Goal: Transaction & Acquisition: Obtain resource

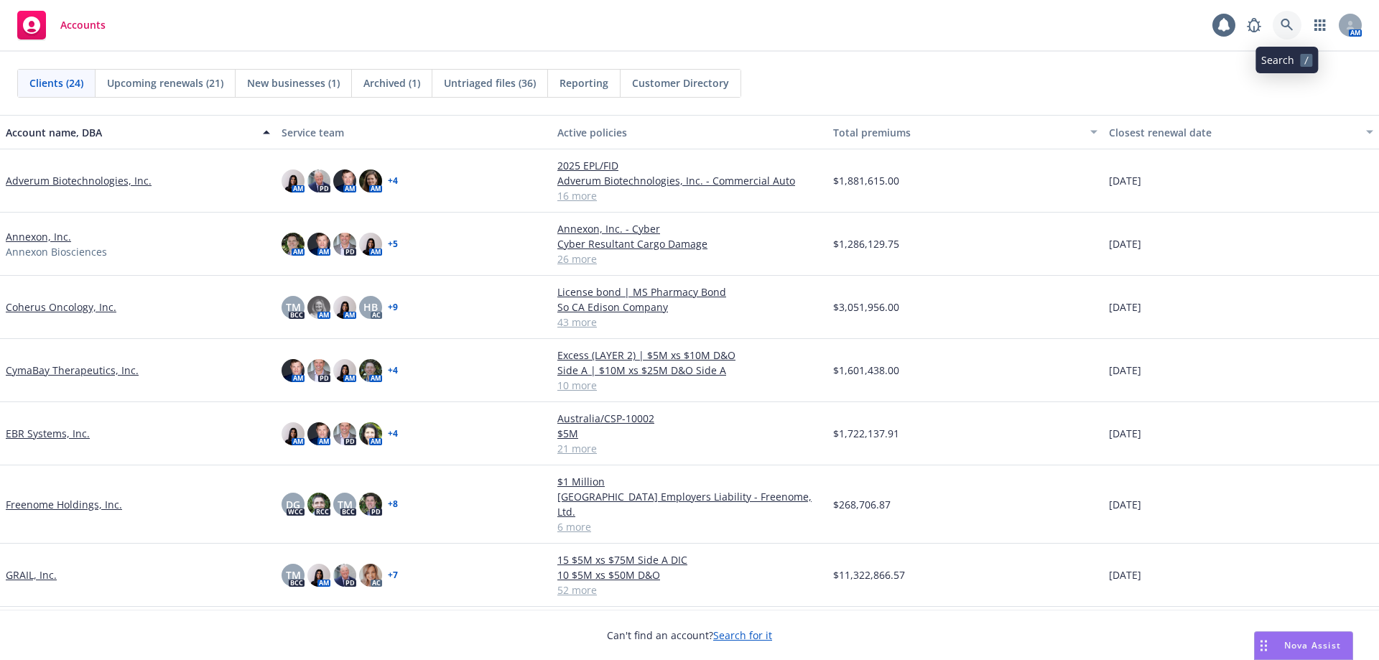
click at [1277, 22] on link at bounding box center [1286, 25] width 29 height 29
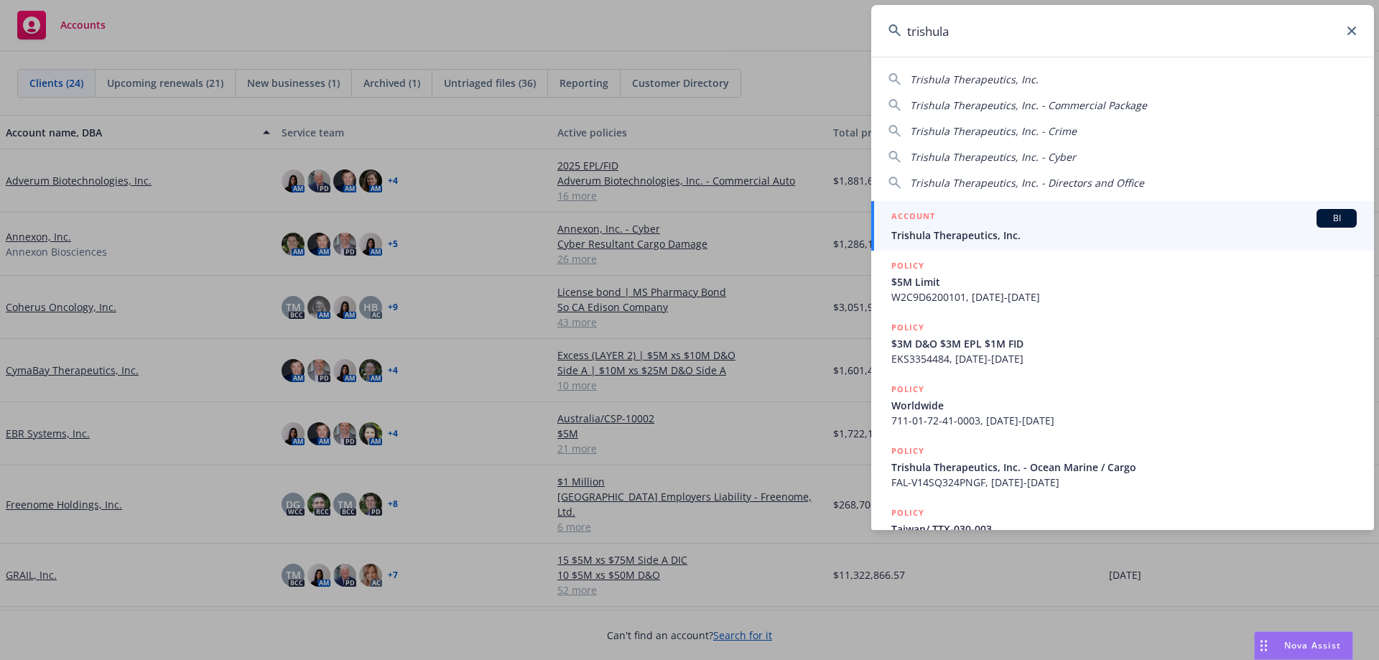
type input "trishula"
click at [974, 228] on span "Trishula Therapeutics, Inc." at bounding box center [1123, 235] width 465 height 15
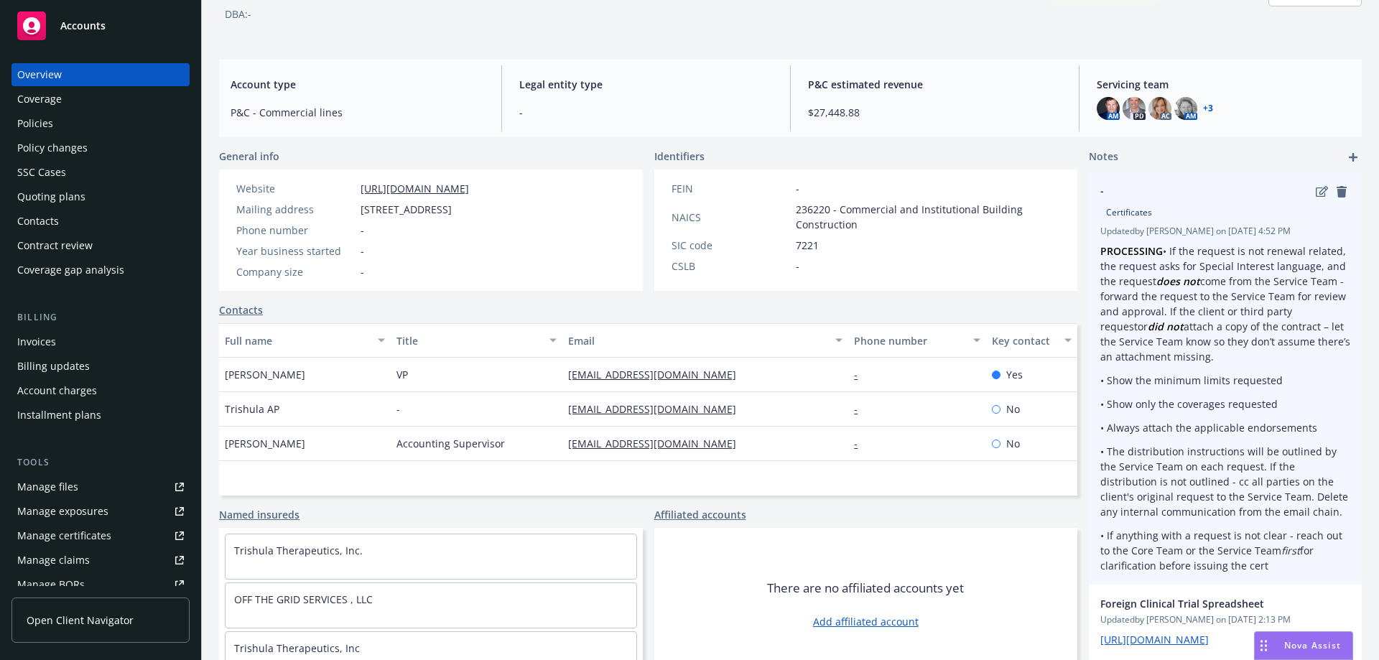
scroll to position [127, 0]
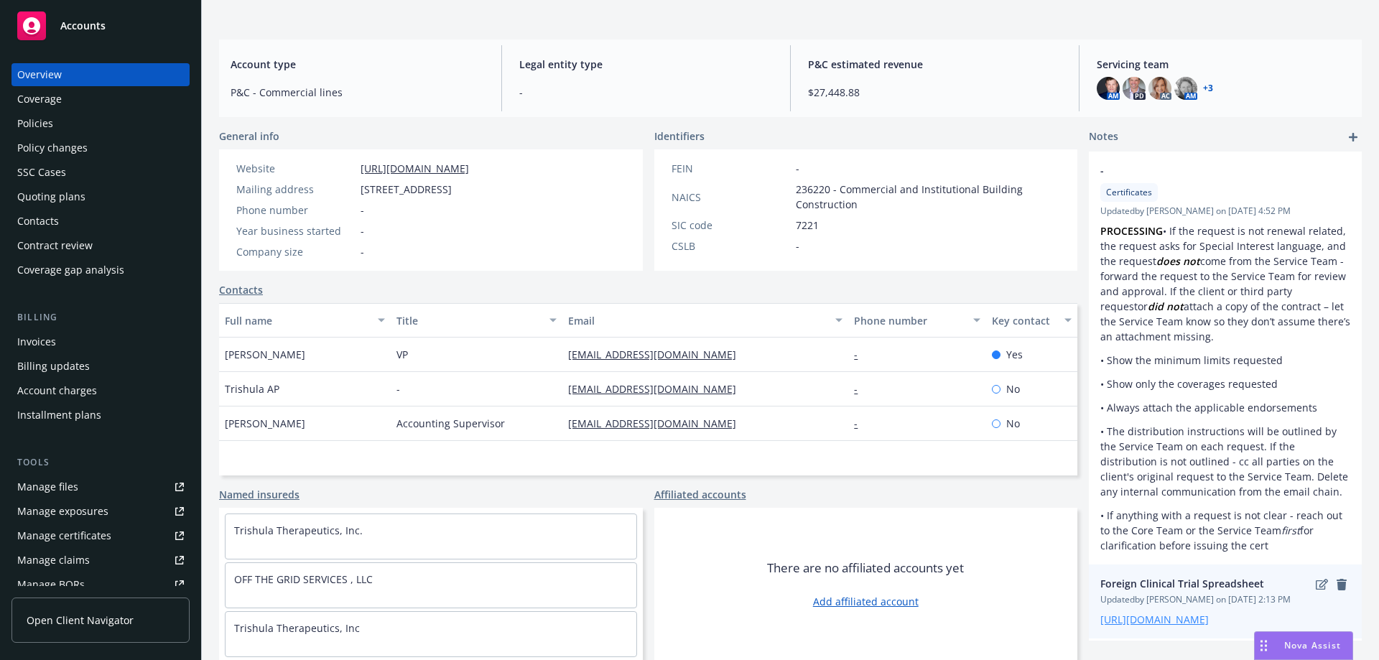
click at [1171, 613] on link "https://iln-my.sharepoint.com/:x:/g/personal/raveena_johl_newfront_com/EWwht7lw…" at bounding box center [1154, 620] width 108 height 14
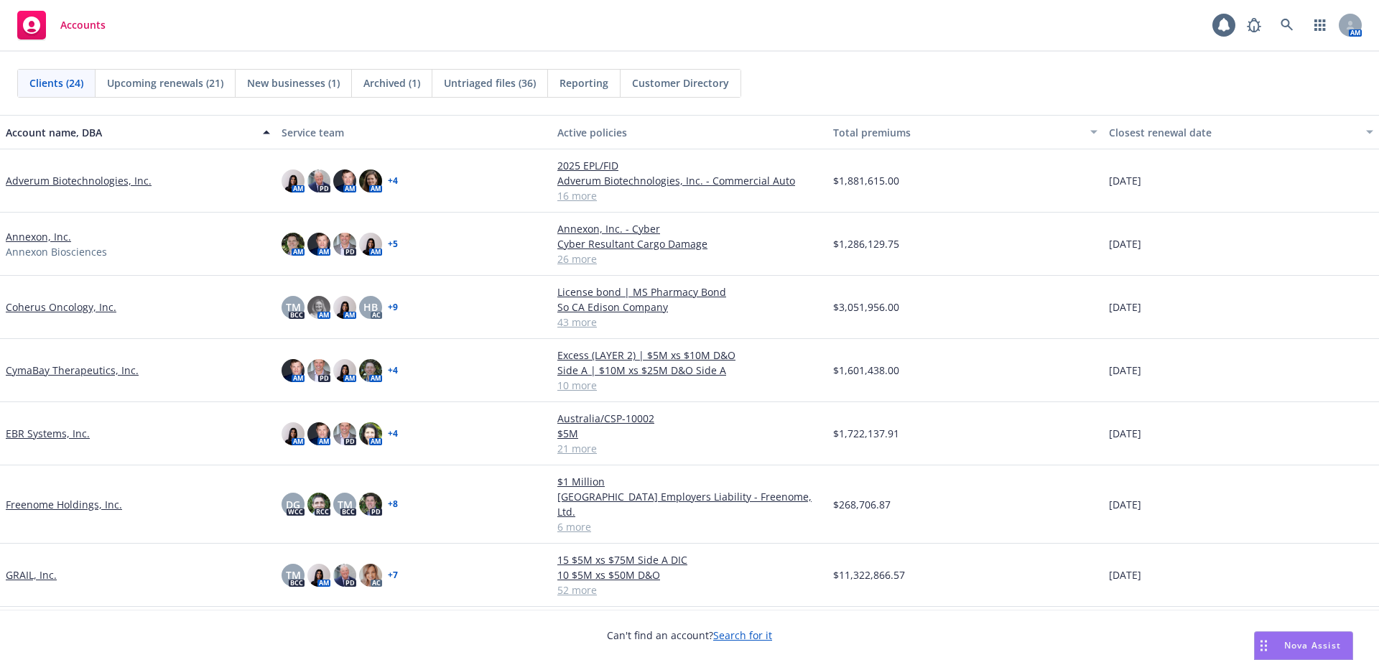
click at [124, 181] on link "Adverum Biotechnologies, Inc." at bounding box center [79, 180] width 146 height 15
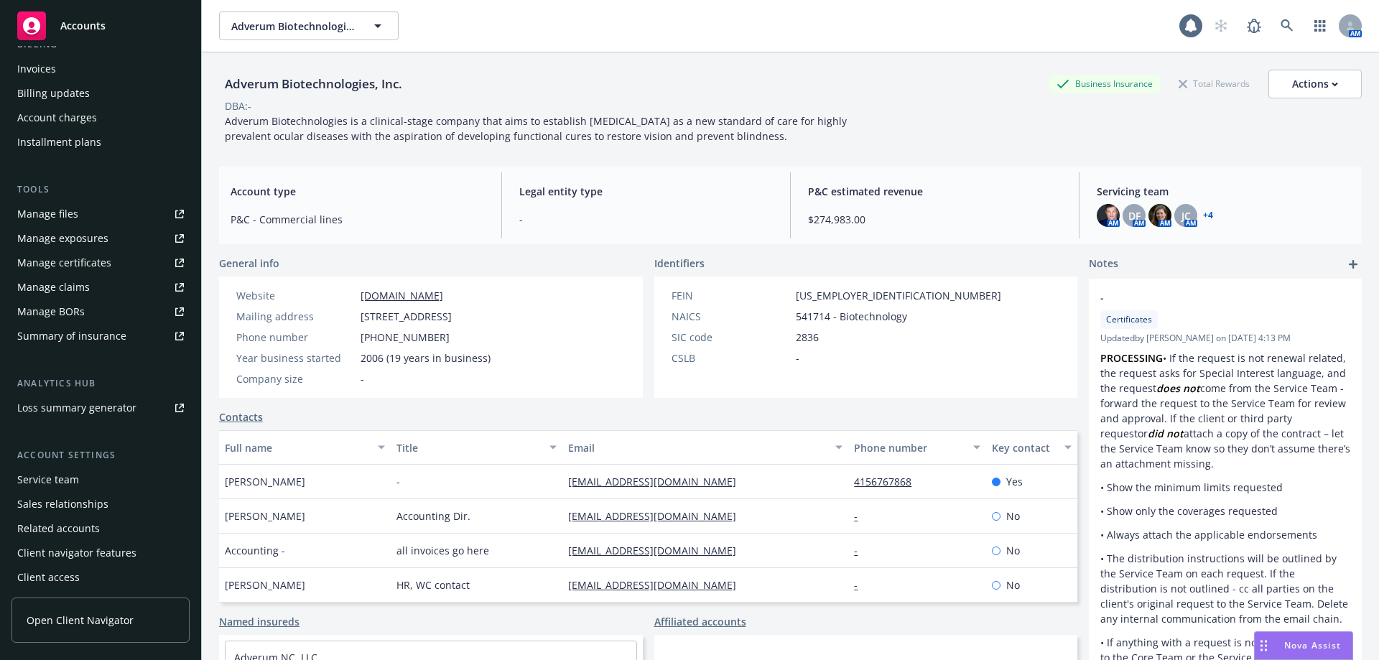
scroll to position [276, 0]
click at [121, 340] on div "Summary of insurance" at bounding box center [71, 333] width 109 height 23
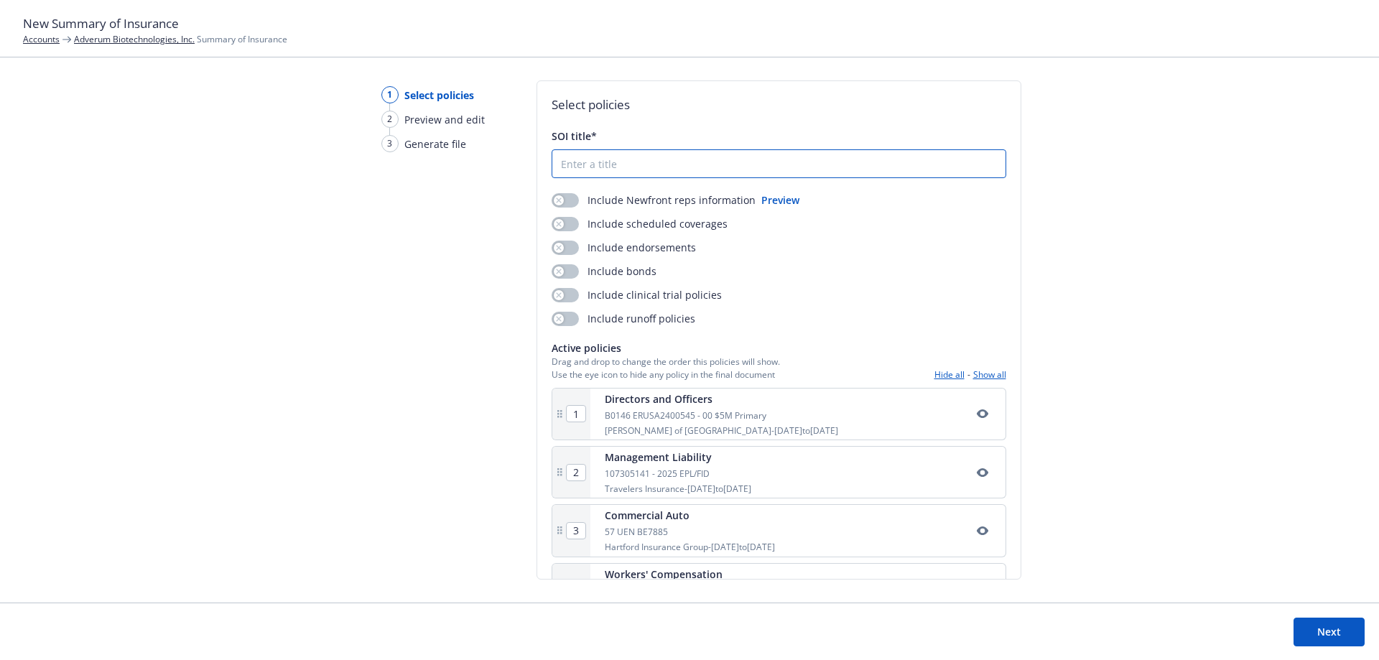
click at [648, 157] on input "SOI title*" at bounding box center [778, 163] width 453 height 27
type input "2025-2026 Summary of Insurance"
click at [566, 204] on button "button" at bounding box center [564, 200] width 27 height 14
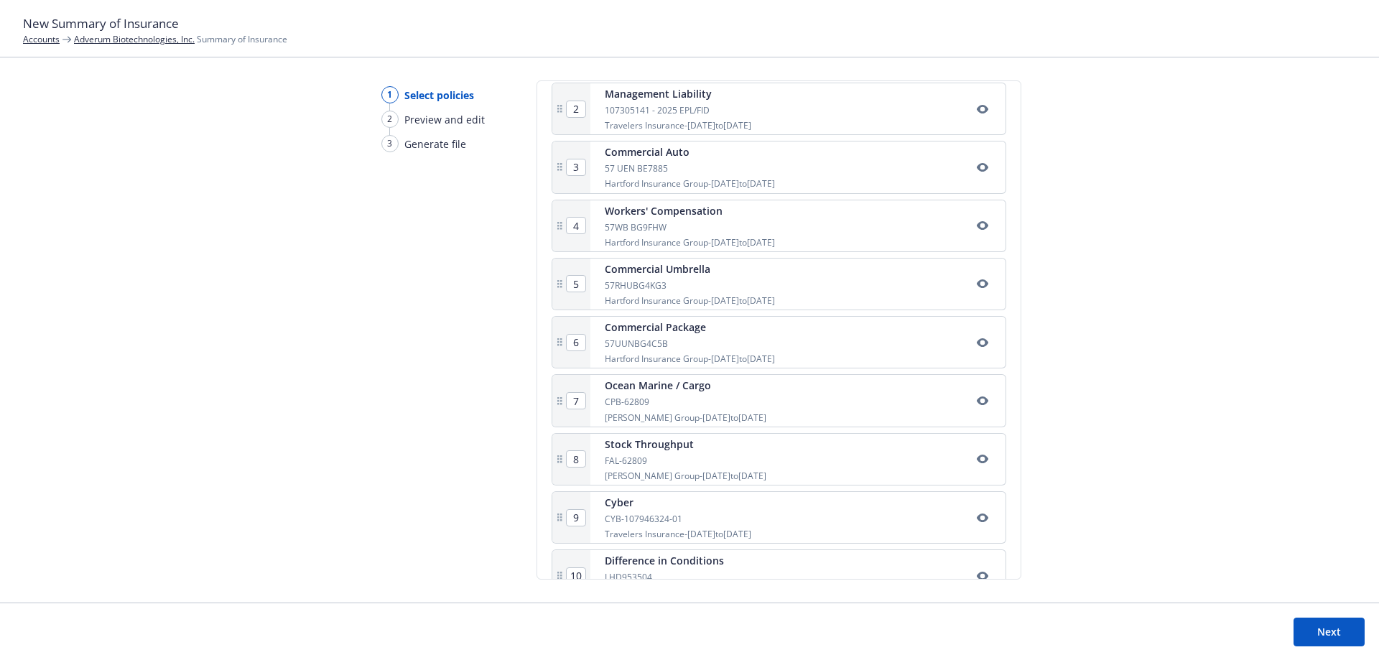
scroll to position [349, 0]
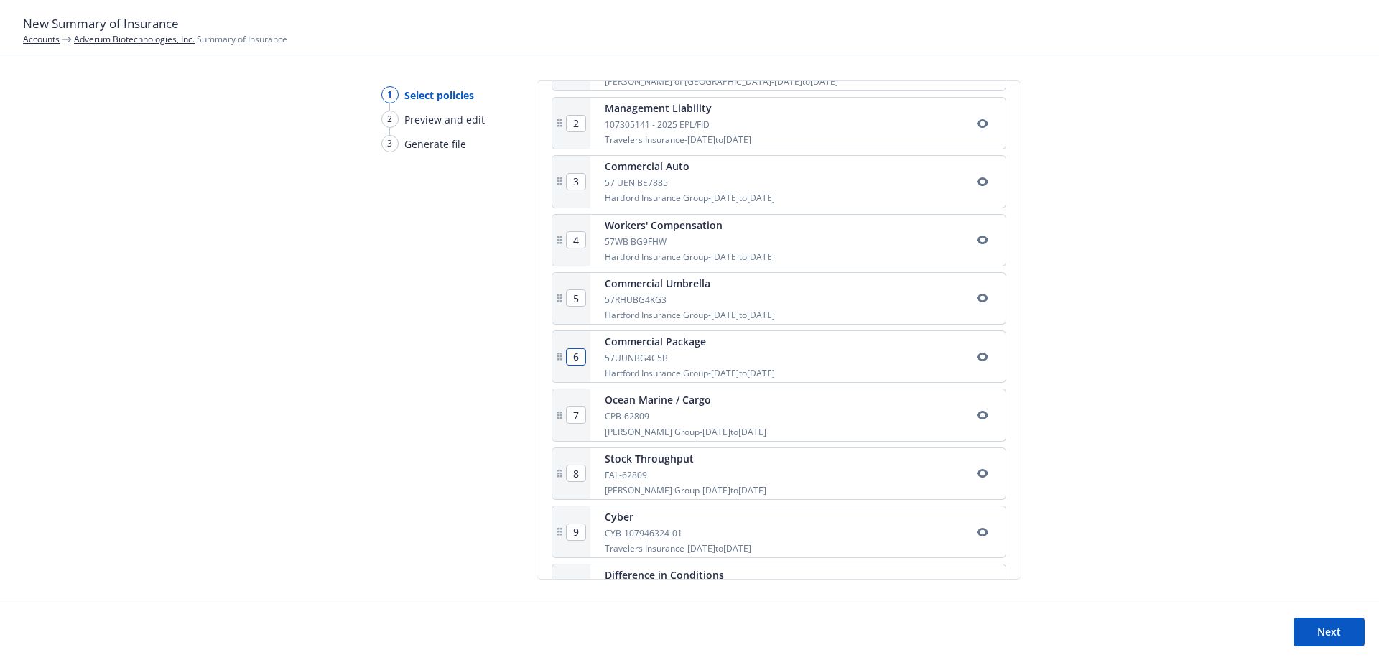
drag, startPoint x: 579, startPoint y: 356, endPoint x: 561, endPoint y: 356, distance: 18.0
click at [561, 356] on div "6" at bounding box center [571, 356] width 38 height 51
type input "1"
type input "2"
type input "3"
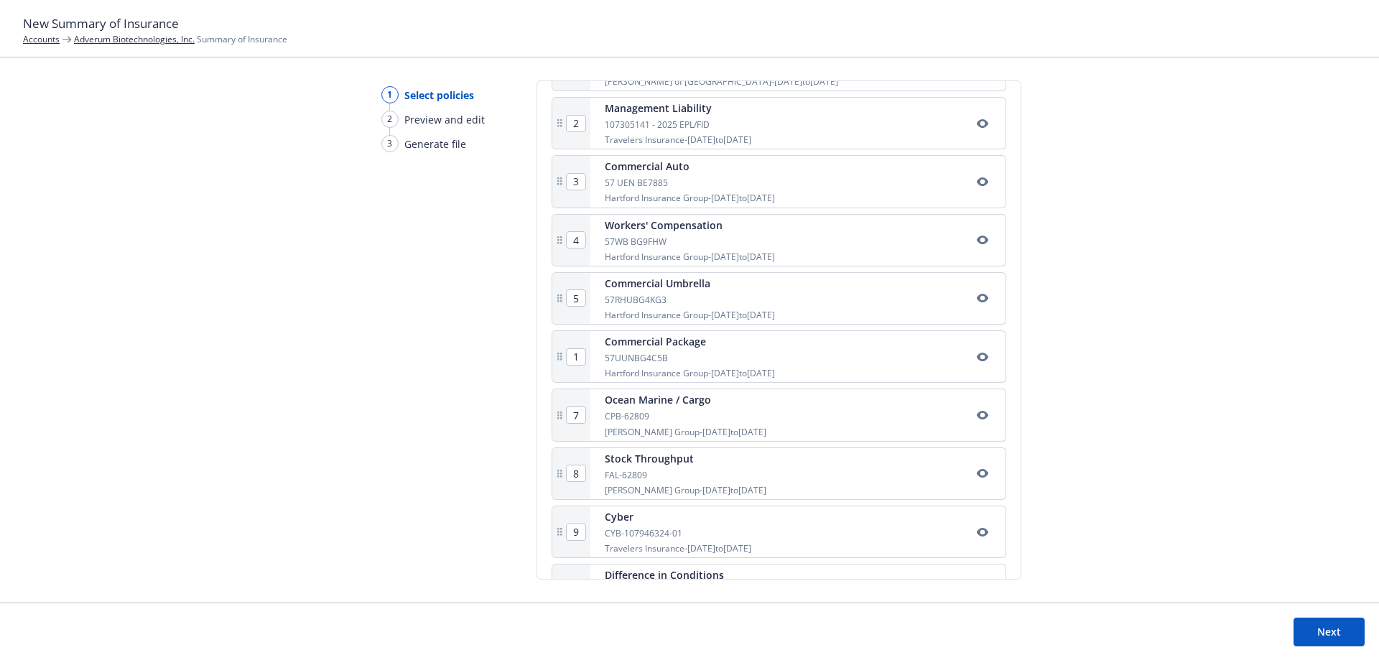
type input "4"
type input "5"
type input "6"
click at [1202, 289] on div "1 Select policies 2 Preview and edit 3 Generate file Select policies SOI title*…" at bounding box center [689, 341] width 1379 height 522
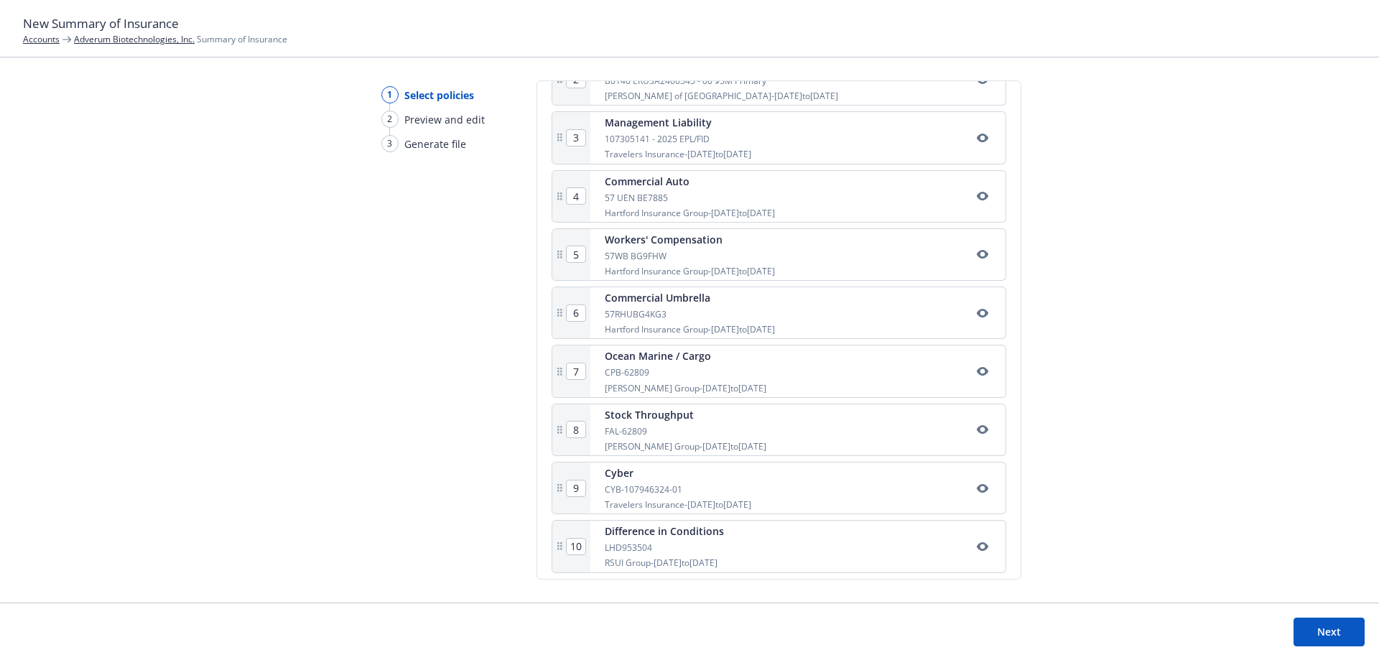
scroll to position [518, 0]
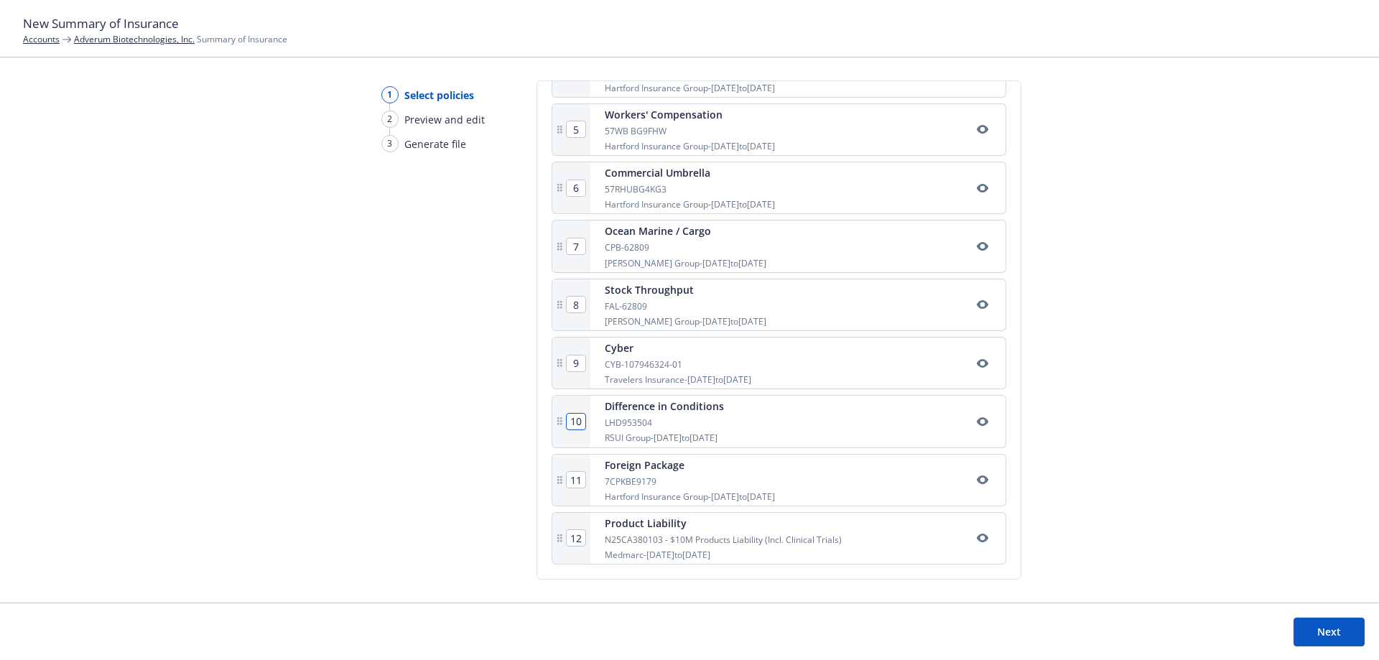
drag, startPoint x: 580, startPoint y: 423, endPoint x: 524, endPoint y: 424, distance: 56.0
click at [524, 424] on div "1 Select policies 2 Preview and edit 3 Generate file Select policies SOI title*…" at bounding box center [689, 341] width 1379 height 522
type input "2"
type input "8"
type input "9"
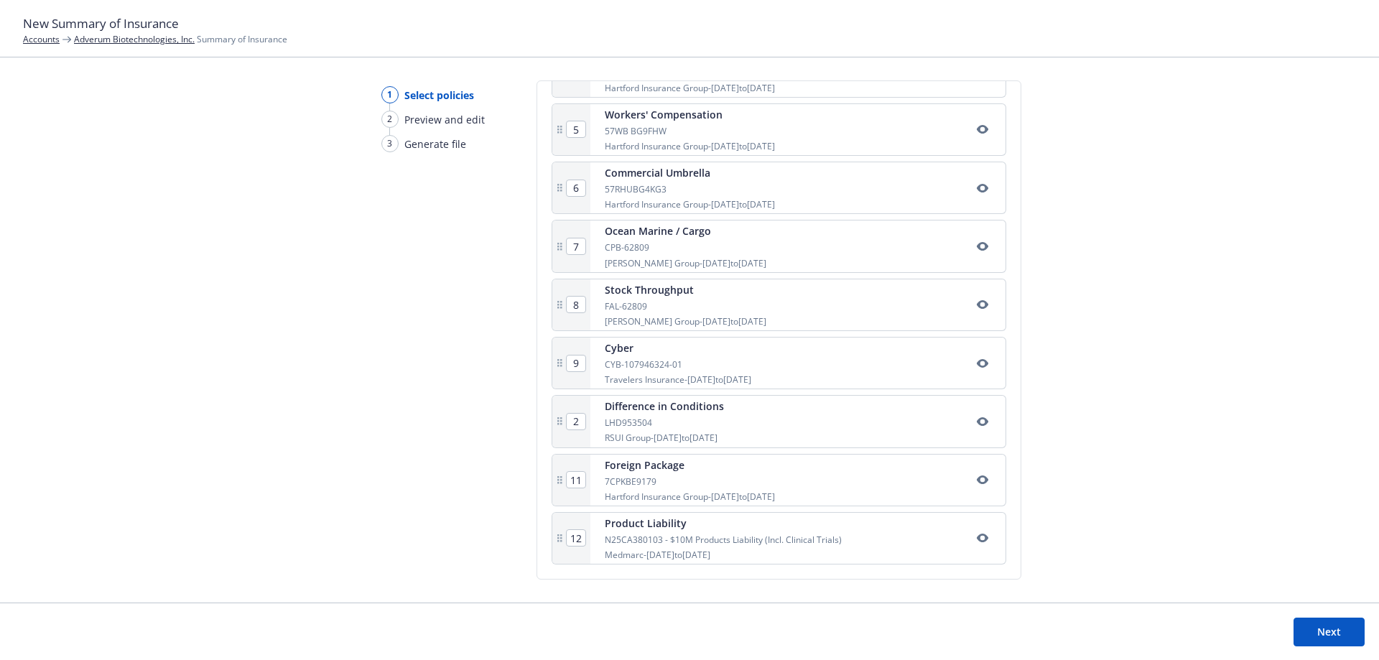
type input "10"
type input "3"
type input "4"
type input "5"
type input "6"
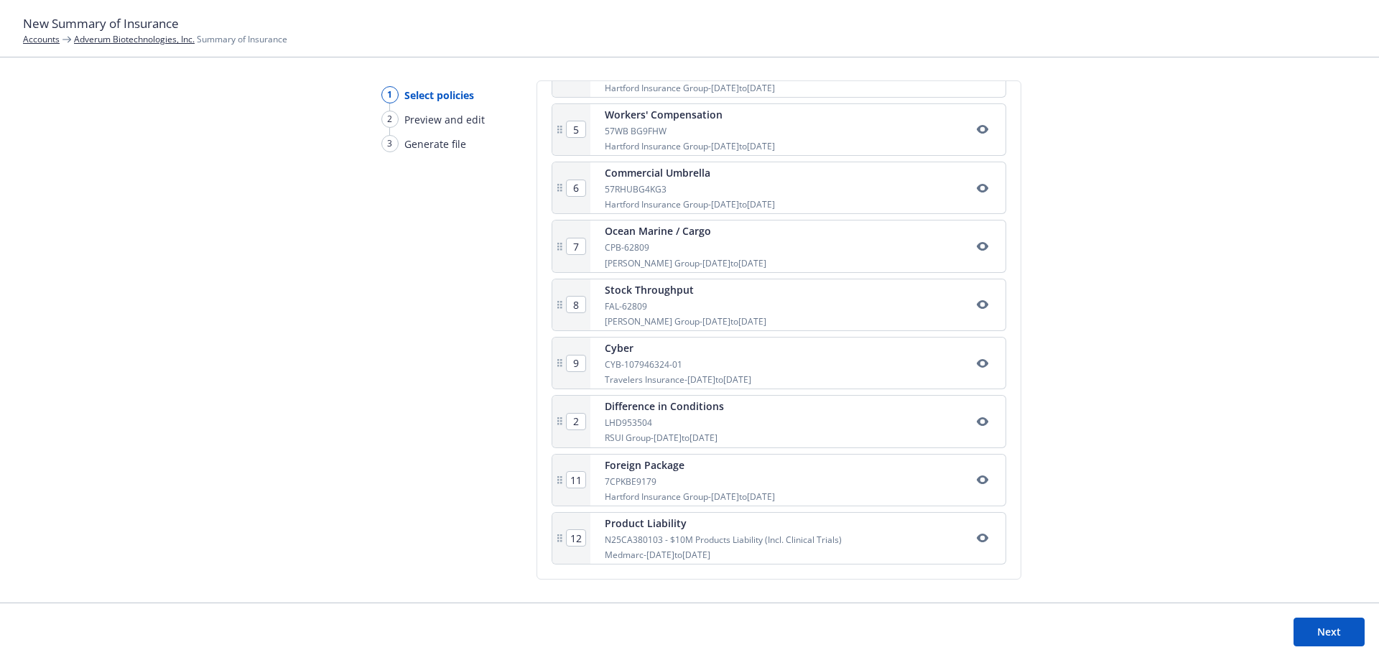
type input "7"
click at [1204, 341] on div "1 Select policies 2 Preview and edit 3 Generate file Select policies SOI title*…" at bounding box center [689, 341] width 1379 height 522
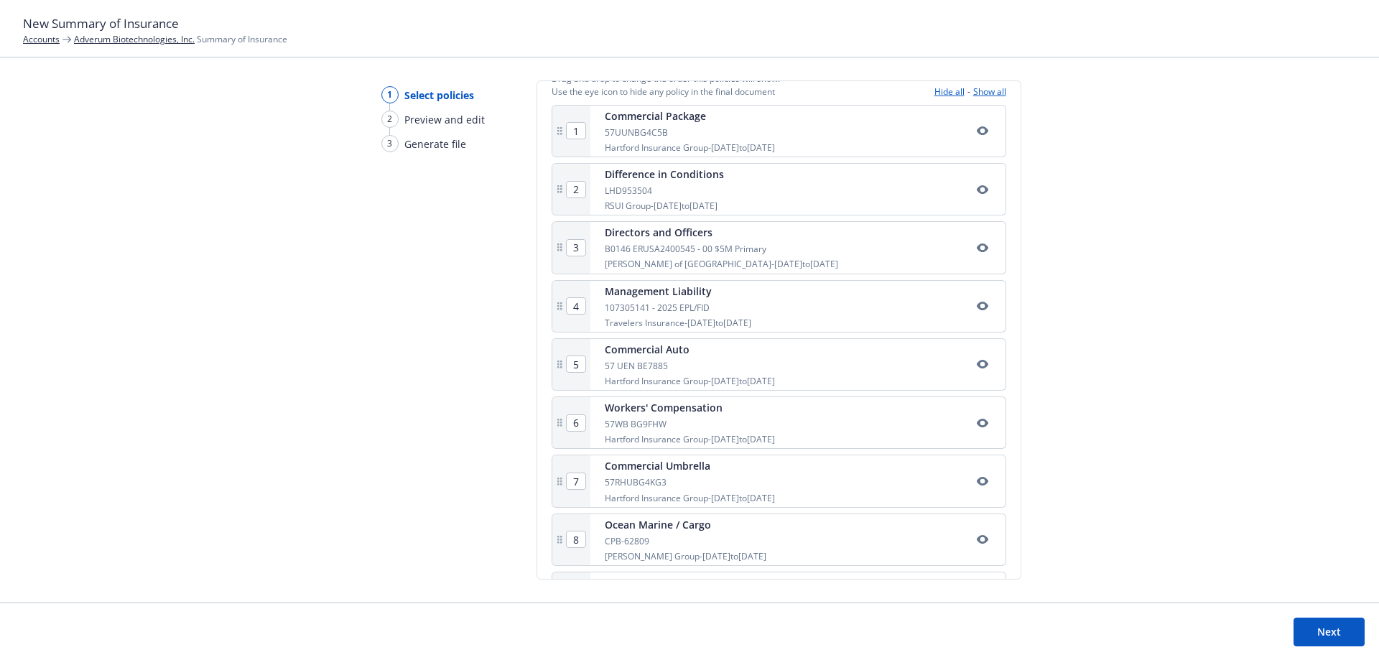
scroll to position [291, 0]
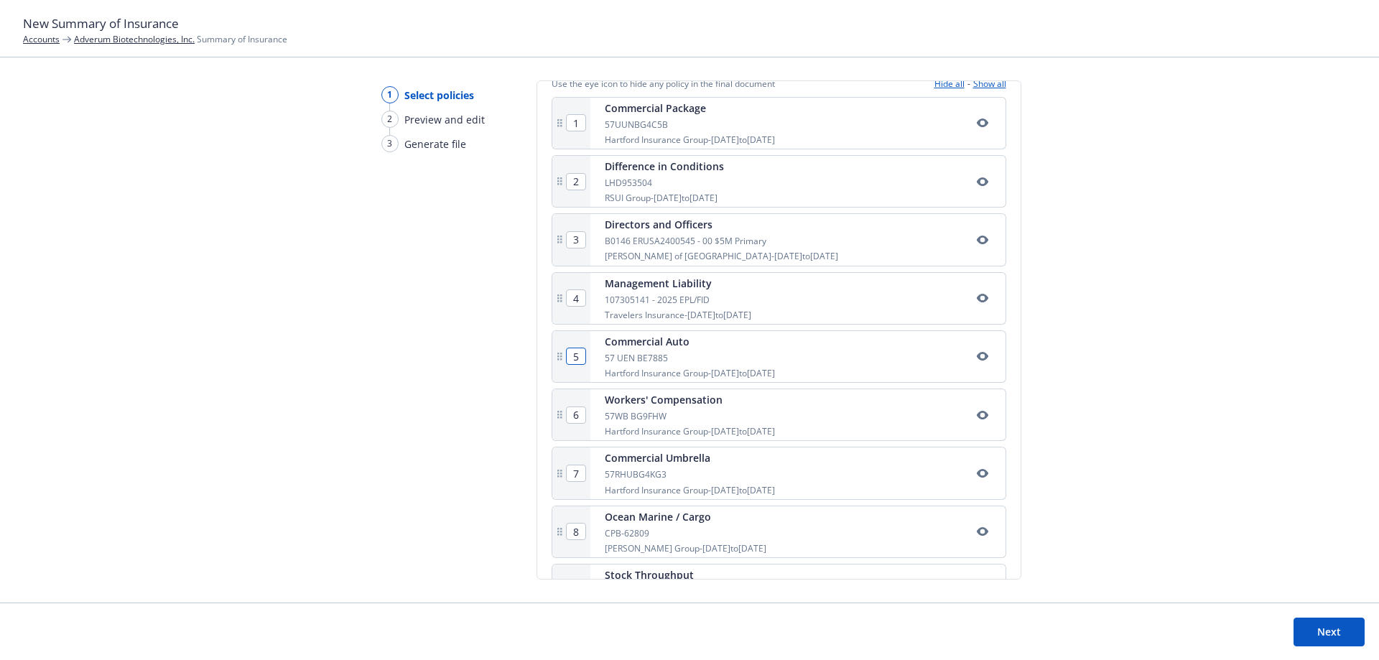
drag, startPoint x: 581, startPoint y: 359, endPoint x: 569, endPoint y: 359, distance: 11.5
click at [569, 359] on input "5" at bounding box center [576, 356] width 19 height 16
type input "3"
type input "4"
type input "5"
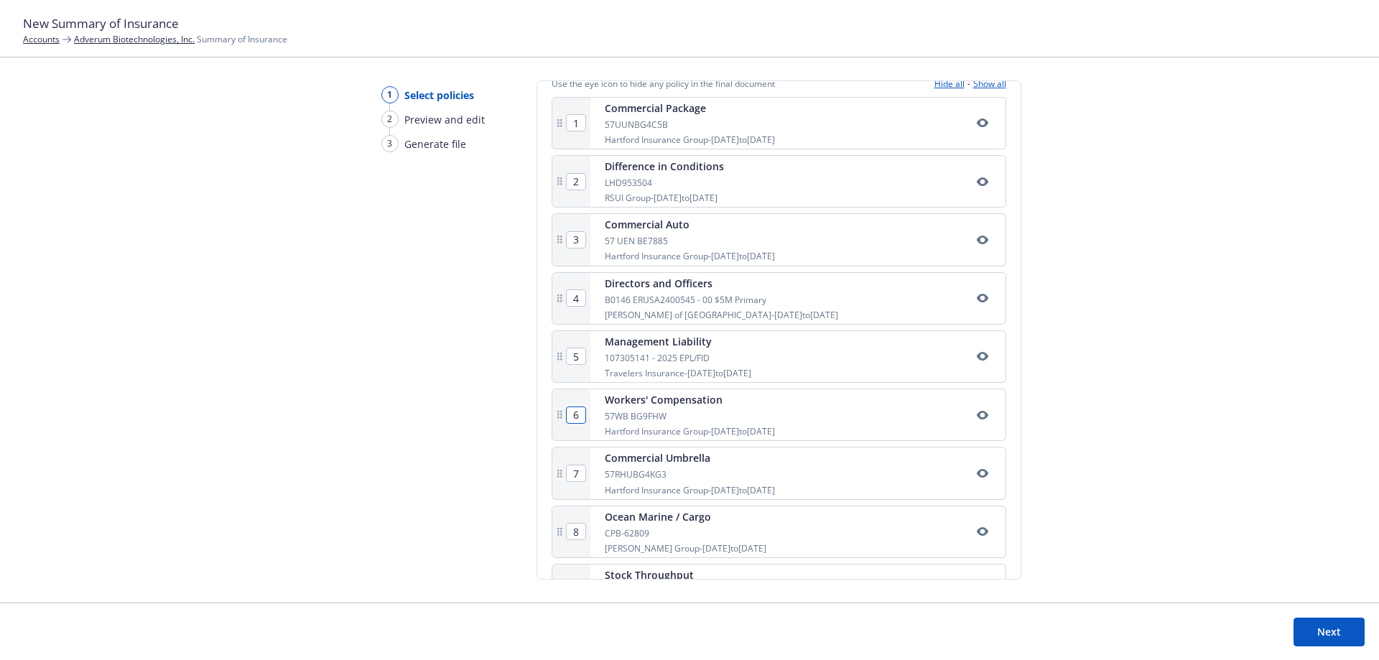
drag, startPoint x: 579, startPoint y: 414, endPoint x: 561, endPoint y: 416, distance: 18.7
click at [561, 416] on div "6" at bounding box center [571, 414] width 38 height 51
type input "4"
type input "5"
type input "6"
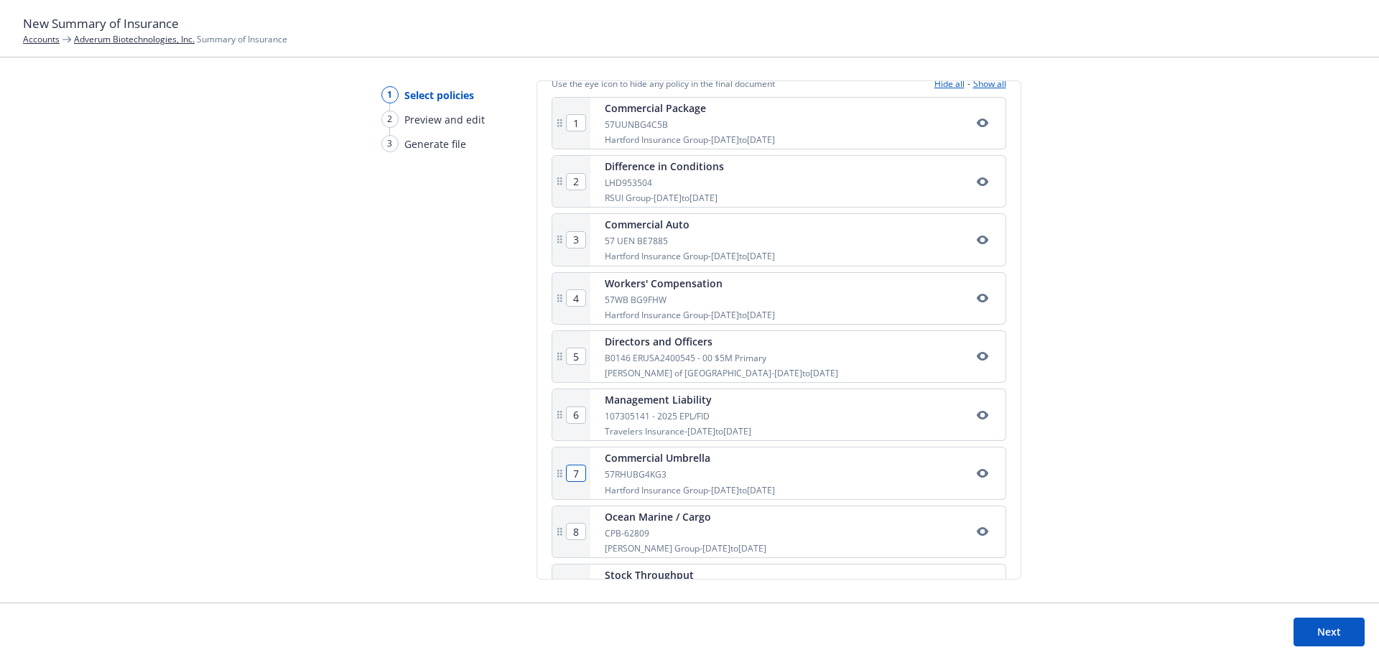
drag, startPoint x: 581, startPoint y: 474, endPoint x: 550, endPoint y: 475, distance: 30.9
click at [552, 475] on div "7" at bounding box center [571, 472] width 38 height 51
type input "5"
type input "6"
type input "7"
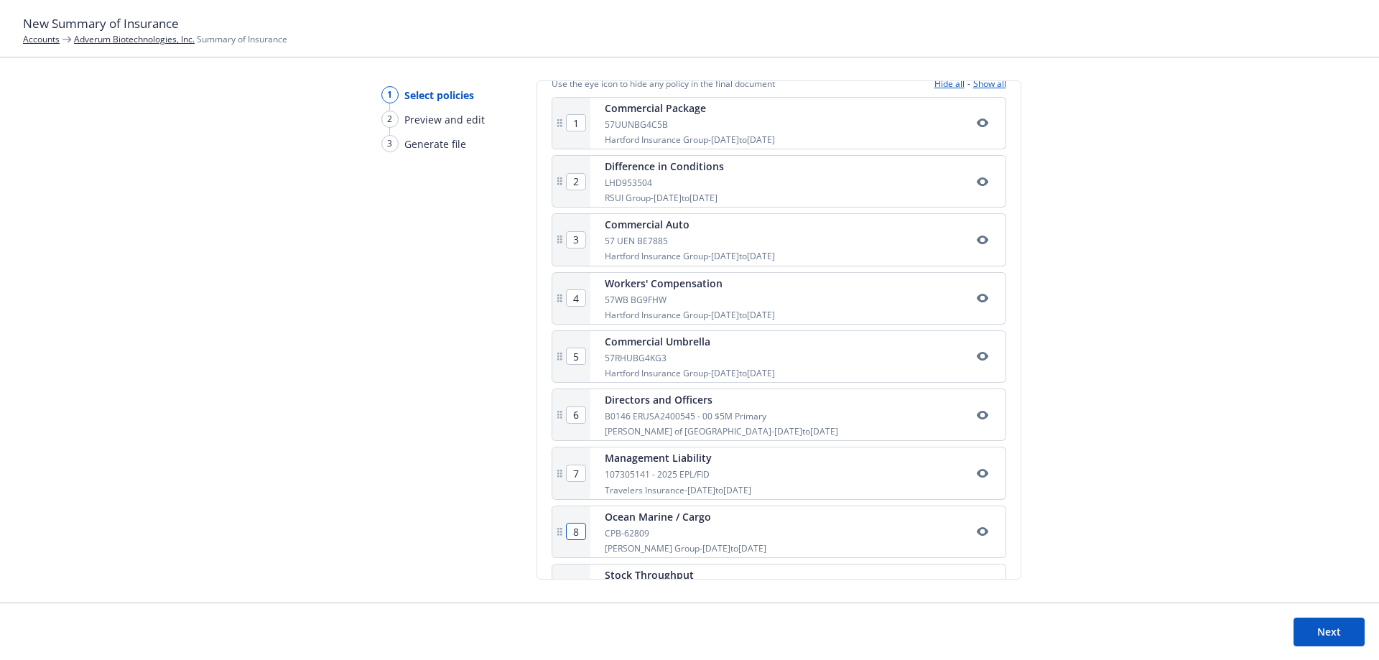
drag, startPoint x: 582, startPoint y: 531, endPoint x: 560, endPoint y: 532, distance: 21.6
click at [560, 532] on div "8" at bounding box center [571, 531] width 38 height 51
type input "7"
type input "8"
click at [1182, 375] on div "1 Select policies 2 Preview and edit 3 Generate file Select policies SOI title*…" at bounding box center [689, 341] width 1379 height 522
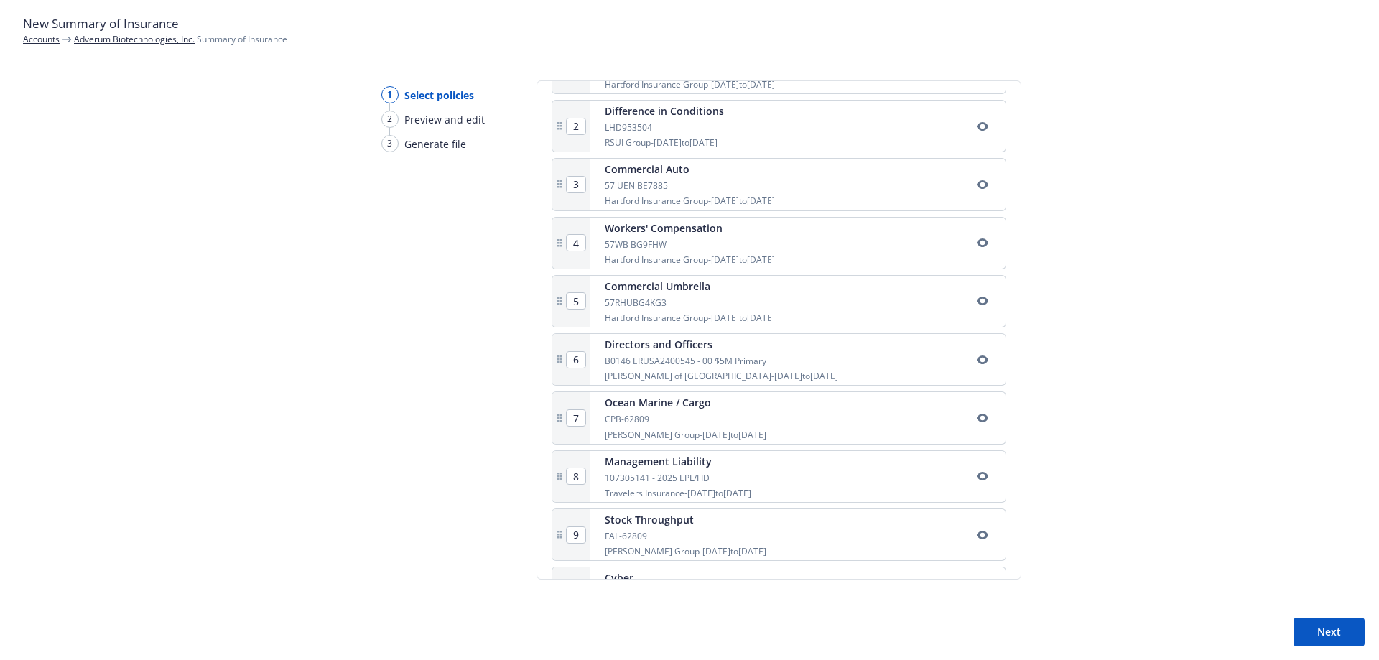
scroll to position [349, 0]
drag, startPoint x: 579, startPoint y: 530, endPoint x: 538, endPoint y: 530, distance: 41.6
click at [538, 530] on div "Select policies SOI title* 2025-2026 Summary of Insurance Include Newfront reps…" at bounding box center [778, 329] width 485 height 499
type input "6"
type input "8"
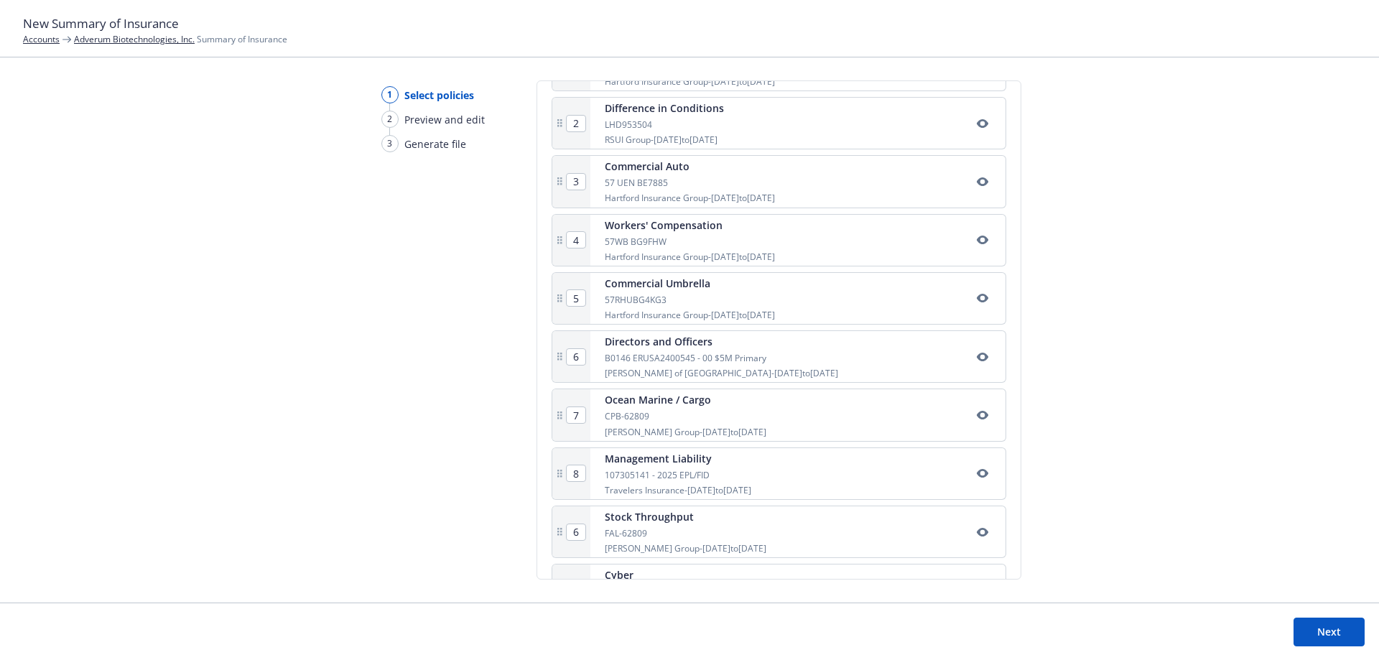
type input "7"
type input "9"
click at [1211, 360] on div "1 Select policies 2 Preview and edit 3 Generate file Select policies SOI title*…" at bounding box center [689, 341] width 1379 height 522
drag, startPoint x: 580, startPoint y: 472, endPoint x: 524, endPoint y: 473, distance: 56.0
click at [524, 473] on div "1 Select policies 2 Preview and edit 3 Generate file Select policies SOI title*…" at bounding box center [689, 341] width 1379 height 522
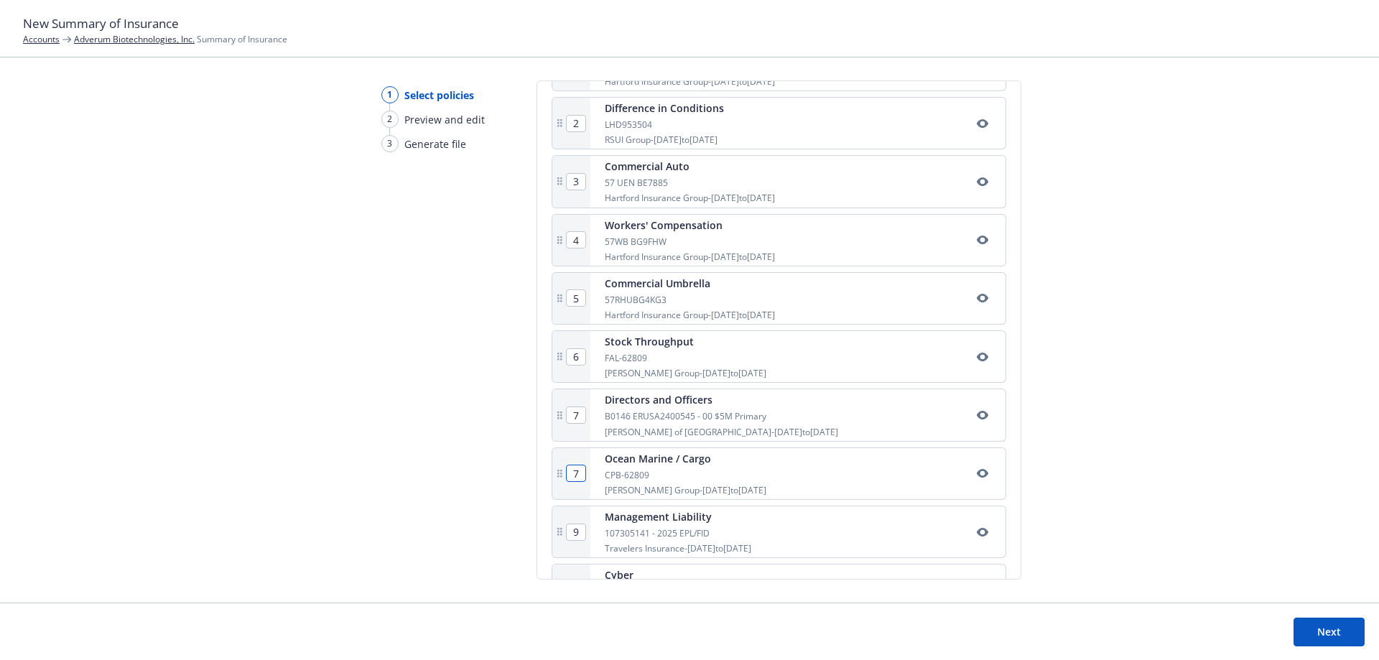
type input "7"
type input "8"
click at [1245, 385] on div "1 Select policies 2 Preview and edit 3 Generate file Select policies SOI title*…" at bounding box center [689, 341] width 1379 height 522
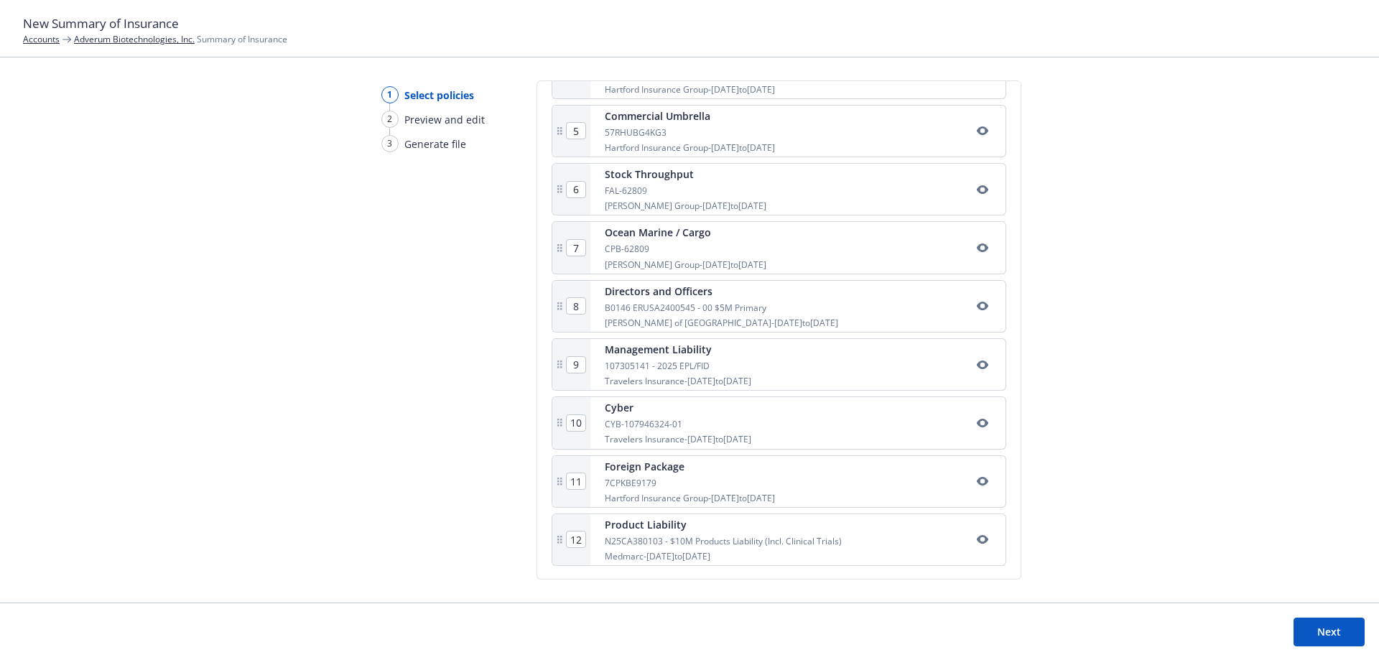
scroll to position [518, 0]
drag, startPoint x: 585, startPoint y: 482, endPoint x: 561, endPoint y: 483, distance: 24.4
click at [561, 483] on div "1 Commercial Package 57UUNBG4C5B Hartford Insurance Group - 07/31/2025 to 07/31…" at bounding box center [778, 217] width 455 height 694
drag, startPoint x: 579, startPoint y: 484, endPoint x: 549, endPoint y: 484, distance: 30.9
click at [549, 484] on div "Select policies SOI title* 2025-2026 Summary of Insurance Include Newfront reps…" at bounding box center [778, 329] width 485 height 499
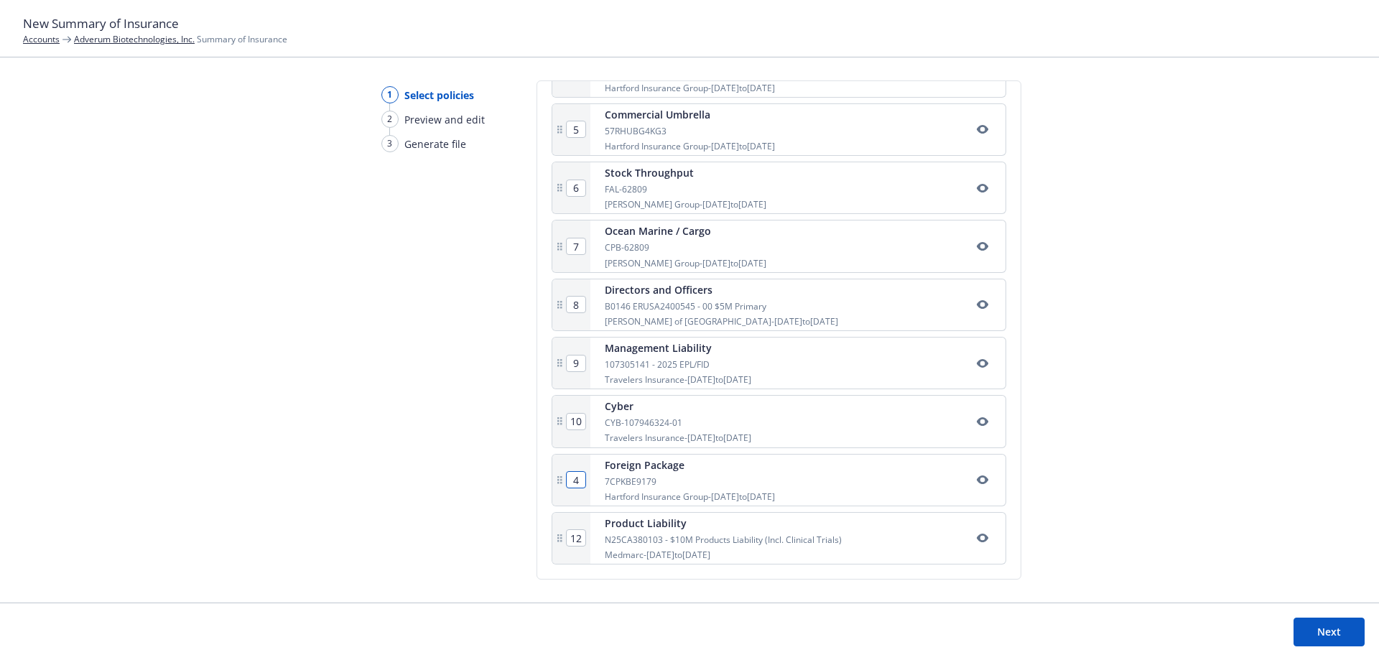
click at [585, 536] on div "12" at bounding box center [571, 538] width 38 height 51
type input "4"
type input "5"
type input "6"
type input "7"
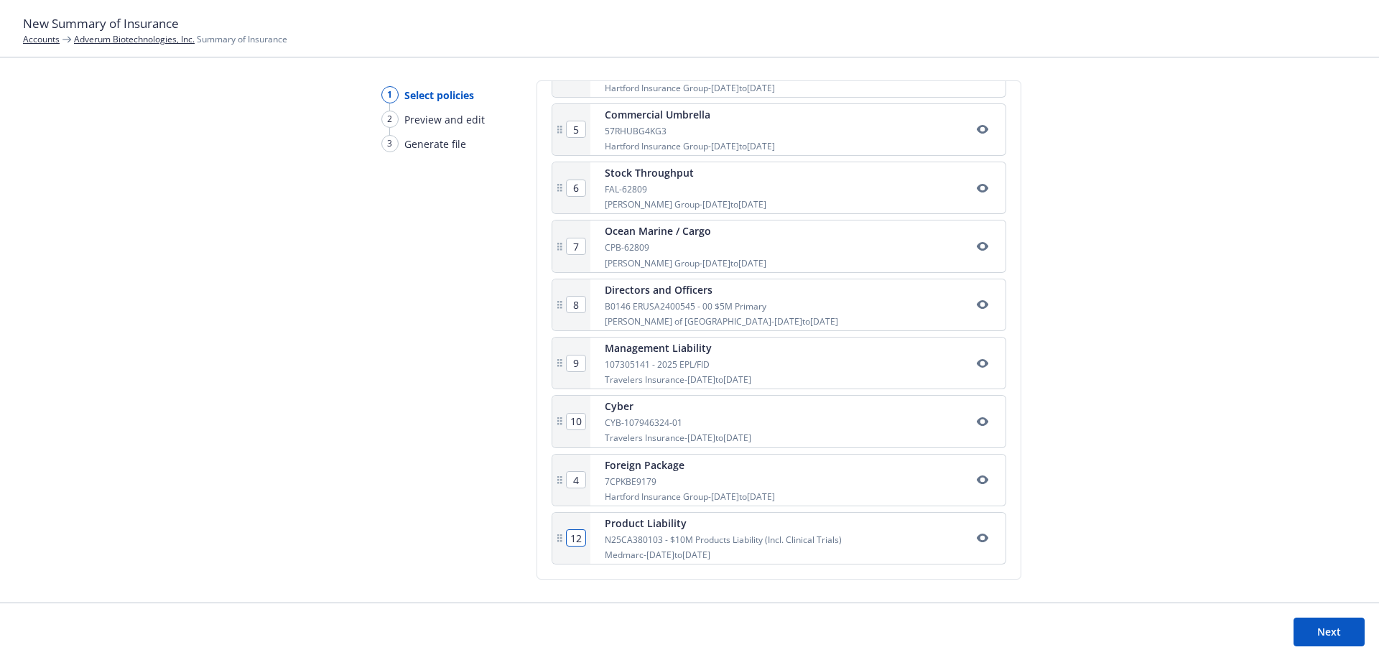
type input "11"
type input "8"
type input "10"
type input "9"
click at [582, 537] on input "12" at bounding box center [576, 538] width 19 height 16
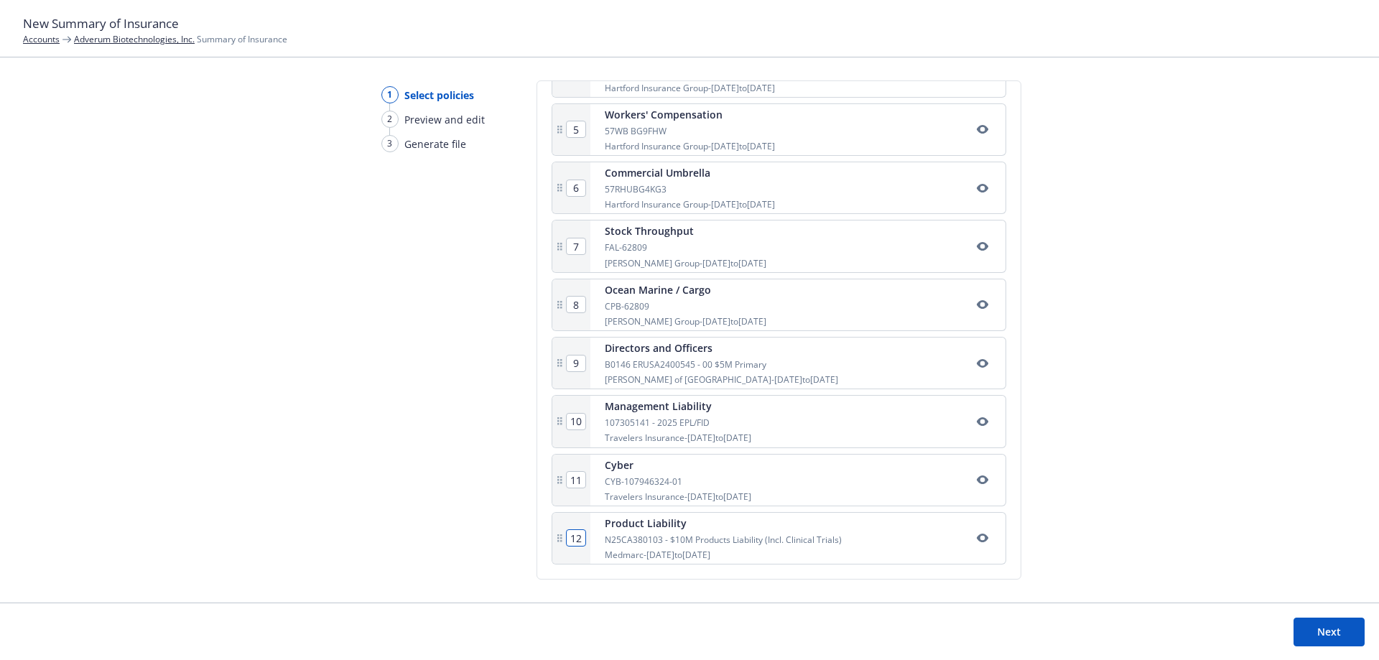
drag, startPoint x: 582, startPoint y: 540, endPoint x: 539, endPoint y: 539, distance: 42.4
click at [539, 539] on div "Select policies SOI title* 2025-2026 Summary of Insurance Include Newfront reps…" at bounding box center [778, 329] width 485 height 499
type input "5"
type input "6"
type input "7"
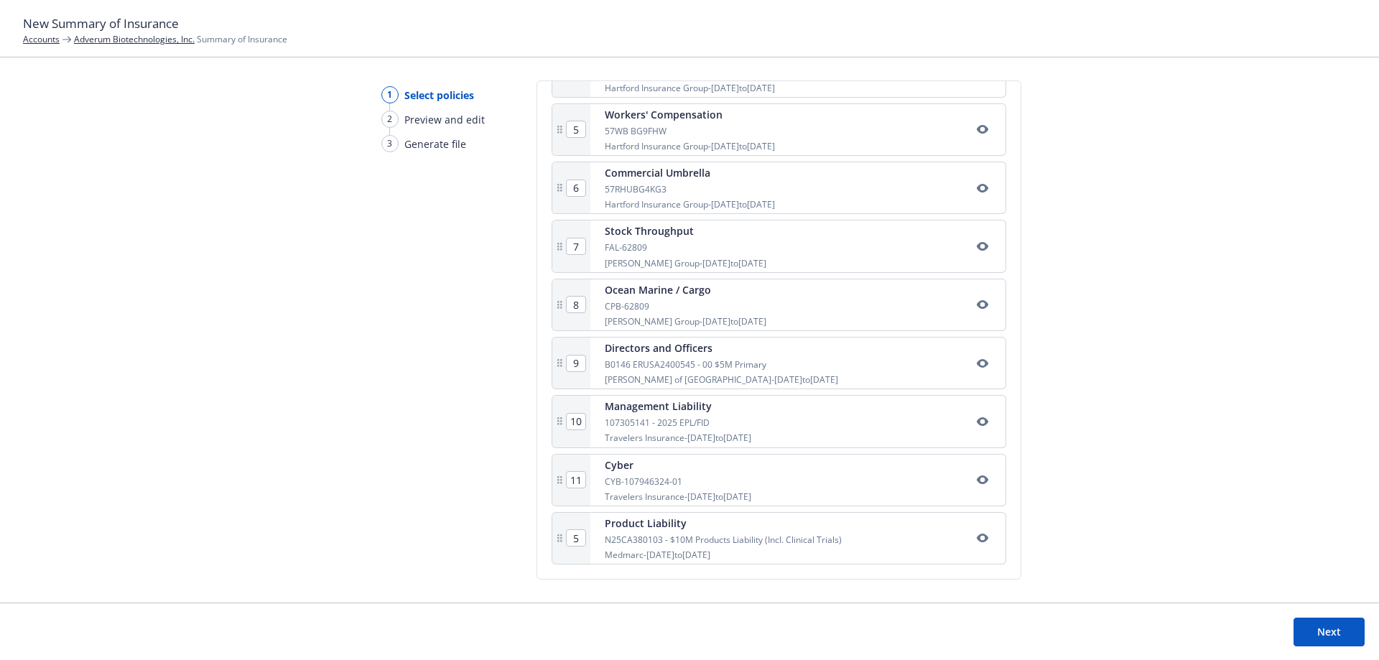
type input "8"
type input "9"
type input "10"
type input "11"
type input "12"
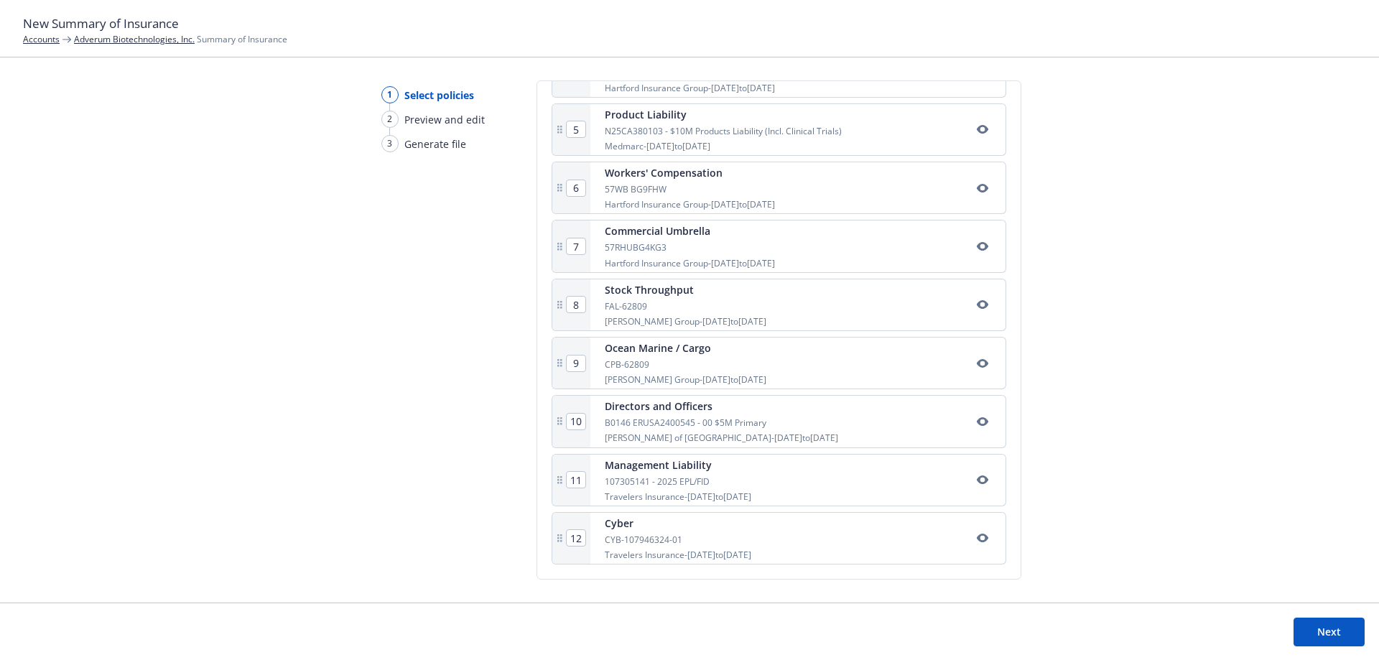
click at [1196, 386] on div "1 Select policies 2 Preview and edit 3 Generate file Select policies SOI title*…" at bounding box center [689, 341] width 1379 height 522
drag, startPoint x: 582, startPoint y: 539, endPoint x: 514, endPoint y: 543, distance: 68.4
click at [514, 543] on div "1 Select policies 2 Preview and edit 3 Generate file Select policies SOI title*…" at bounding box center [689, 341] width 1379 height 522
type input "10"
type input "11"
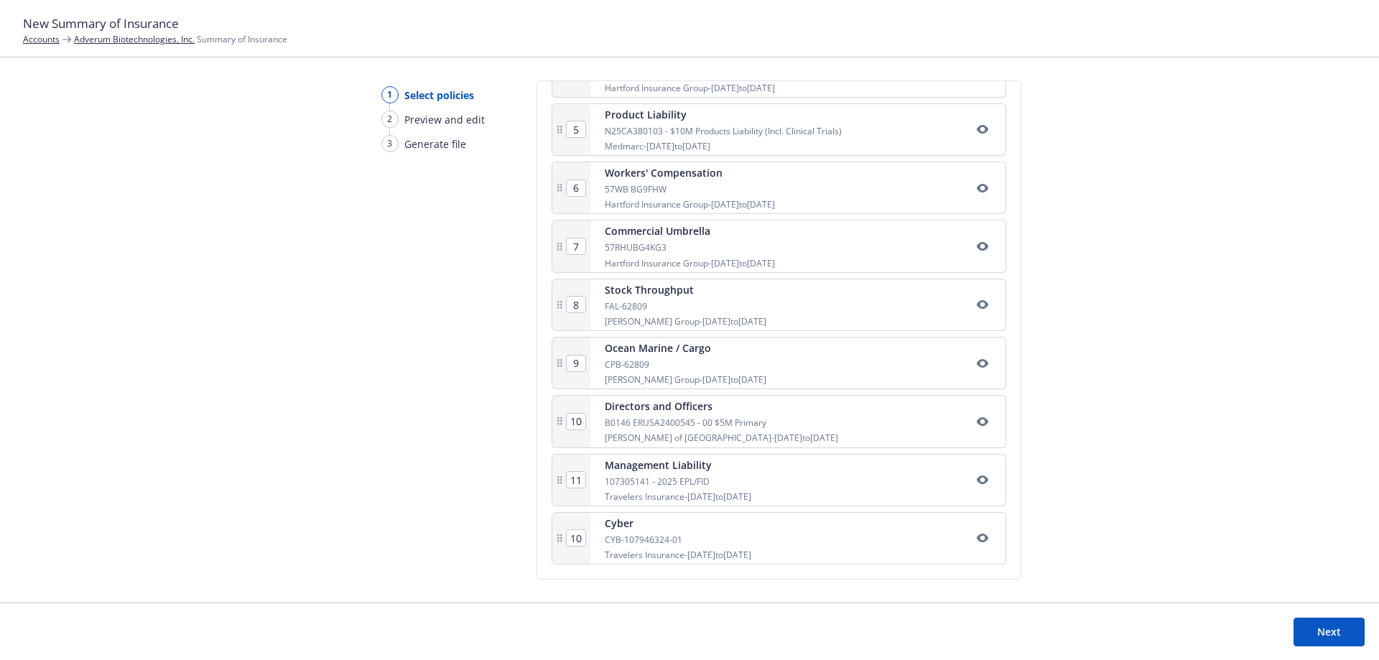
type input "12"
click at [1162, 414] on div "1 Select policies 2 Preview and edit 3 Generate file Select policies SOI title*…" at bounding box center [689, 341] width 1379 height 522
drag, startPoint x: 579, startPoint y: 541, endPoint x: 529, endPoint y: 541, distance: 50.3
click at [543, 540] on div "Select policies SOI title* 2025-2026 Summary of Insurance Include Newfront reps…" at bounding box center [778, 329] width 485 height 499
type input "10"
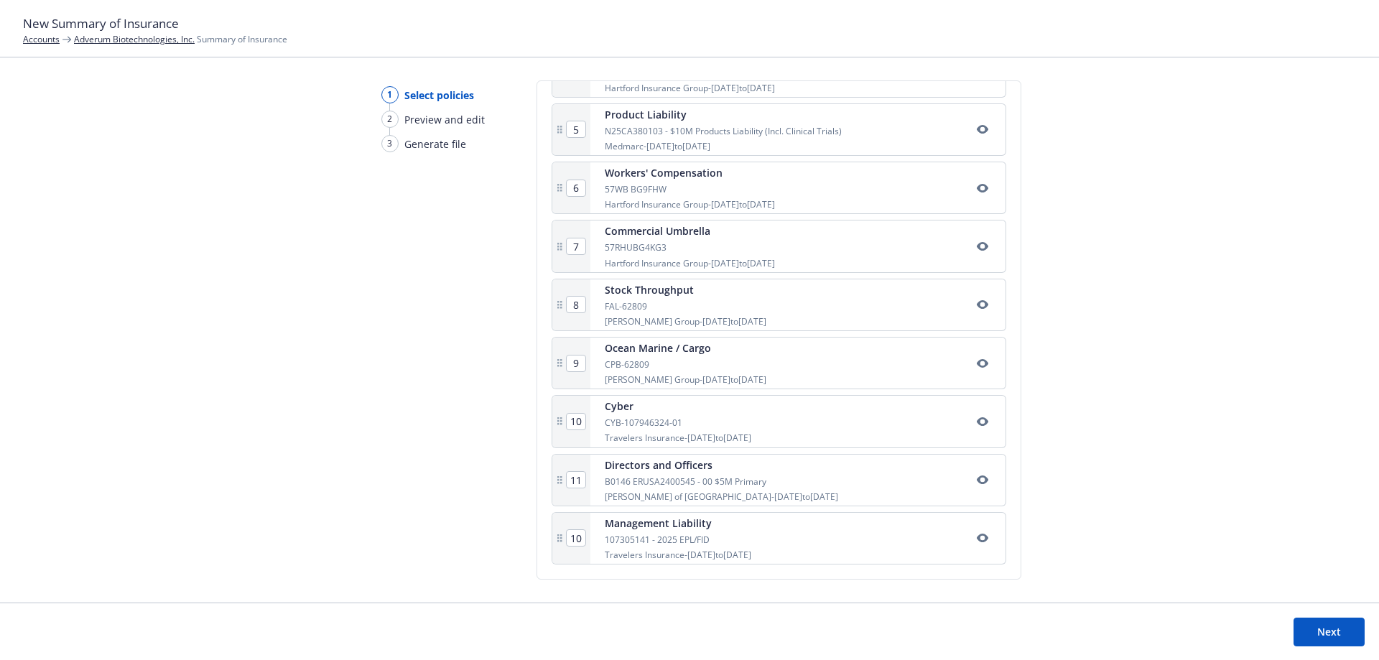
type input "11"
type input "12"
click at [1377, 383] on div "1 Select policies 2 Preview and edit 3 Generate file Select policies SOI title*…" at bounding box center [689, 341] width 1379 height 522
drag, startPoint x: 582, startPoint y: 421, endPoint x: 466, endPoint y: 422, distance: 116.3
click at [466, 422] on div "1 Select policies 2 Preview and edit 3 Generate file Select policies SOI title*…" at bounding box center [689, 341] width 1379 height 522
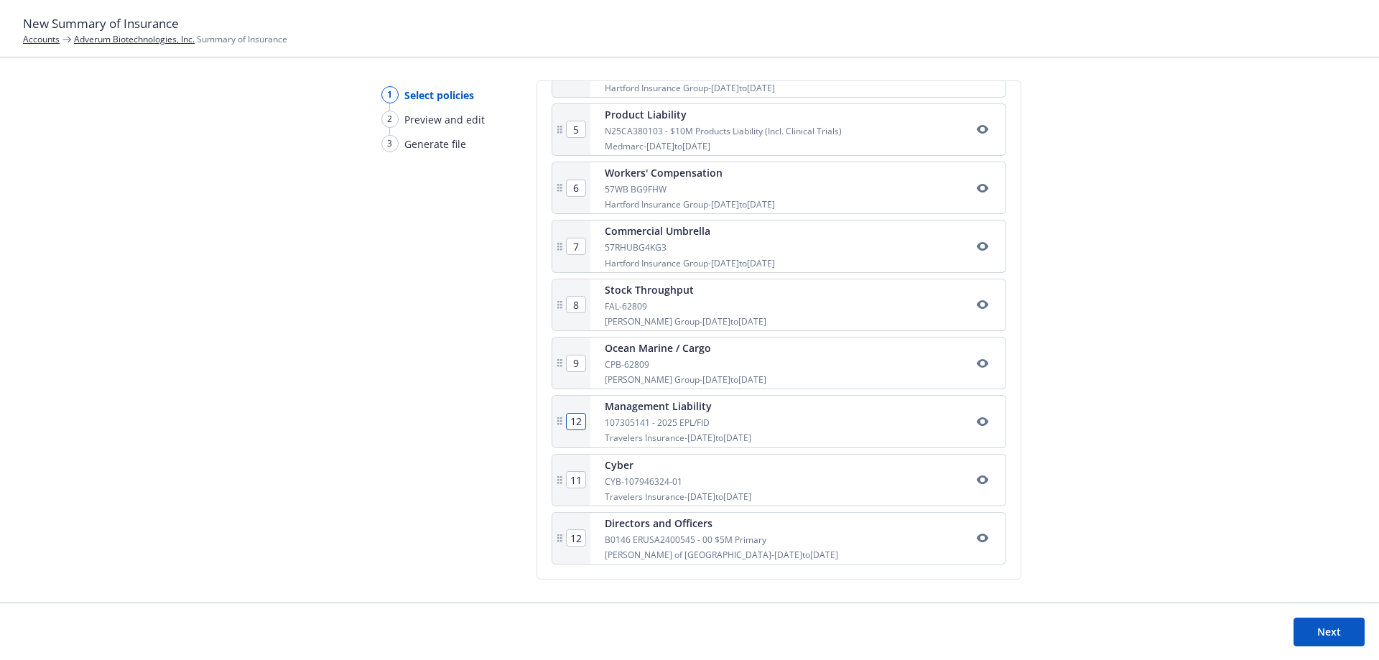
type input "12"
type input "10"
type input "11"
click at [1295, 268] on div "1 Select policies 2 Preview and edit 3 Generate file Select policies SOI title*…" at bounding box center [689, 341] width 1379 height 522
click at [1338, 638] on button "Next" at bounding box center [1328, 632] width 71 height 29
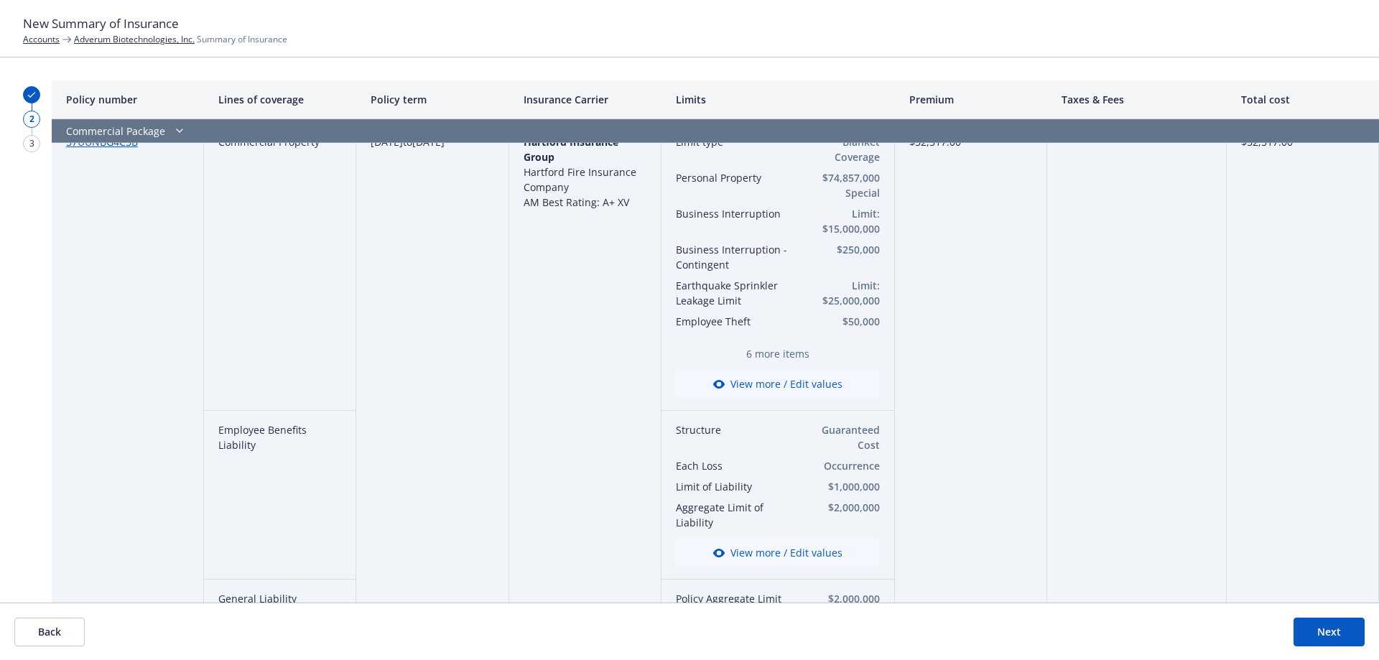
scroll to position [0, 0]
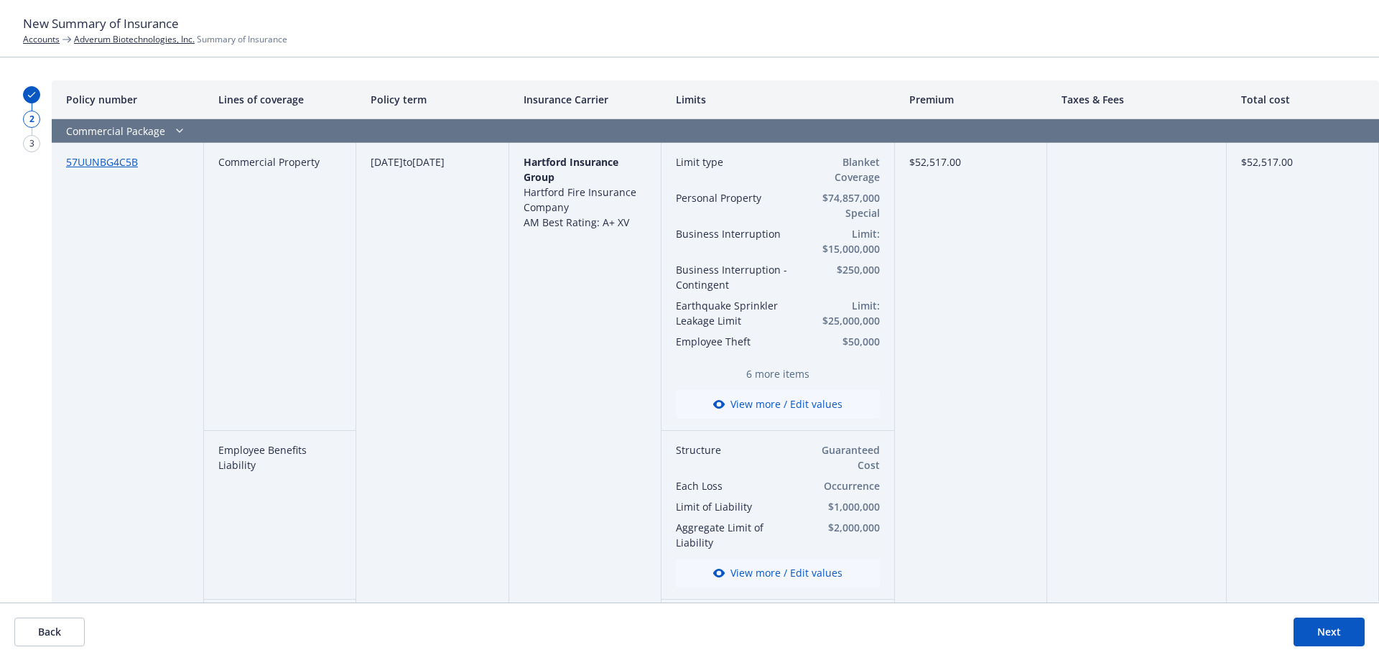
click at [743, 399] on button "View more / Edit values" at bounding box center [778, 404] width 204 height 29
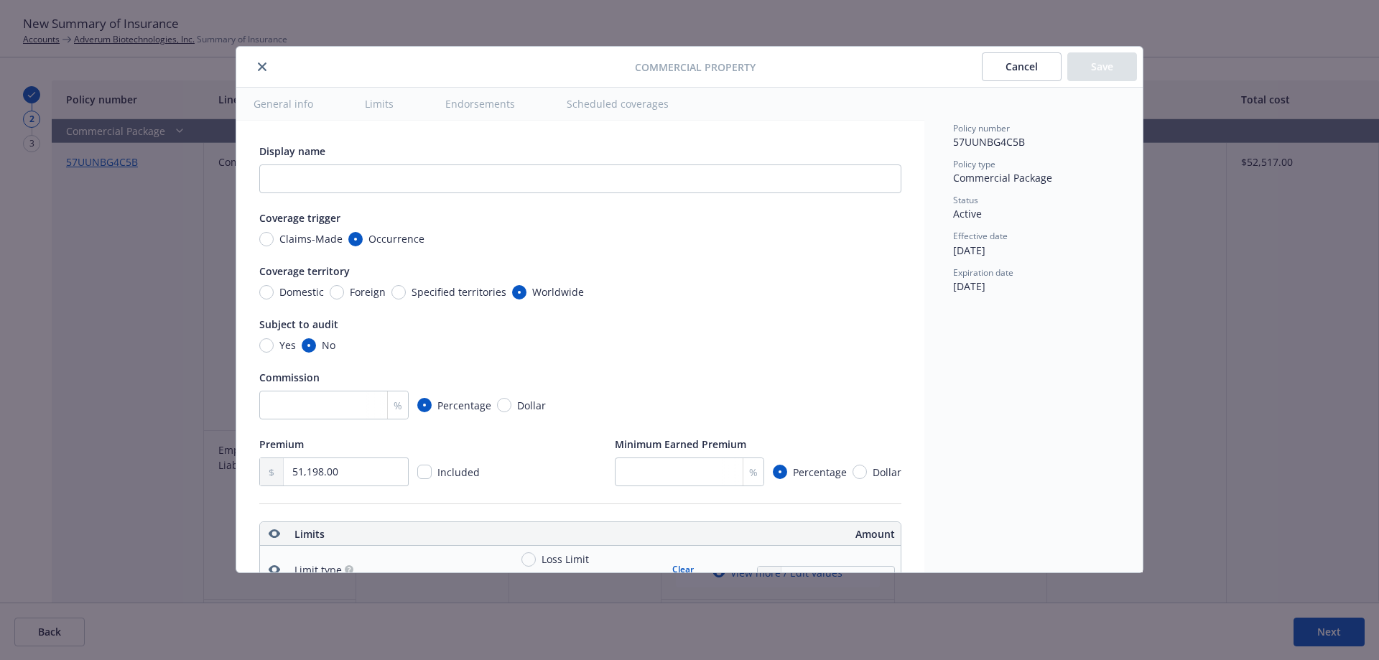
scroll to position [401, 0]
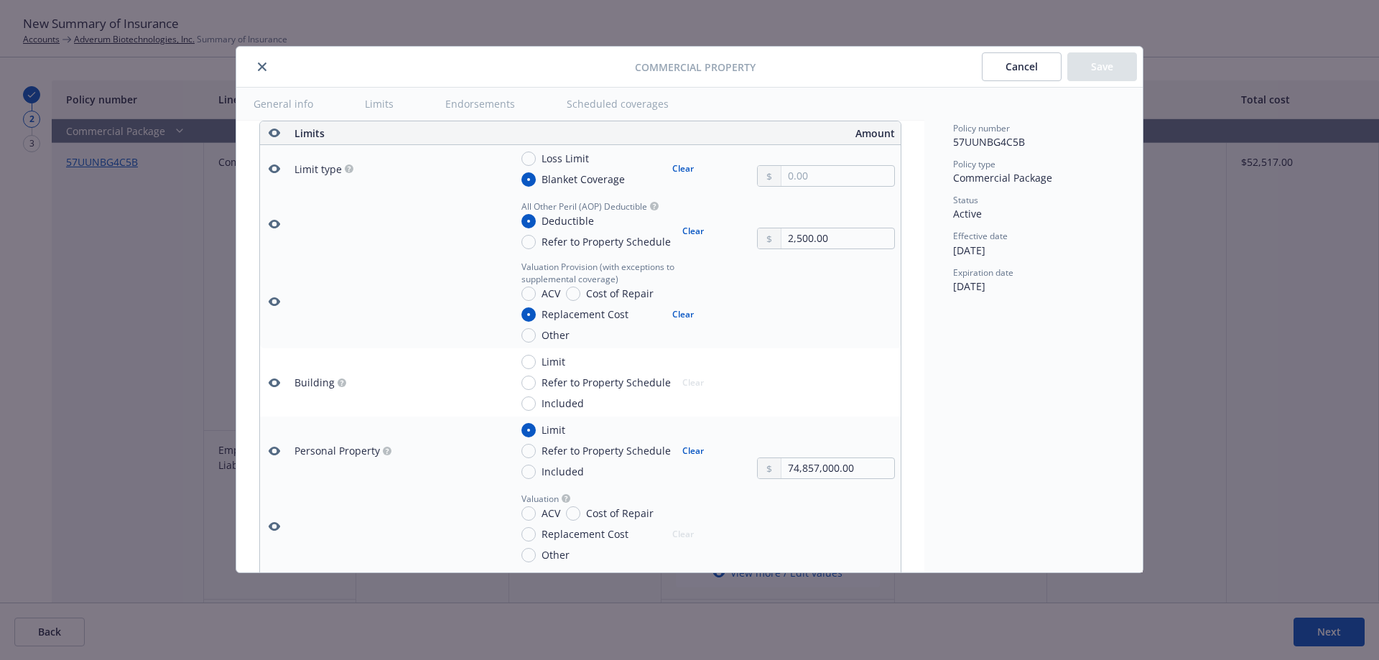
drag, startPoint x: 908, startPoint y: 187, endPoint x: 914, endPoint y: 199, distance: 13.2
click at [914, 199] on div "Display name Coverage trigger Claims-Made Occurrence Coverage territory Domesti…" at bounding box center [580, 347] width 688 height 452
click at [280, 299] on button "button" at bounding box center [274, 301] width 17 height 17
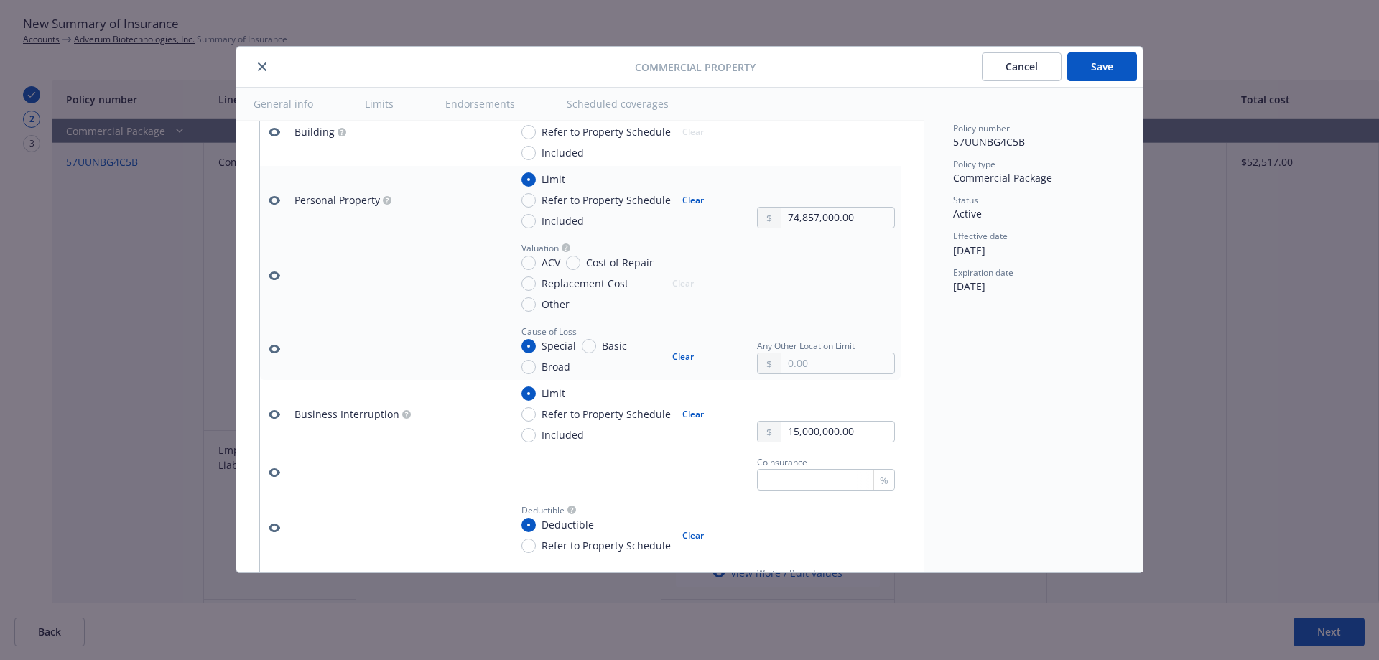
scroll to position [699, 0]
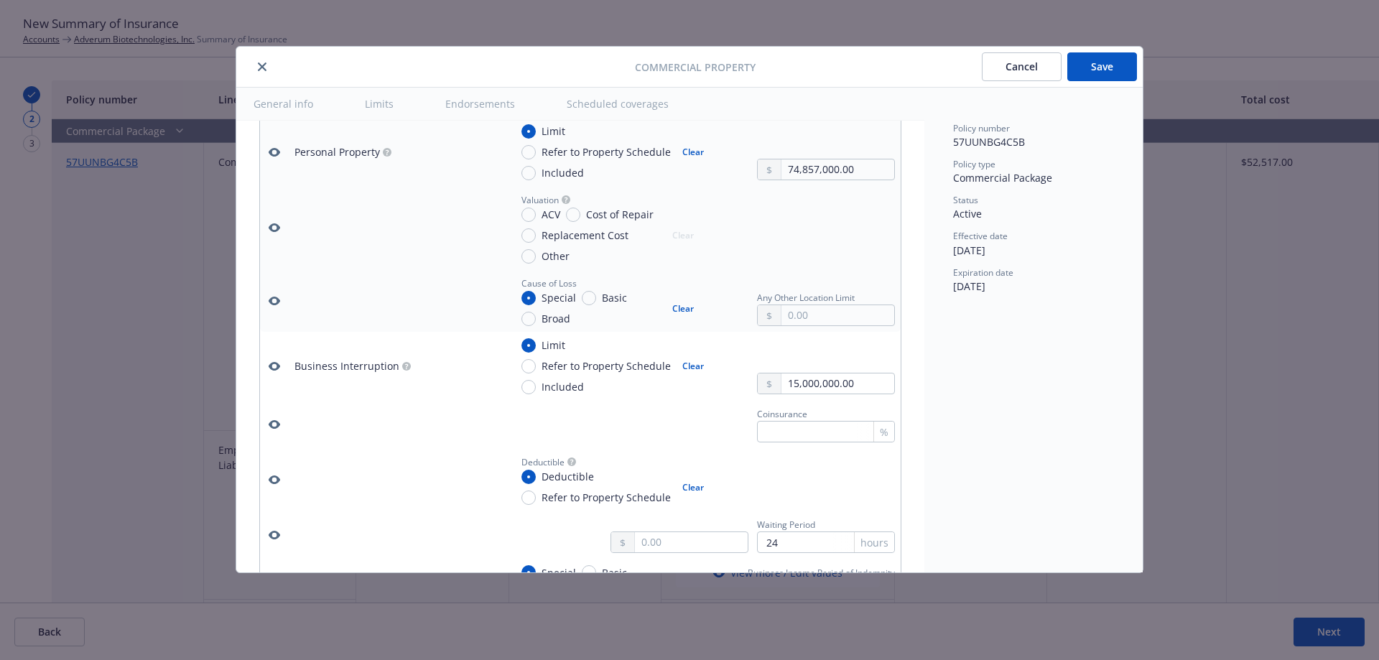
click at [275, 298] on icon "button" at bounding box center [274, 301] width 11 height 9
click at [544, 233] on span "Replacement Cost" at bounding box center [584, 235] width 87 height 15
click at [536, 233] on input "Replacement Cost" at bounding box center [528, 235] width 14 height 14
radio input "true"
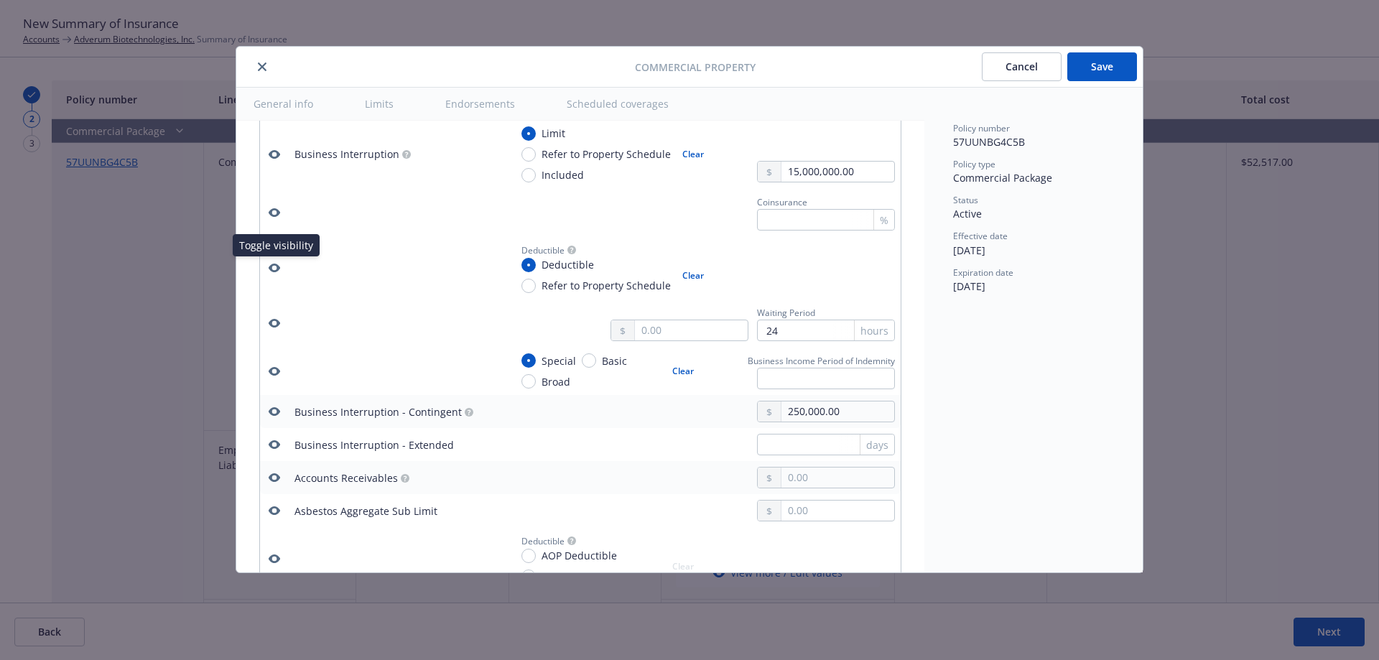
click at [276, 266] on icon "button" at bounding box center [274, 267] width 11 height 11
click at [267, 369] on button "button" at bounding box center [274, 371] width 17 height 17
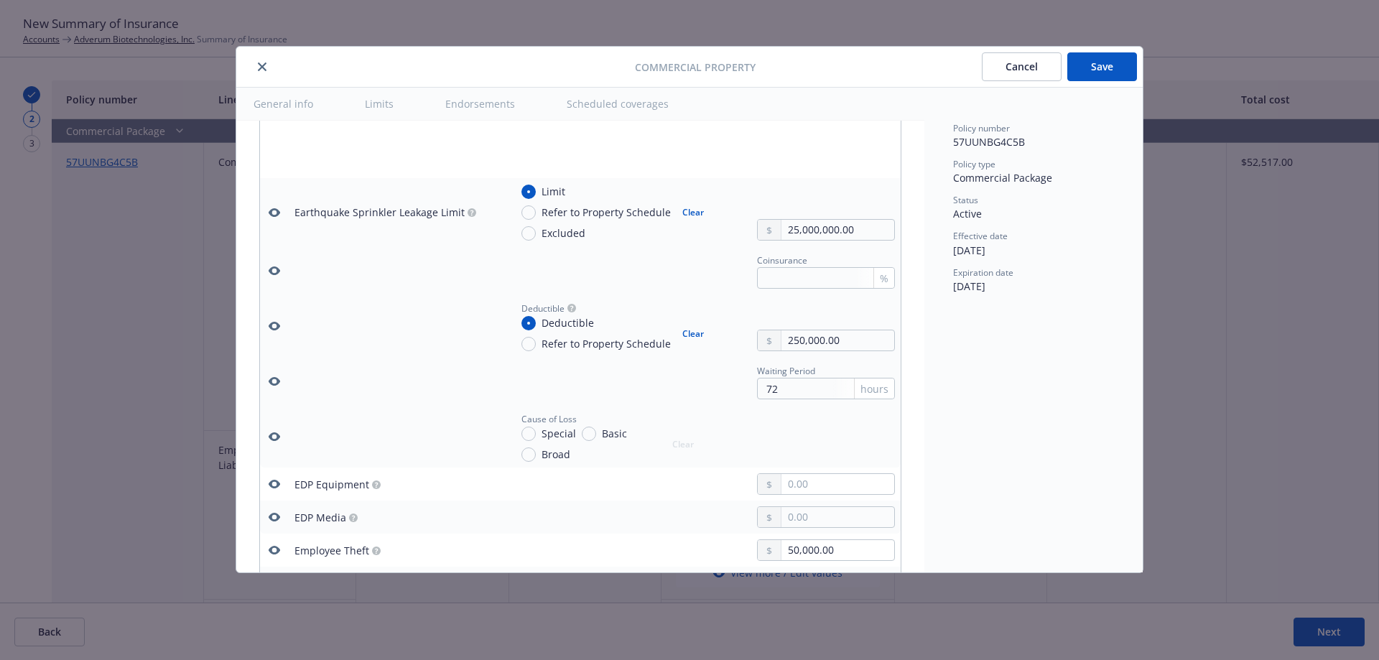
scroll to position [2068, 0]
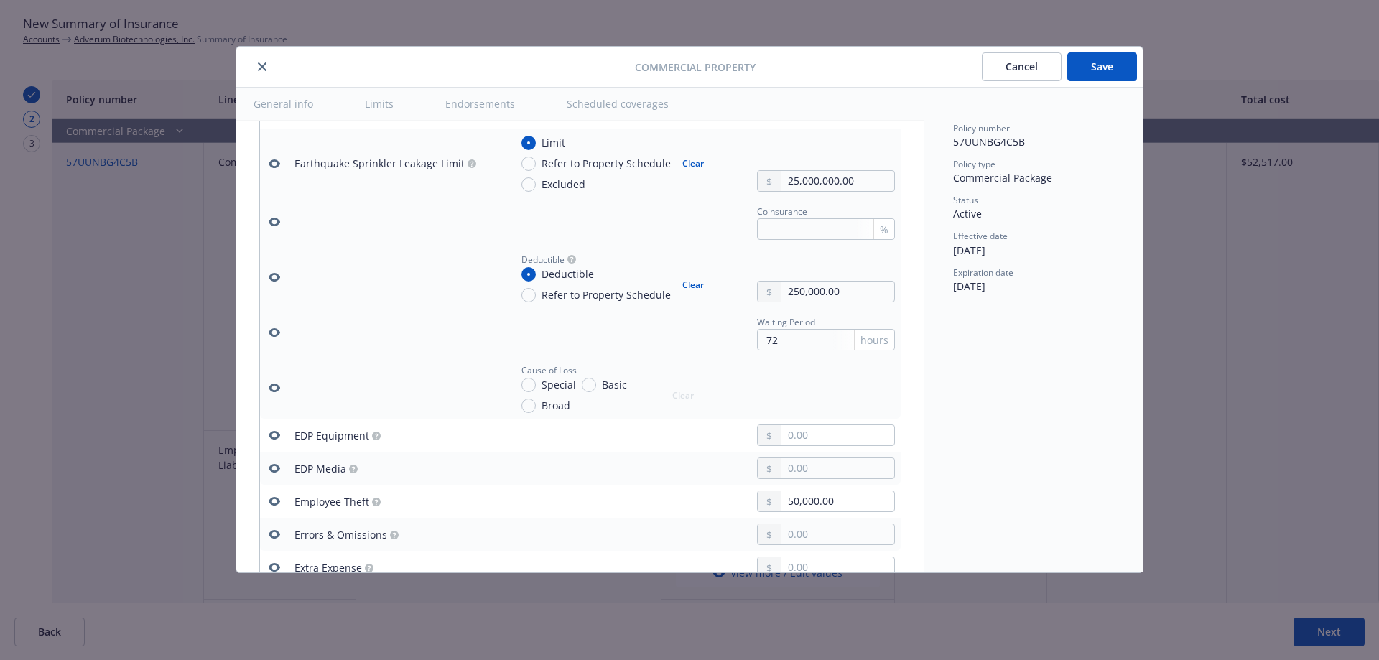
click at [269, 385] on icon "button" at bounding box center [274, 387] width 11 height 11
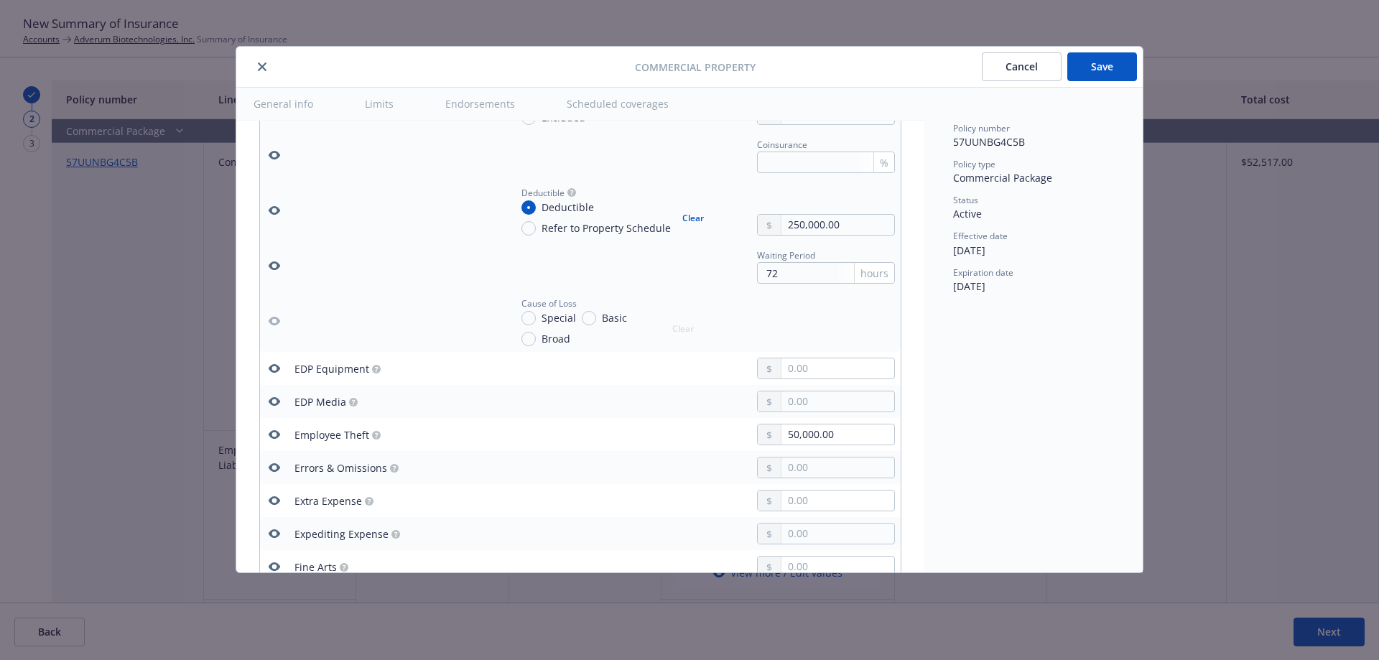
scroll to position [2174, 0]
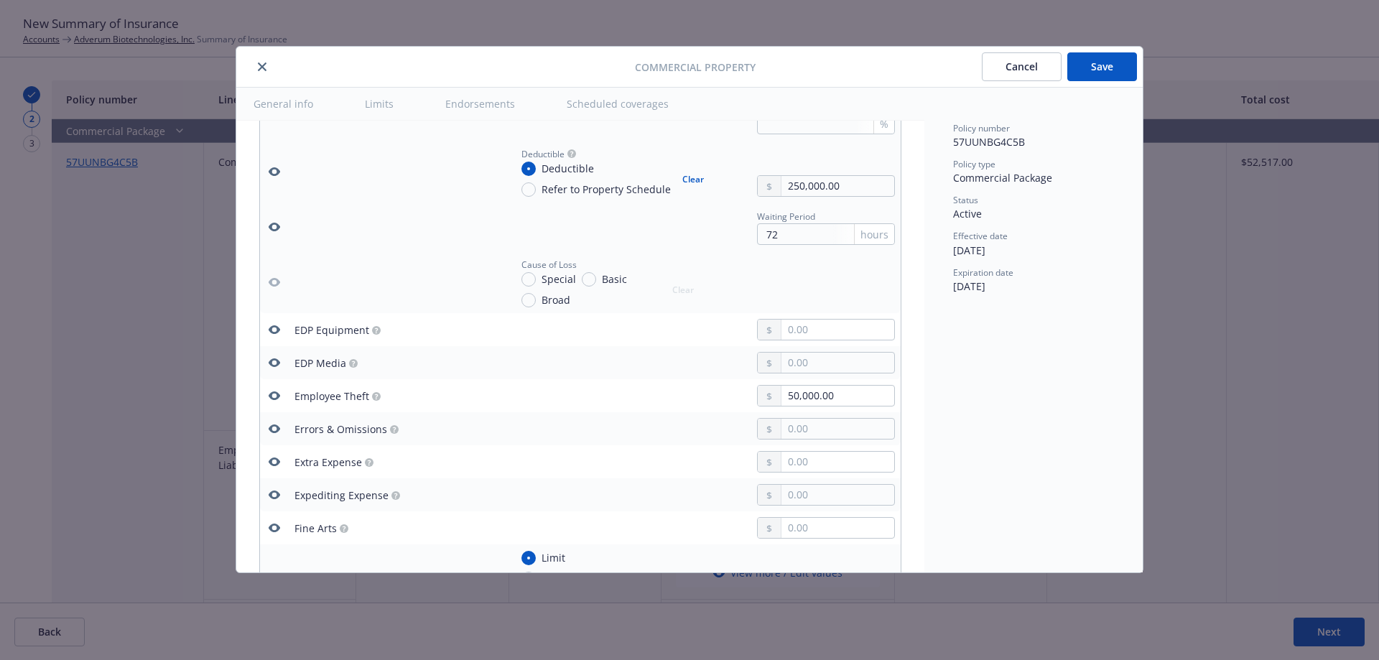
click at [275, 395] on icon "button" at bounding box center [274, 395] width 11 height 11
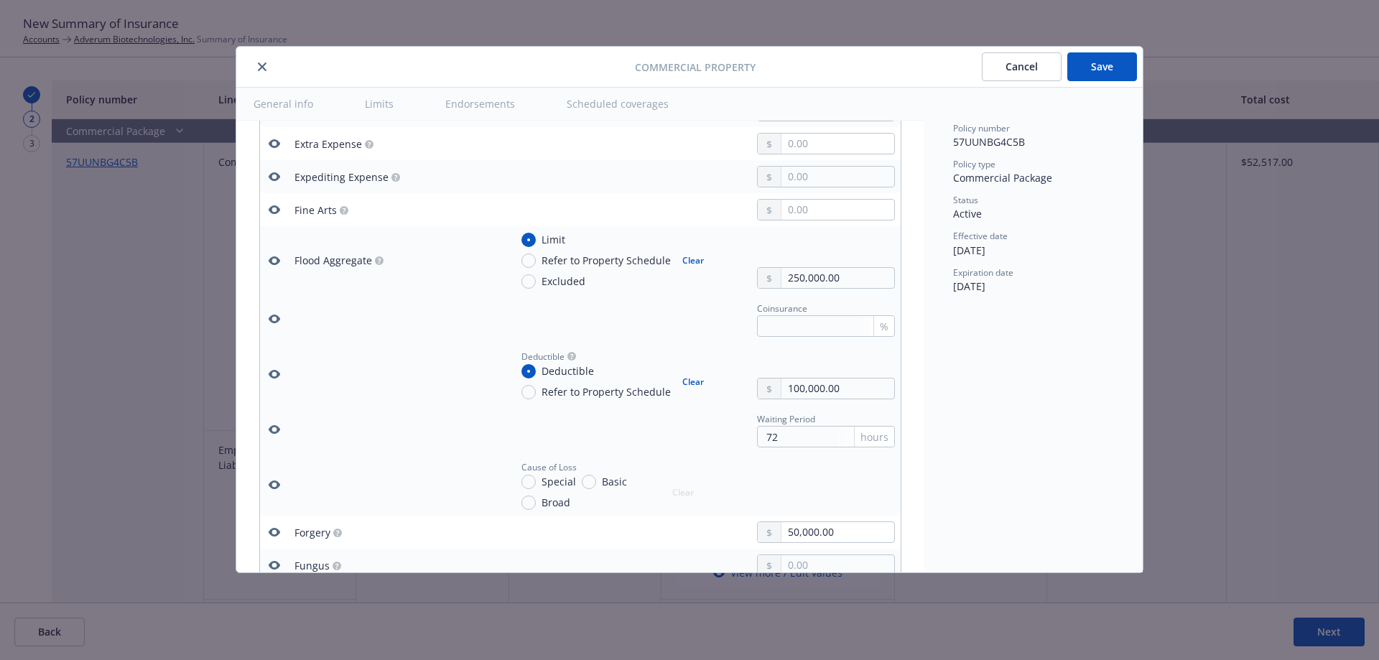
scroll to position [2559, 0]
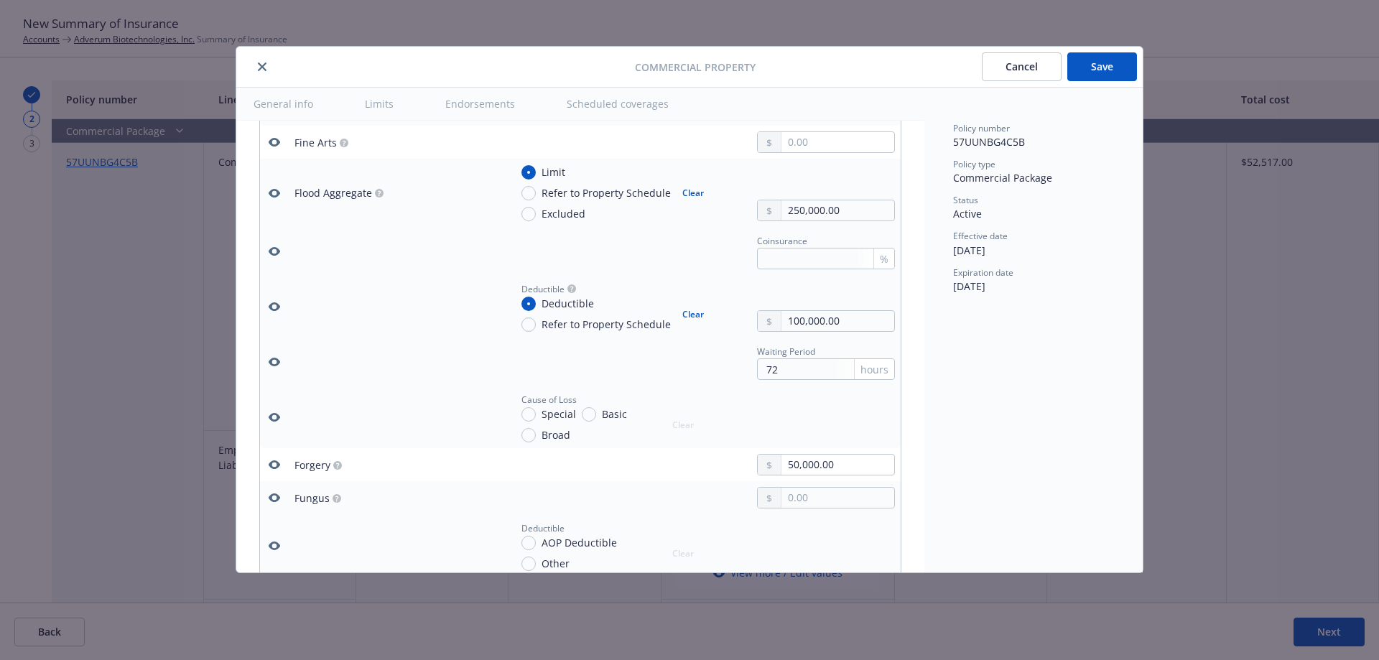
click at [279, 411] on icon "button" at bounding box center [274, 416] width 11 height 11
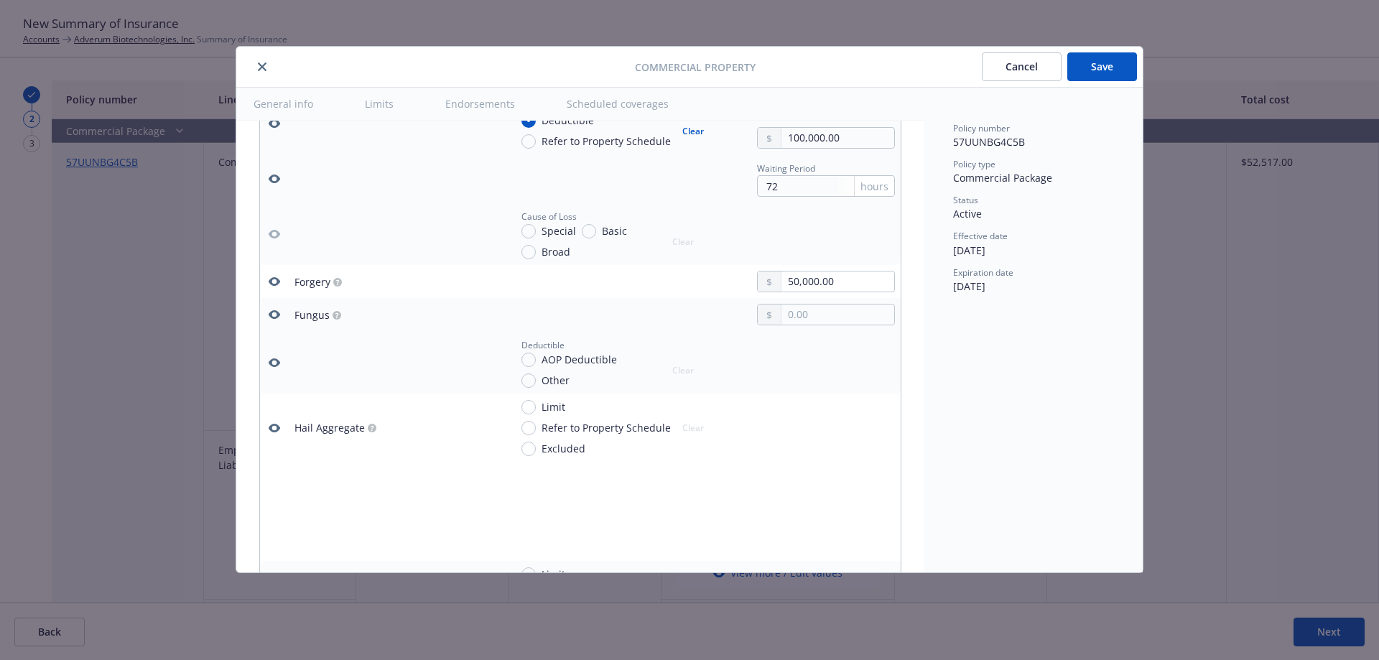
click at [270, 284] on icon "button" at bounding box center [274, 281] width 11 height 9
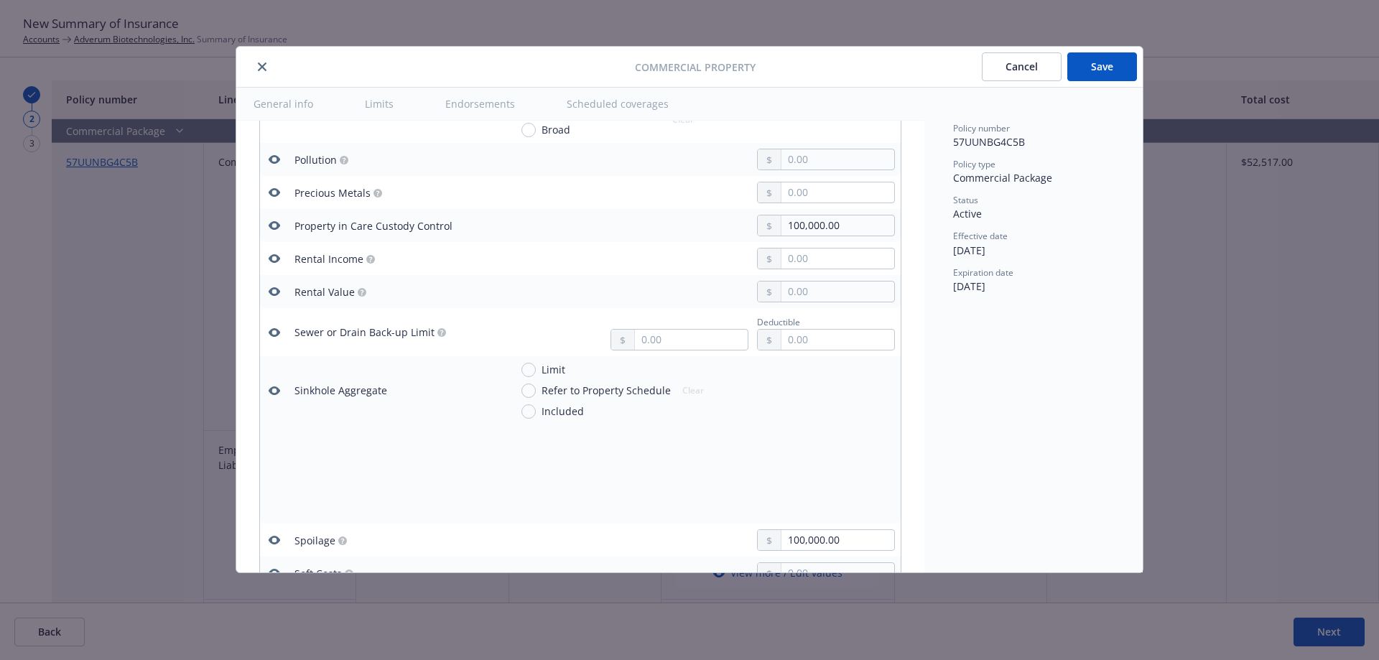
scroll to position [3658, 0]
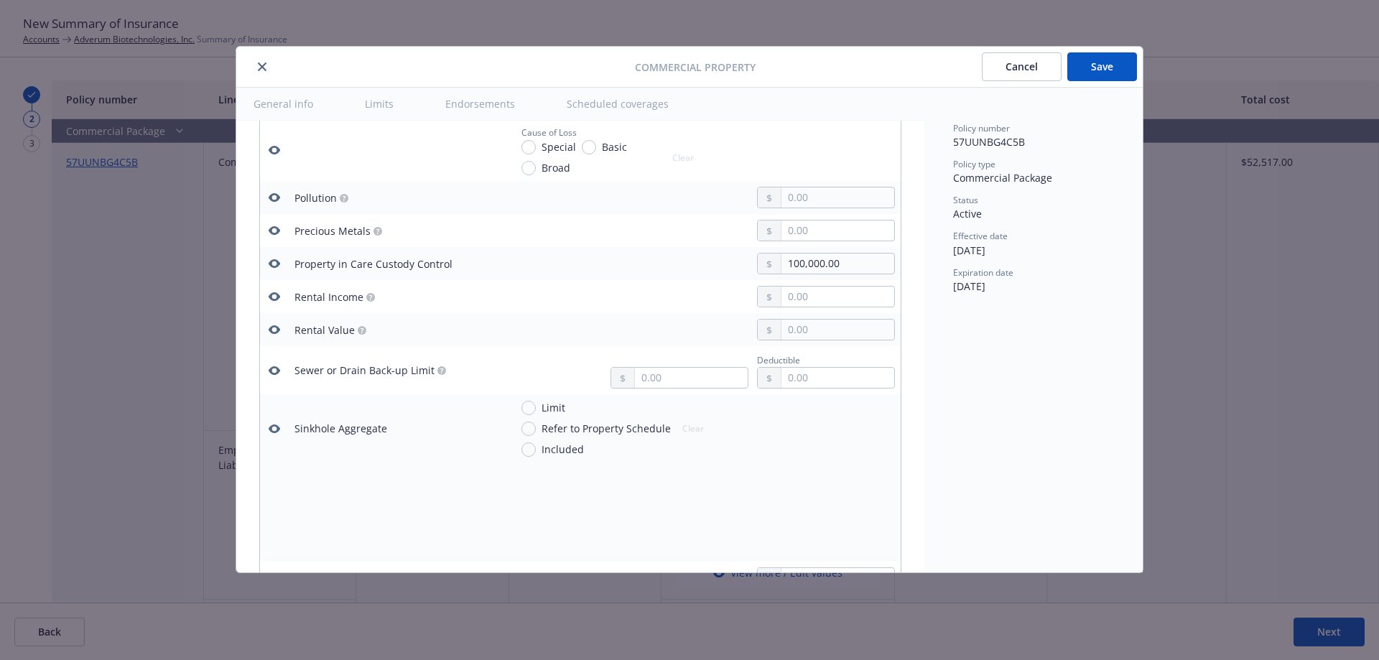
click at [277, 264] on icon "button" at bounding box center [274, 263] width 11 height 9
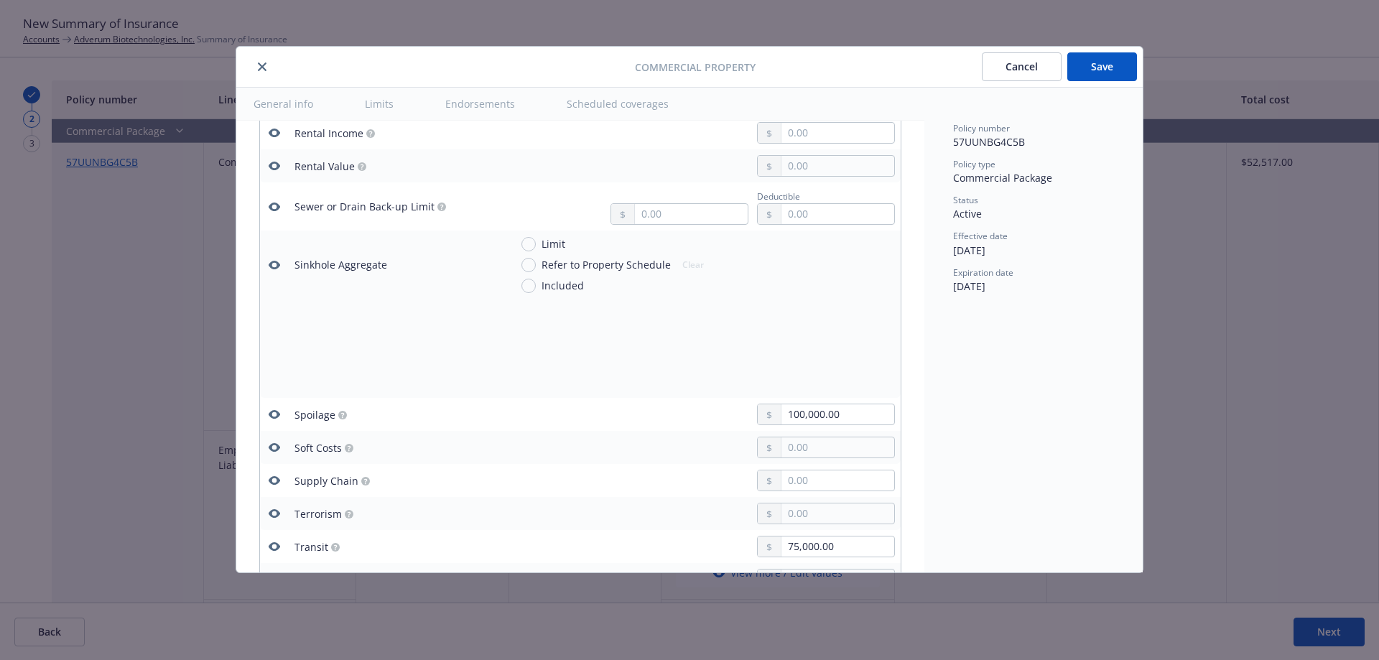
scroll to position [3976, 0]
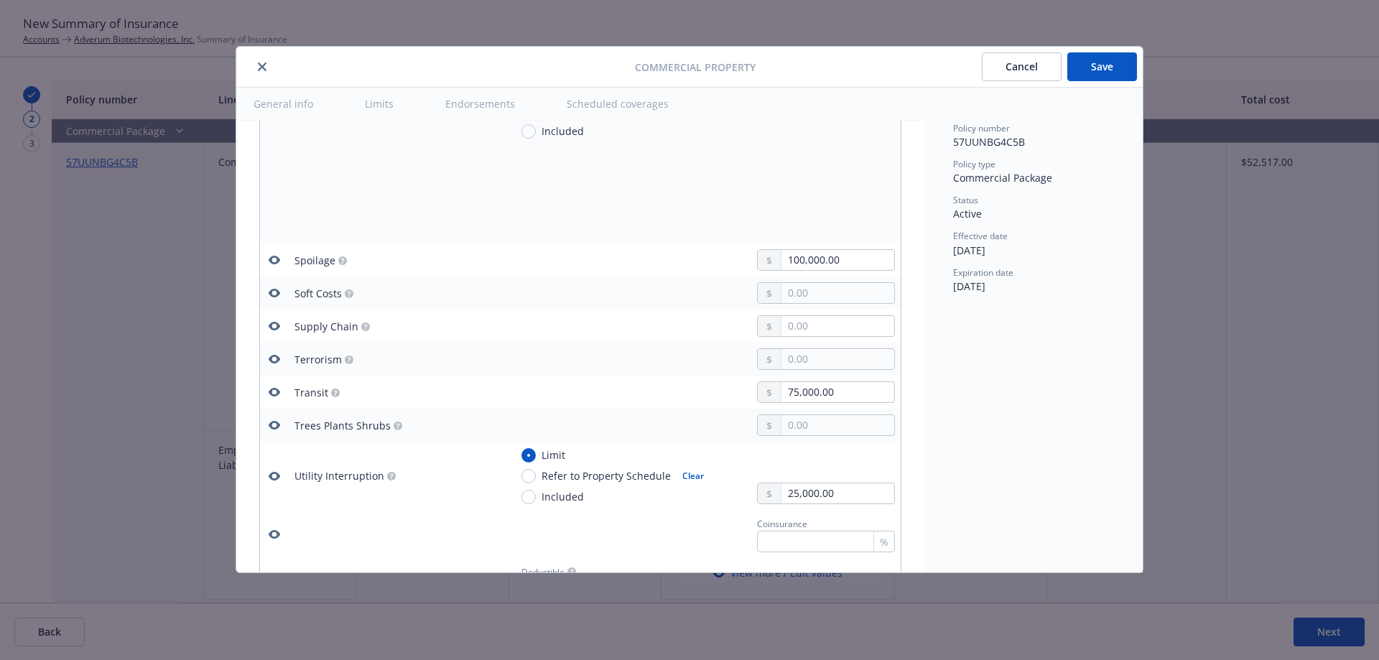
click at [271, 258] on icon "button" at bounding box center [274, 260] width 11 height 9
click at [273, 393] on icon "button" at bounding box center [274, 391] width 11 height 11
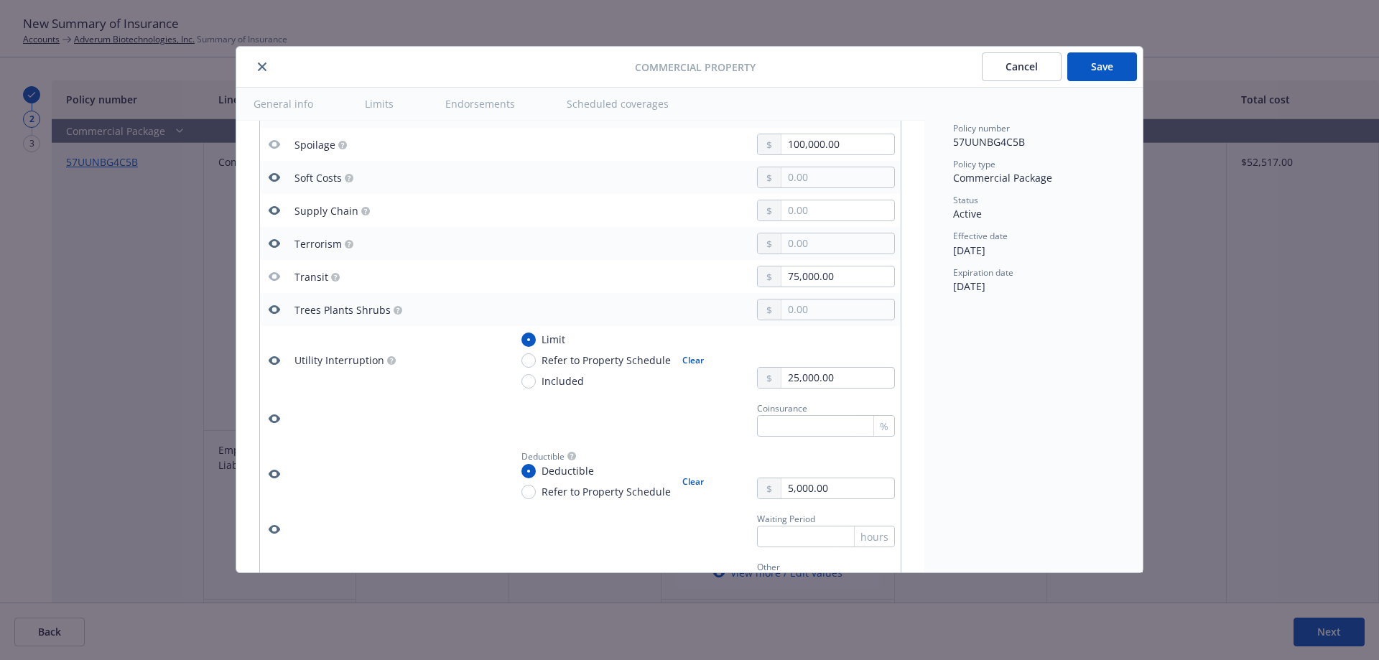
click at [277, 364] on icon "button" at bounding box center [274, 360] width 11 height 11
click at [276, 472] on icon "button" at bounding box center [274, 473] width 11 height 11
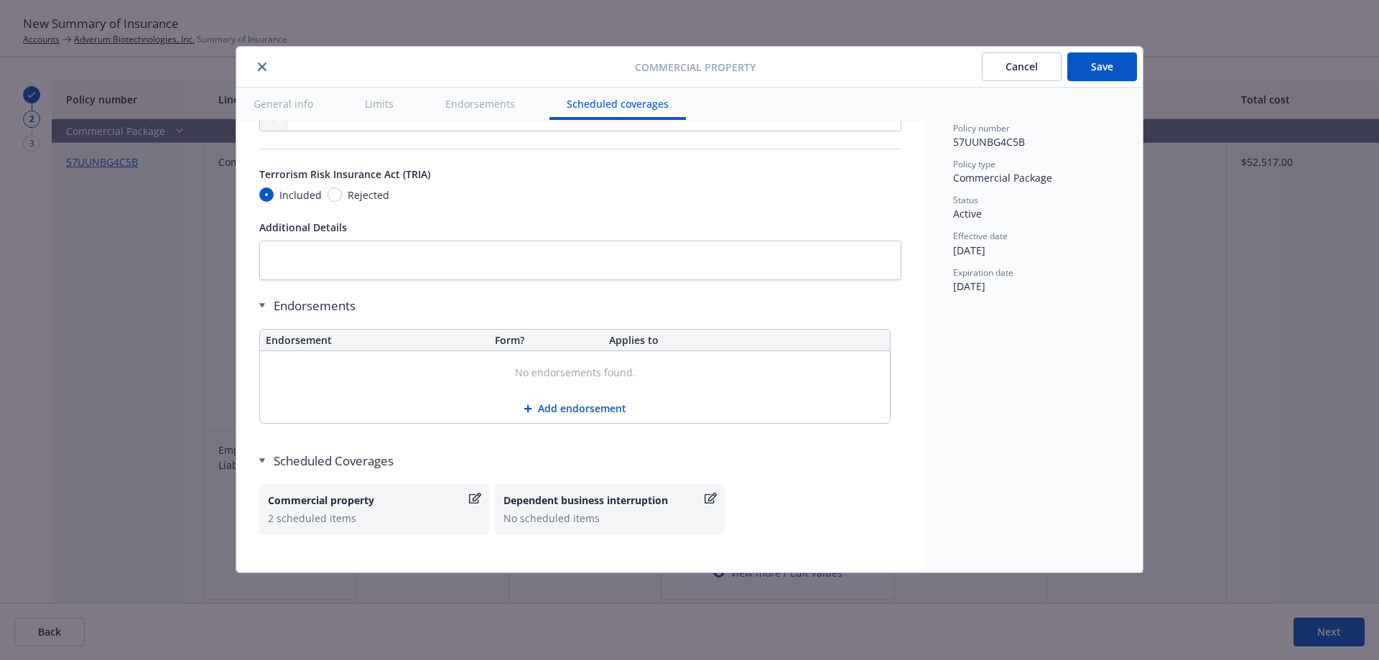
scroll to position [5261, 0]
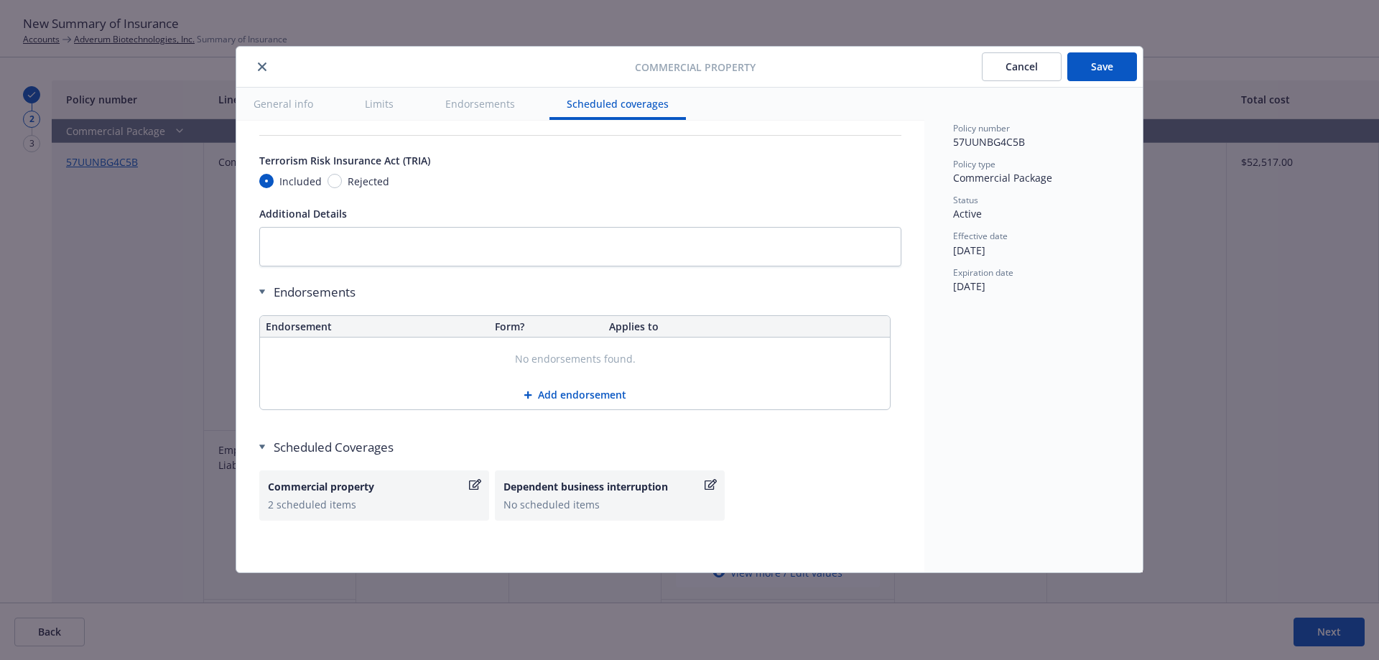
click at [1095, 65] on button "Save" at bounding box center [1102, 66] width 70 height 29
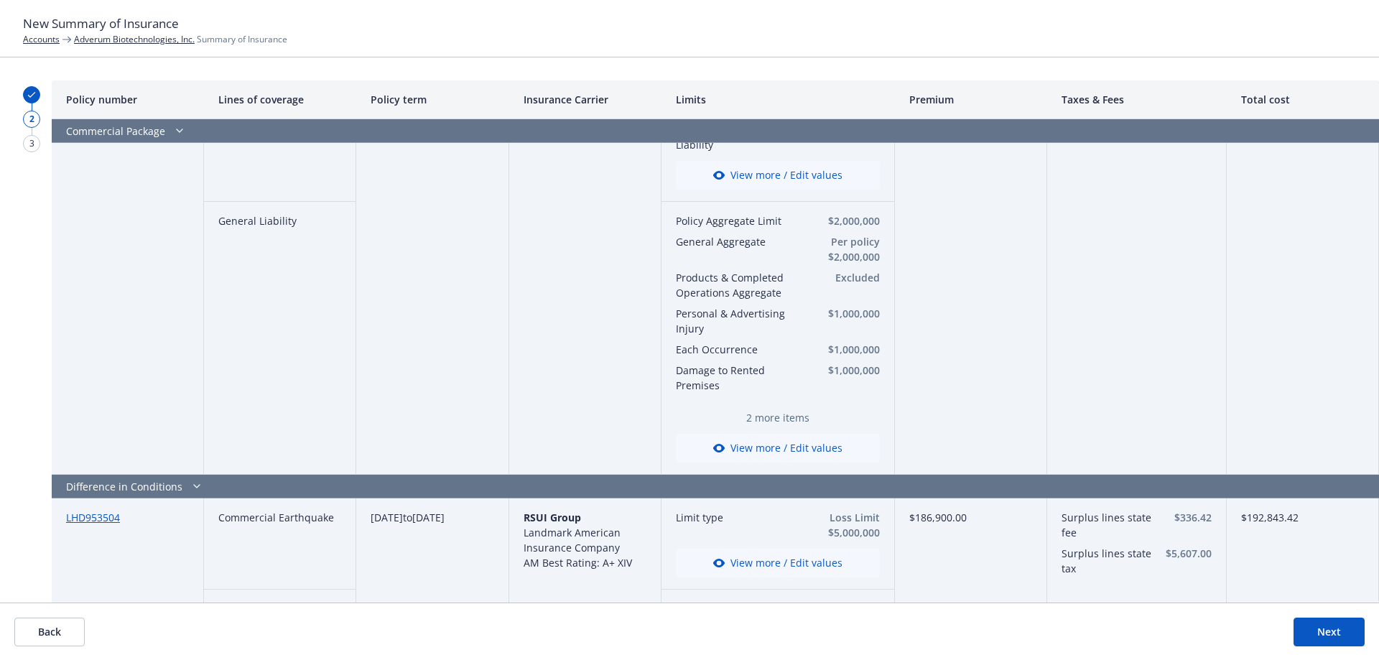
scroll to position [0, 0]
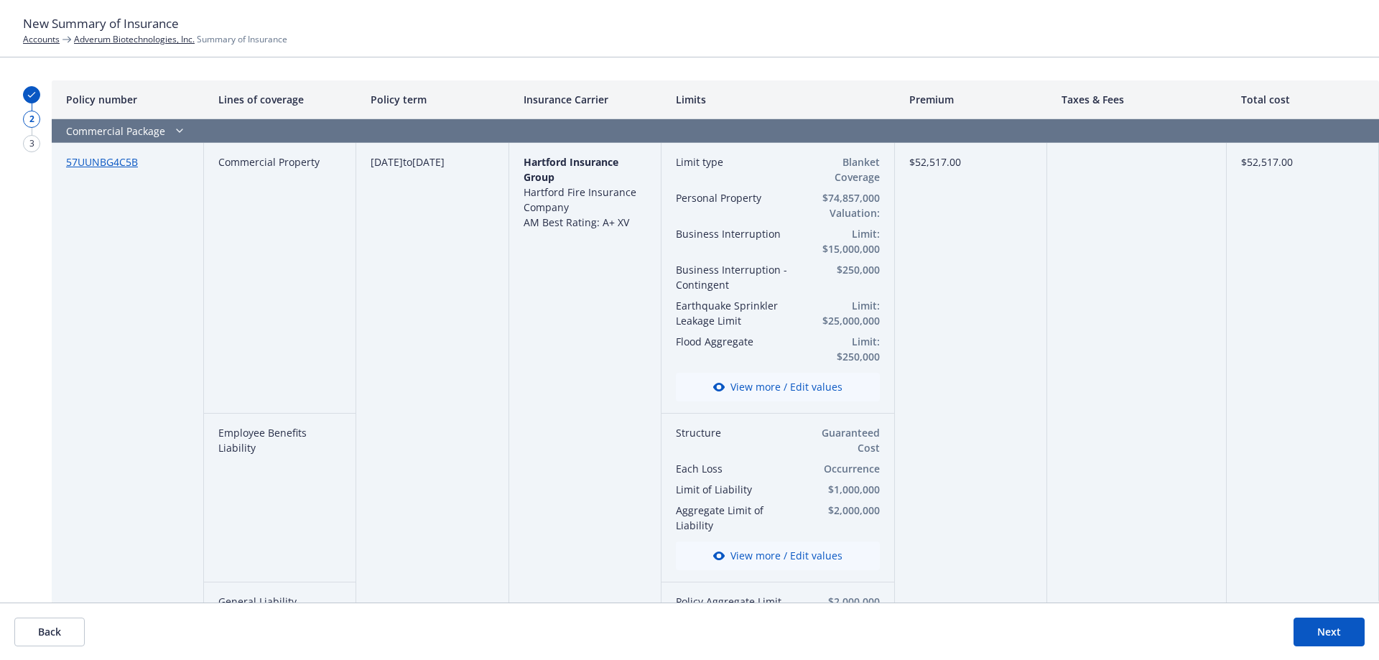
click at [790, 541] on button "View more / Edit values" at bounding box center [778, 555] width 204 height 29
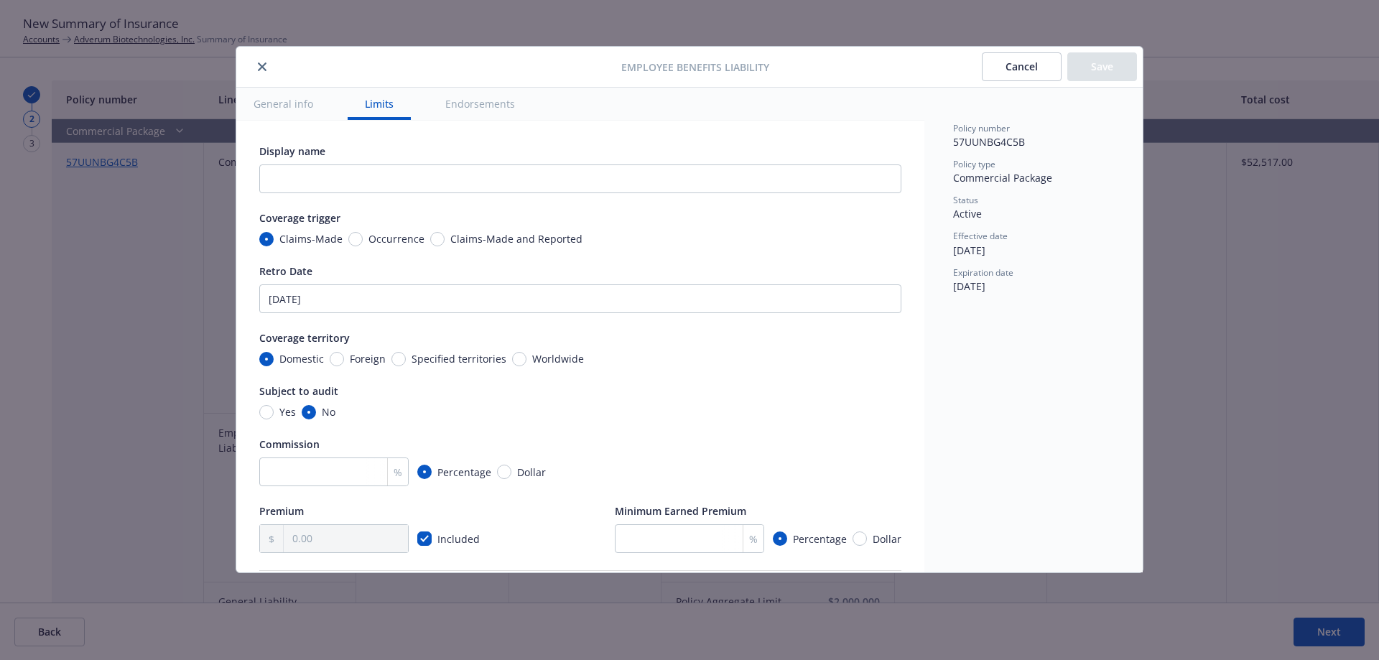
scroll to position [467, 0]
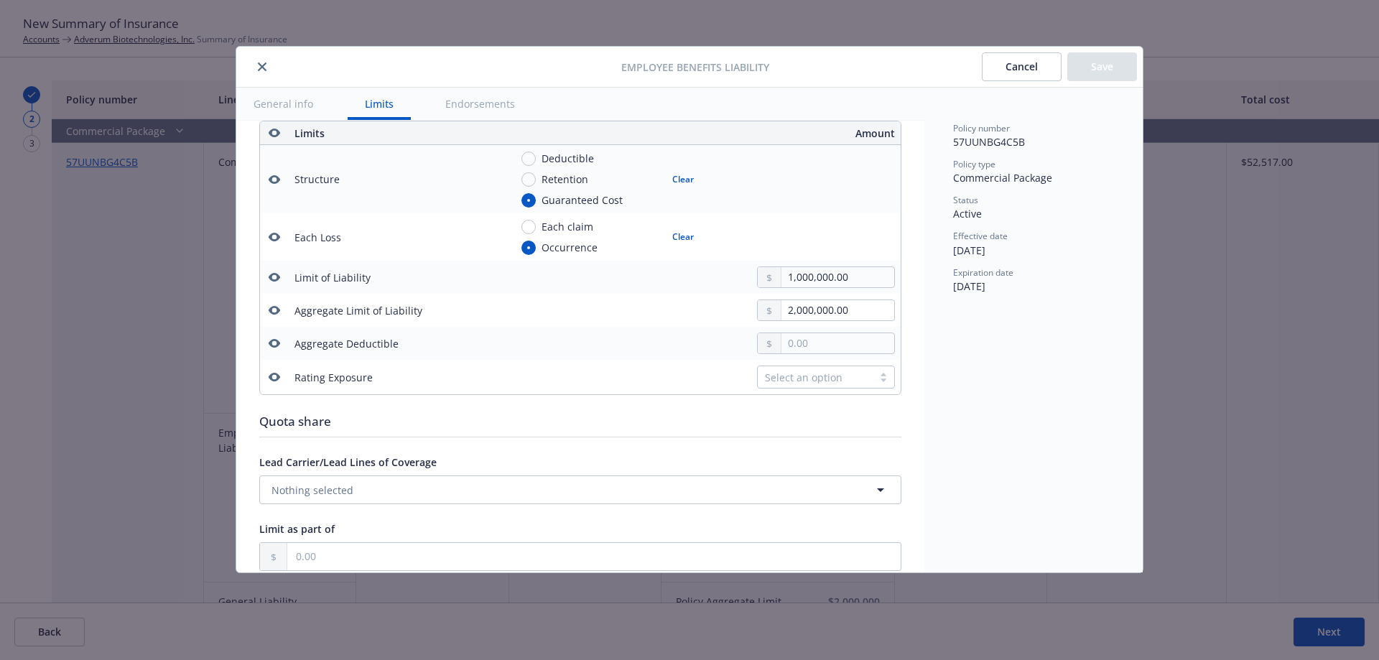
click at [275, 179] on icon "button" at bounding box center [274, 179] width 11 height 11
click at [1098, 66] on button "Save" at bounding box center [1102, 66] width 70 height 29
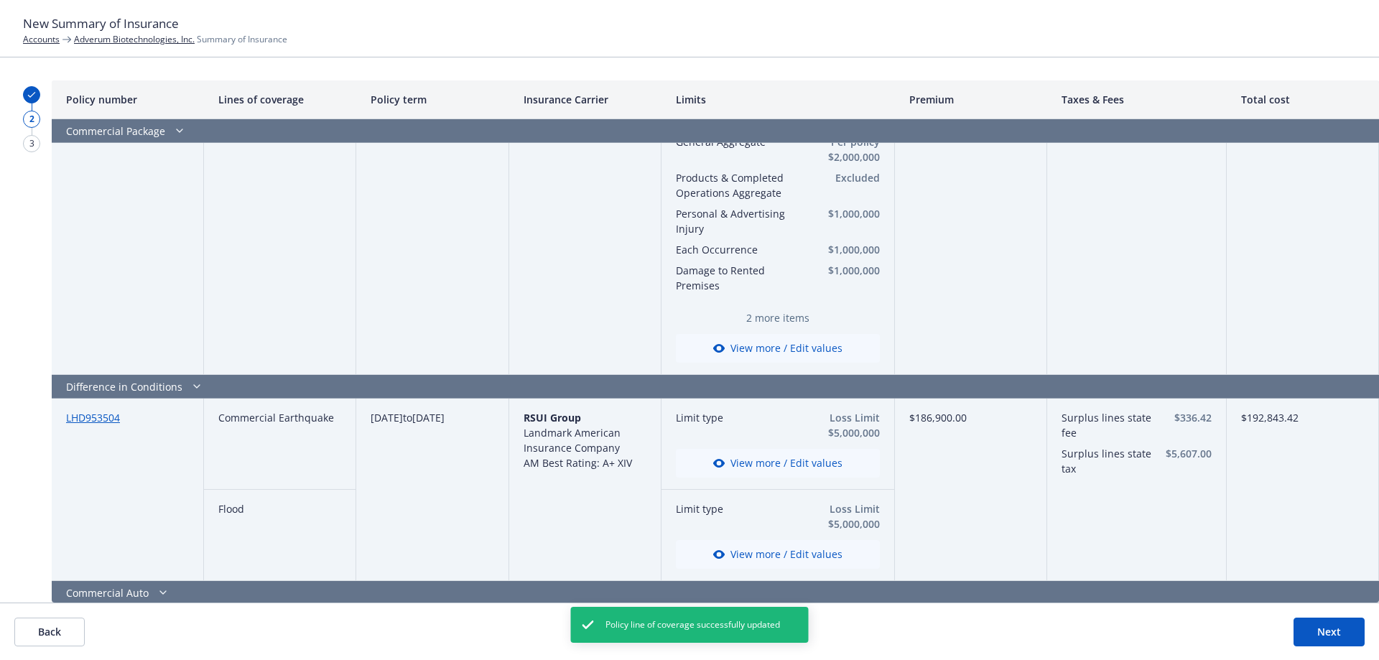
scroll to position [345, 0]
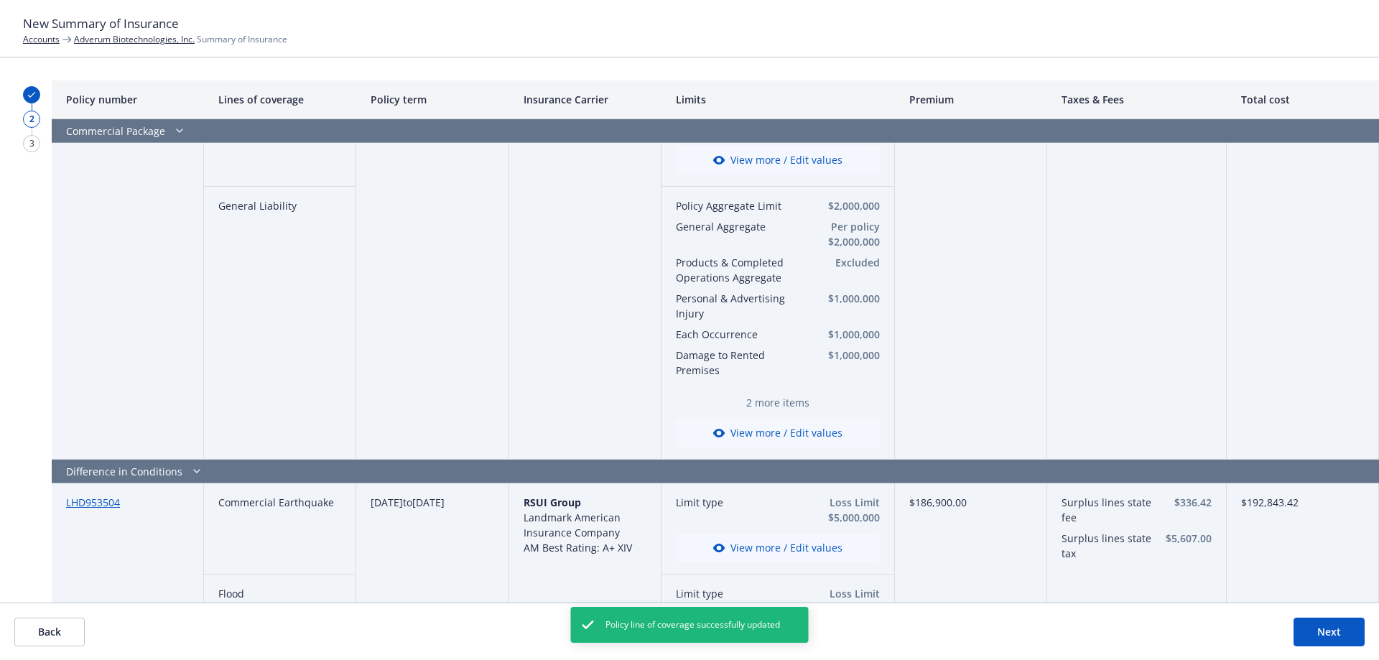
click at [825, 434] on button "View more / Edit values" at bounding box center [778, 433] width 204 height 29
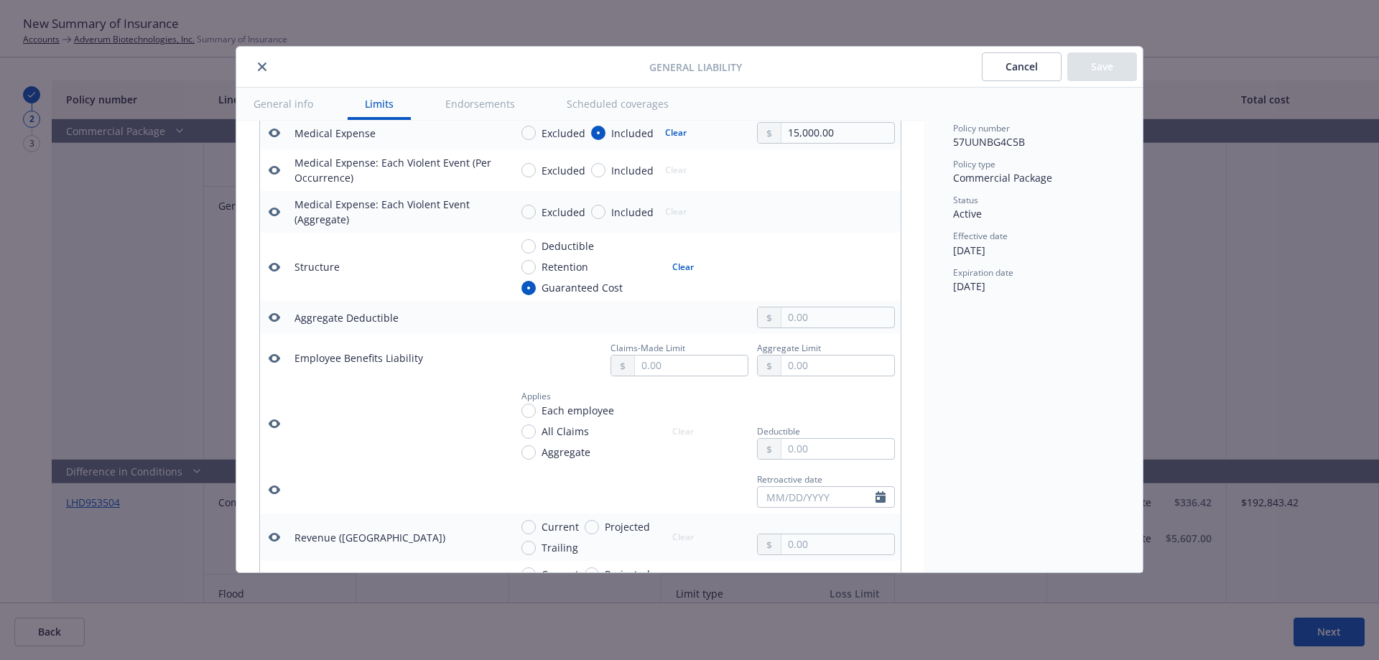
scroll to position [656, 0]
click at [272, 259] on icon "button" at bounding box center [274, 263] width 11 height 9
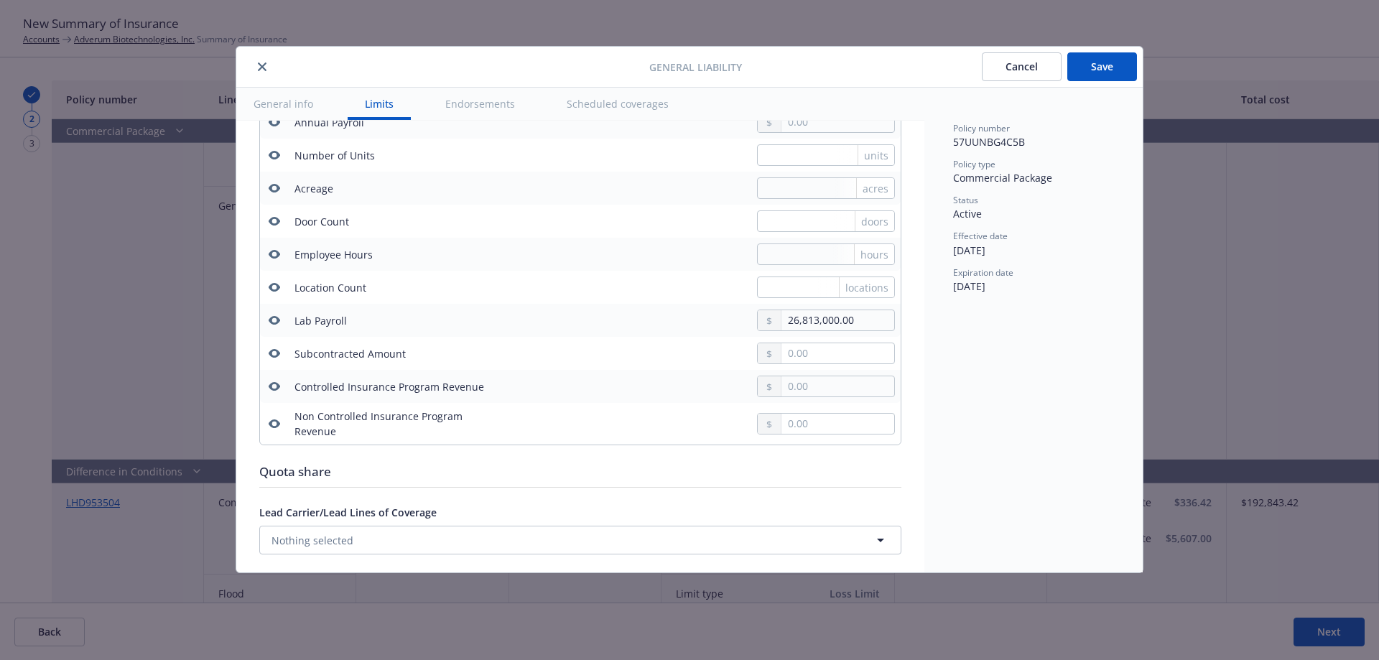
scroll to position [1408, 0]
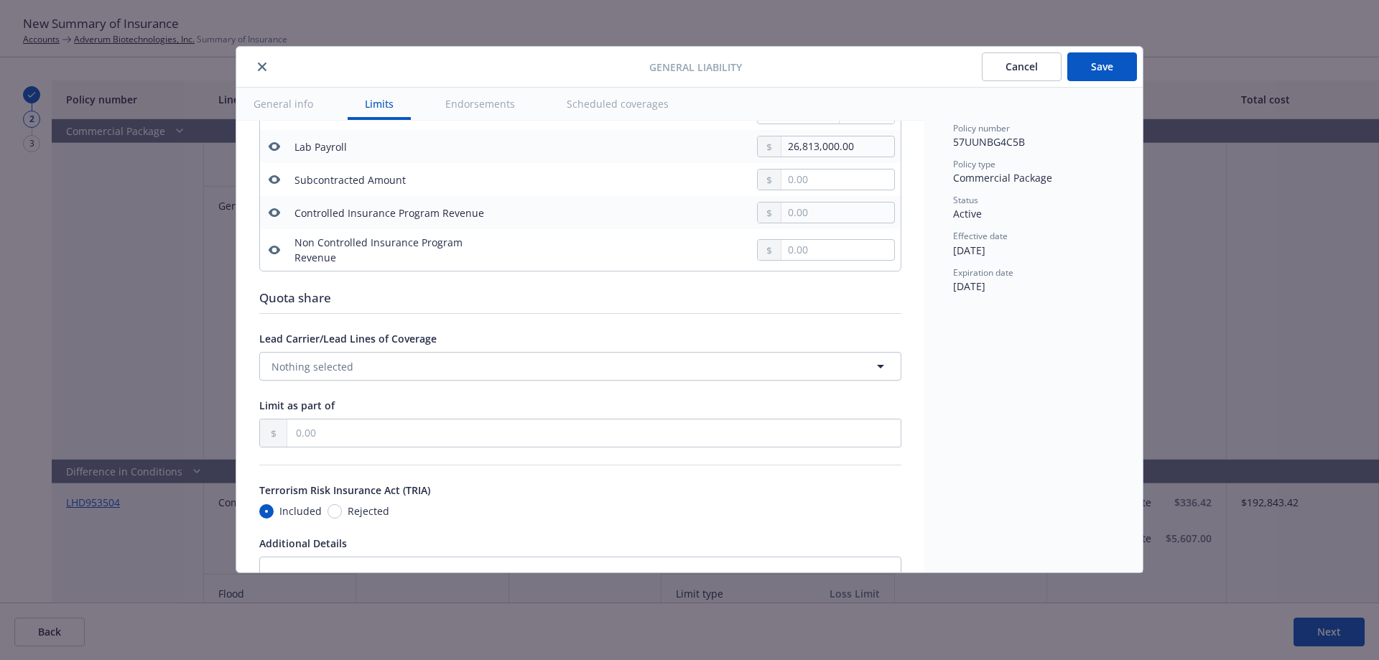
click at [269, 144] on icon "button" at bounding box center [274, 146] width 11 height 11
click at [1101, 57] on button "Save" at bounding box center [1102, 66] width 70 height 29
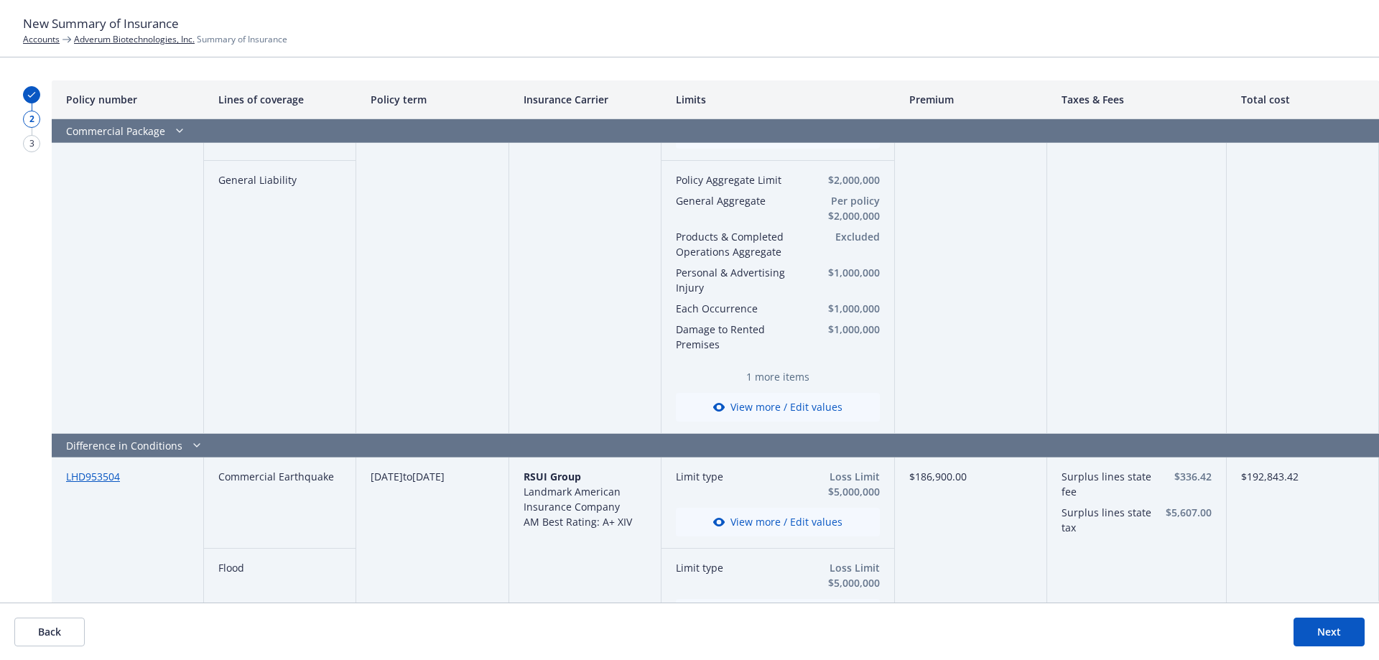
scroll to position [442, 0]
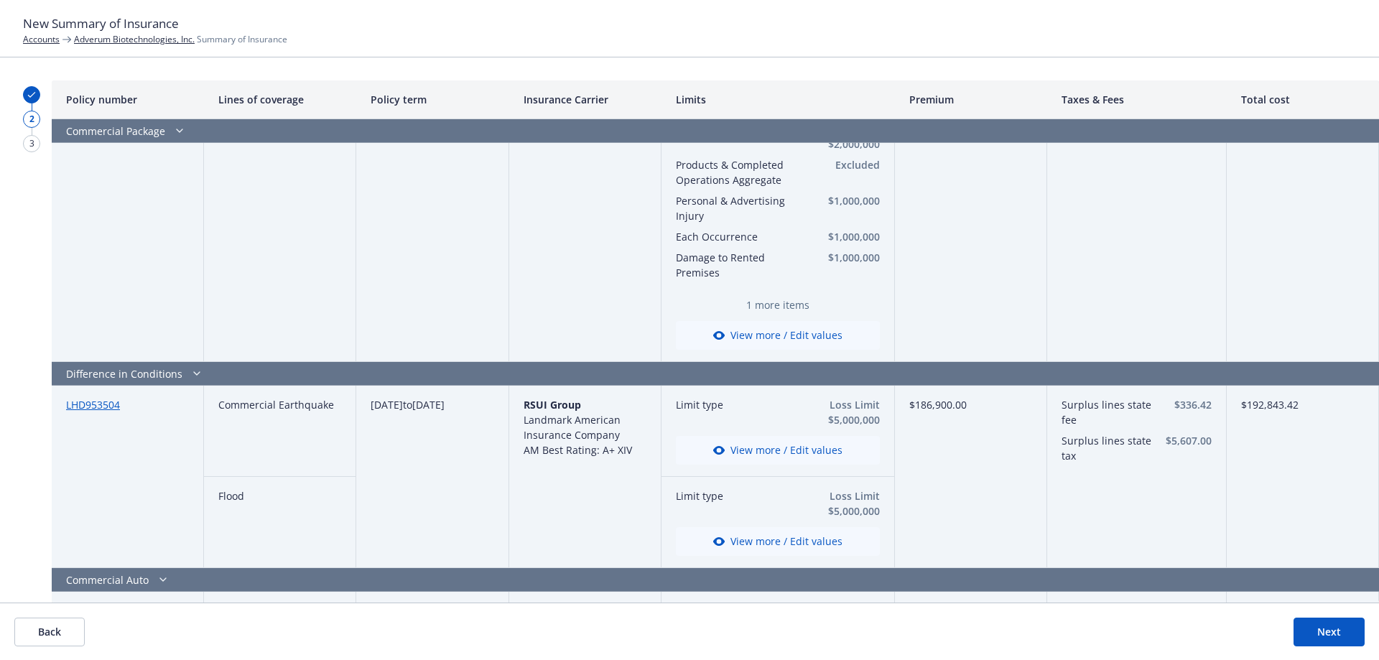
click at [790, 302] on span "1 more items" at bounding box center [778, 304] width 204 height 15
click at [774, 334] on button "View more / Edit values" at bounding box center [778, 335] width 204 height 29
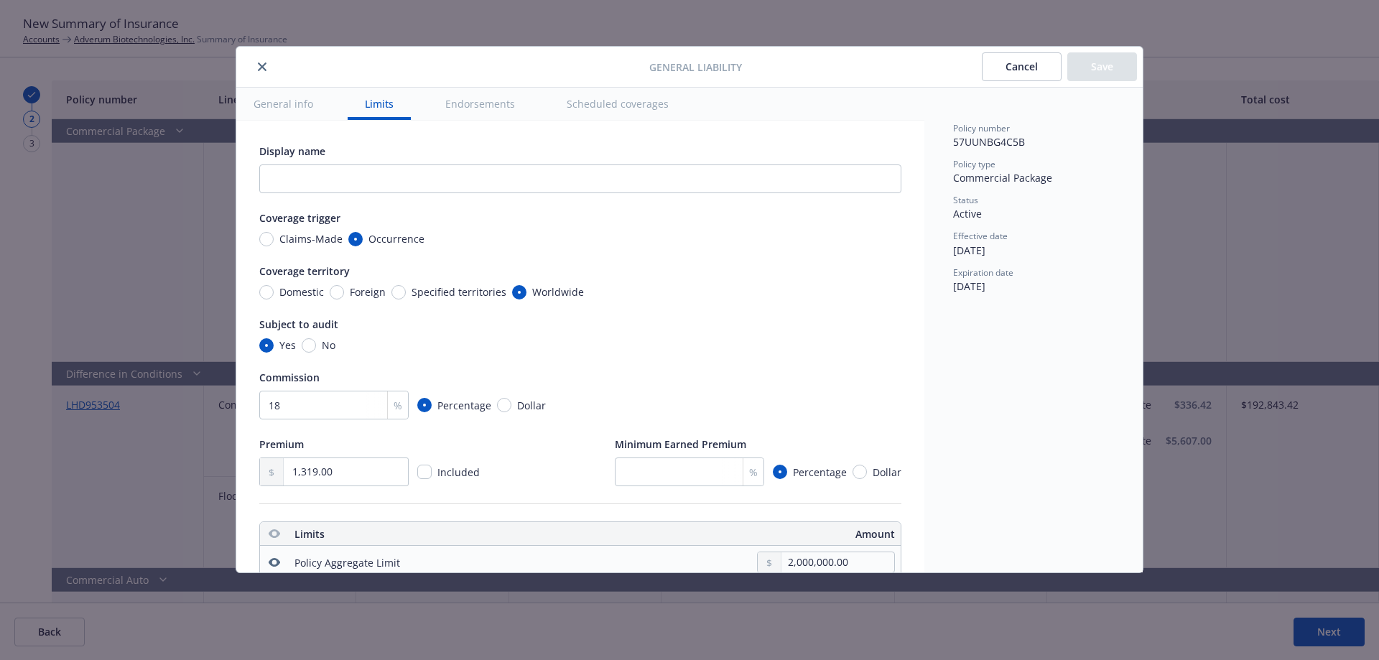
scroll to position [401, 0]
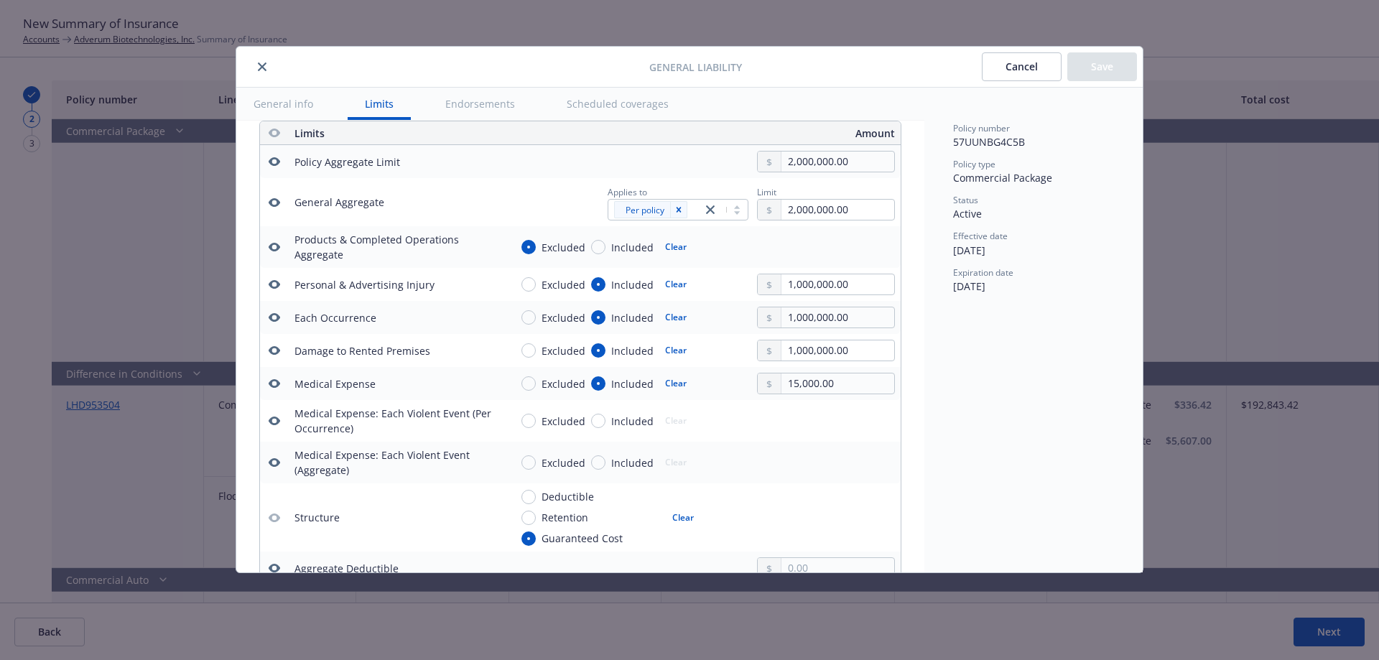
click at [1016, 65] on button "Cancel" at bounding box center [1022, 66] width 80 height 29
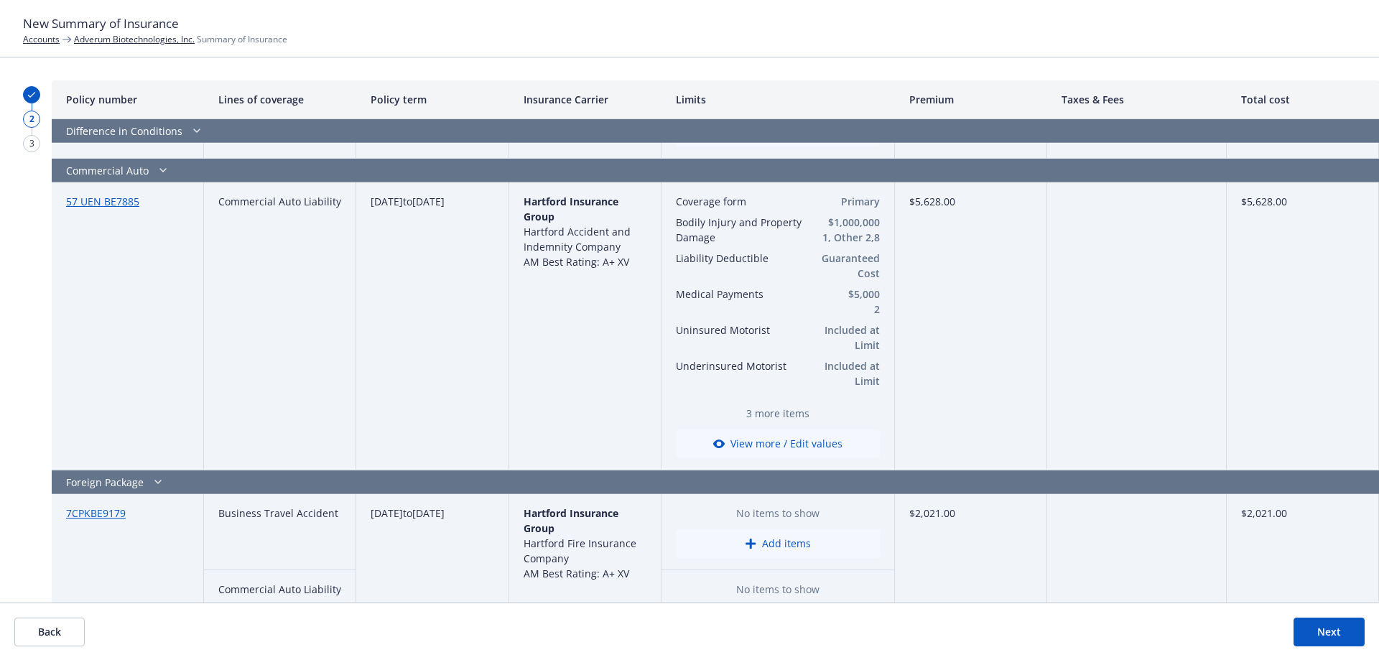
scroll to position [865, 0]
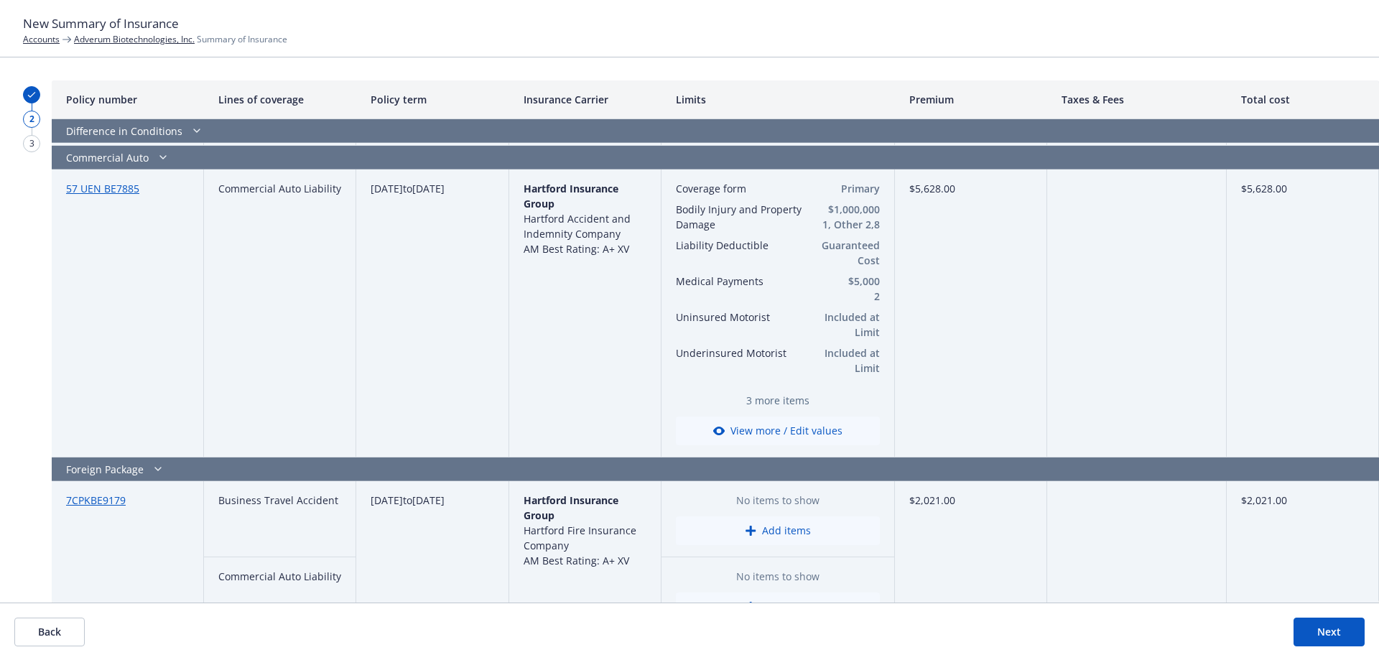
click at [810, 431] on button "View more / Edit values" at bounding box center [778, 430] width 204 height 29
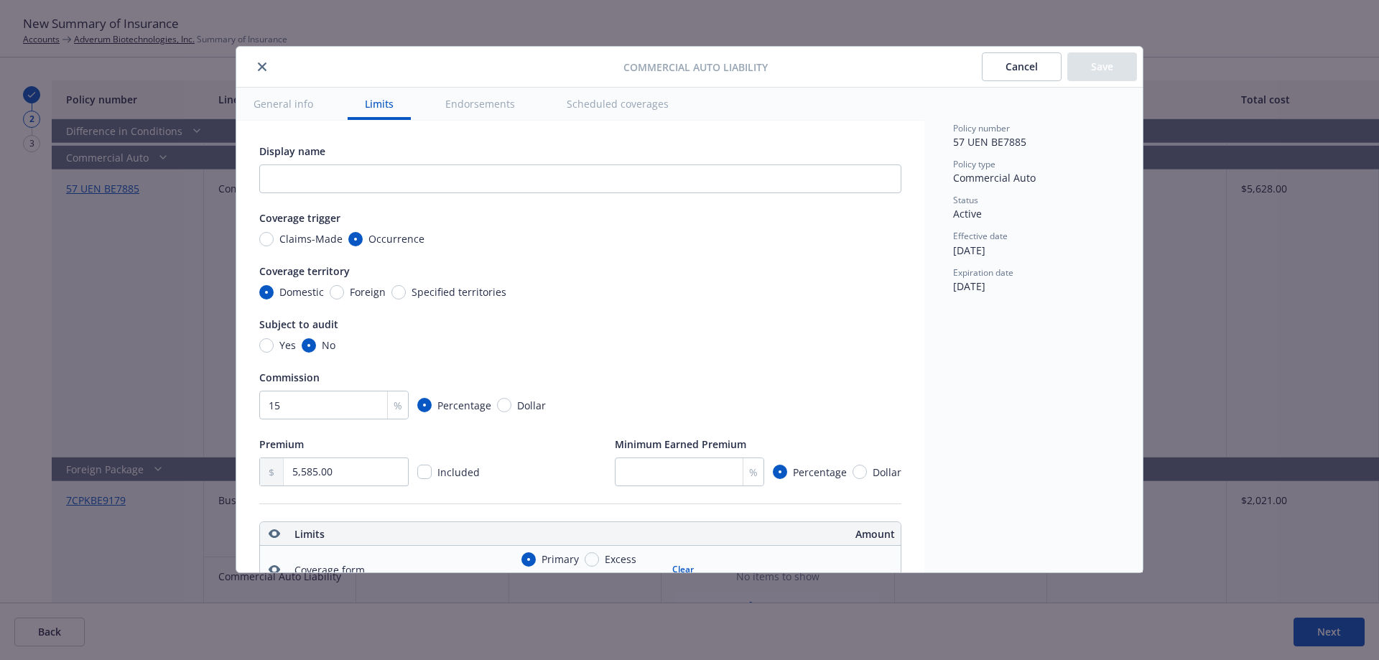
scroll to position [401, 0]
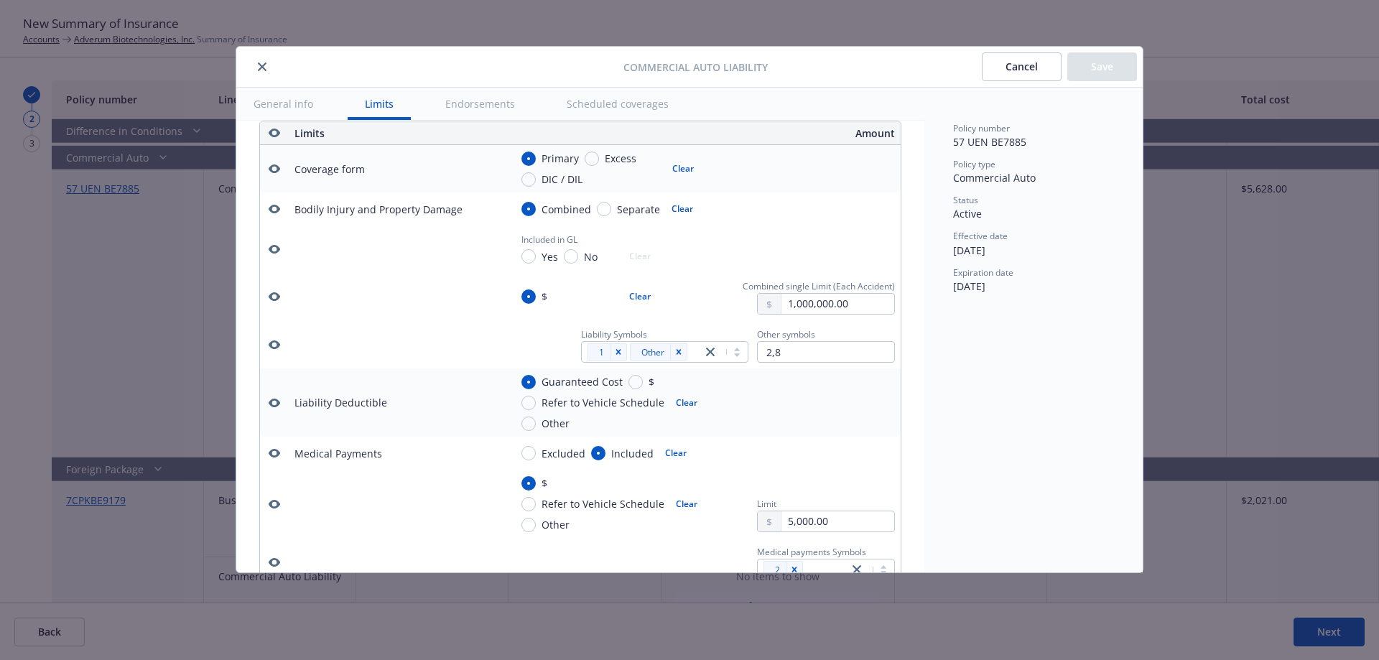
click at [272, 169] on icon "button" at bounding box center [274, 168] width 11 height 11
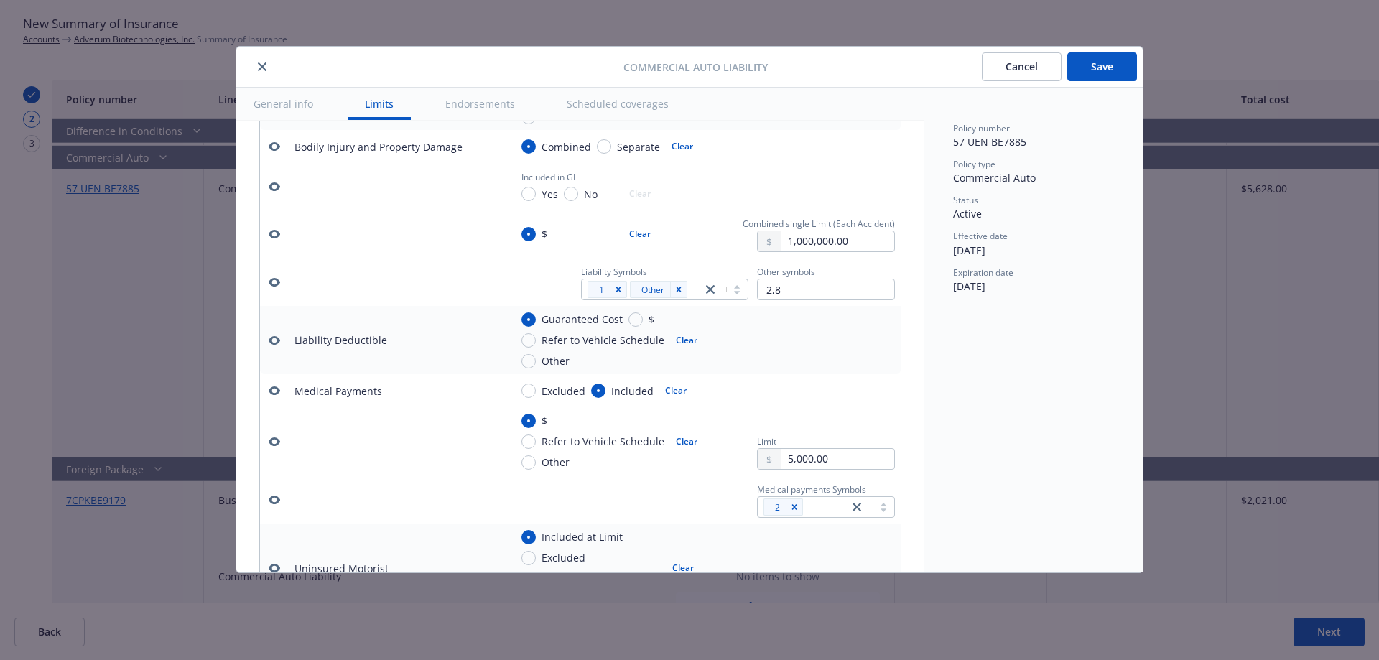
scroll to position [500, 0]
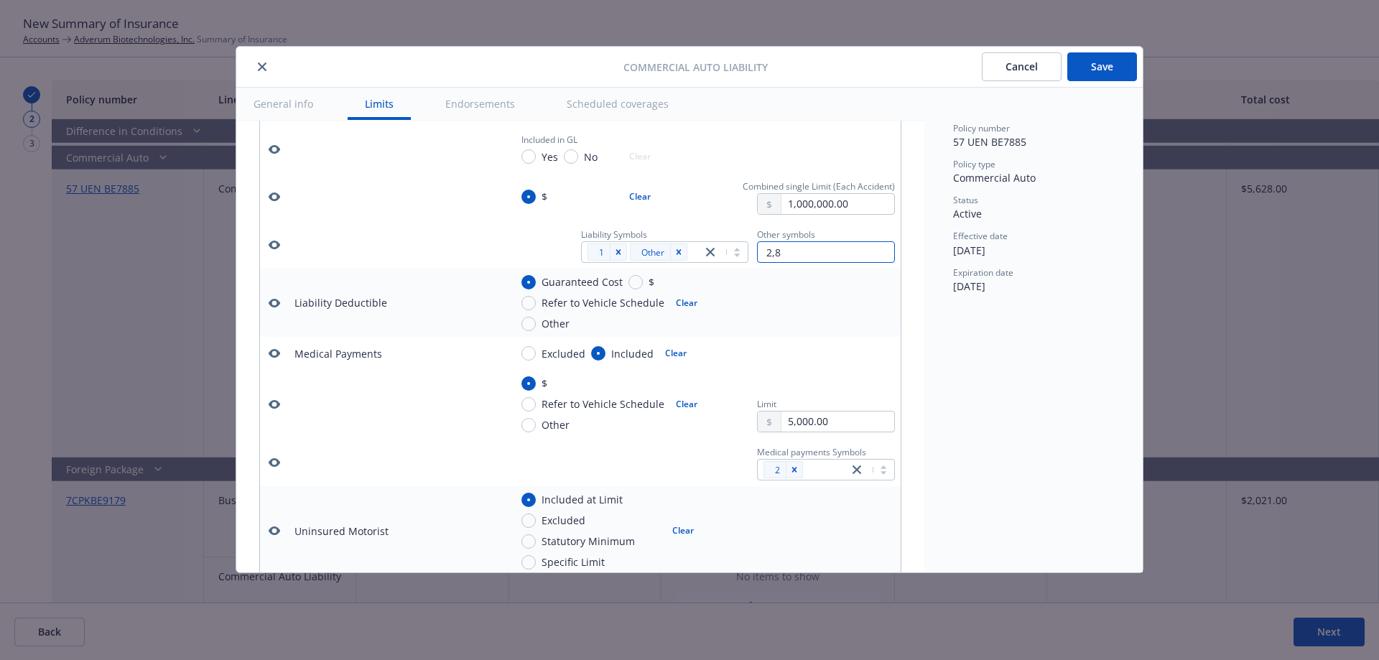
drag, startPoint x: 776, startPoint y: 263, endPoint x: 712, endPoint y: 264, distance: 63.9
click at [734, 263] on div "Liability Symbols 1 Other Other symbols 2,8" at bounding box center [731, 244] width 325 height 37
click at [674, 257] on icon "Remove [object Object]" at bounding box center [679, 252] width 10 height 10
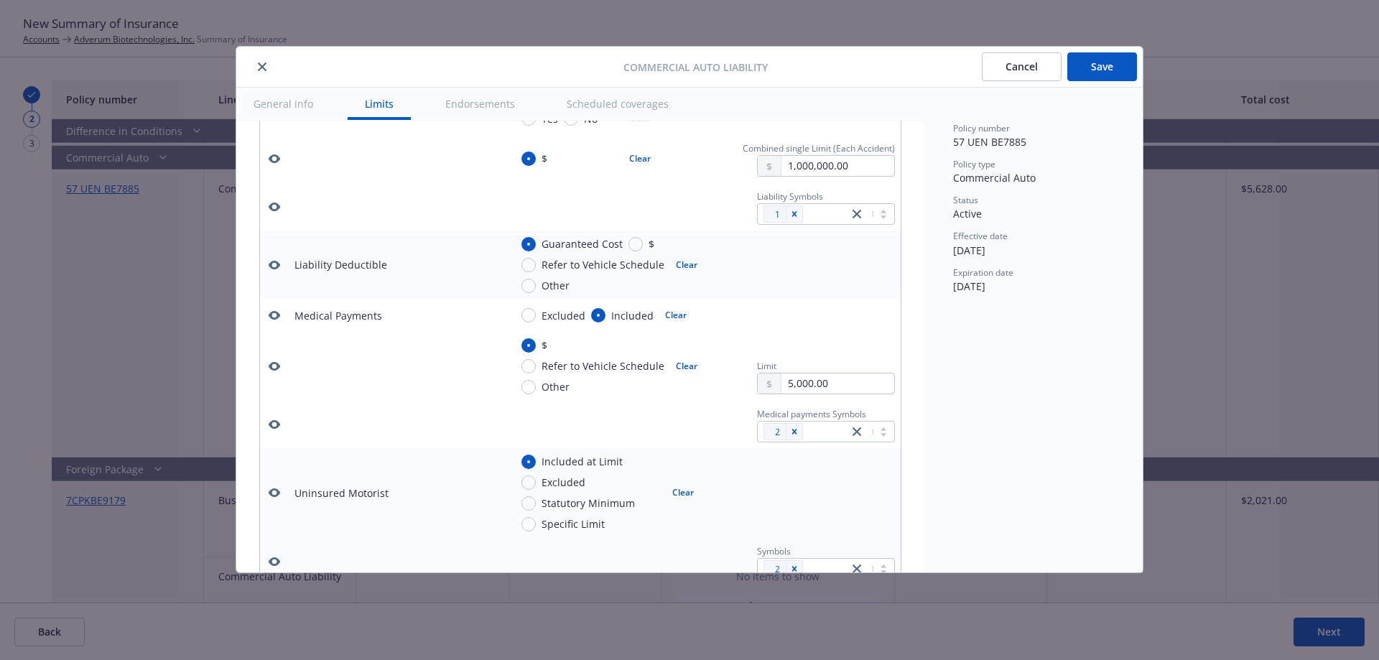
click at [271, 271] on icon "button" at bounding box center [274, 264] width 11 height 11
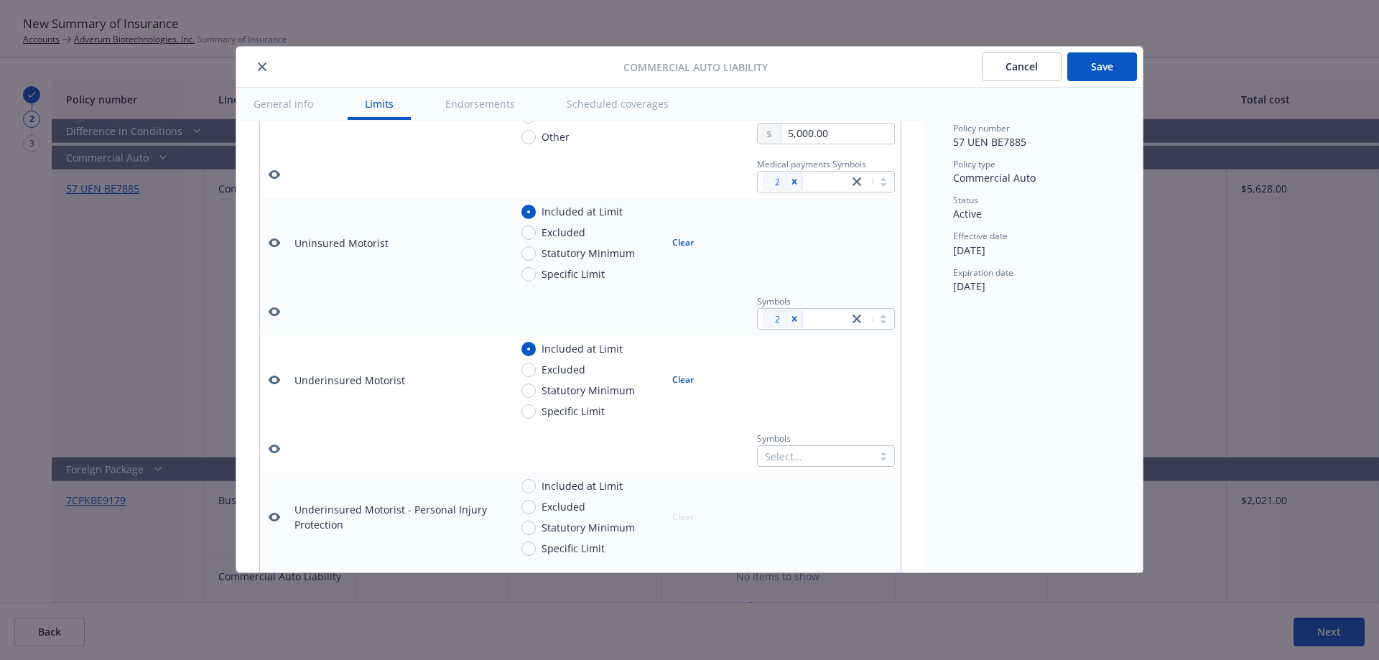
scroll to position [839, 0]
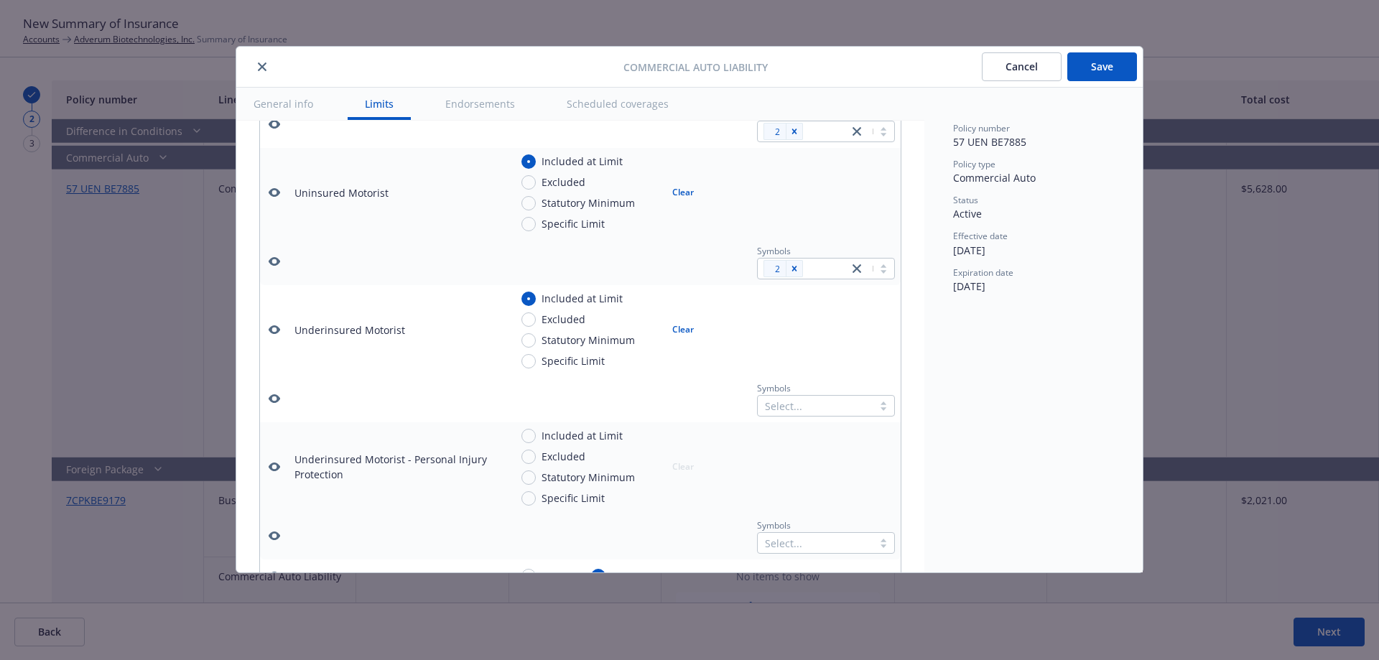
click at [274, 198] on icon "button" at bounding box center [274, 192] width 11 height 11
click at [276, 335] on icon "button" at bounding box center [274, 329] width 11 height 11
click at [276, 267] on icon "button" at bounding box center [274, 261] width 11 height 11
click at [277, 403] on icon "button" at bounding box center [274, 398] width 11 height 9
click at [279, 130] on icon "button" at bounding box center [274, 123] width 11 height 11
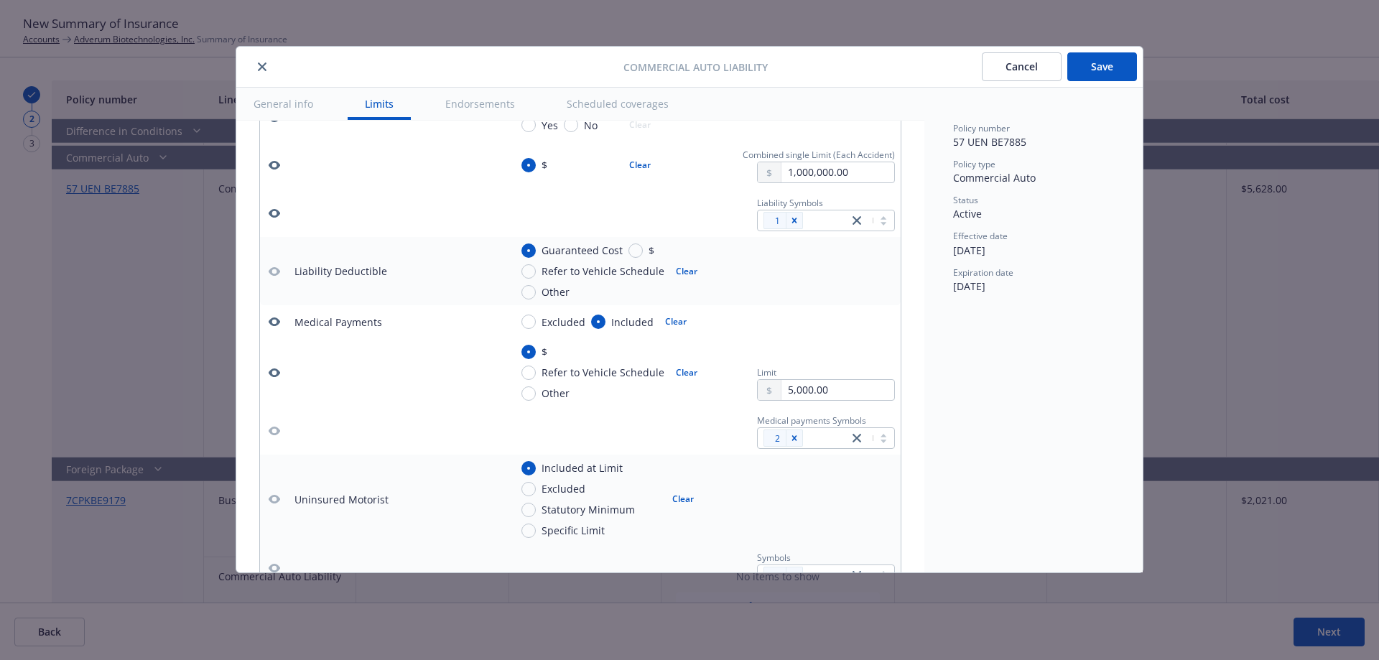
scroll to position [495, 0]
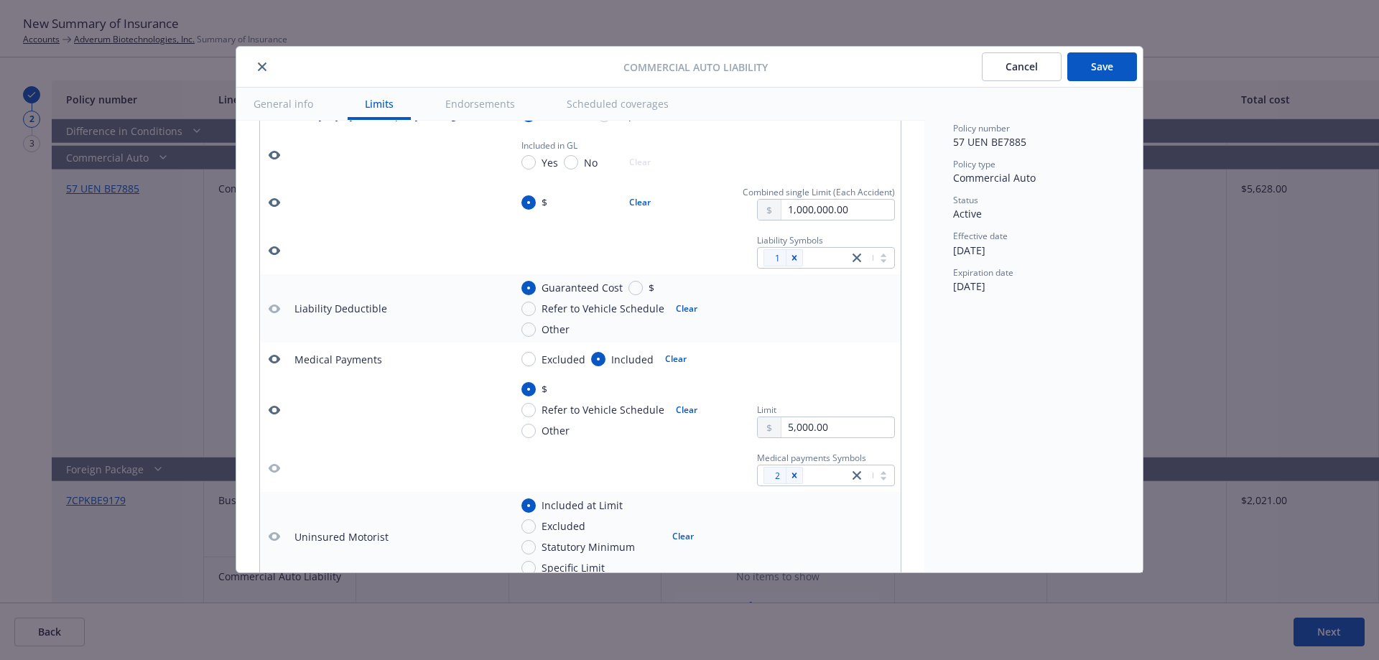
click at [274, 256] on icon "button" at bounding box center [274, 250] width 11 height 11
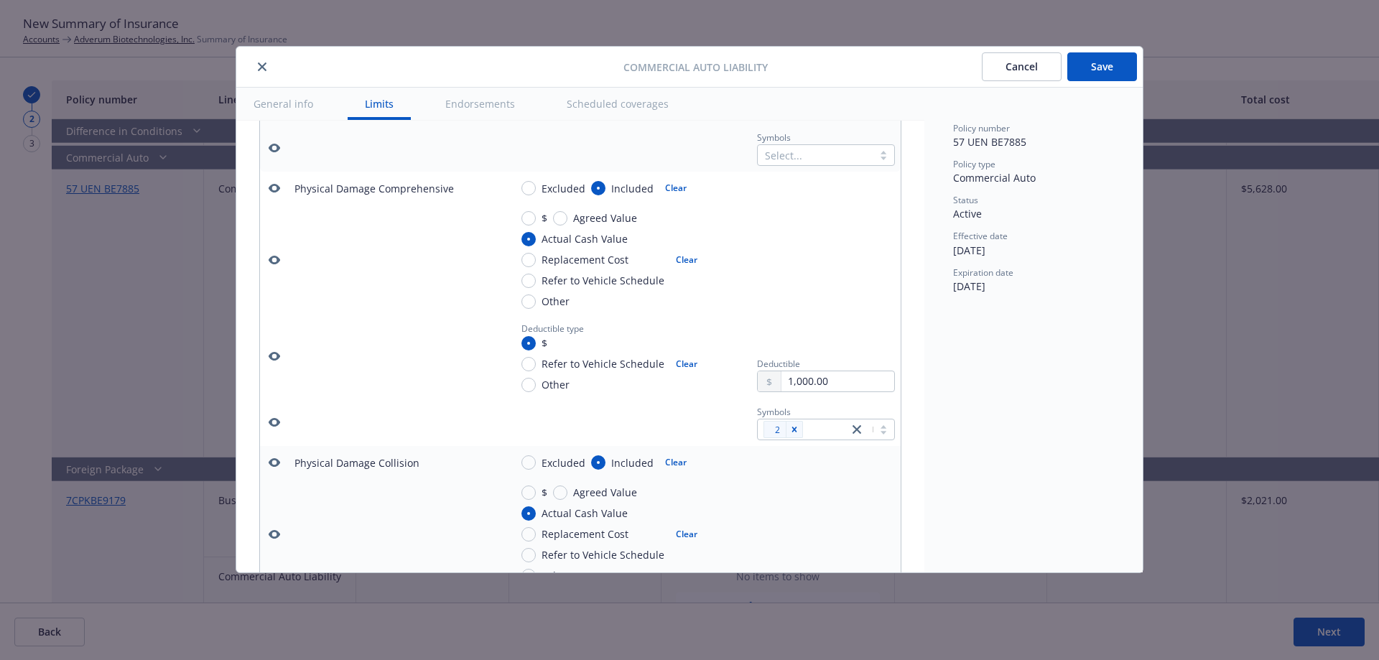
scroll to position [1245, 0]
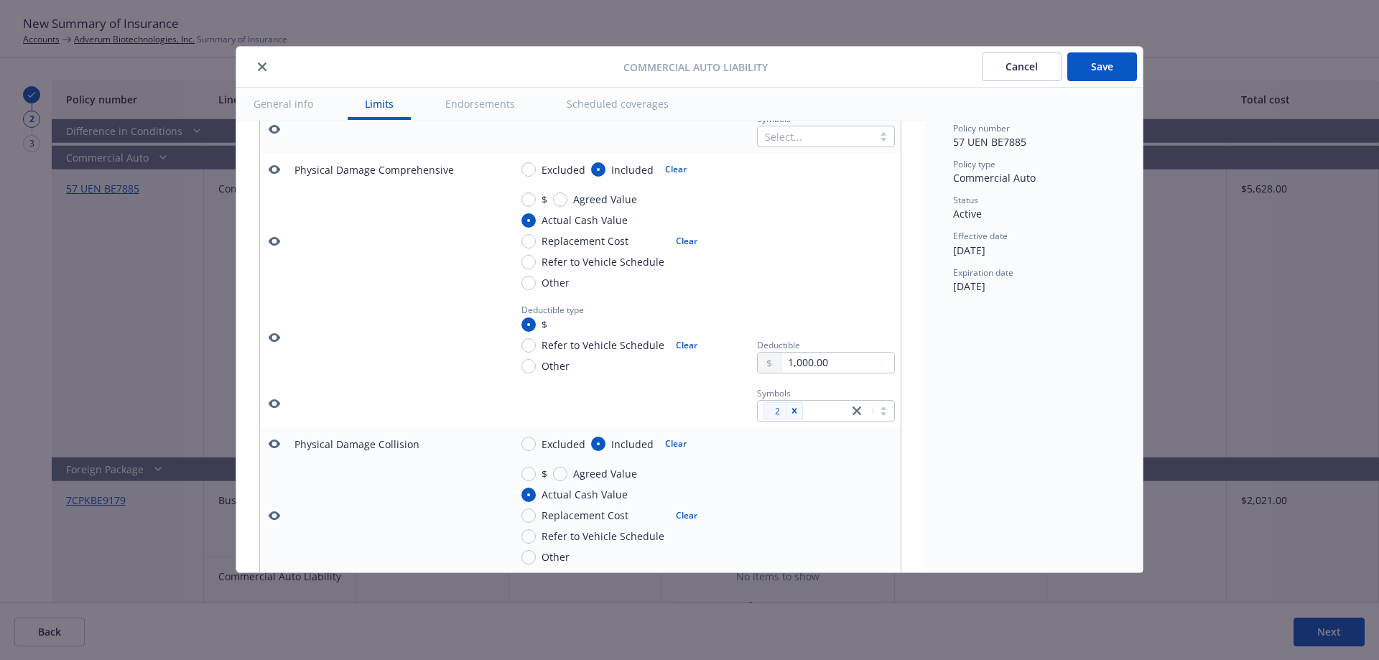
click at [276, 409] on icon "button" at bounding box center [274, 403] width 11 height 11
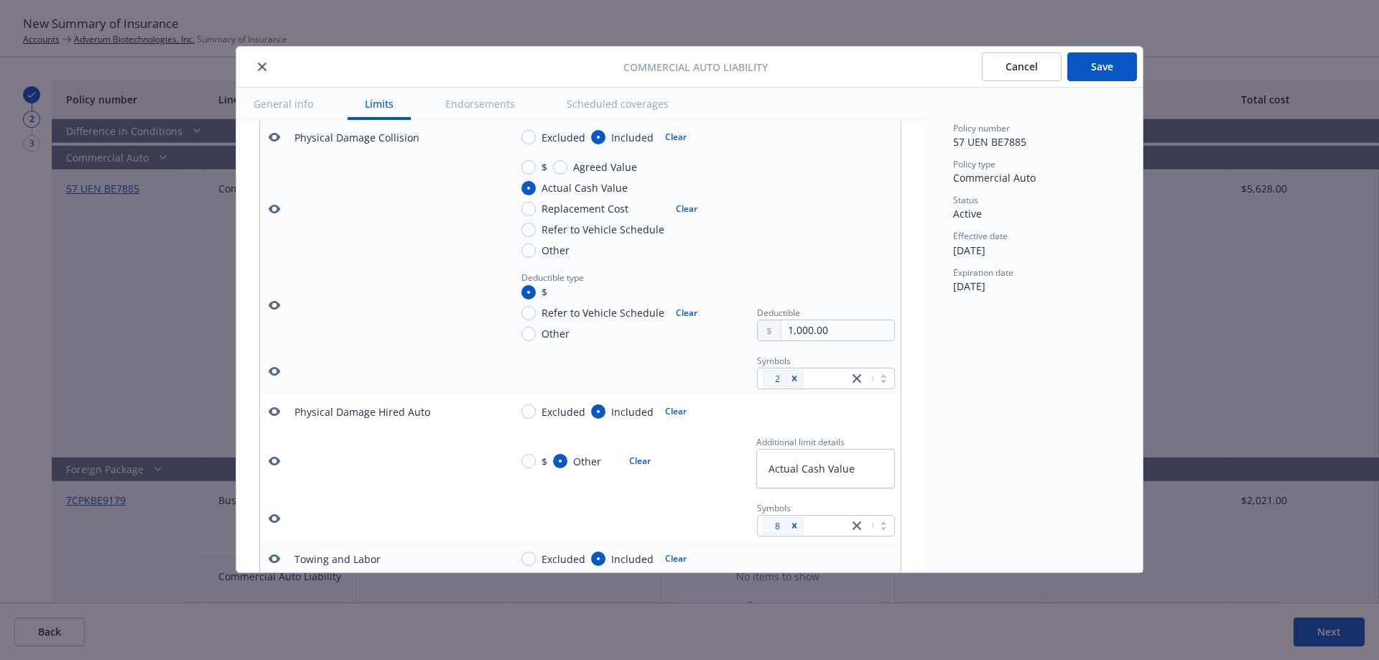
scroll to position [1520, 0]
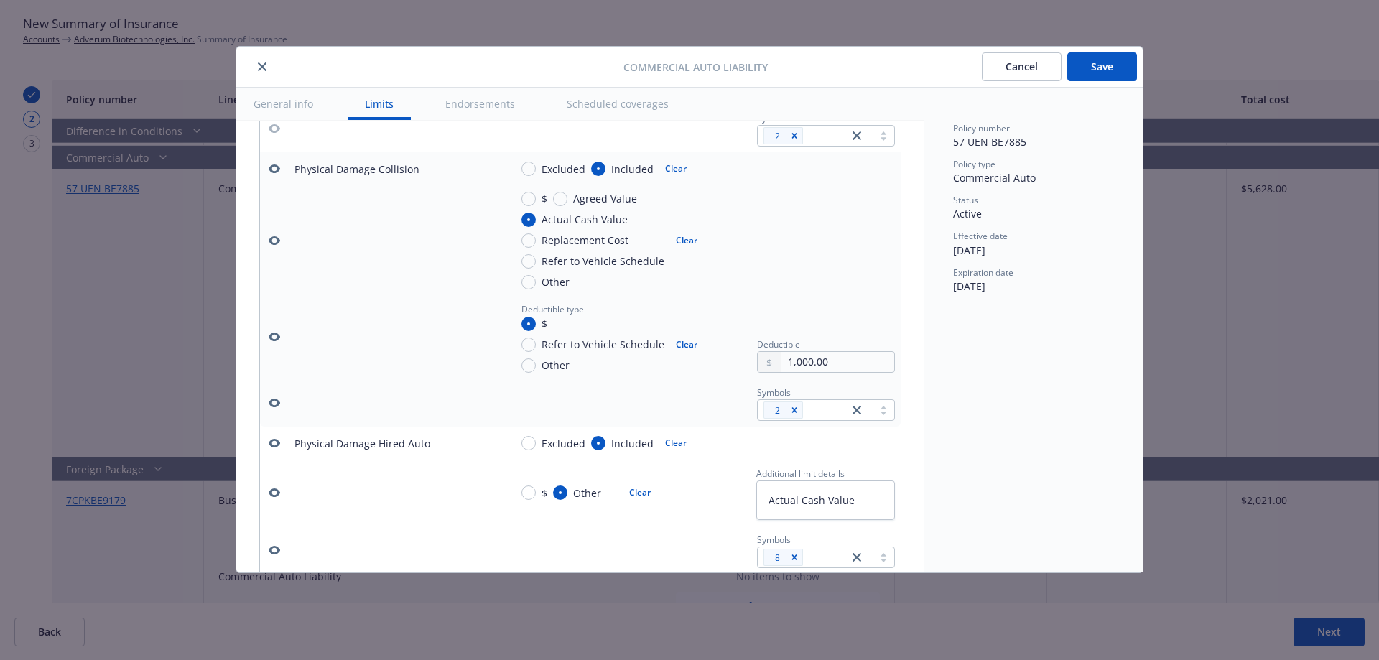
click at [272, 409] on icon "button" at bounding box center [274, 402] width 11 height 11
click at [279, 245] on icon "button" at bounding box center [274, 240] width 11 height 9
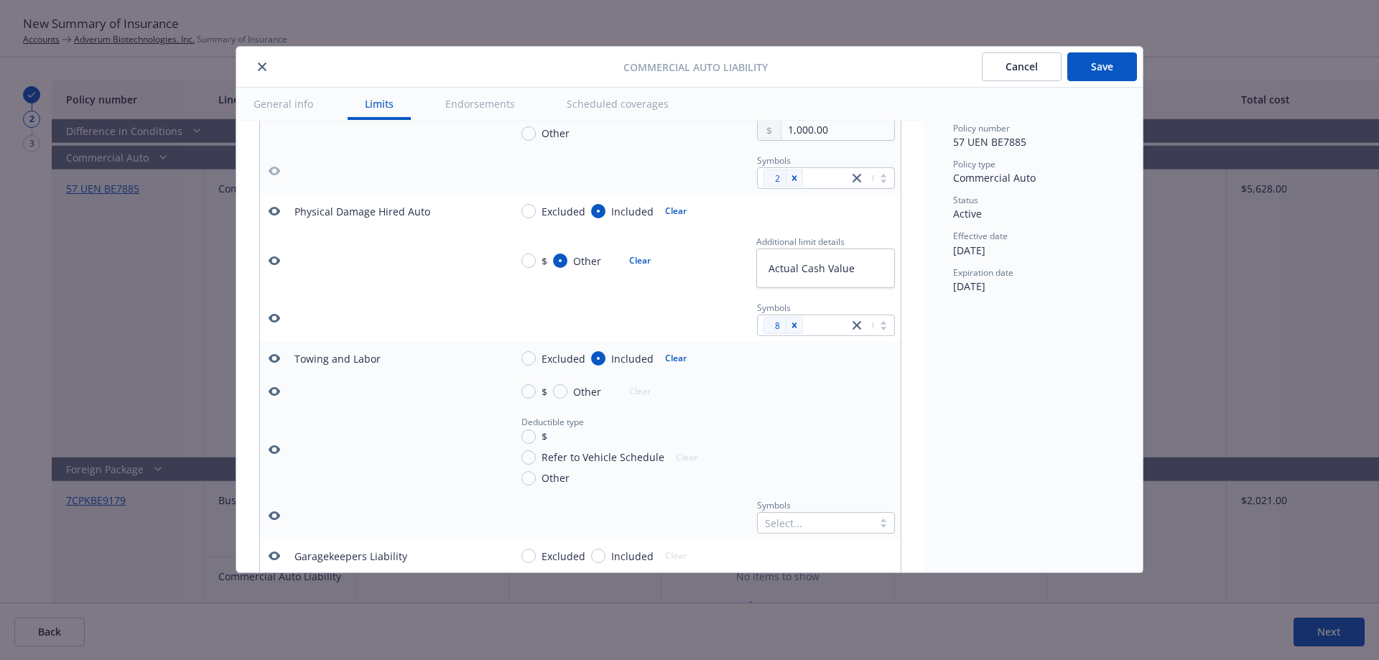
scroll to position [1789, 0]
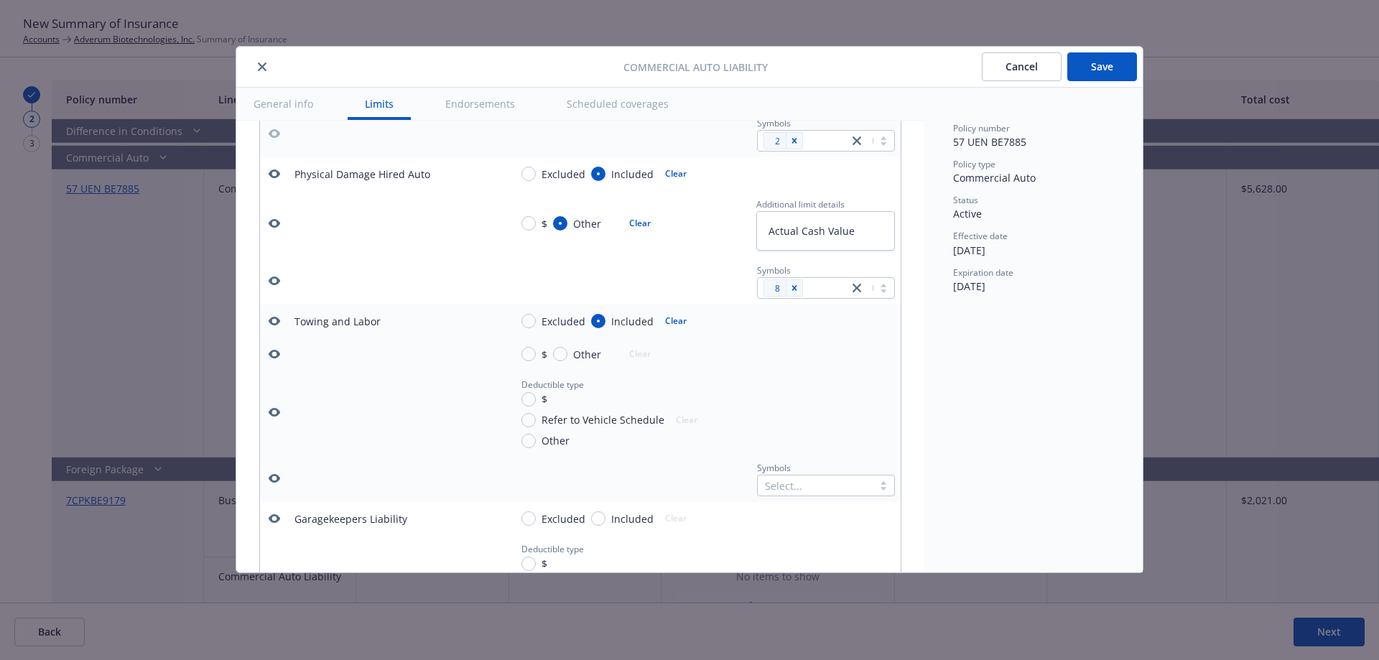
click at [269, 327] on icon "button" at bounding box center [274, 320] width 11 height 11
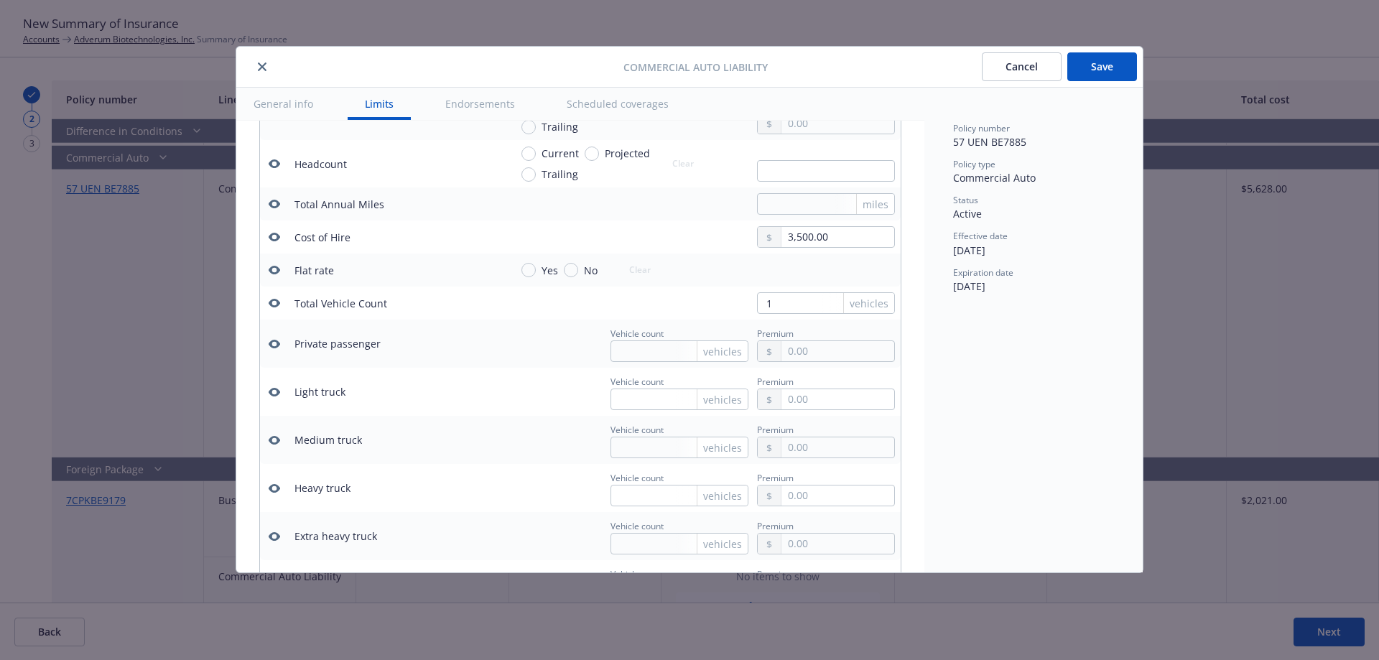
scroll to position [2321, 0]
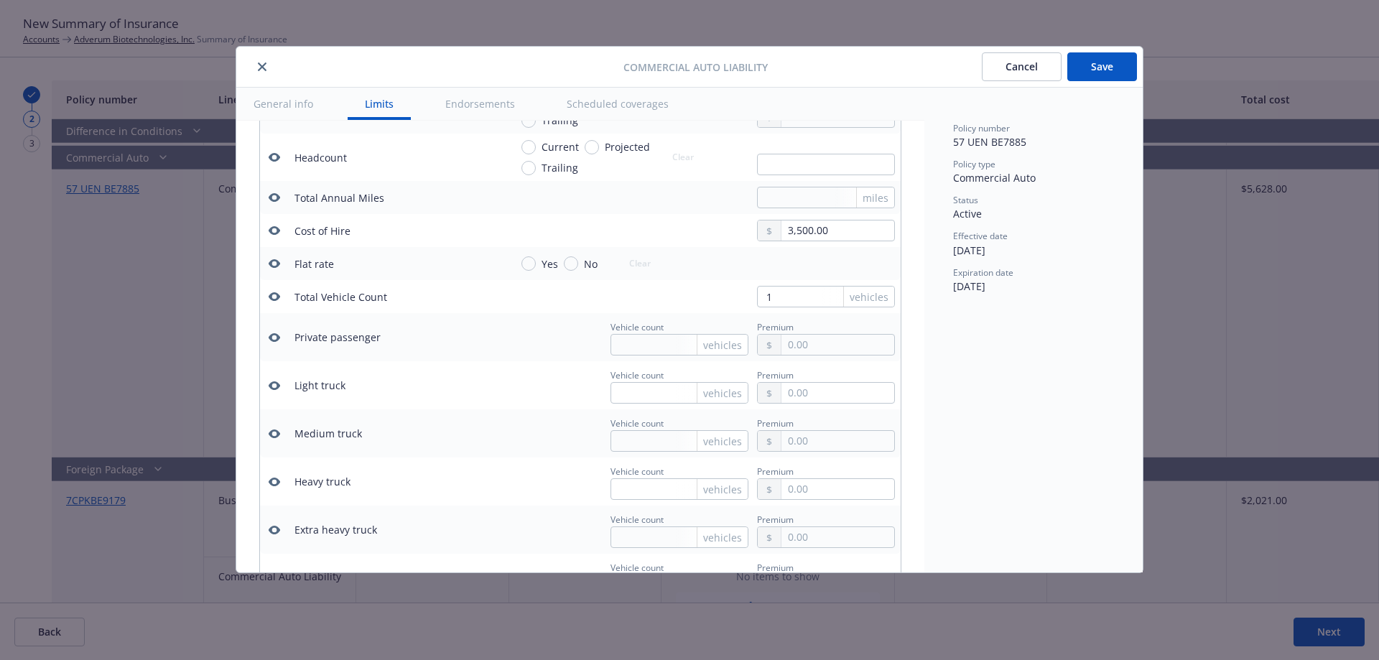
click at [272, 236] on icon "button" at bounding box center [274, 230] width 11 height 11
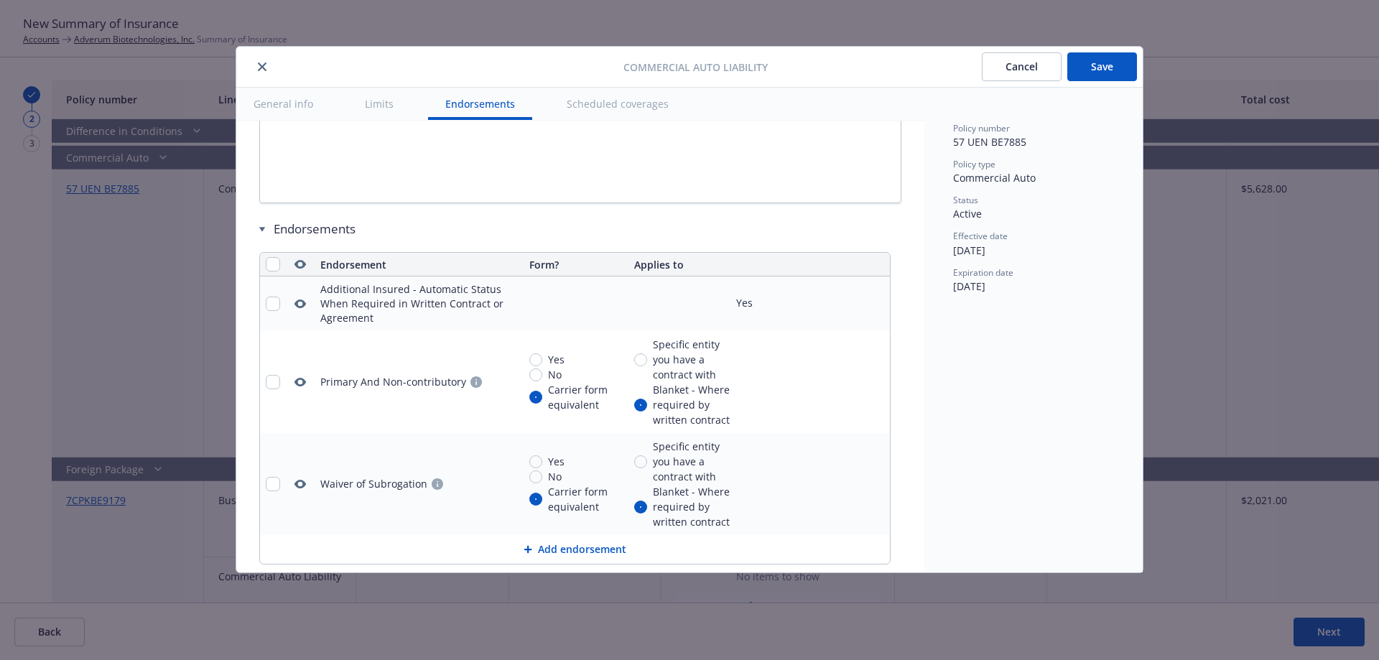
scroll to position [3185, 0]
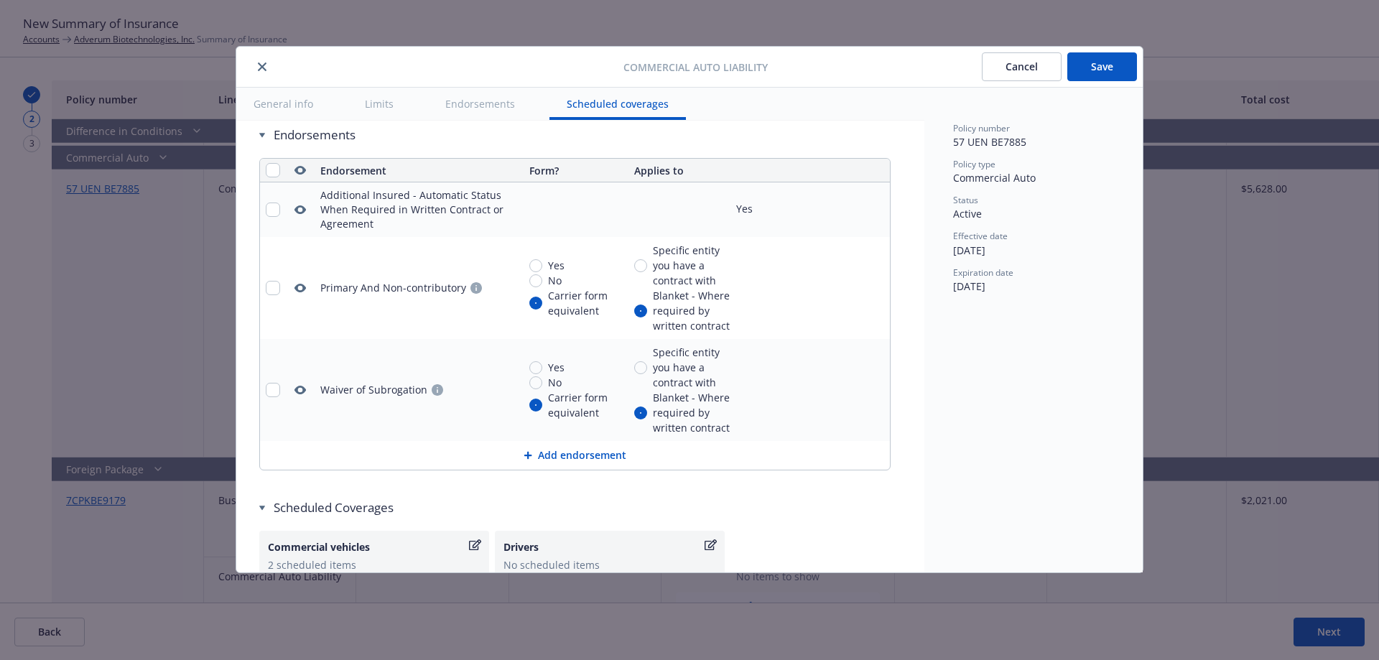
click at [1127, 62] on button "Save" at bounding box center [1102, 66] width 70 height 29
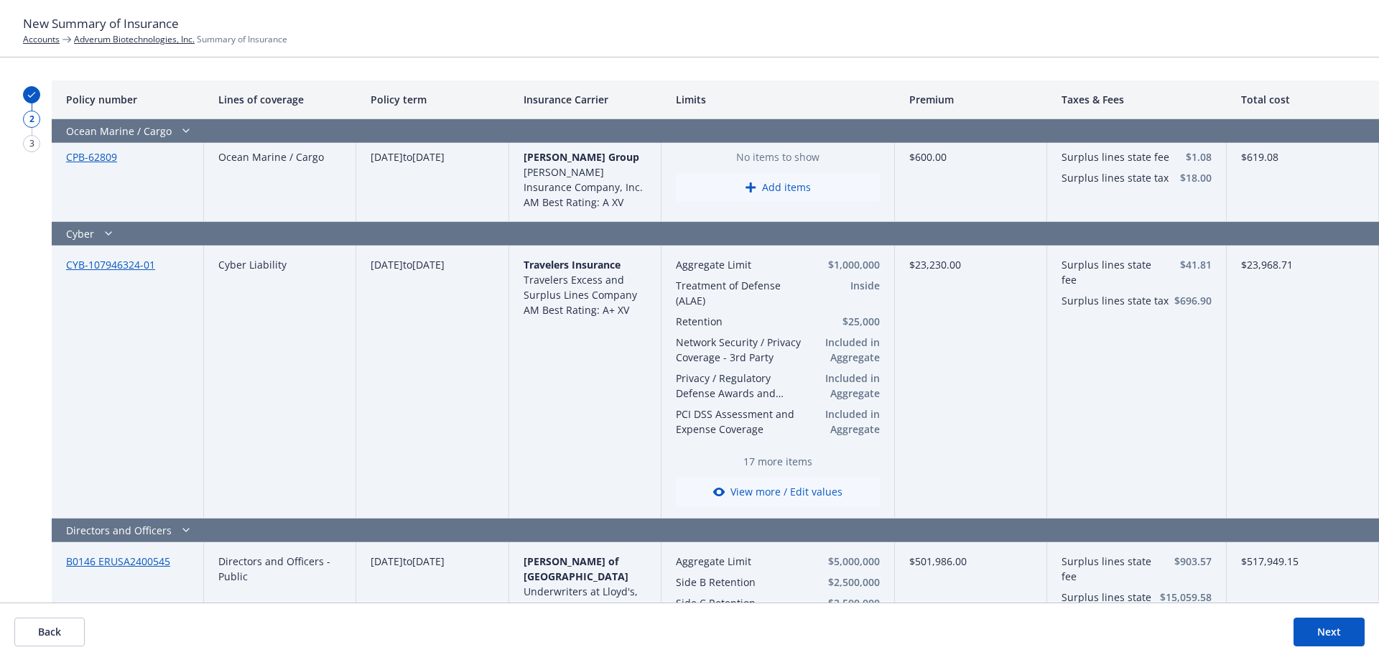
scroll to position [2669, 0]
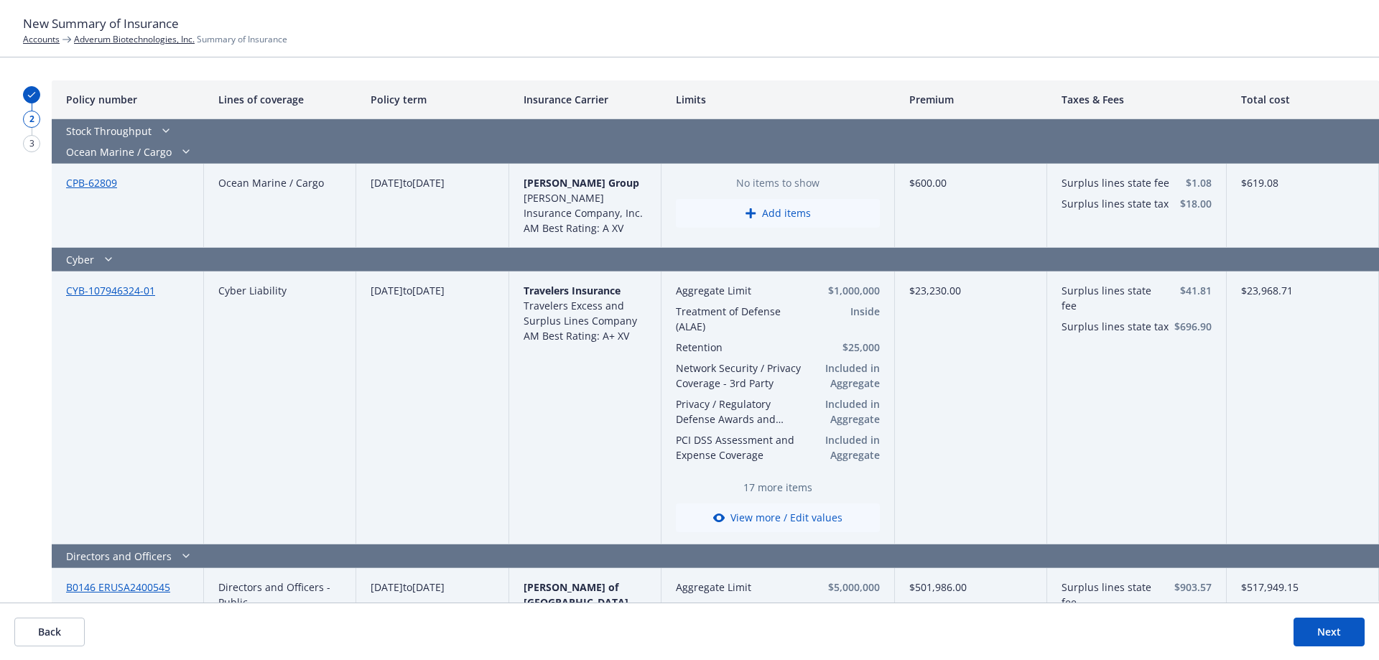
click at [750, 523] on button "View more / Edit values" at bounding box center [778, 517] width 204 height 29
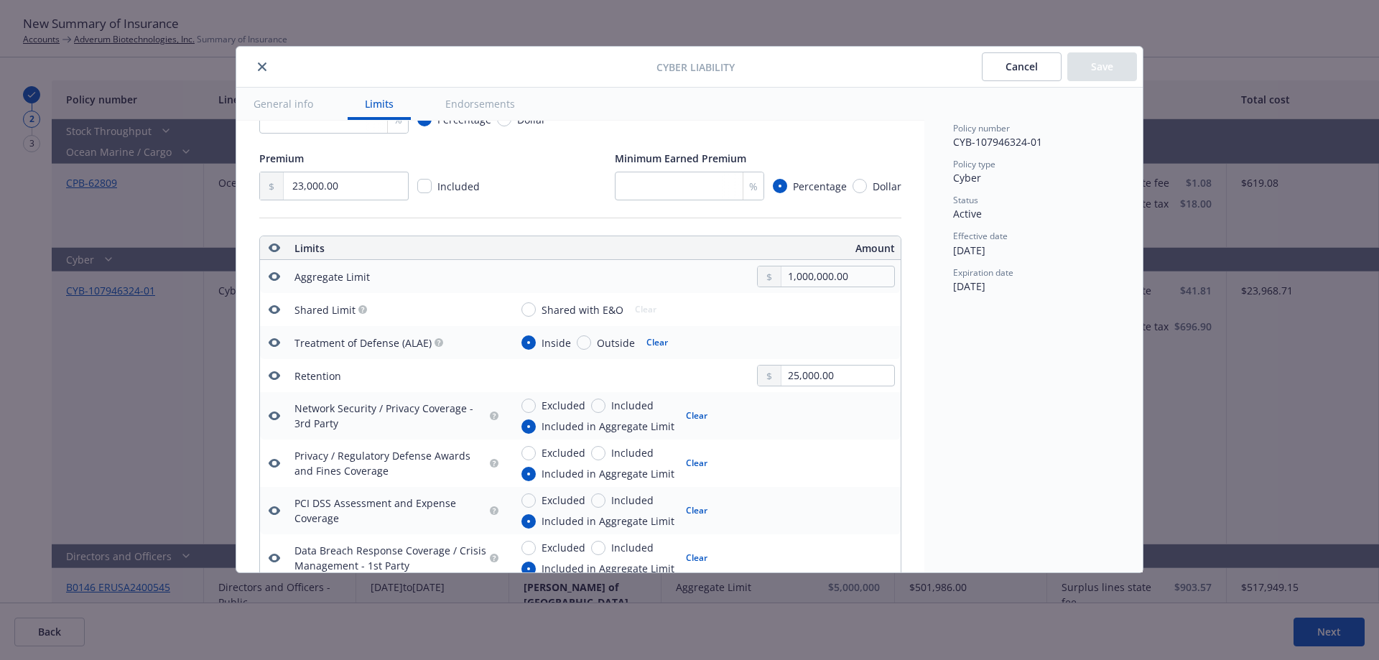
scroll to position [386, 0]
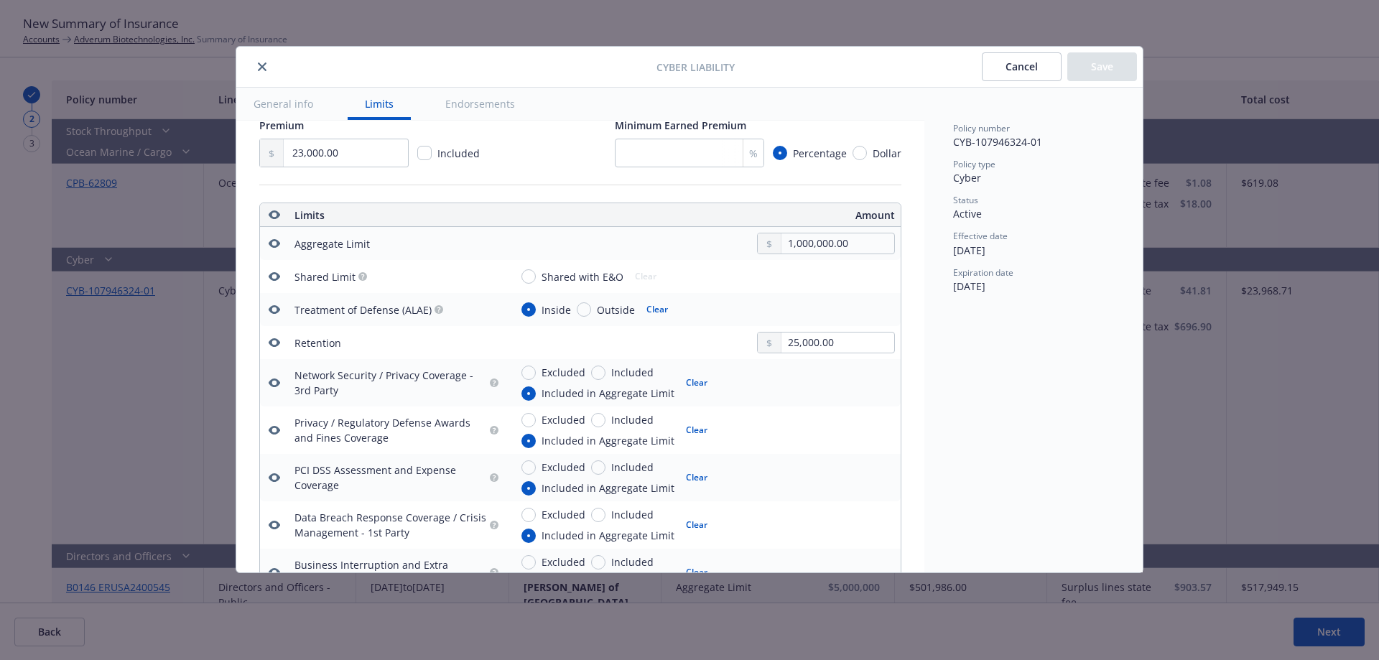
click at [274, 312] on icon "button" at bounding box center [274, 309] width 11 height 11
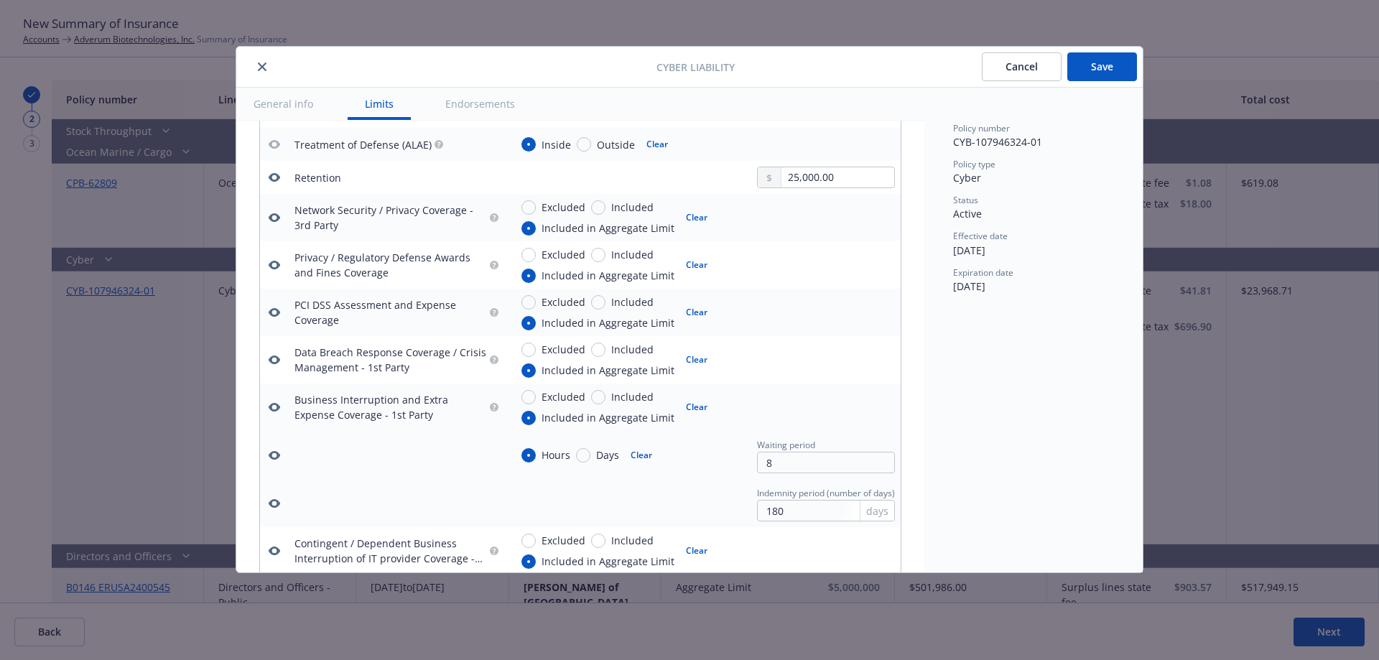
scroll to position [567, 0]
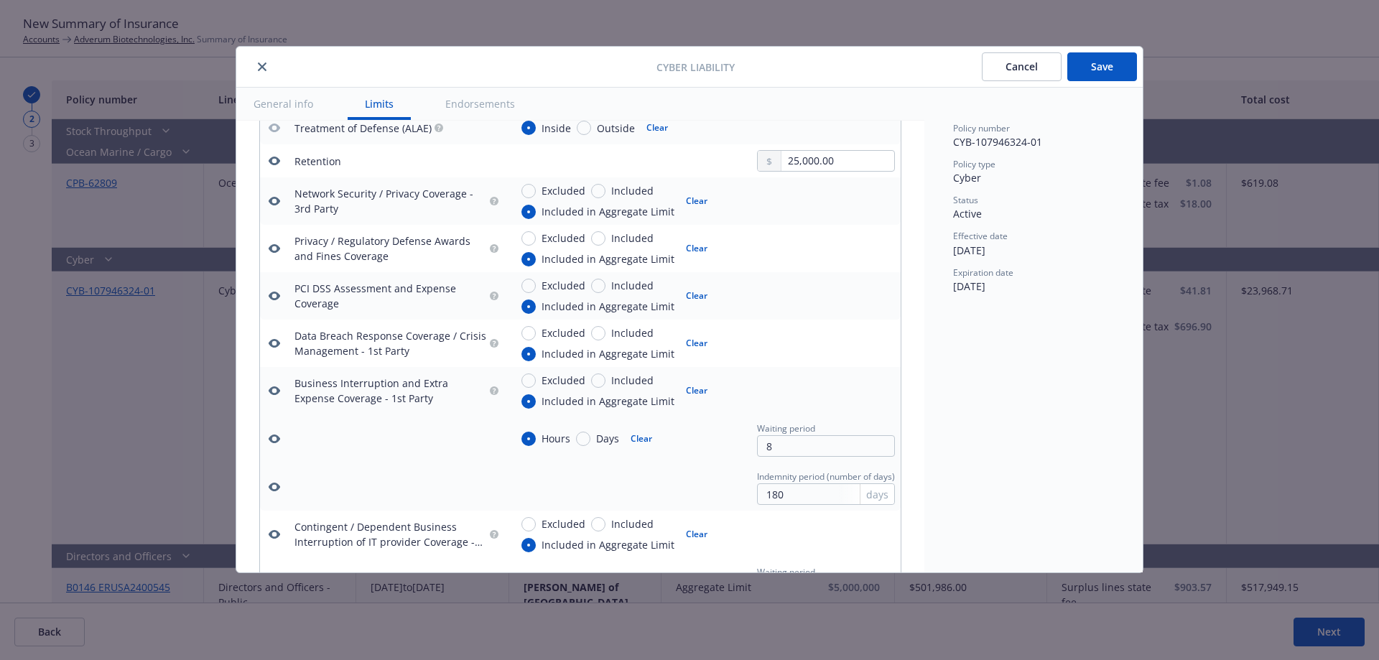
click at [271, 253] on icon "button" at bounding box center [274, 248] width 11 height 11
click at [270, 294] on icon "button" at bounding box center [274, 296] width 11 height 9
click at [274, 342] on icon "button" at bounding box center [274, 342] width 11 height 11
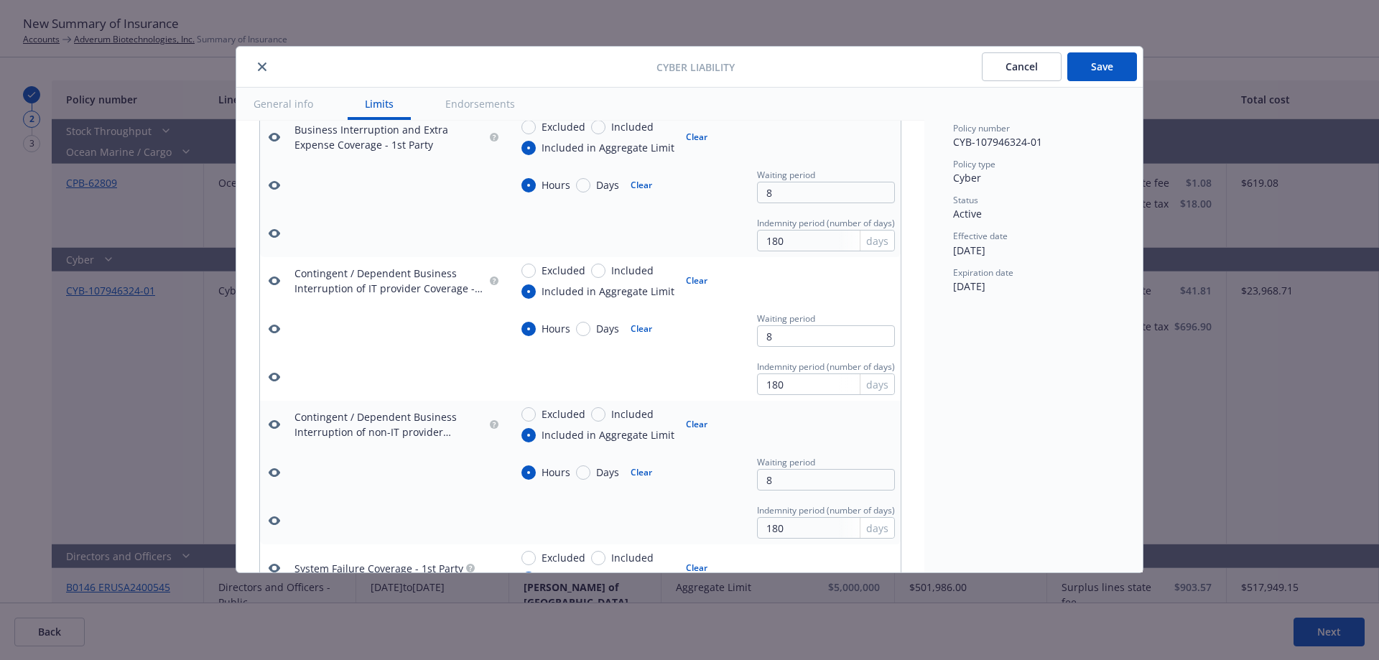
scroll to position [854, 0]
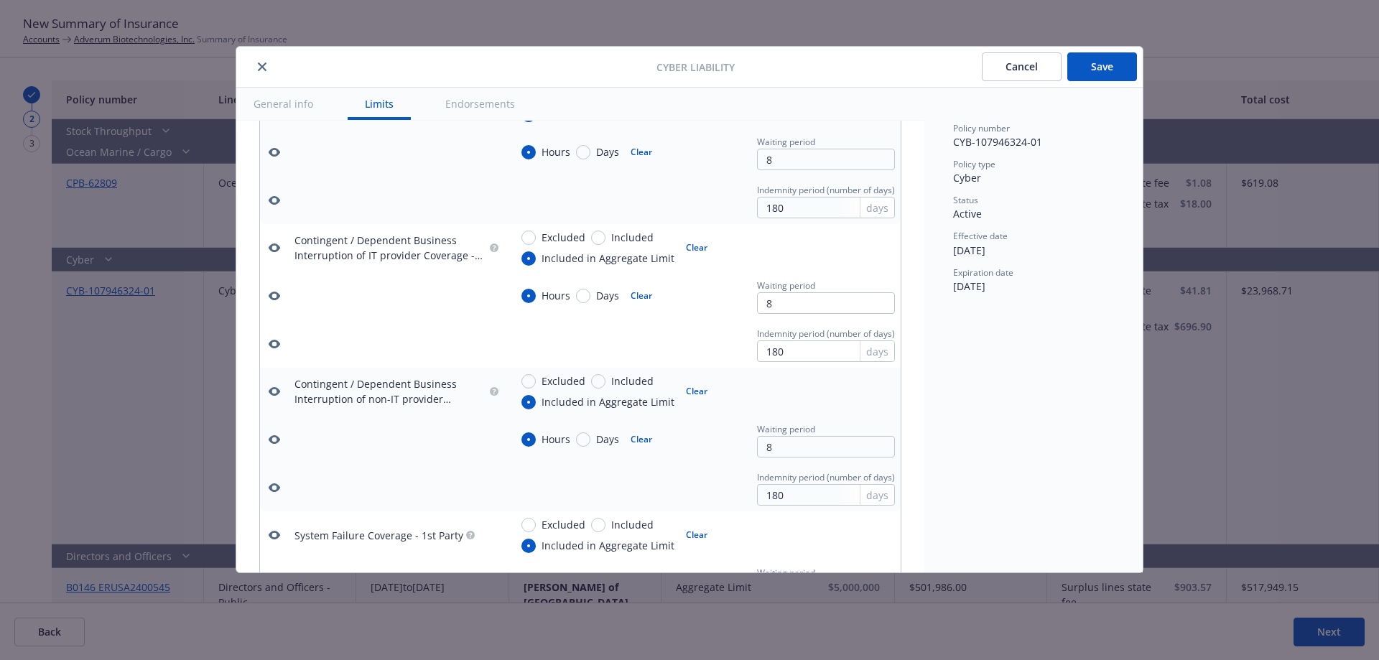
click at [271, 198] on icon "button" at bounding box center [274, 200] width 11 height 9
click at [276, 252] on icon "button" at bounding box center [274, 247] width 11 height 11
click at [267, 297] on button "button" at bounding box center [274, 295] width 17 height 17
click at [271, 330] on td at bounding box center [274, 344] width 29 height 48
click at [271, 339] on icon "button" at bounding box center [274, 343] width 11 height 11
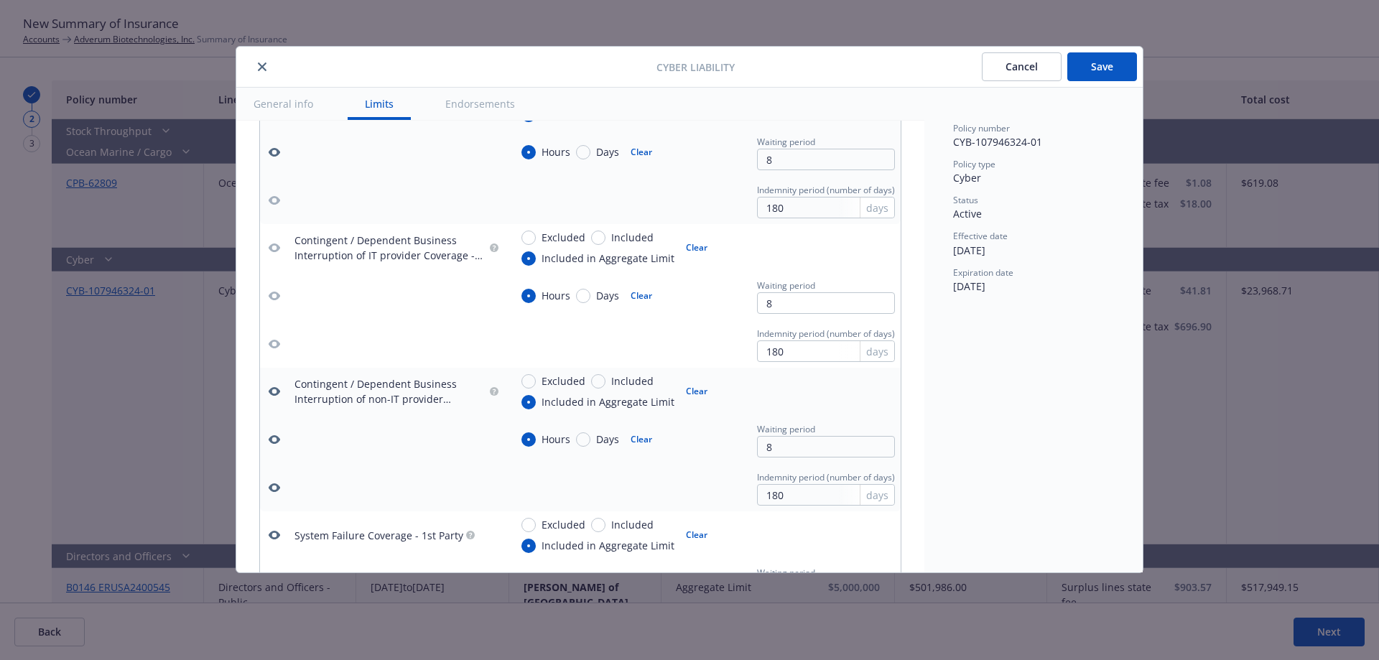
click at [271, 397] on button "button" at bounding box center [274, 391] width 17 height 17
click at [271, 444] on icon "button" at bounding box center [274, 439] width 11 height 11
click at [271, 489] on icon "button" at bounding box center [274, 487] width 11 height 9
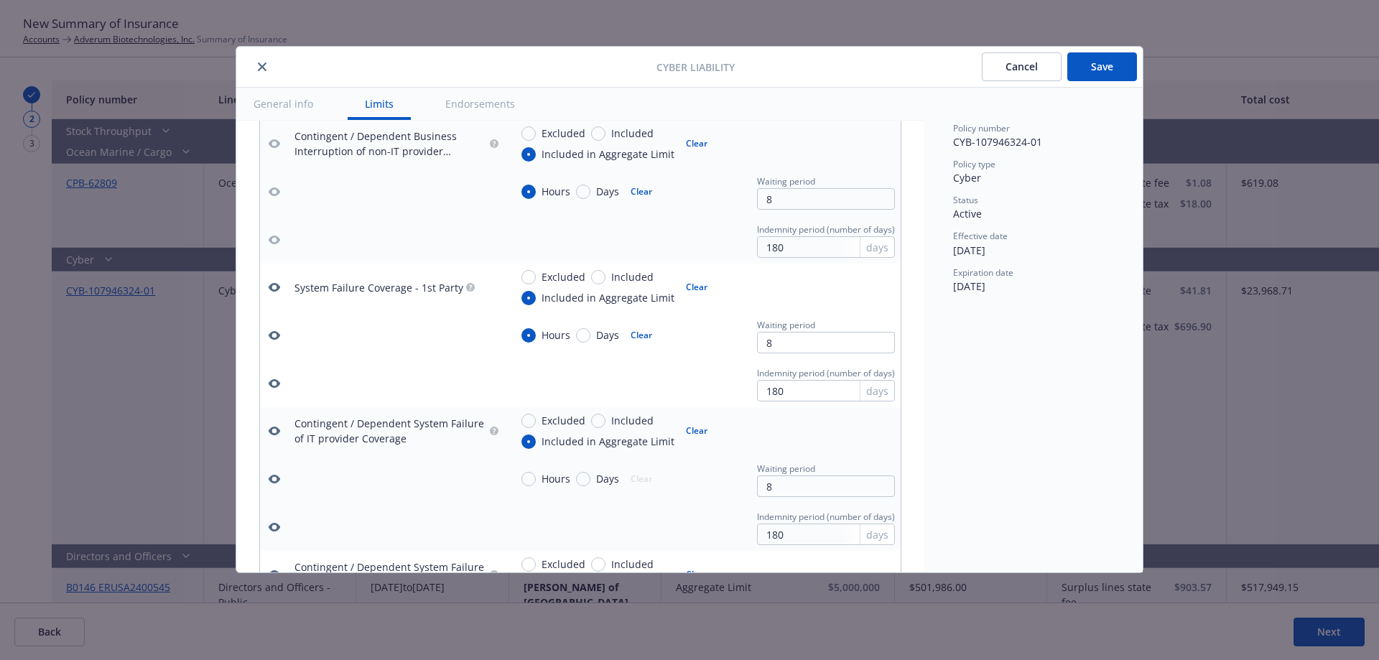
scroll to position [1201, 0]
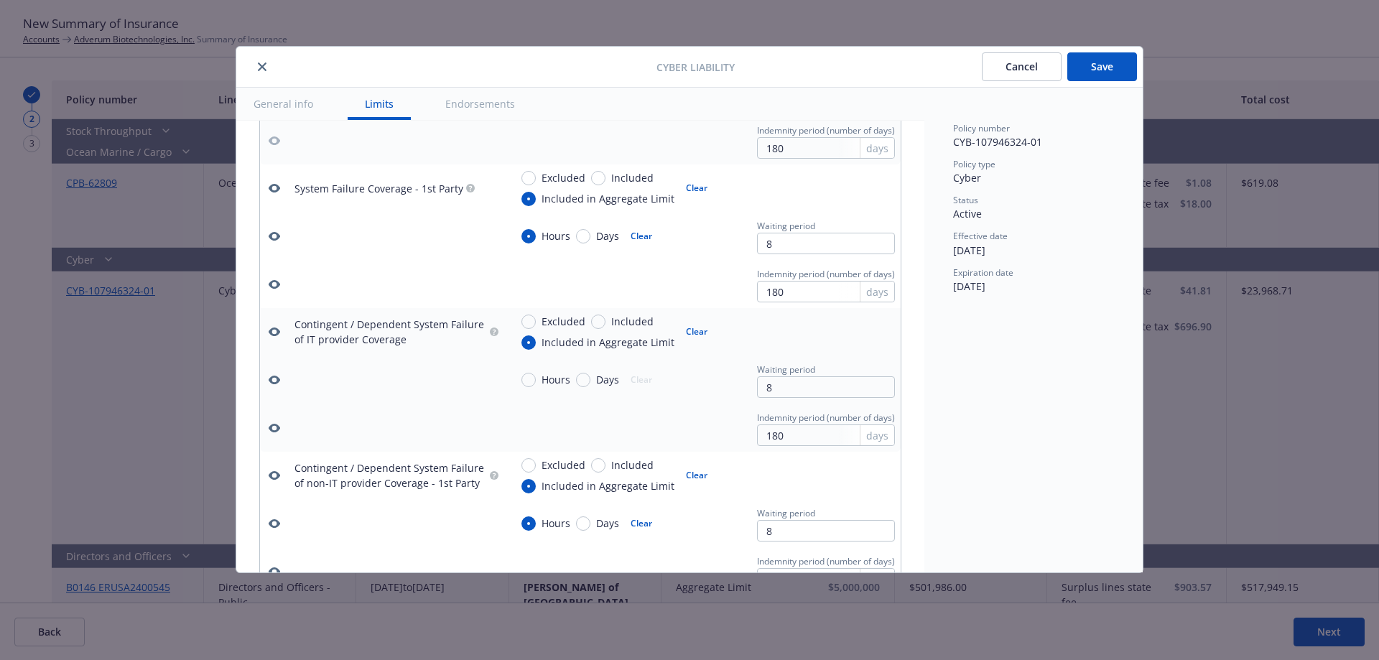
click at [272, 185] on icon "button" at bounding box center [274, 188] width 11 height 9
click at [274, 236] on icon "button" at bounding box center [274, 235] width 11 height 11
click at [276, 285] on icon "button" at bounding box center [274, 284] width 11 height 9
click at [269, 326] on icon "button" at bounding box center [274, 331] width 11 height 11
click at [269, 385] on icon "button" at bounding box center [274, 379] width 11 height 11
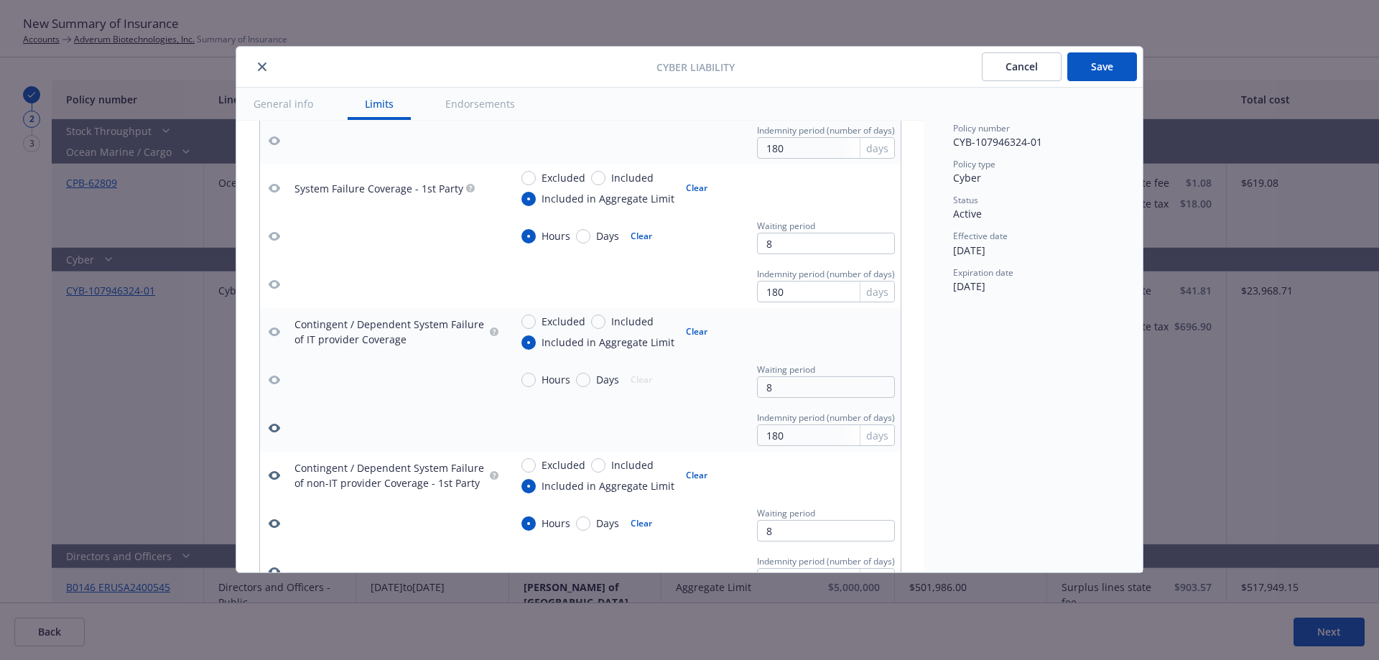
click at [271, 418] on td at bounding box center [274, 428] width 29 height 48
click at [273, 428] on icon "button" at bounding box center [274, 427] width 11 height 11
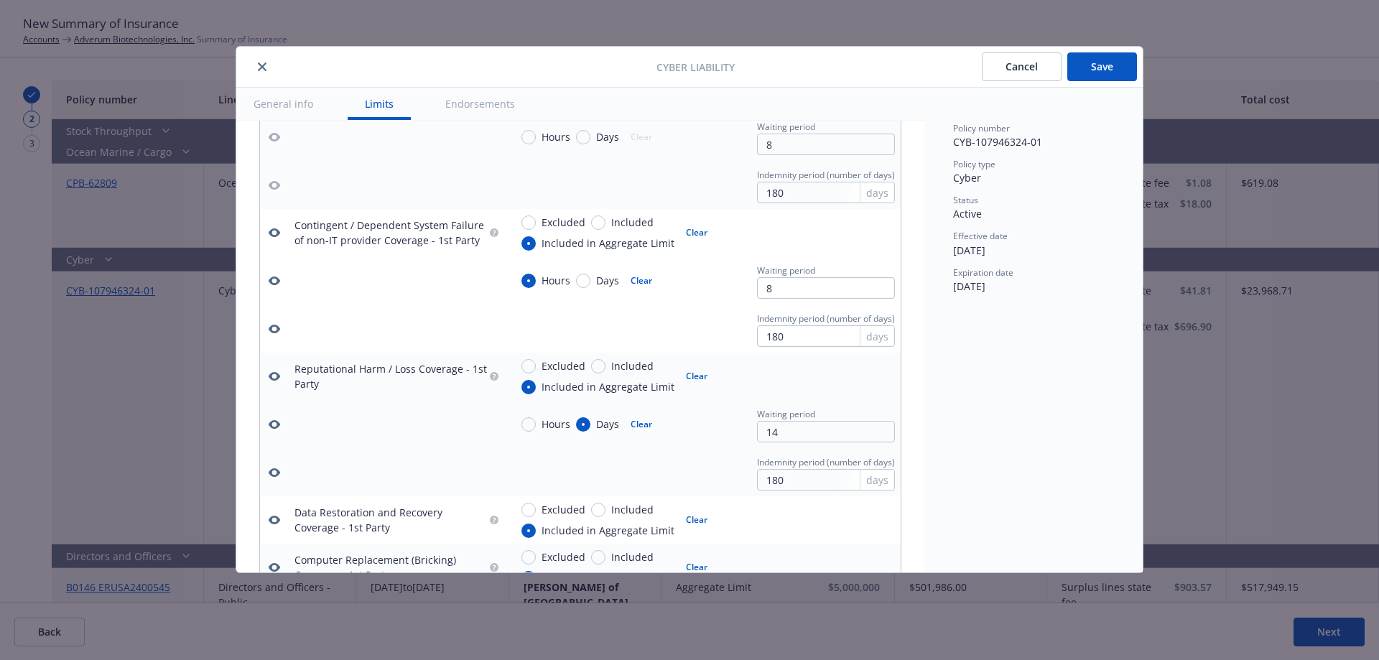
scroll to position [1476, 0]
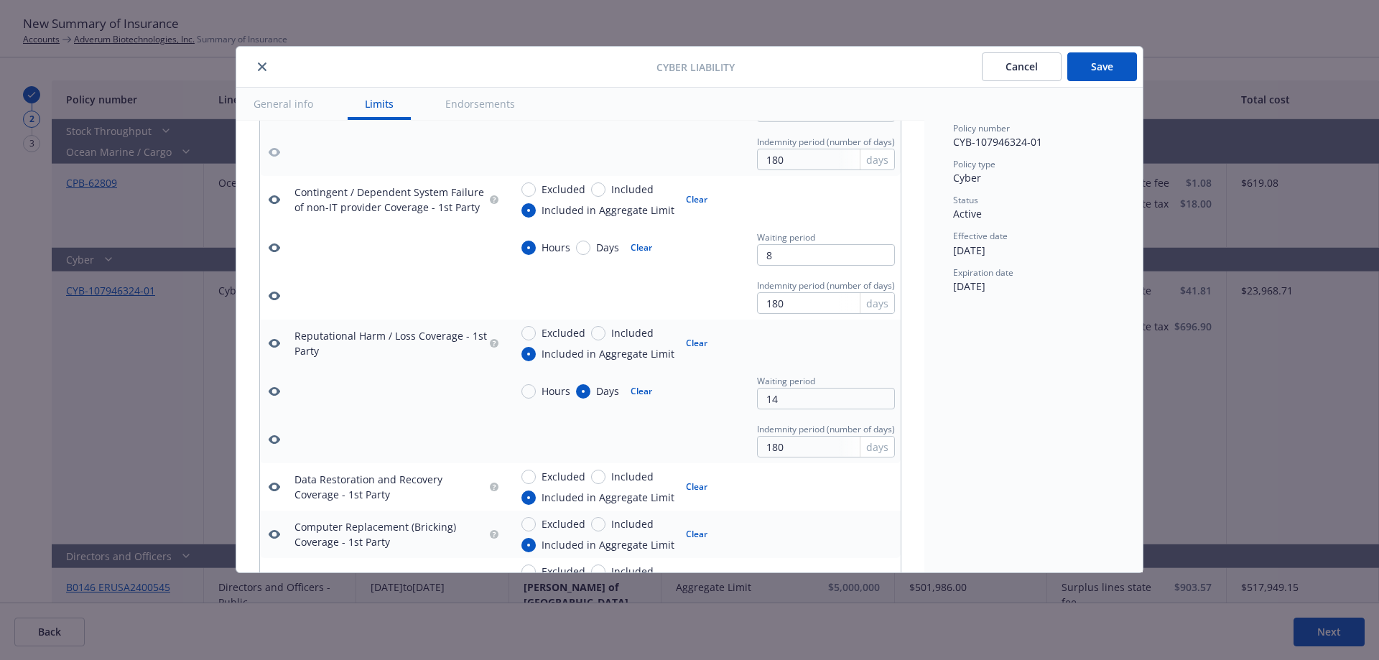
click at [267, 197] on button "button" at bounding box center [274, 199] width 17 height 17
click at [276, 248] on icon "button" at bounding box center [274, 247] width 11 height 11
click at [277, 297] on icon "button" at bounding box center [274, 296] width 11 height 9
click at [271, 344] on icon "button" at bounding box center [274, 343] width 11 height 9
click at [273, 387] on icon "button" at bounding box center [274, 391] width 11 height 9
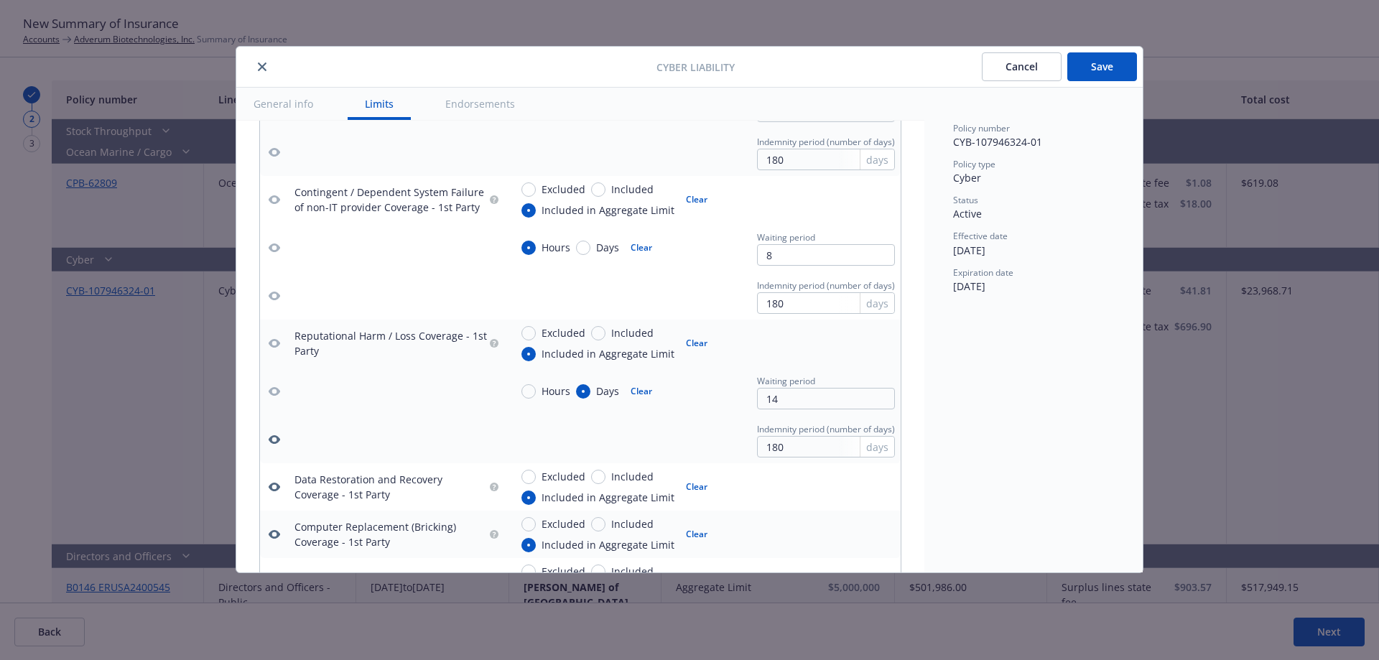
click at [276, 442] on icon "button" at bounding box center [274, 439] width 11 height 9
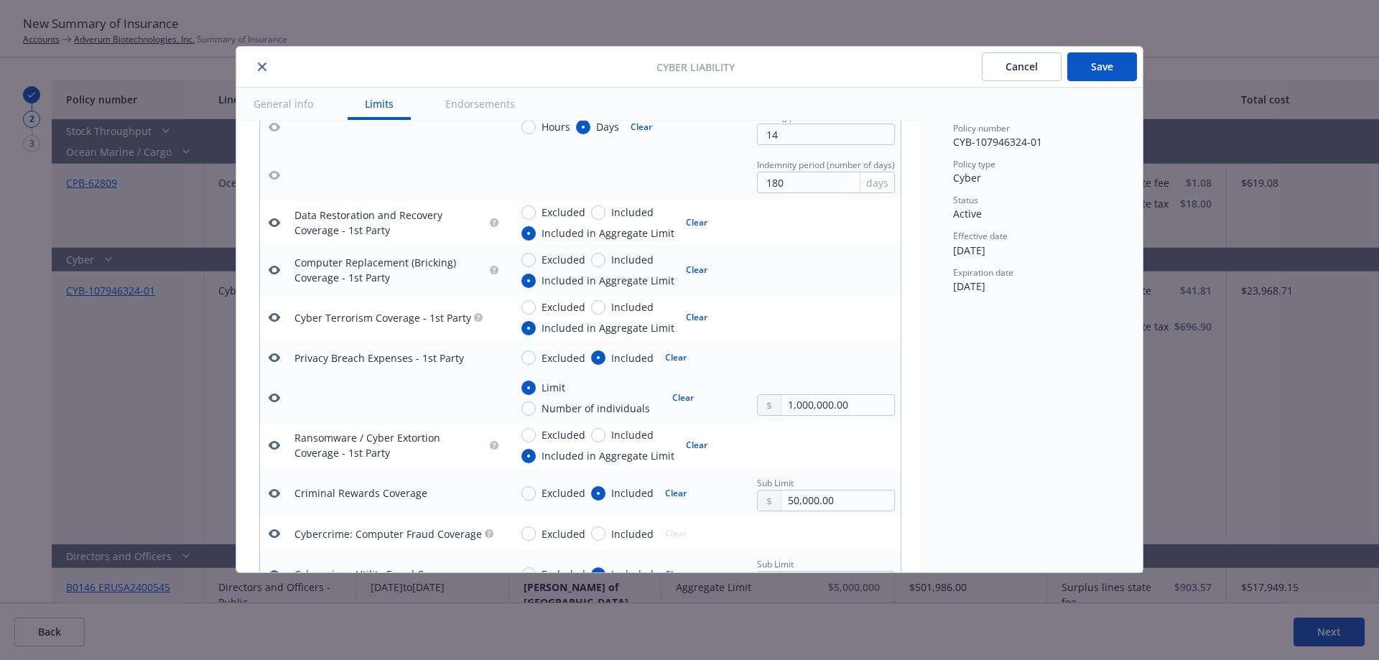
scroll to position [1746, 0]
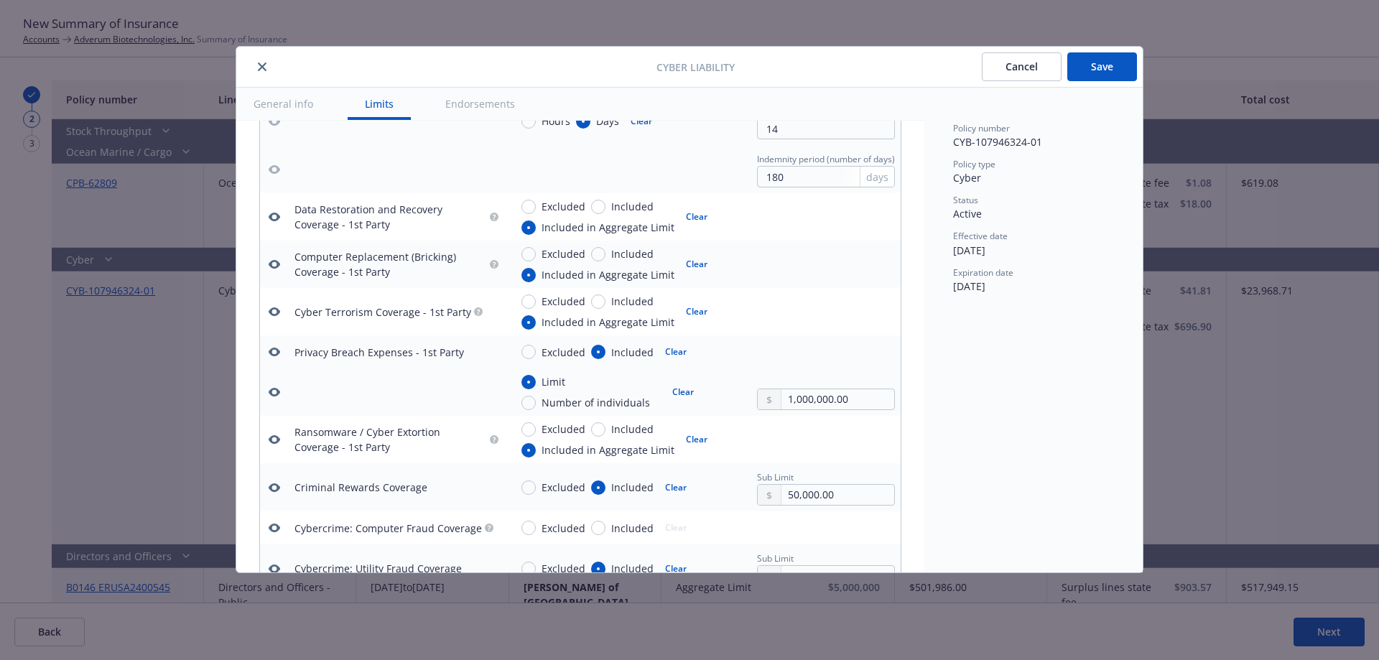
click at [269, 215] on button "button" at bounding box center [274, 216] width 17 height 17
click at [274, 261] on icon "button" at bounding box center [274, 264] width 11 height 9
click at [273, 308] on icon "button" at bounding box center [274, 311] width 11 height 9
click at [273, 351] on icon "button" at bounding box center [274, 351] width 11 height 11
click at [273, 389] on icon "button" at bounding box center [274, 392] width 11 height 9
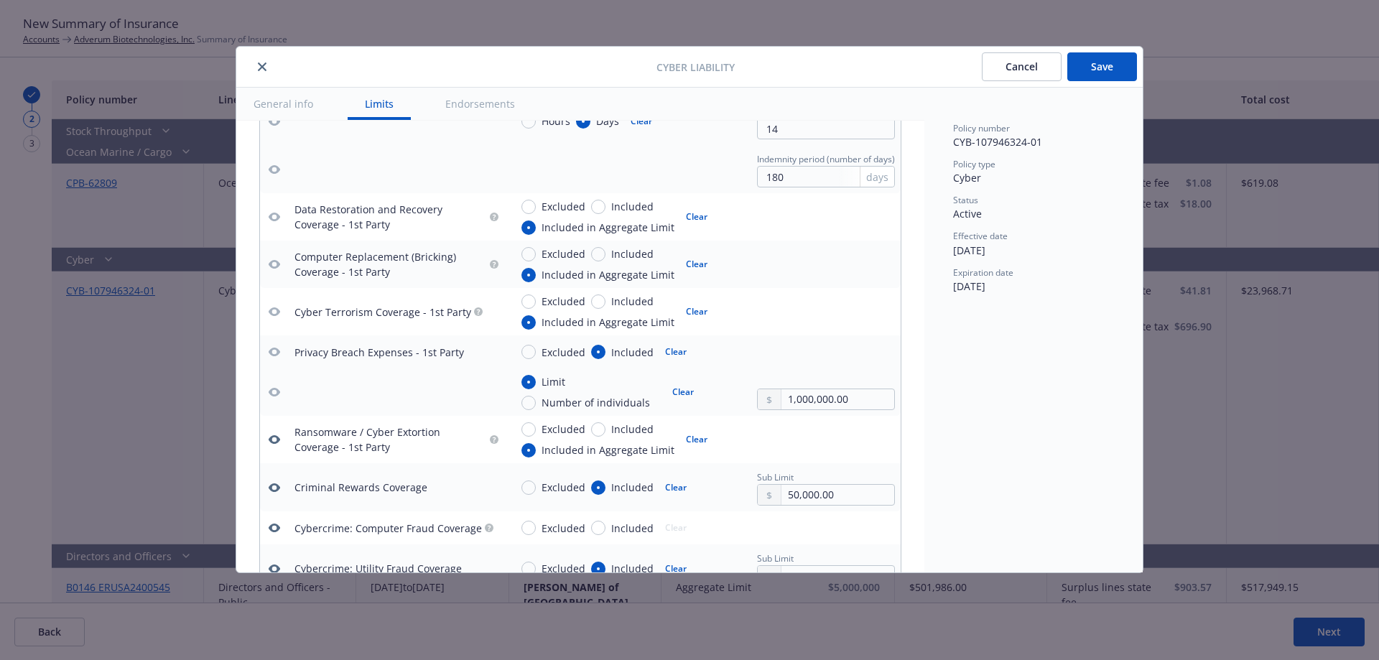
click at [271, 448] on td at bounding box center [274, 439] width 29 height 47
click at [271, 442] on icon "button" at bounding box center [274, 439] width 11 height 9
click at [277, 487] on icon "button" at bounding box center [274, 487] width 11 height 9
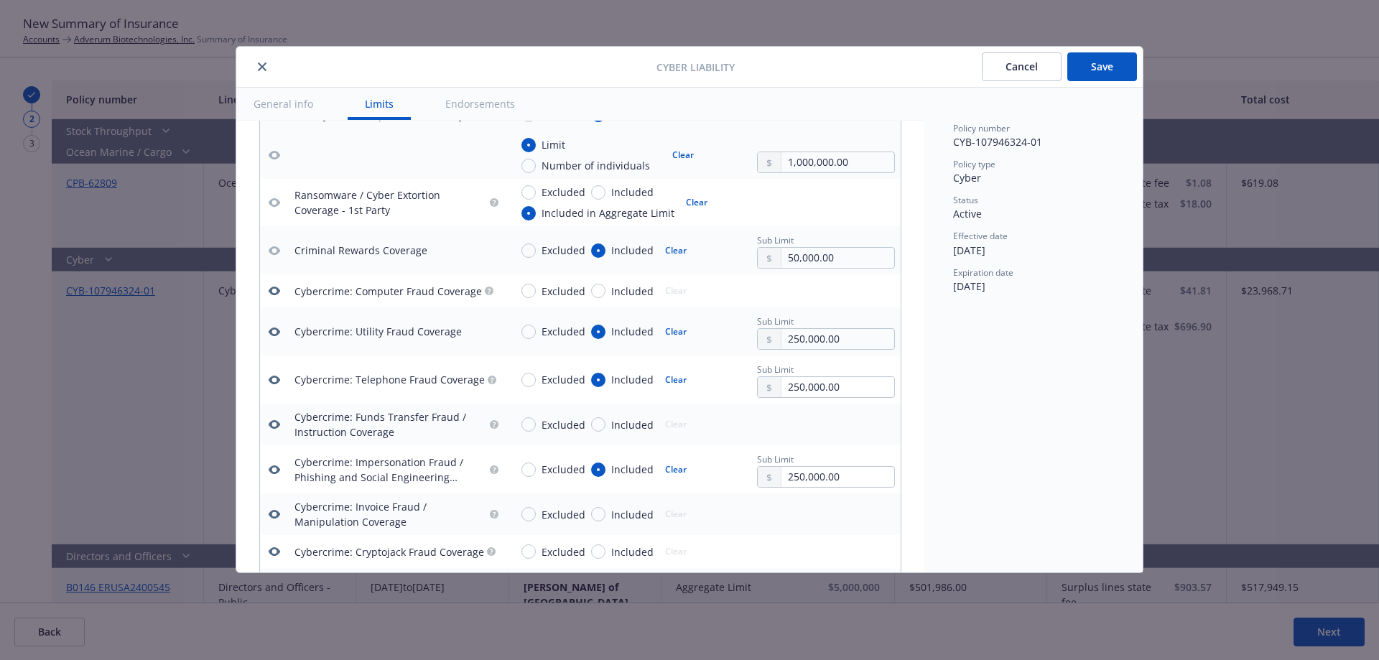
scroll to position [2038, 0]
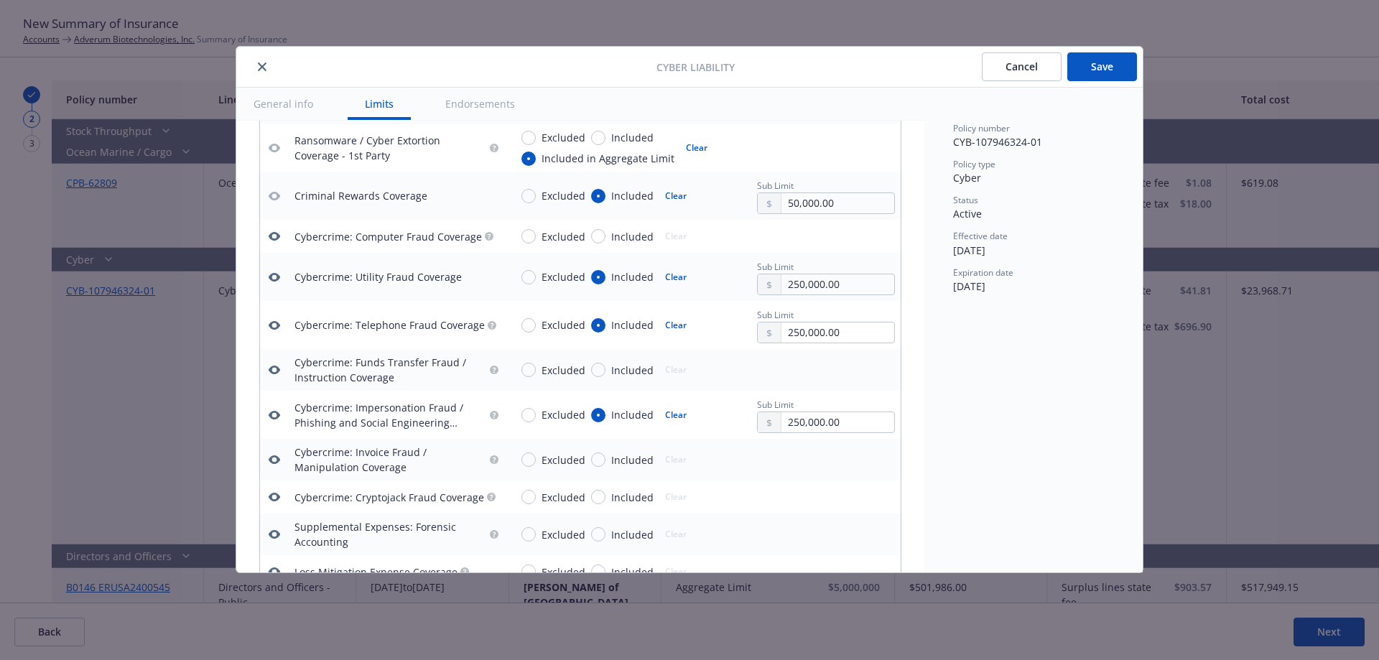
click at [271, 235] on icon "button" at bounding box center [274, 236] width 11 height 9
click at [276, 278] on icon "button" at bounding box center [274, 276] width 11 height 11
click at [273, 323] on icon "button" at bounding box center [274, 325] width 11 height 11
click at [274, 367] on icon "button" at bounding box center [274, 369] width 11 height 9
click at [271, 464] on icon "button" at bounding box center [274, 459] width 11 height 11
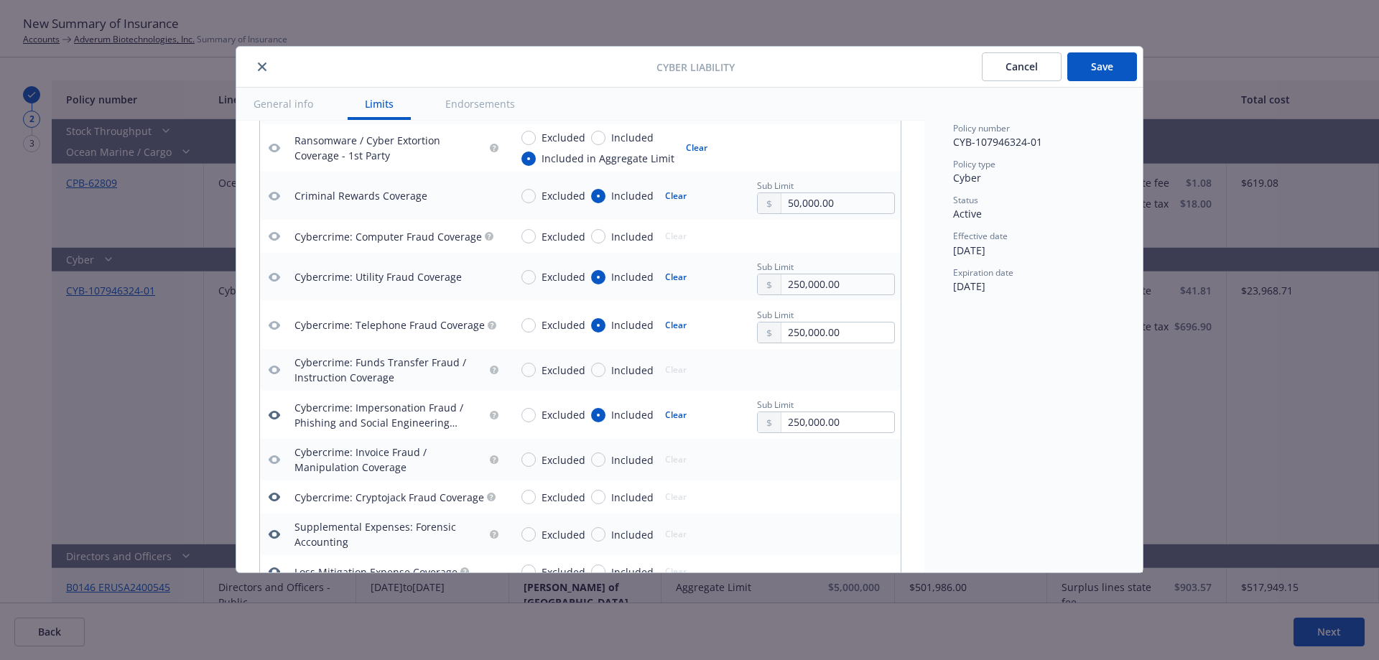
click at [276, 505] on button "button" at bounding box center [274, 496] width 17 height 17
click at [276, 542] on button "button" at bounding box center [274, 534] width 17 height 17
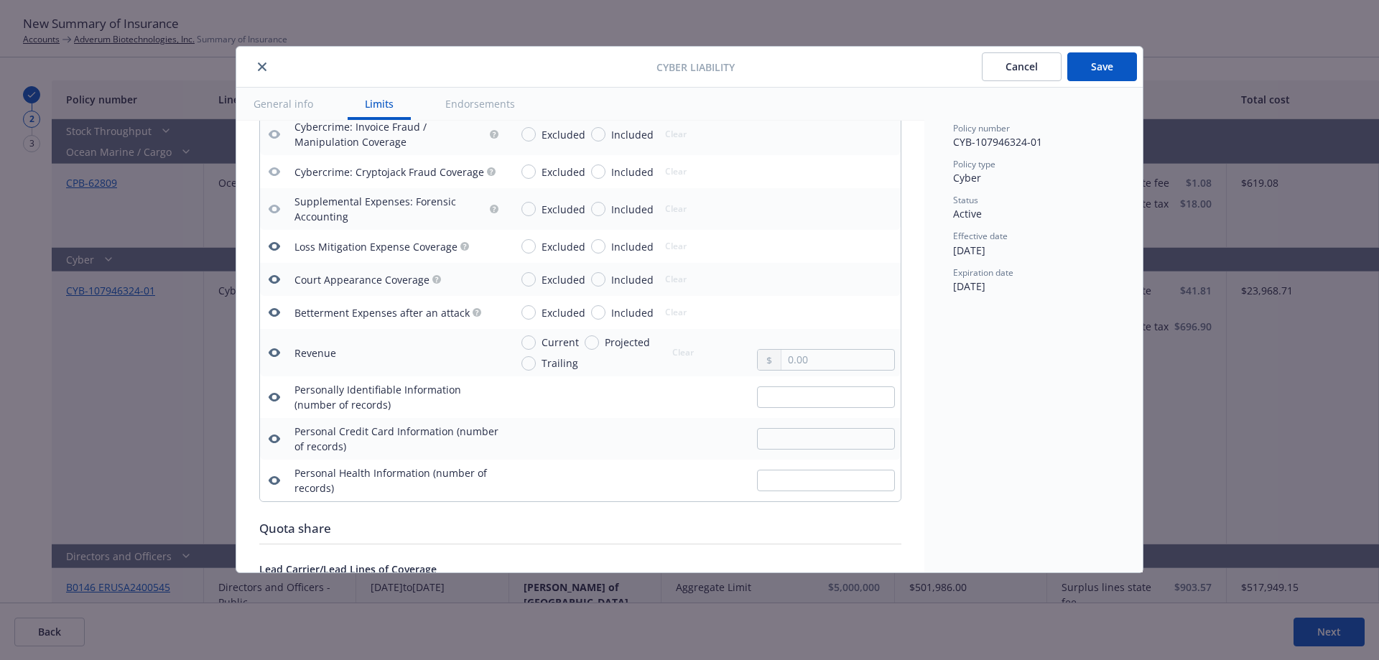
scroll to position [2369, 0]
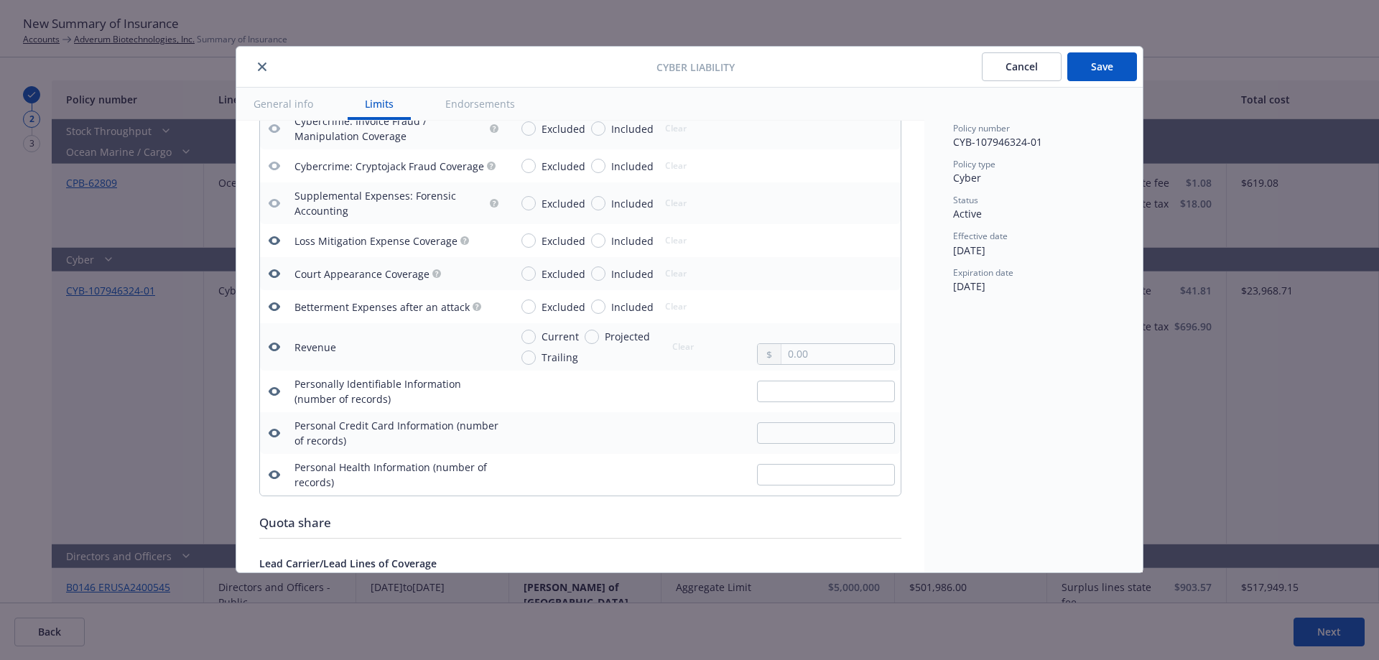
click at [271, 241] on icon "button" at bounding box center [274, 240] width 11 height 9
click at [274, 284] on td at bounding box center [274, 273] width 29 height 33
click at [273, 307] on icon "button" at bounding box center [274, 306] width 11 height 11
click at [275, 266] on button "button" at bounding box center [274, 273] width 17 height 17
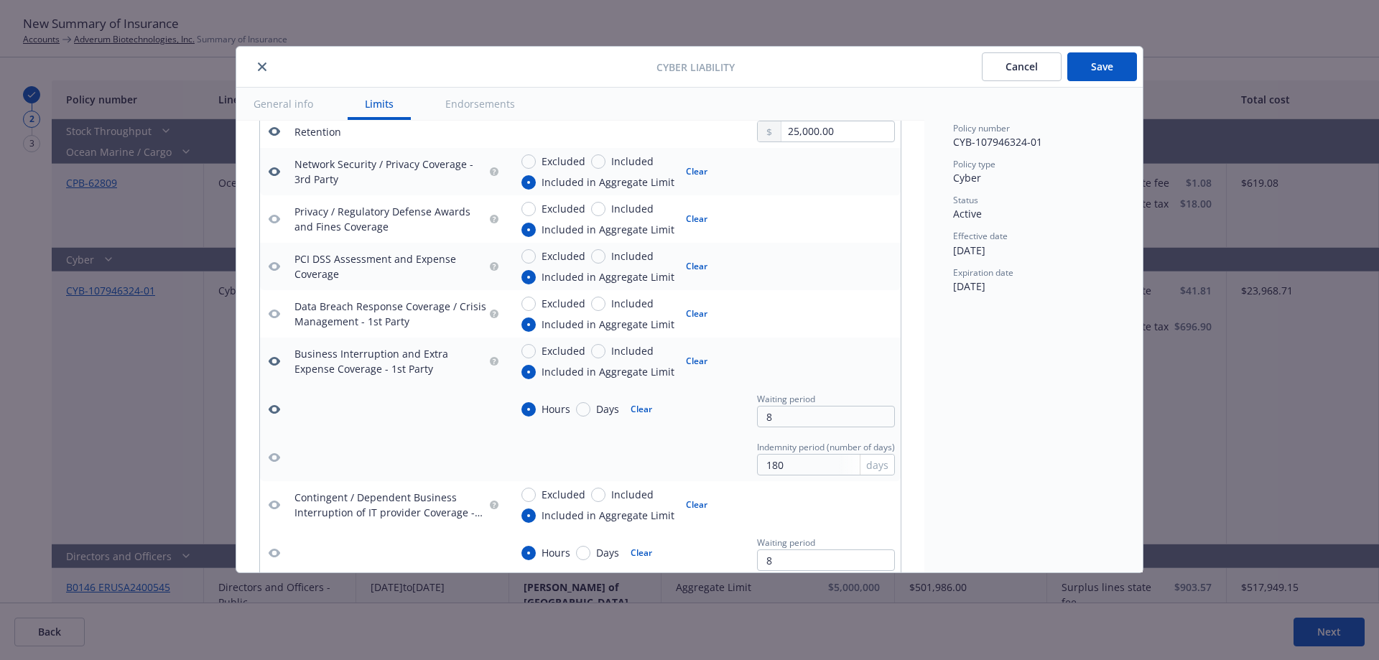
scroll to position [444, 0]
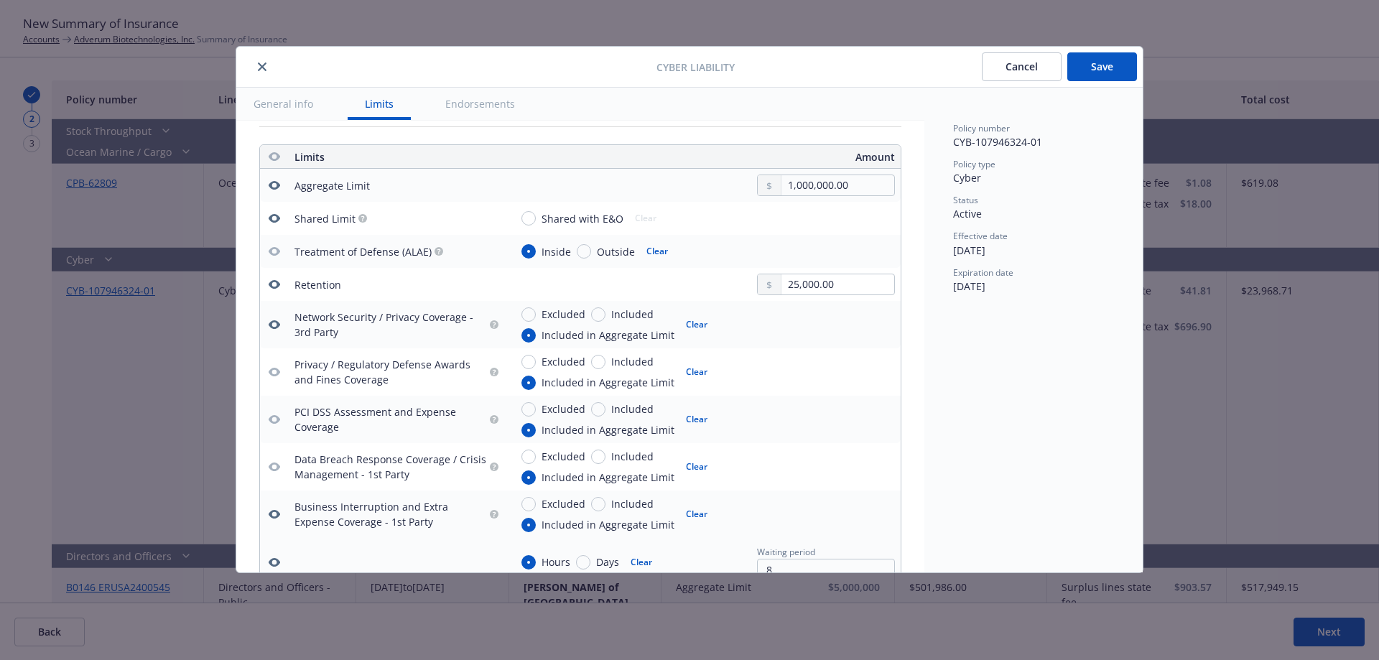
click at [1099, 68] on button "Save" at bounding box center [1102, 66] width 70 height 29
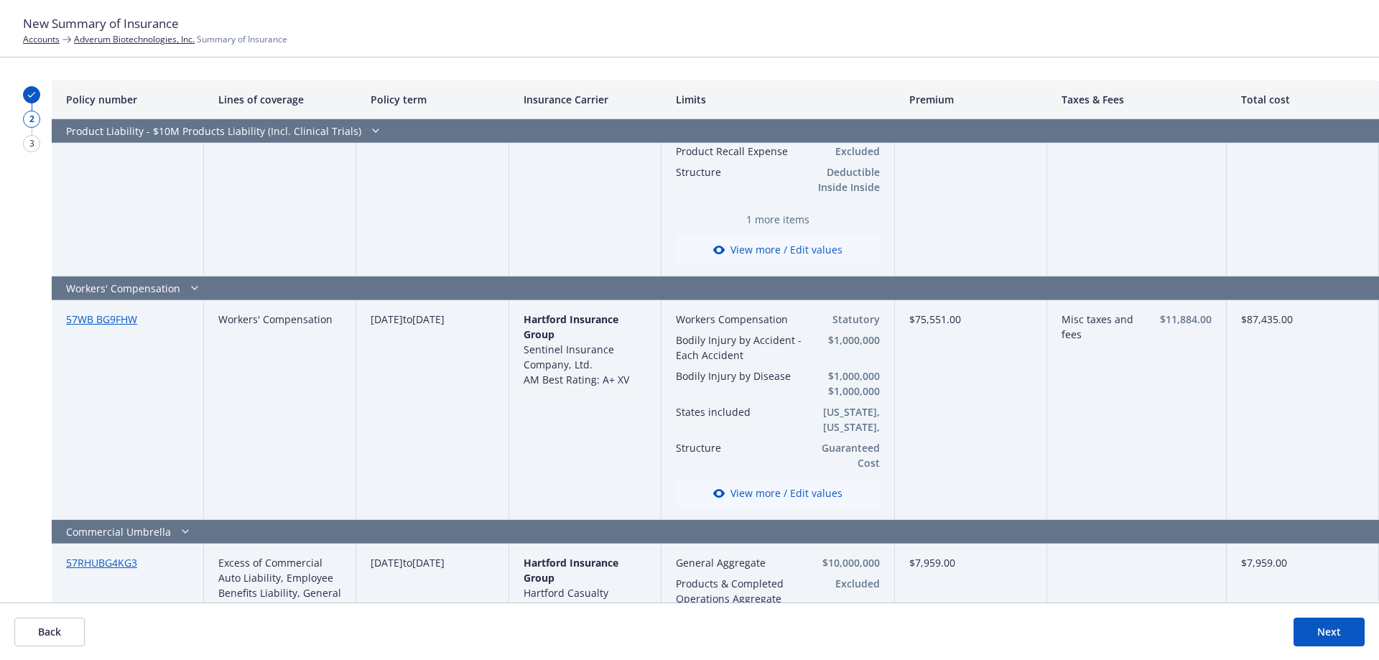
scroll to position [1733, 0]
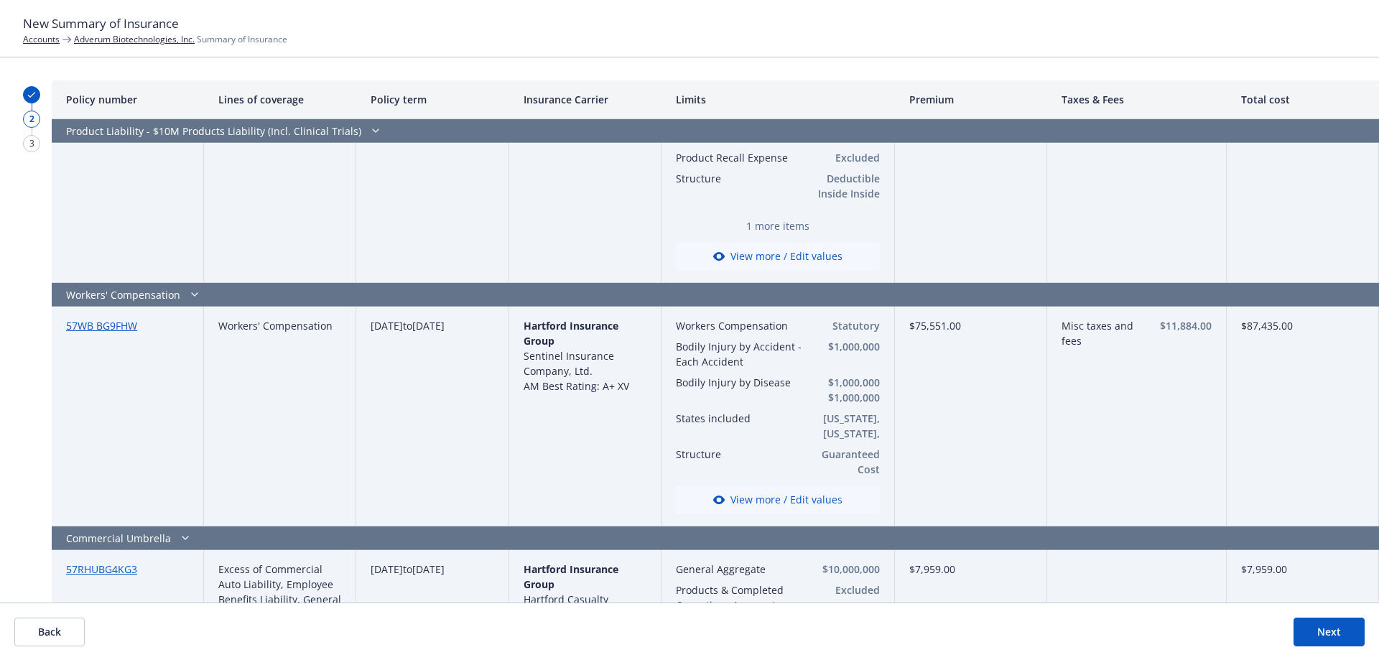
click at [784, 493] on button "View more / Edit values" at bounding box center [778, 499] width 204 height 29
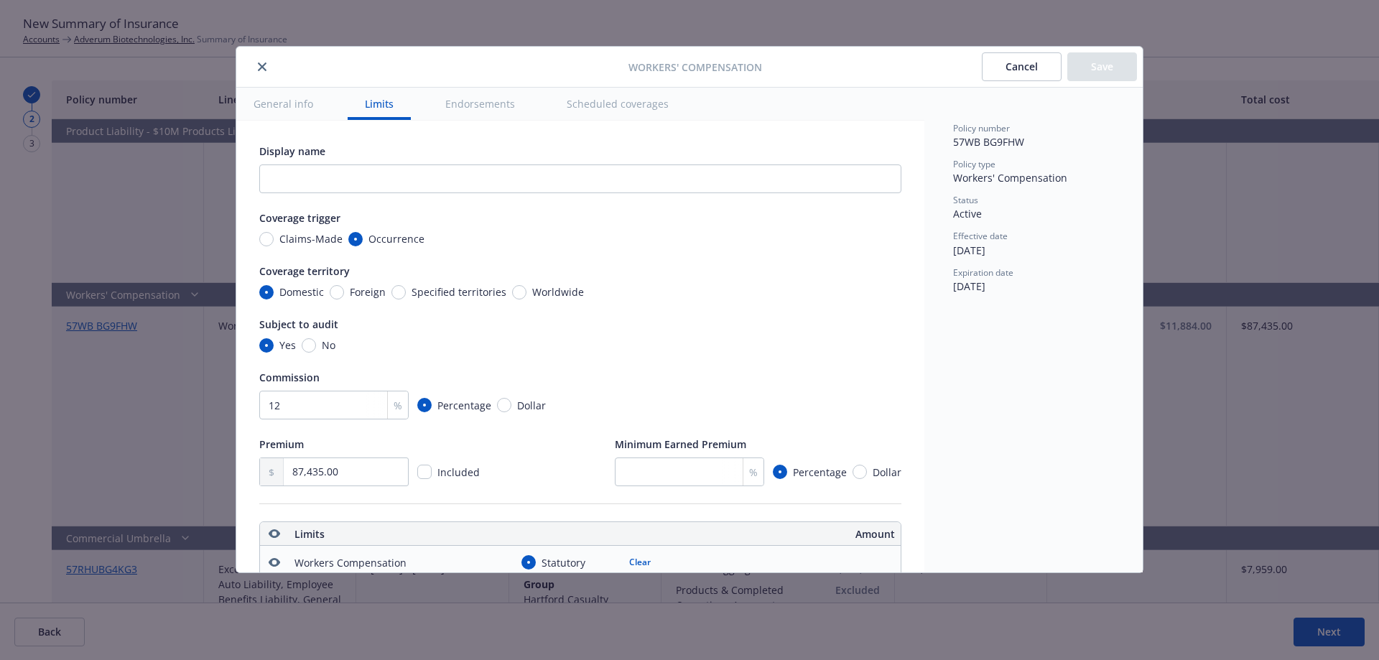
scroll to position [401, 0]
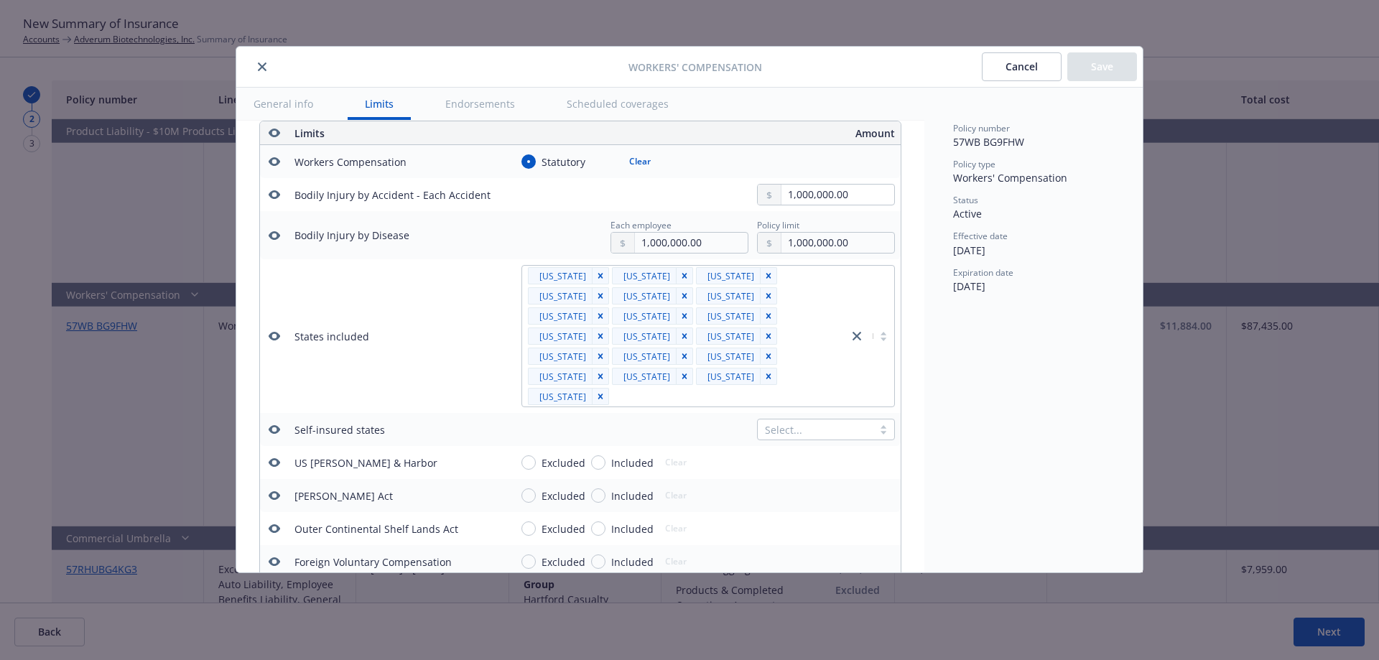
click at [264, 327] on td at bounding box center [274, 336] width 29 height 154
click at [274, 330] on icon "button" at bounding box center [274, 335] width 11 height 11
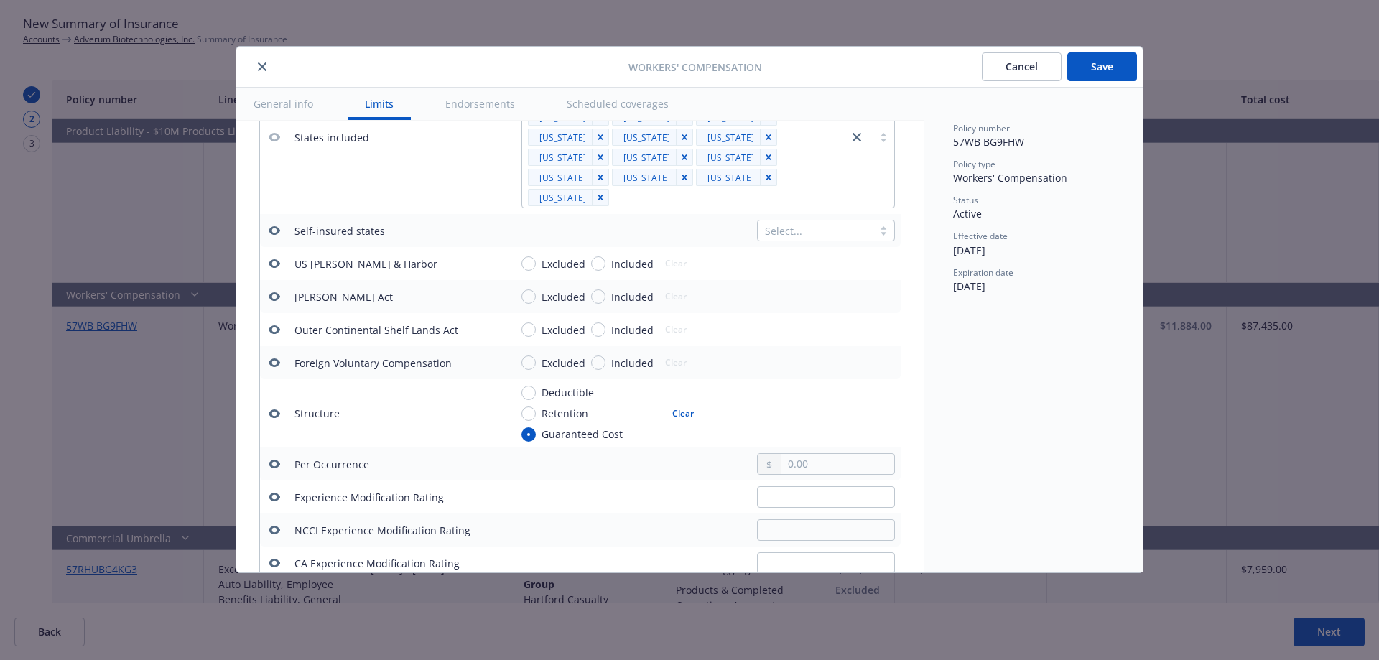
scroll to position [606, 0]
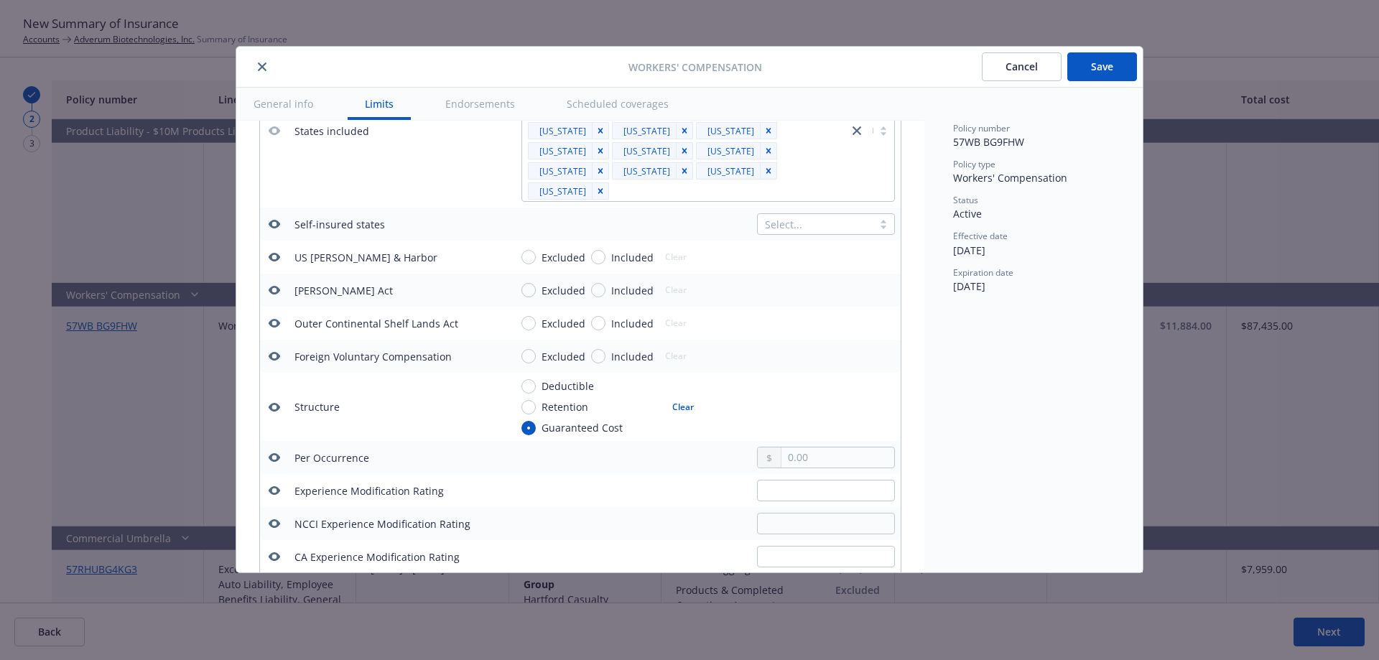
click at [270, 401] on icon "button" at bounding box center [274, 406] width 11 height 11
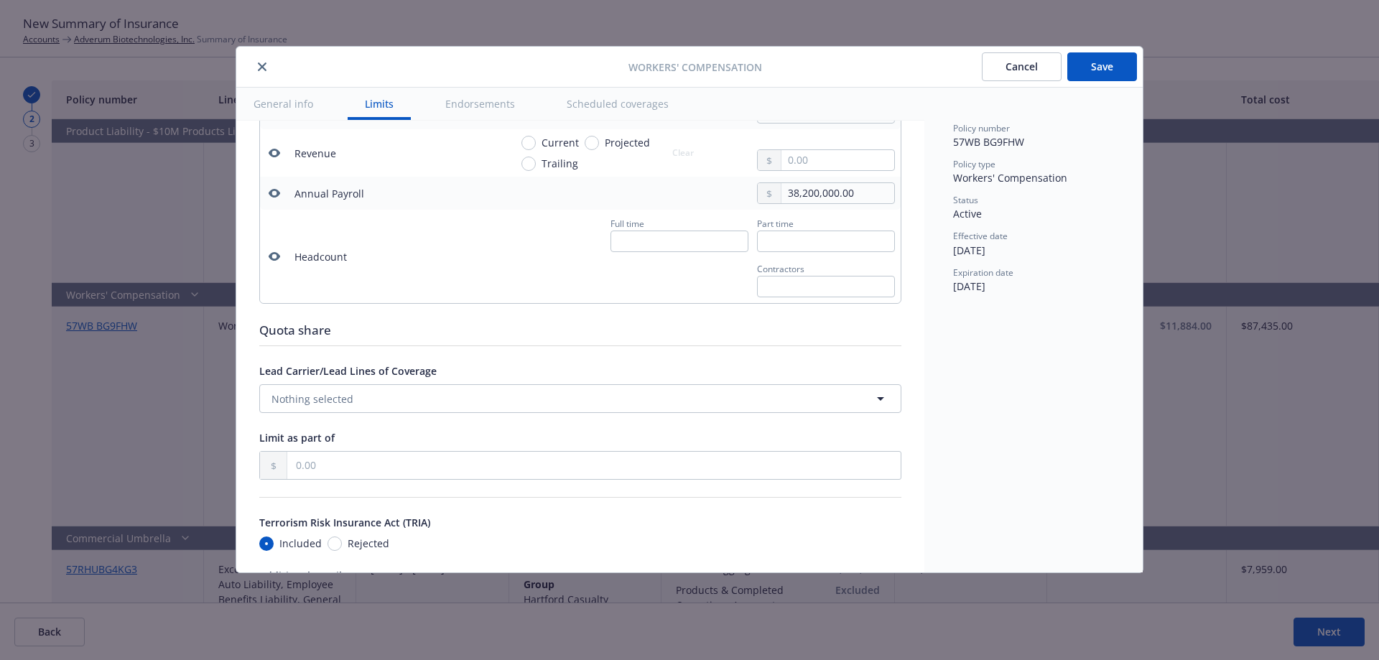
scroll to position [1086, 0]
click at [1102, 73] on button "Save" at bounding box center [1102, 66] width 70 height 29
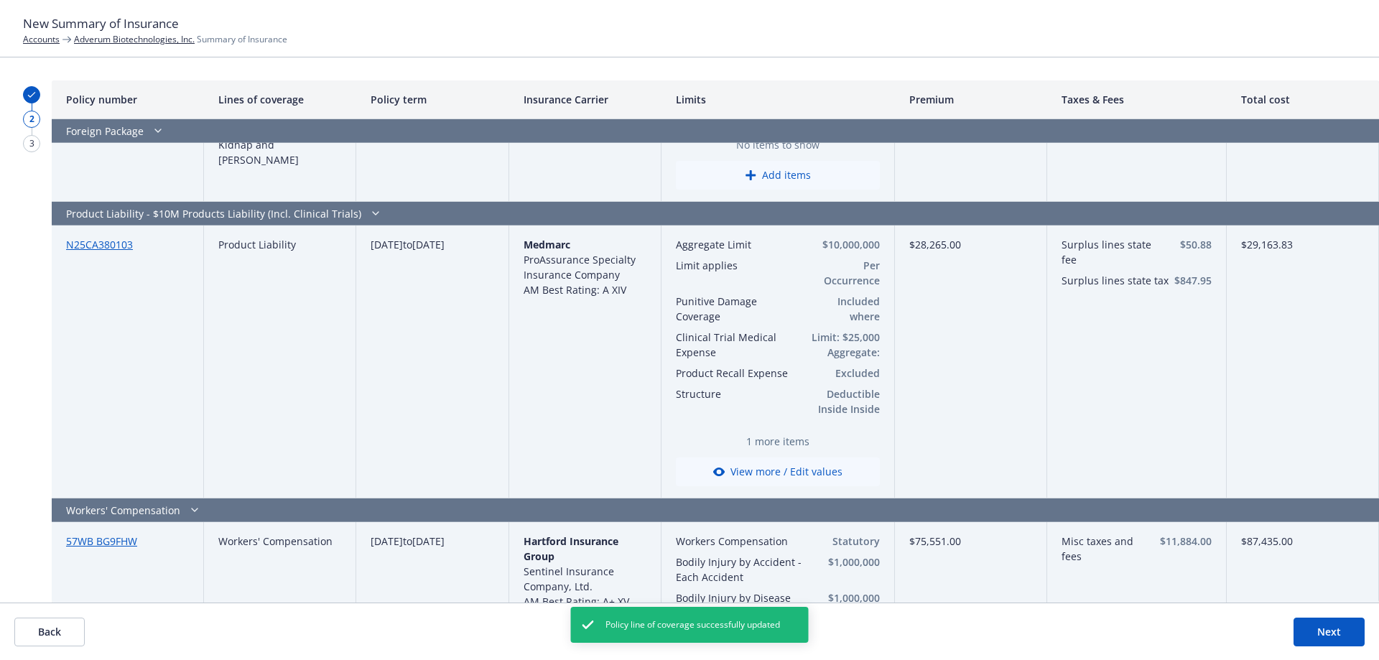
scroll to position [1523, 0]
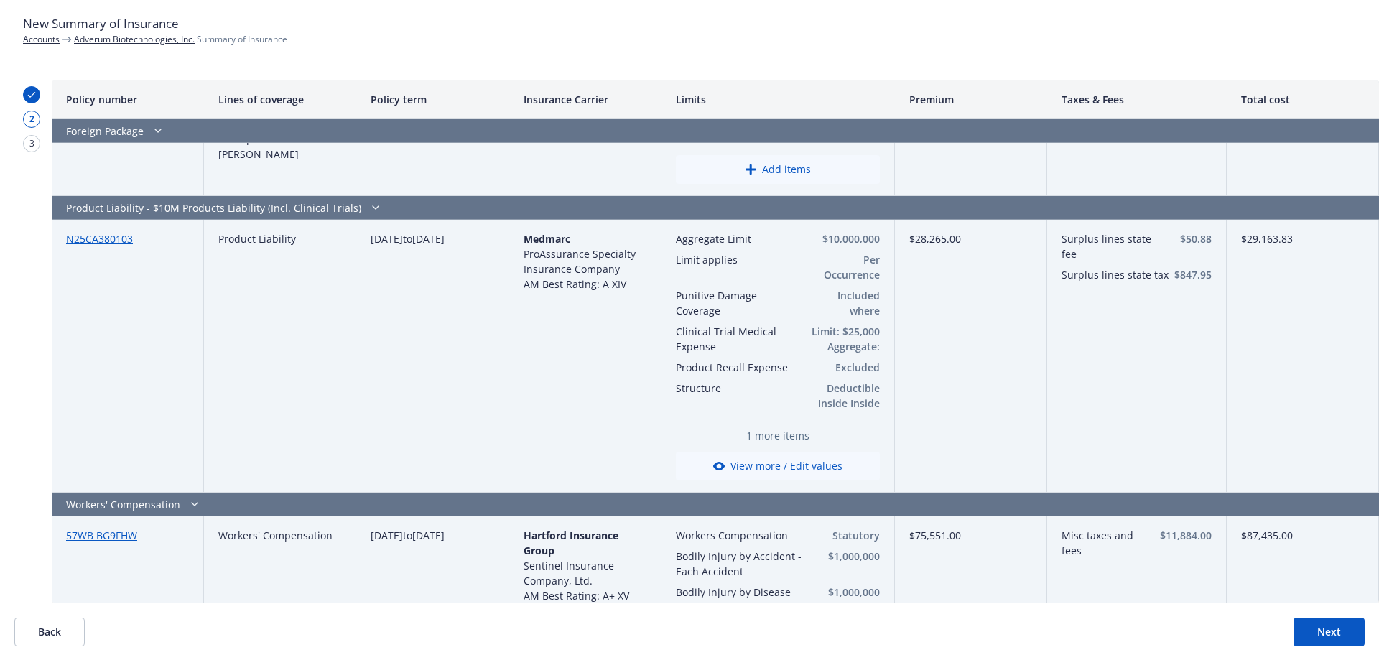
click at [788, 468] on button "View more / Edit values" at bounding box center [778, 466] width 204 height 29
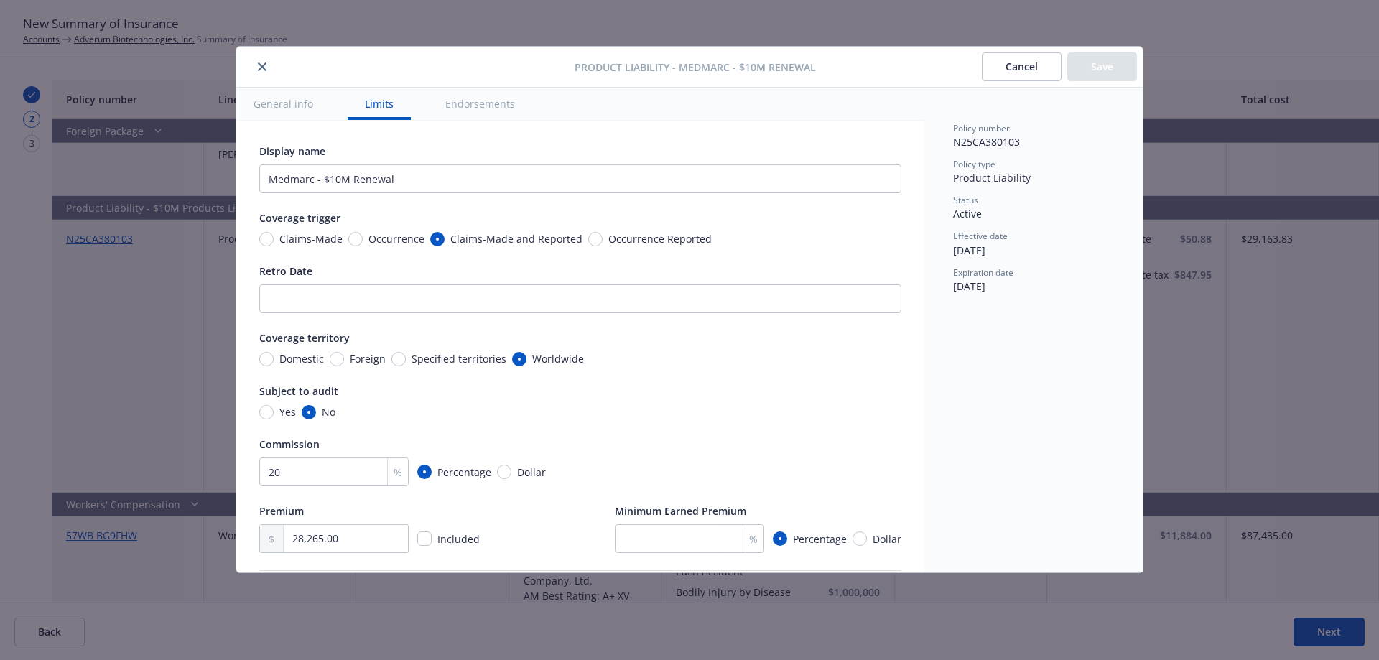
scroll to position [467, 23]
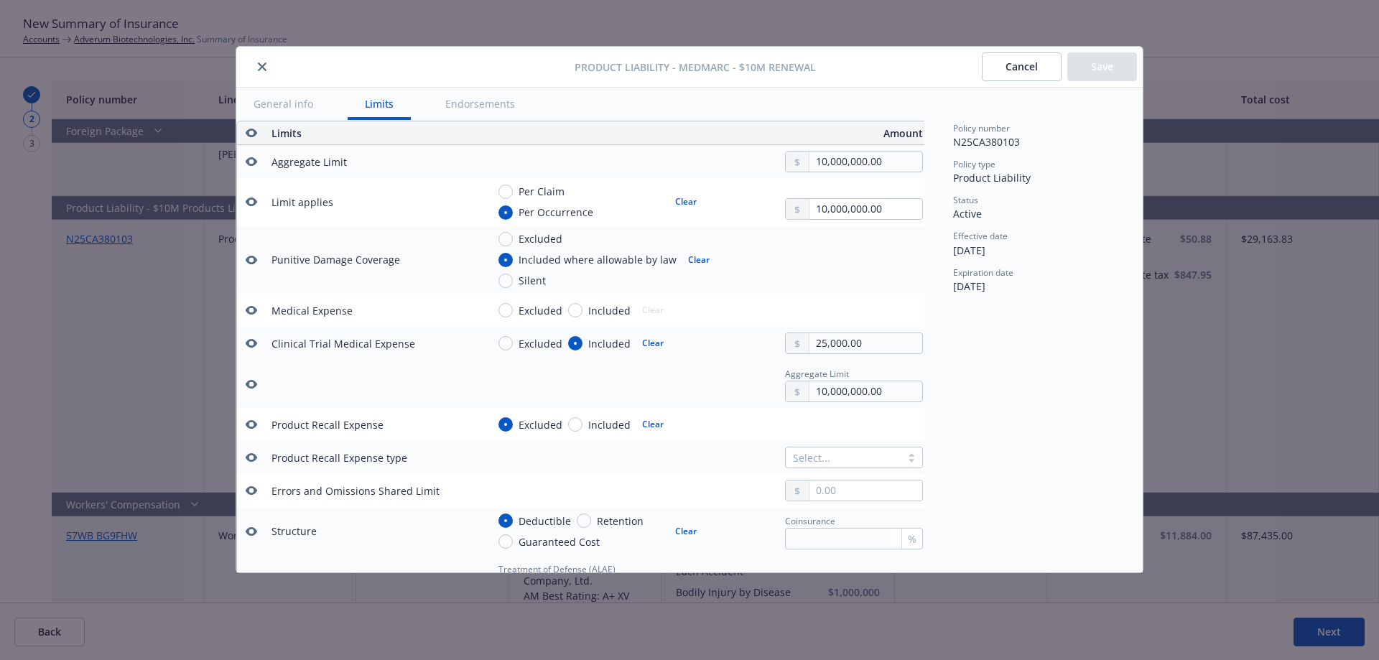
click at [250, 382] on icon "button" at bounding box center [251, 383] width 11 height 11
click at [248, 261] on icon "button" at bounding box center [251, 260] width 11 height 9
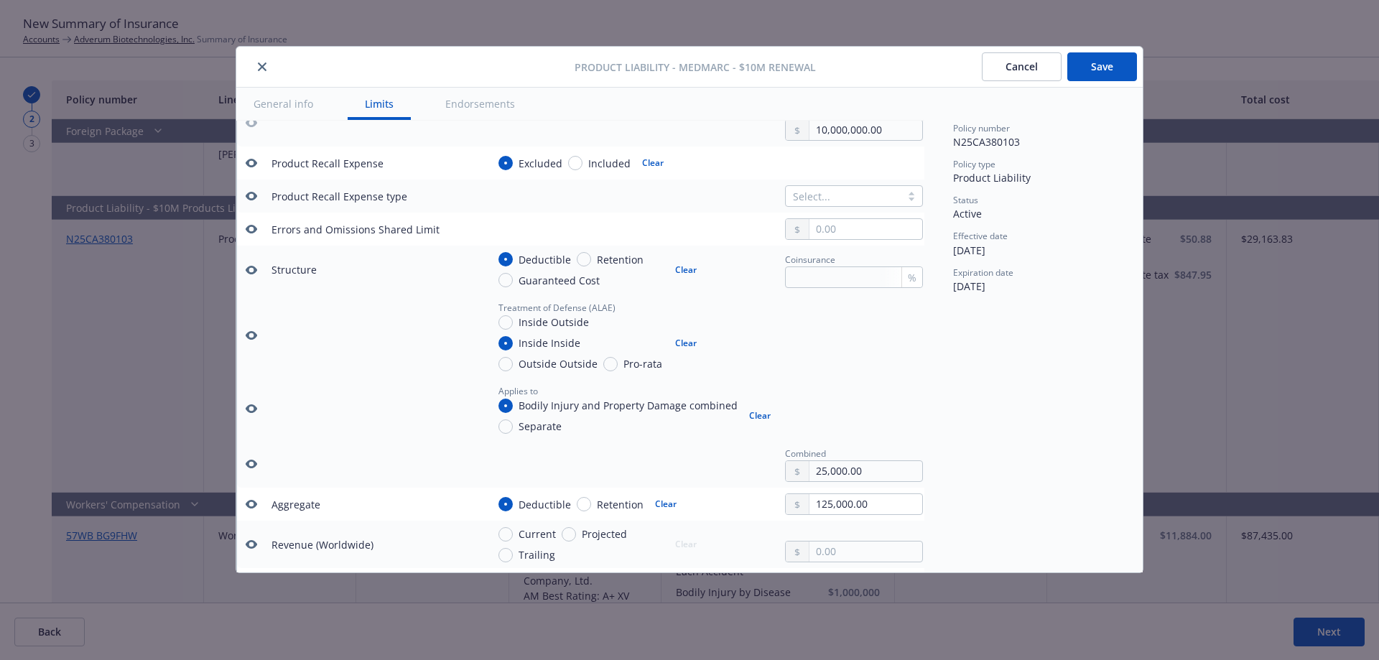
scroll to position [758, 23]
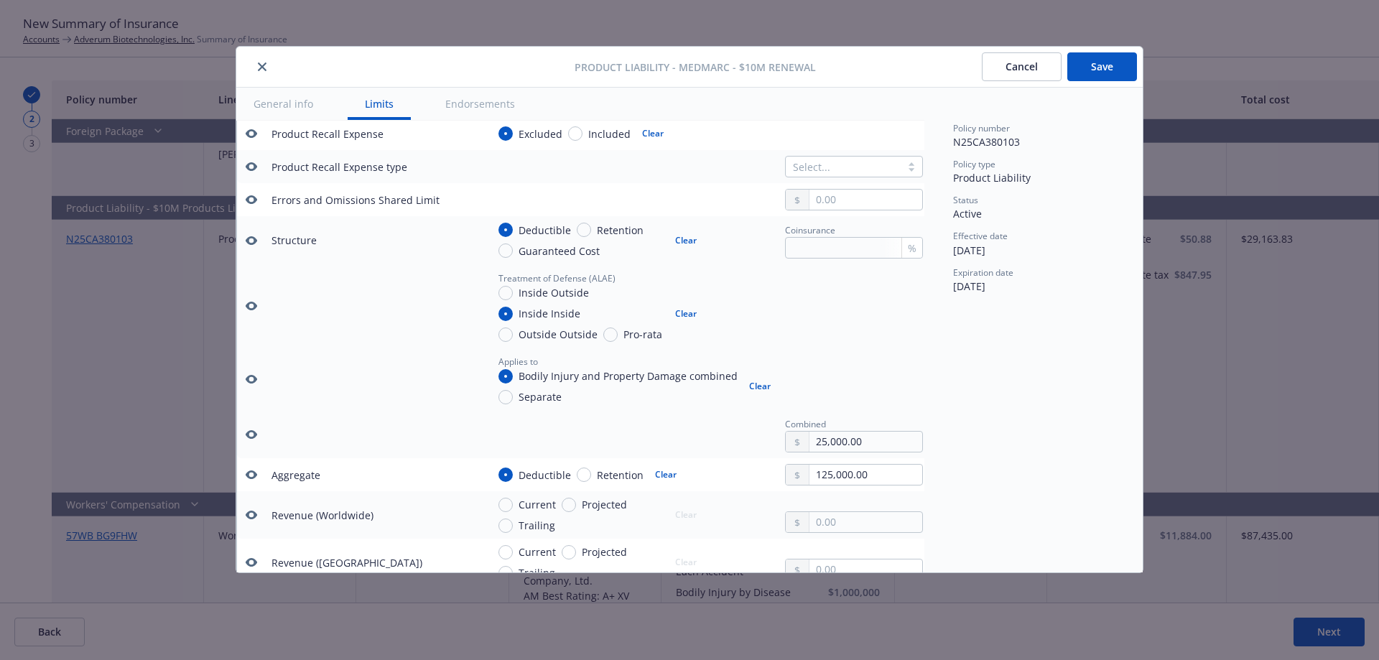
click at [256, 238] on icon "button" at bounding box center [251, 240] width 11 height 9
click at [253, 302] on icon "button" at bounding box center [251, 305] width 11 height 11
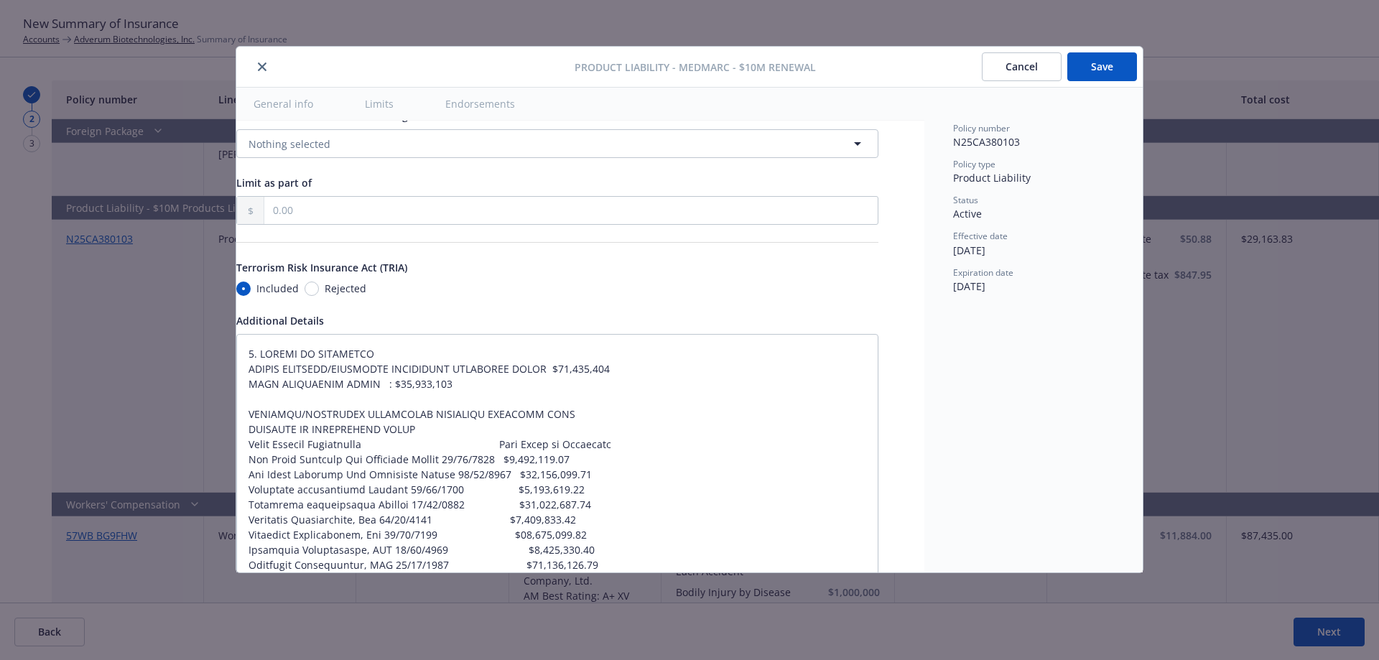
scroll to position [1751, 23]
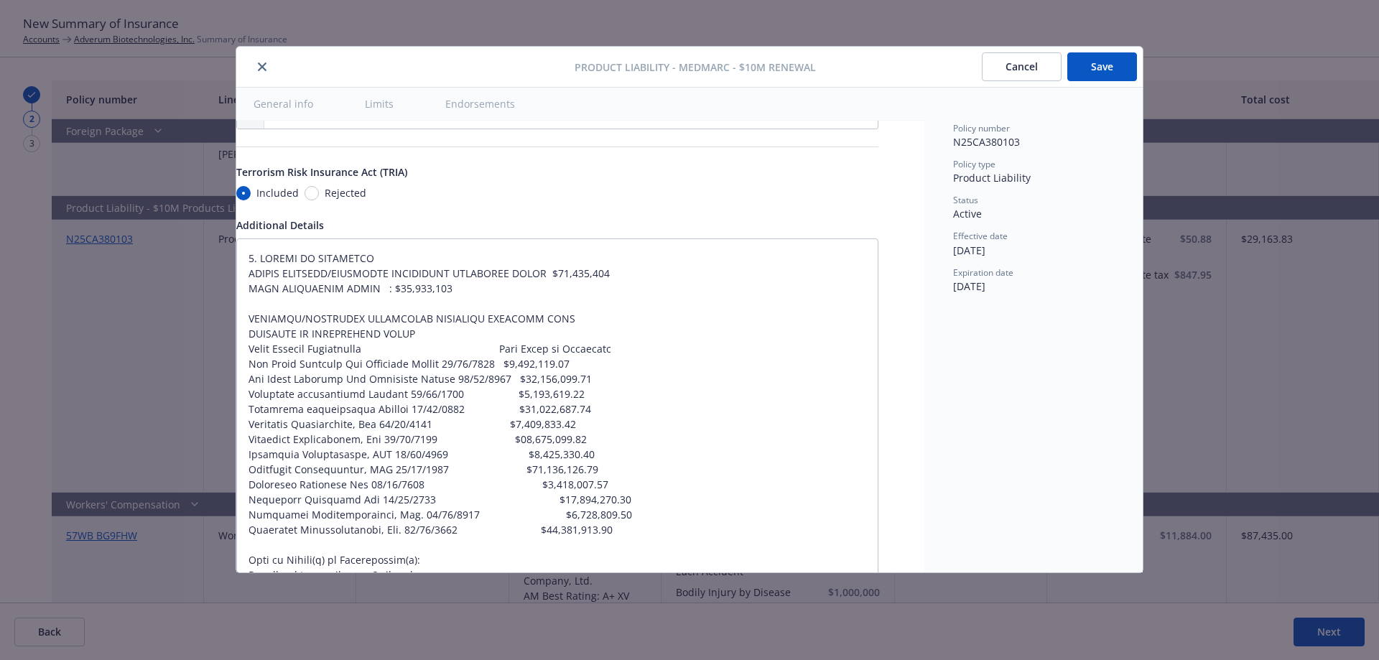
click at [1090, 60] on button "Save" at bounding box center [1102, 66] width 70 height 29
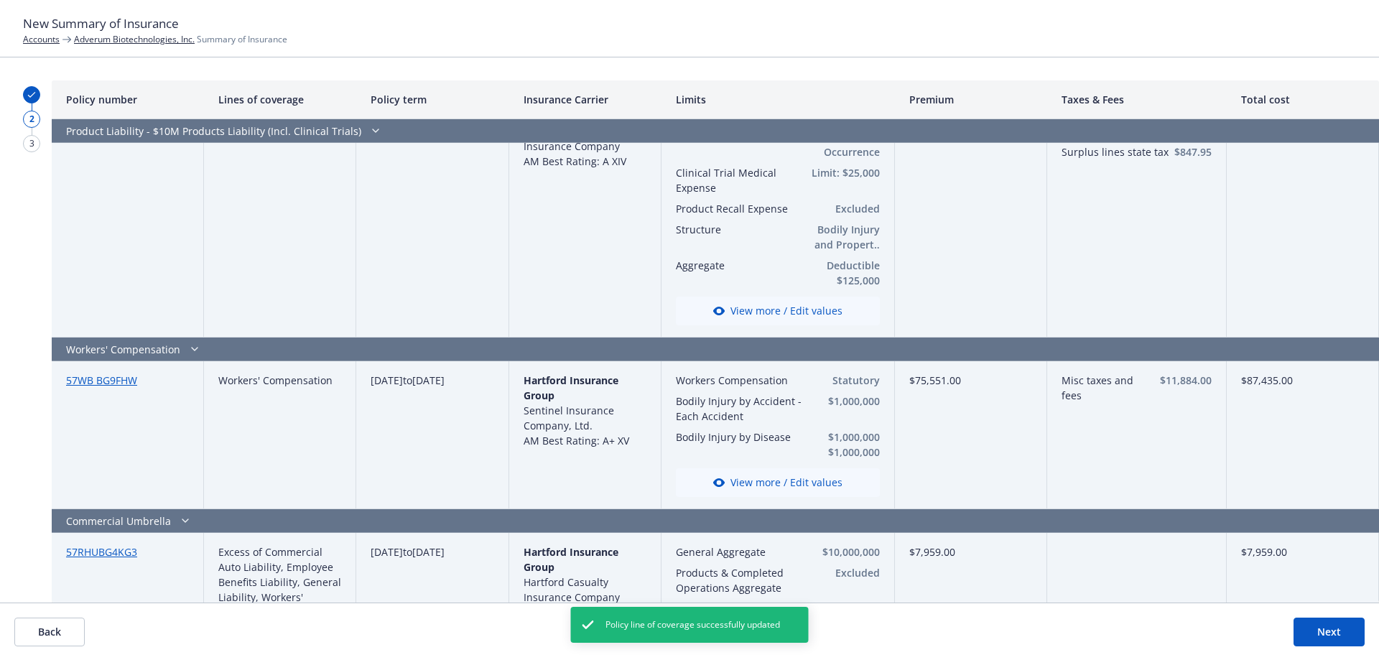
scroll to position [1615, 0]
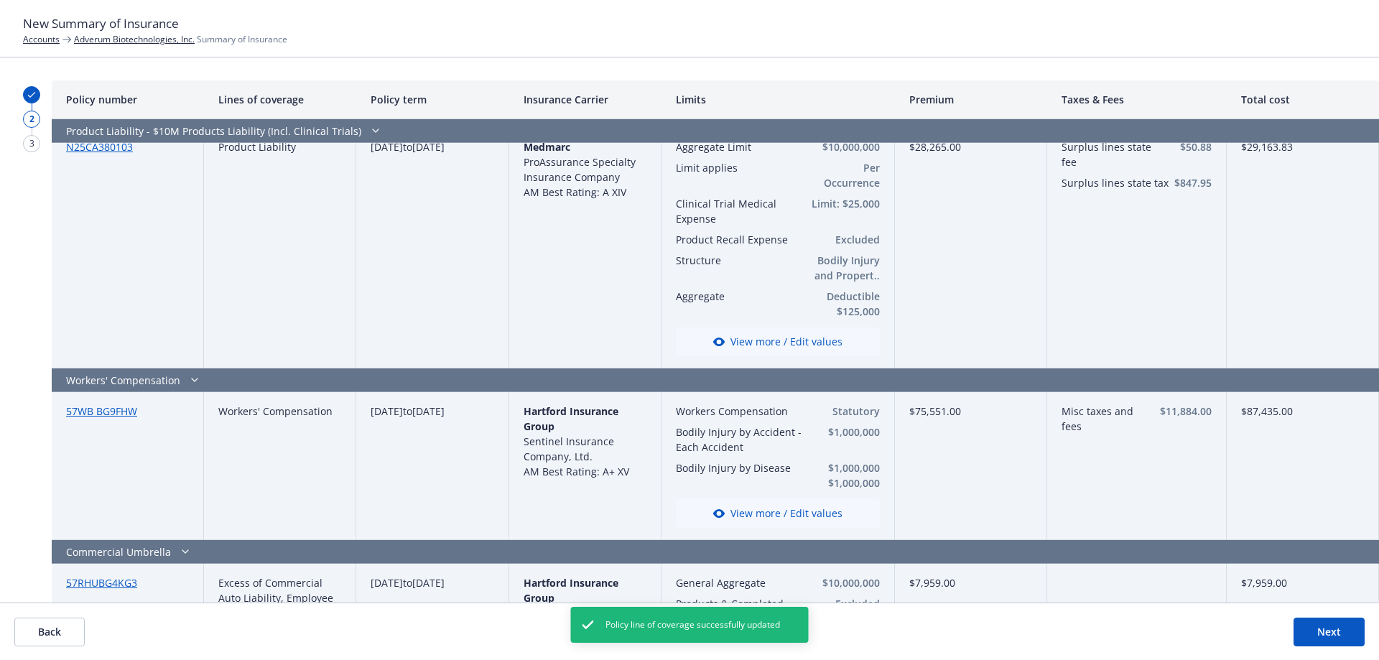
click at [826, 331] on button "View more / Edit values" at bounding box center [778, 341] width 204 height 29
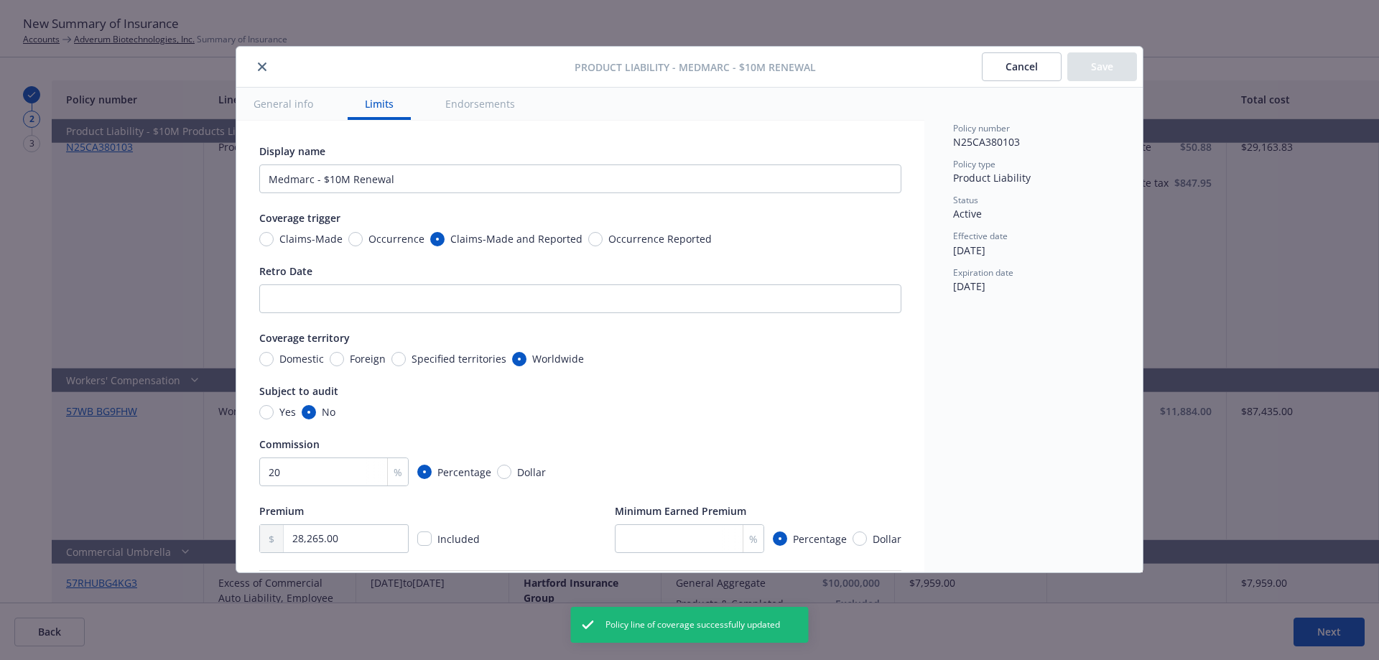
scroll to position [467, 23]
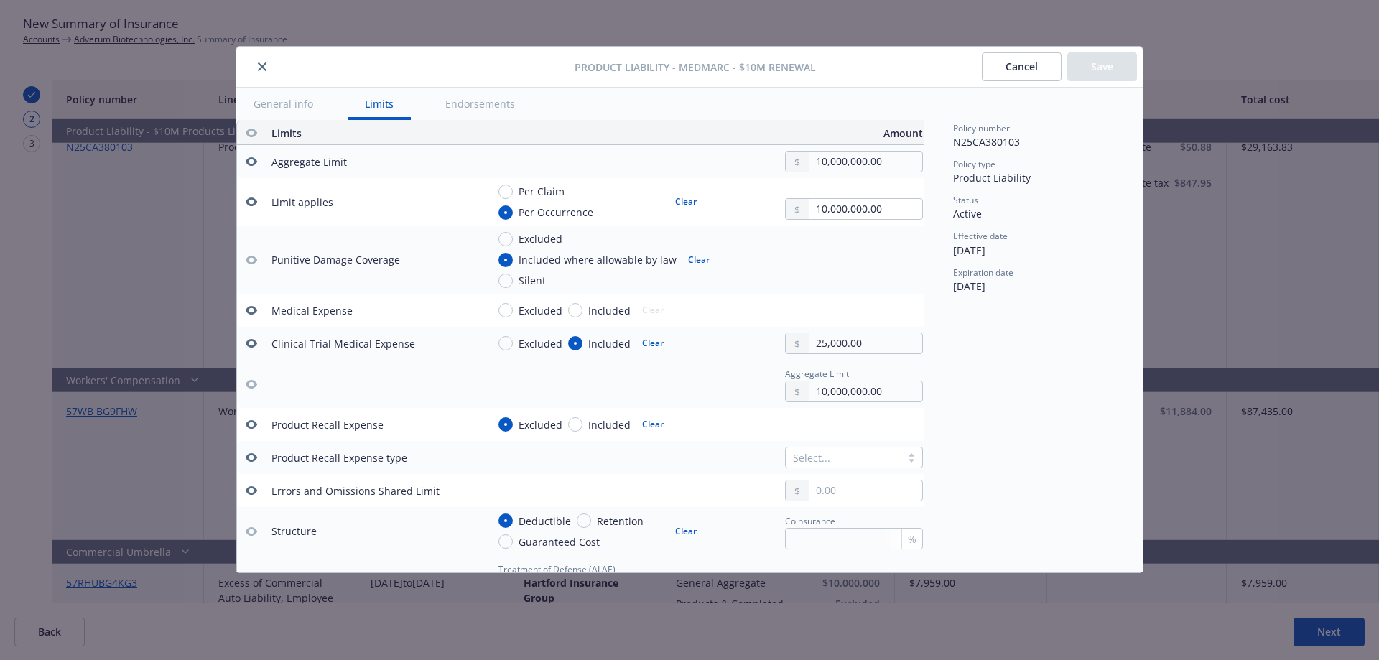
click at [1016, 65] on button "Cancel" at bounding box center [1022, 66] width 80 height 29
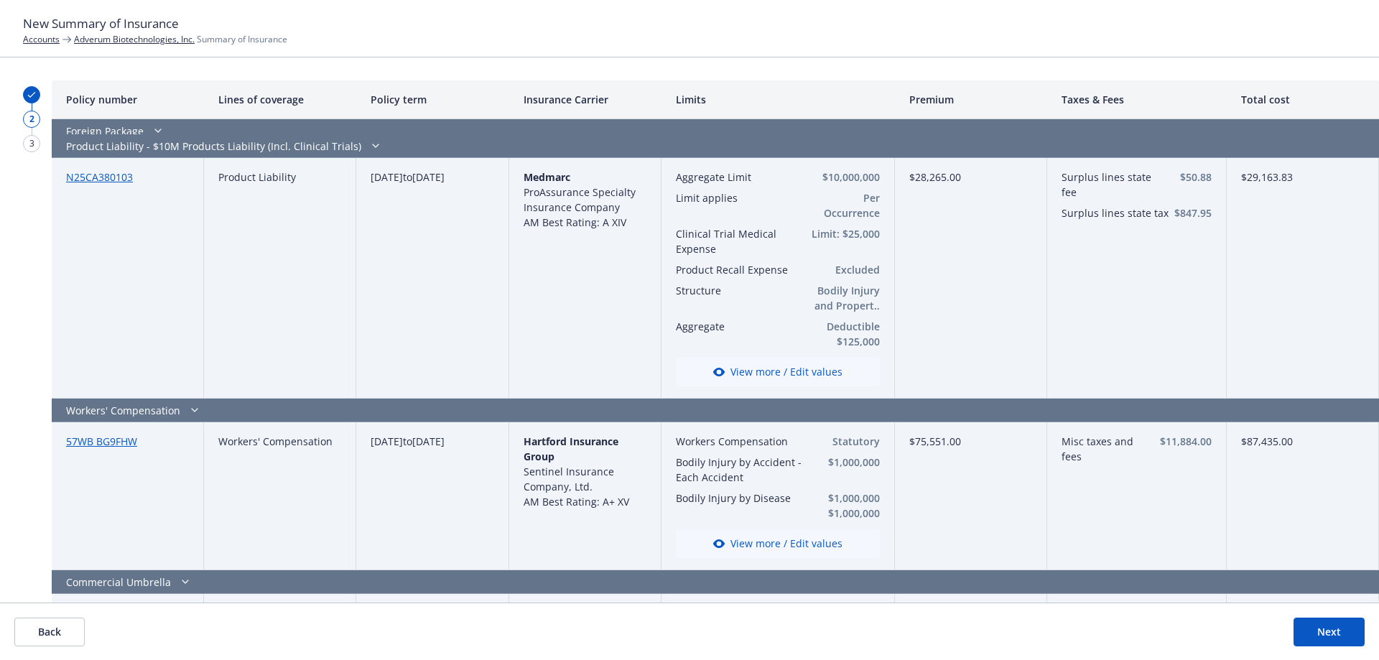
scroll to position [1573, 0]
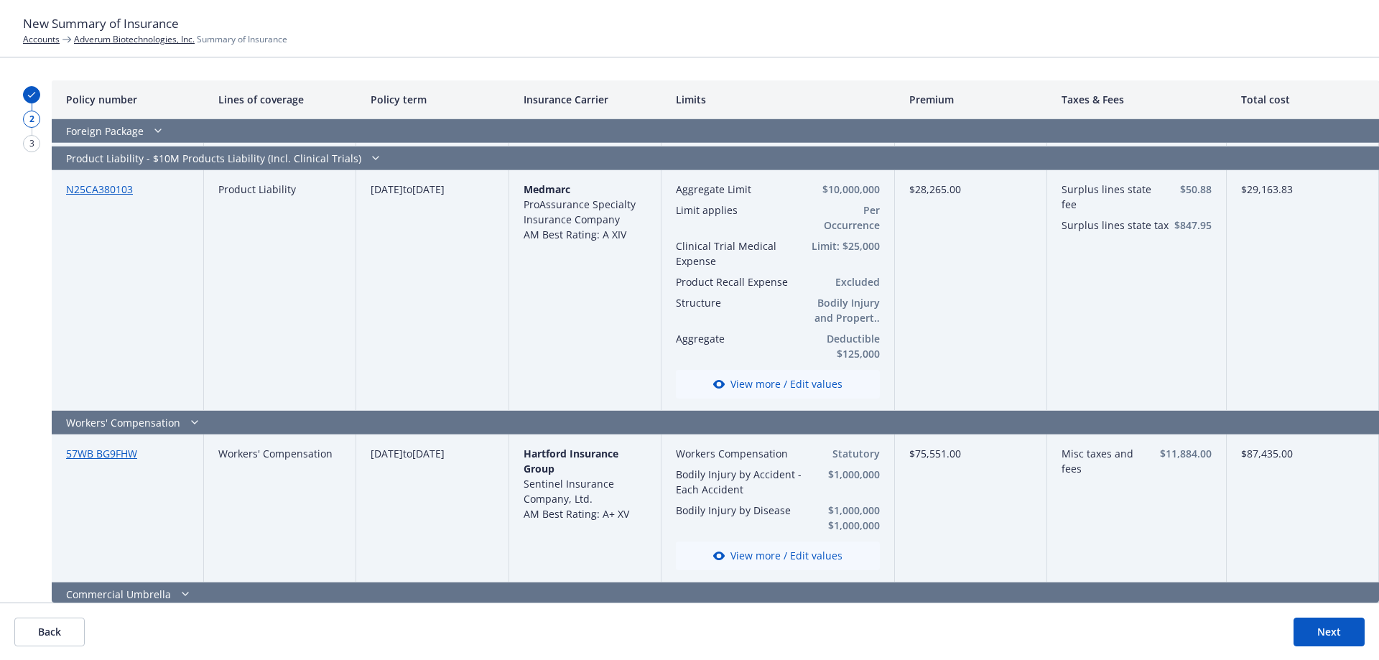
click at [817, 374] on button "View more / Edit values" at bounding box center [778, 384] width 204 height 29
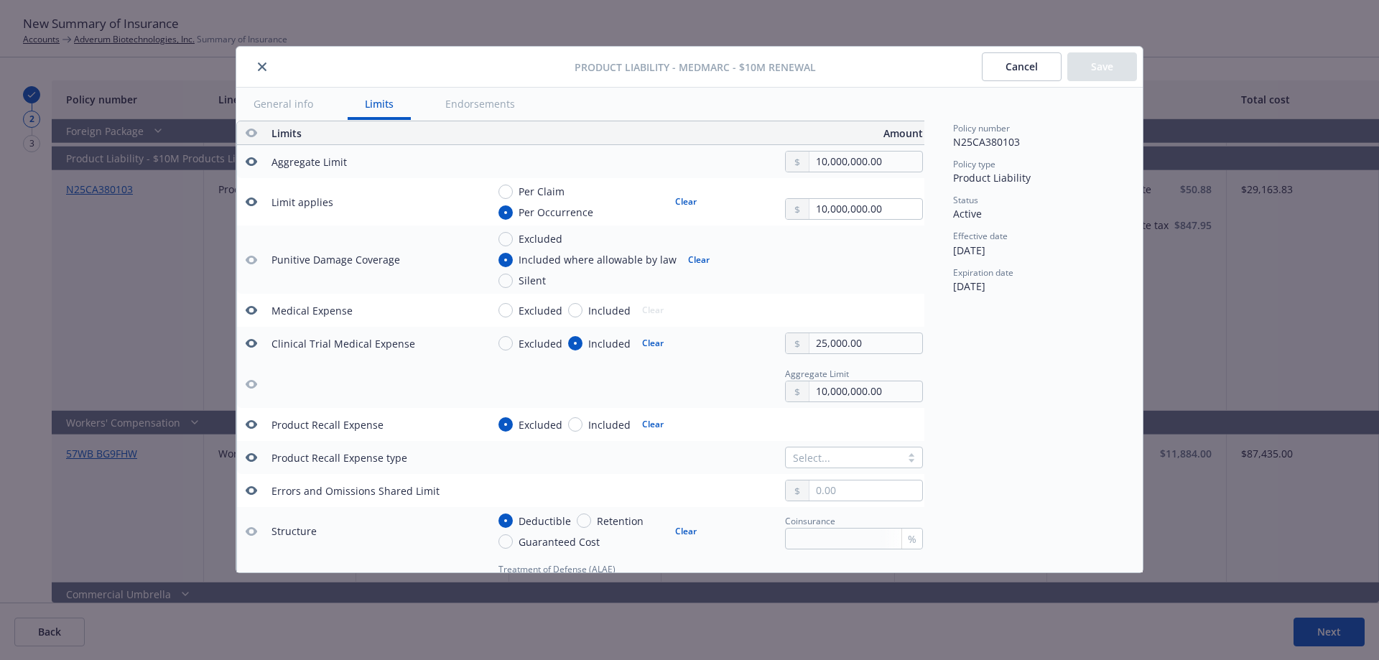
scroll to position [853, 23]
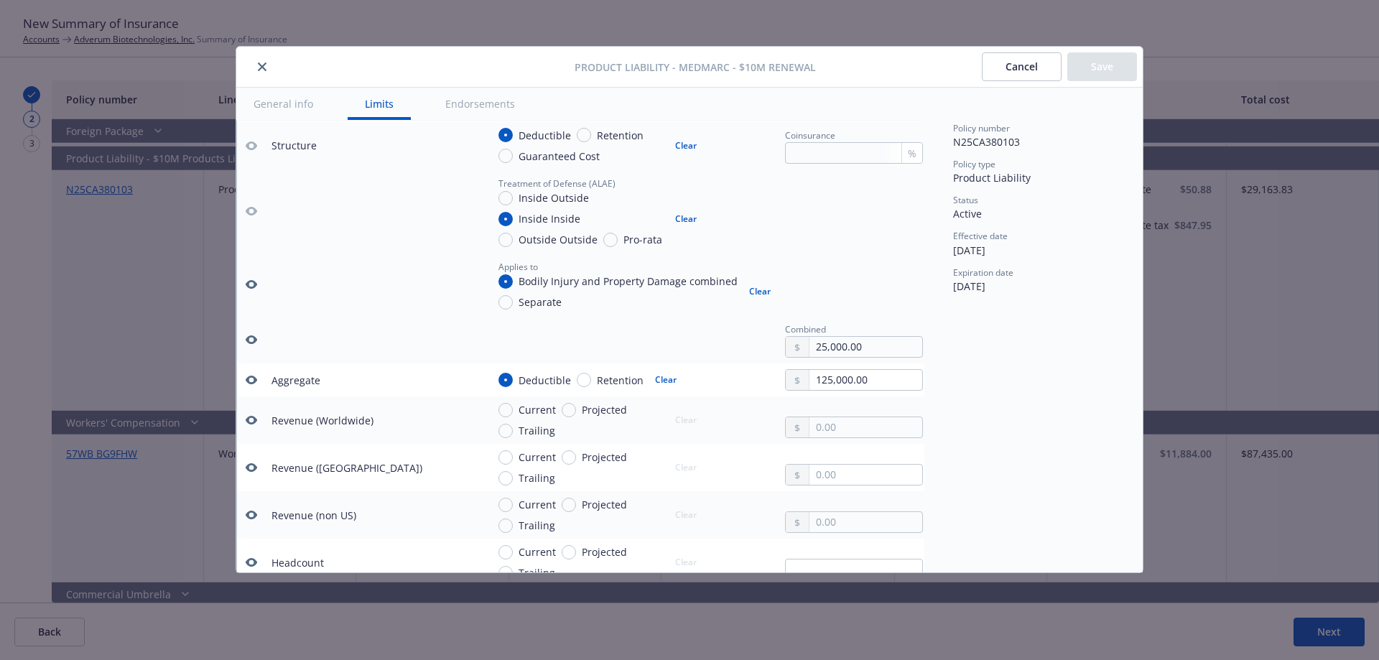
click at [253, 284] on icon "button" at bounding box center [251, 284] width 11 height 11
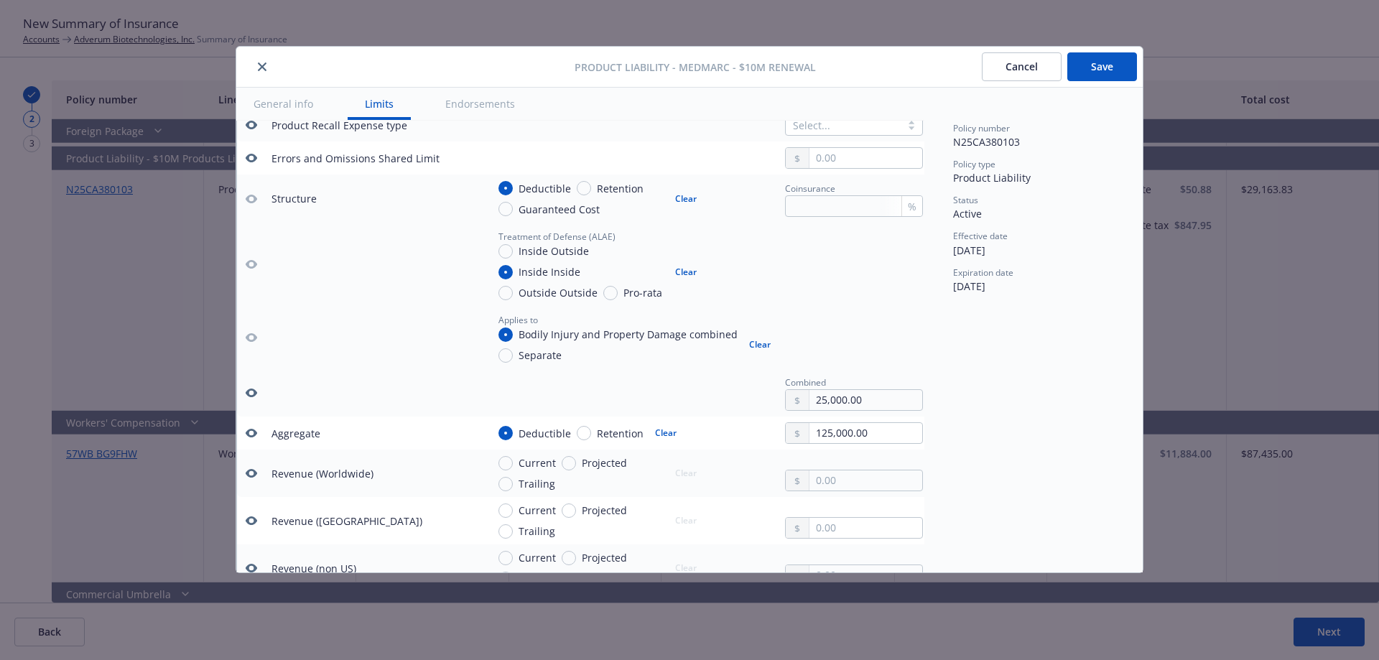
click at [1096, 58] on button "Save" at bounding box center [1102, 66] width 70 height 29
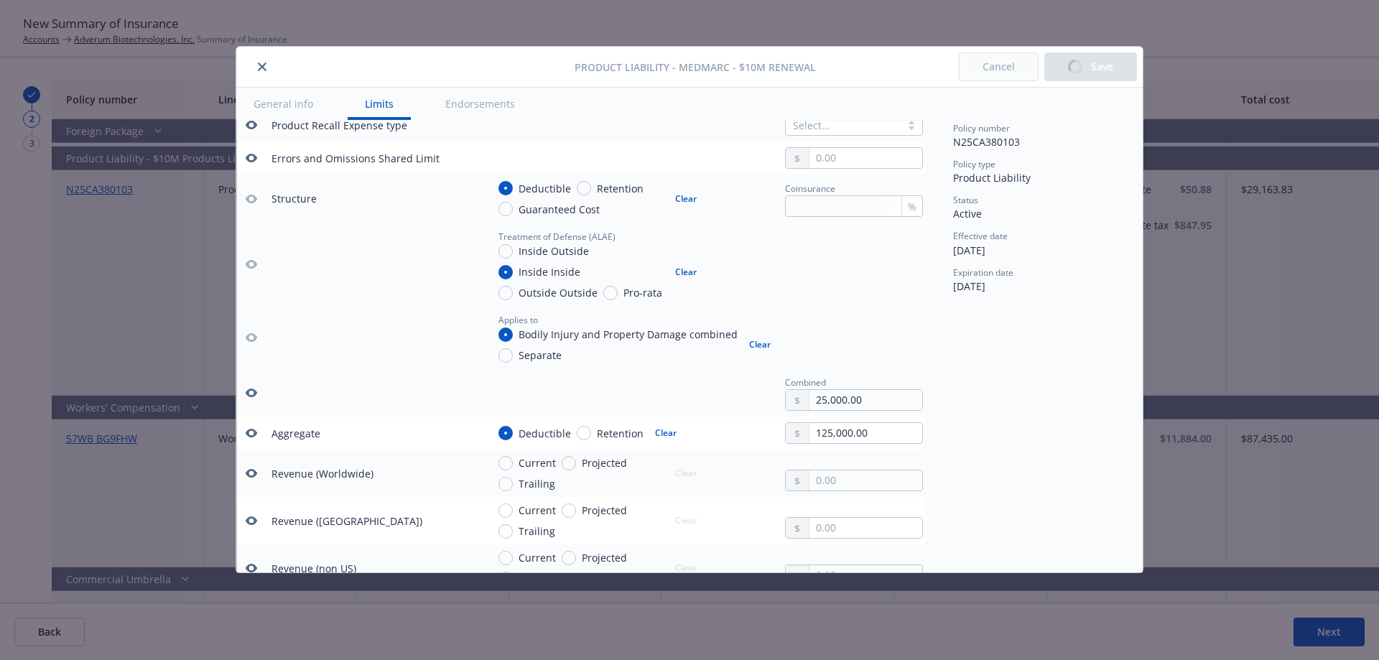
type textarea "x"
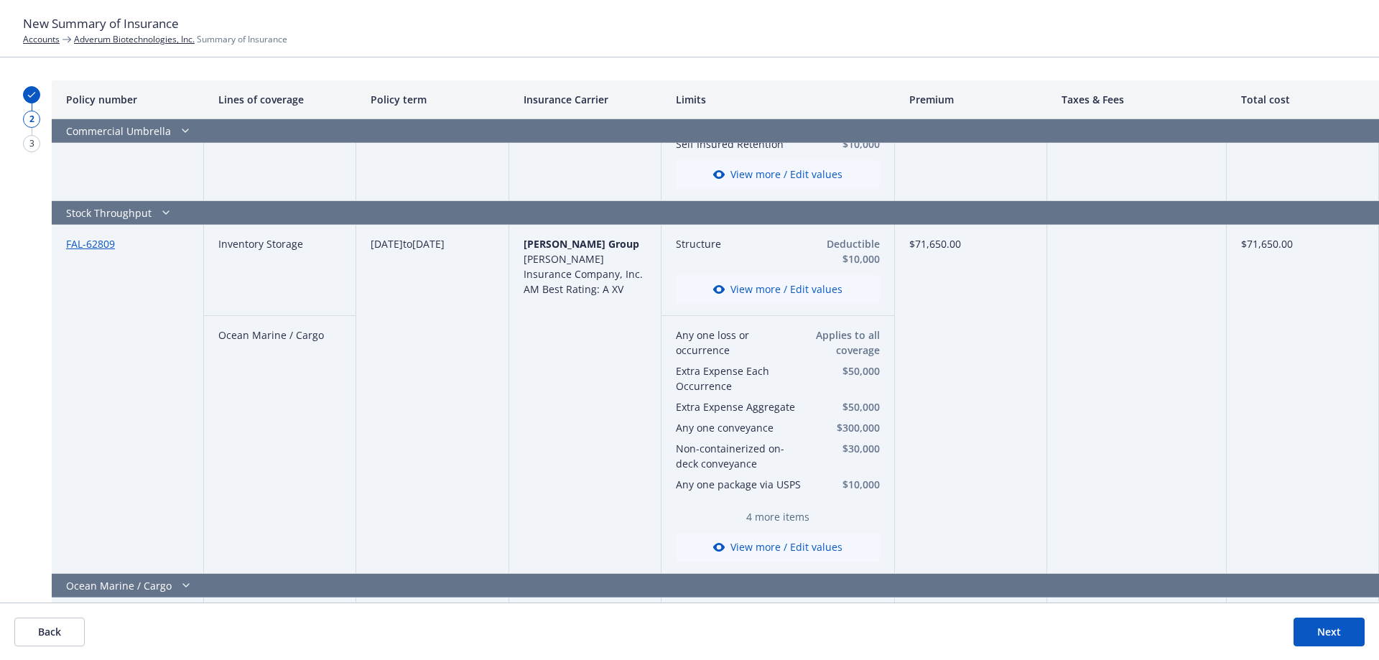
scroll to position [2195, 0]
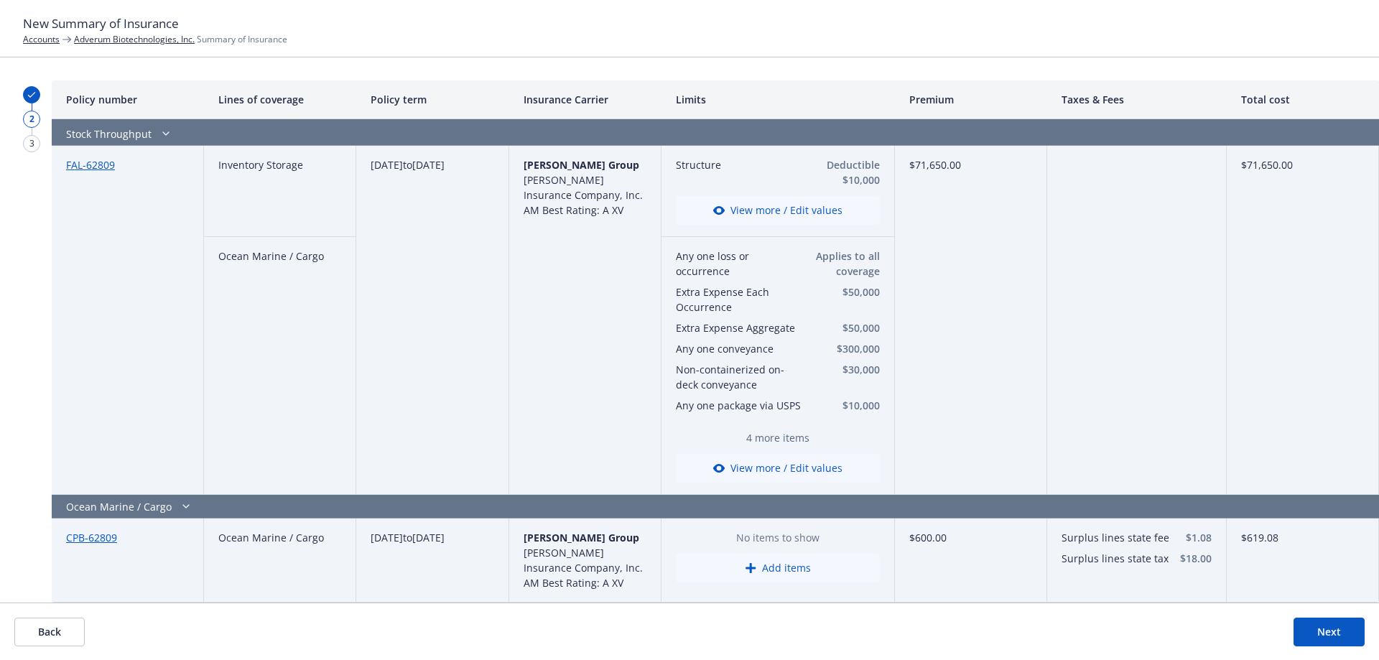
click at [744, 472] on button "View more / Edit values" at bounding box center [778, 468] width 204 height 29
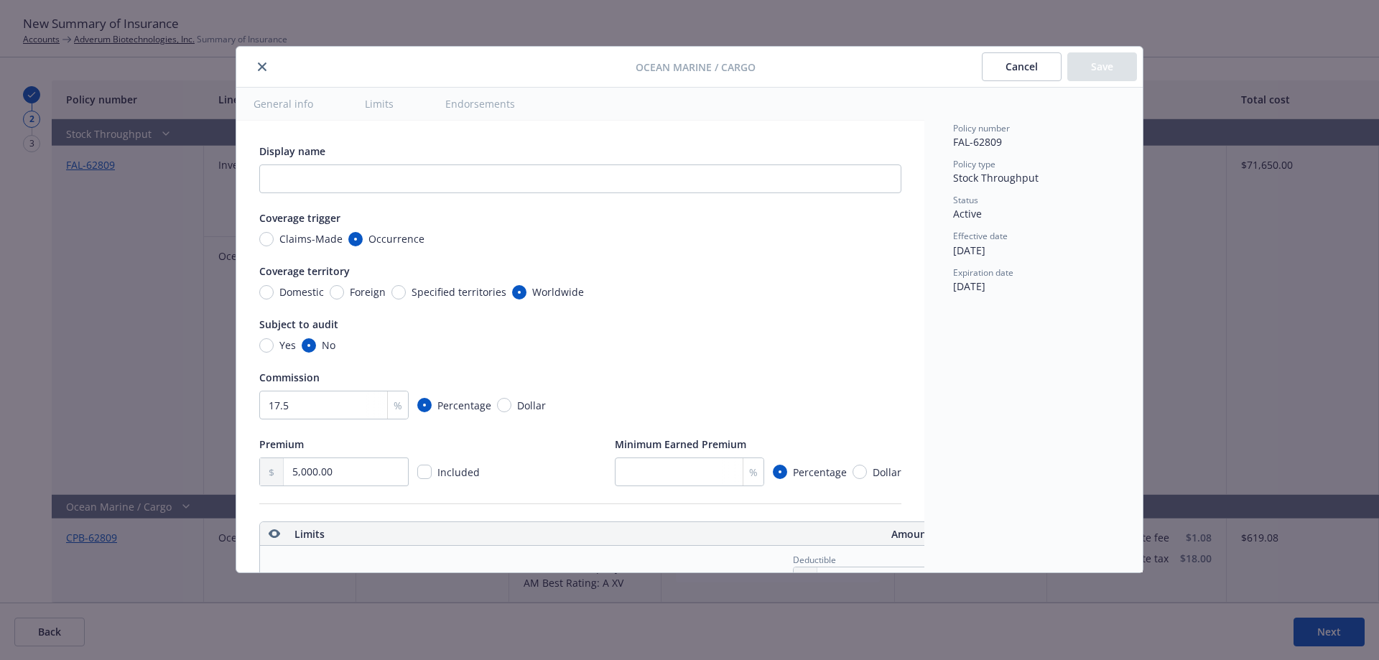
scroll to position [401, 17]
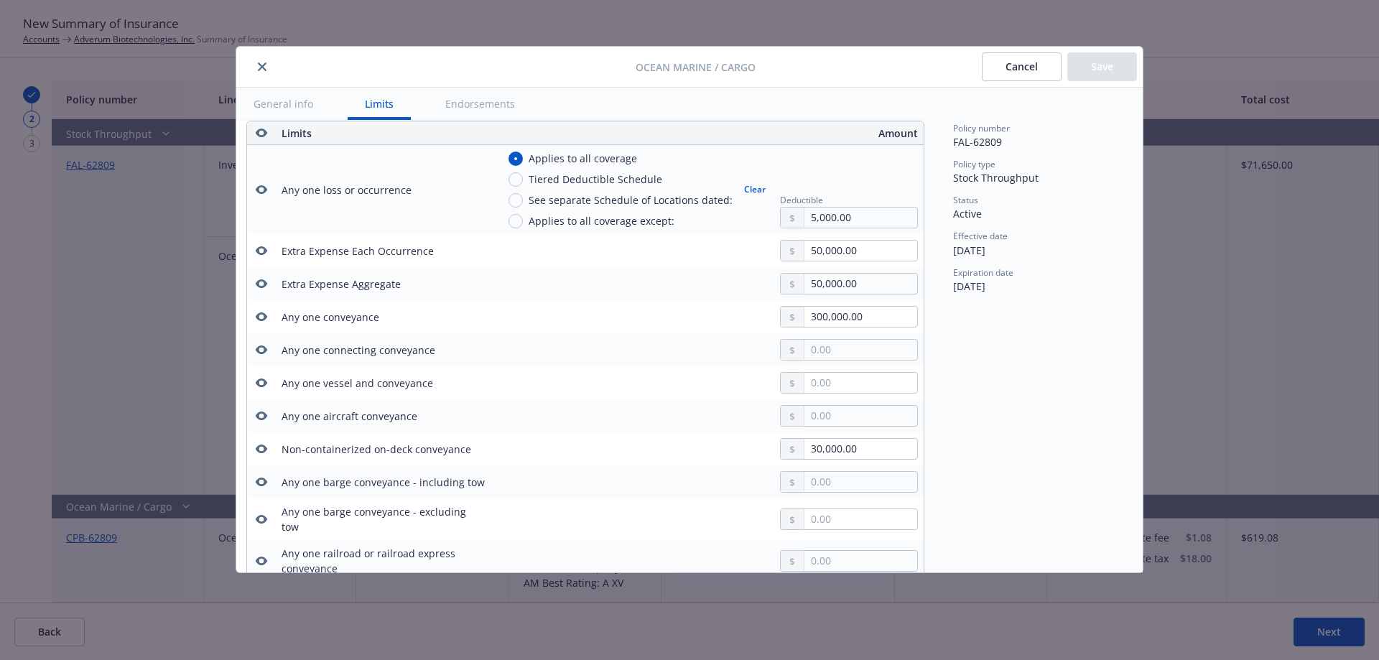
click at [259, 253] on icon "button" at bounding box center [261, 250] width 11 height 9
click at [263, 281] on button "button" at bounding box center [261, 283] width 17 height 17
click at [261, 449] on icon "button" at bounding box center [261, 448] width 11 height 9
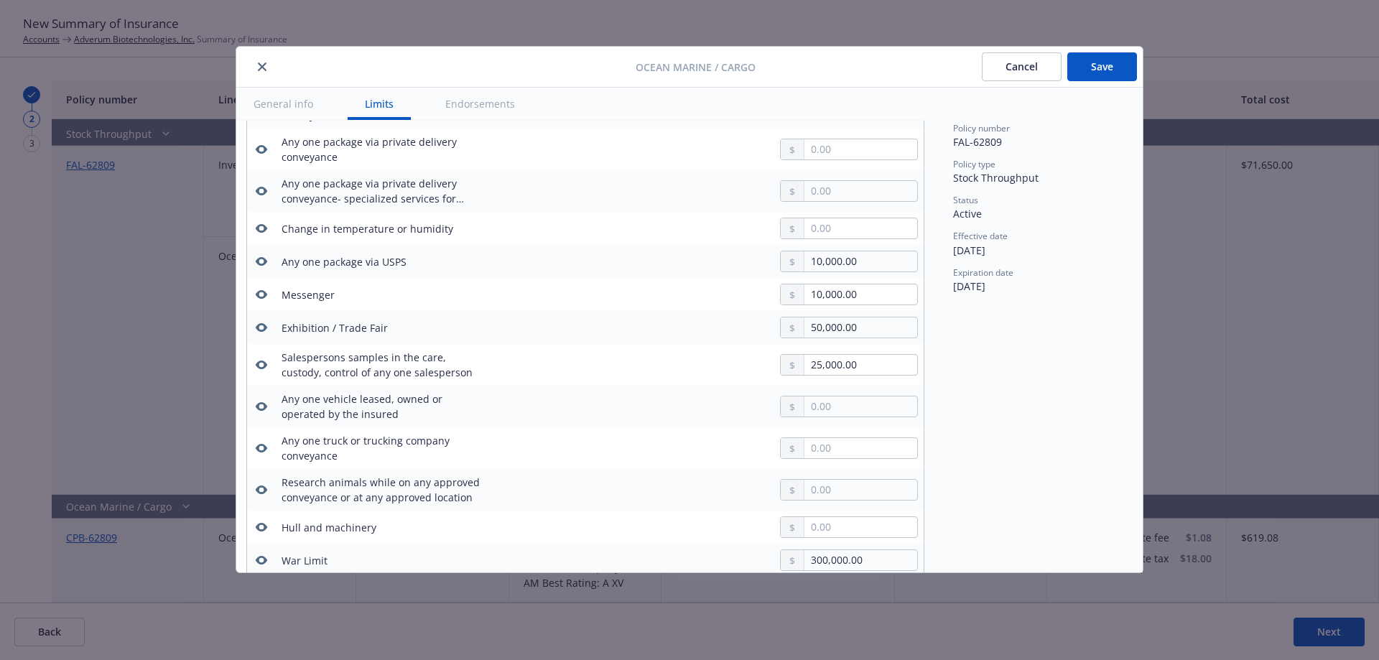
scroll to position [860, 17]
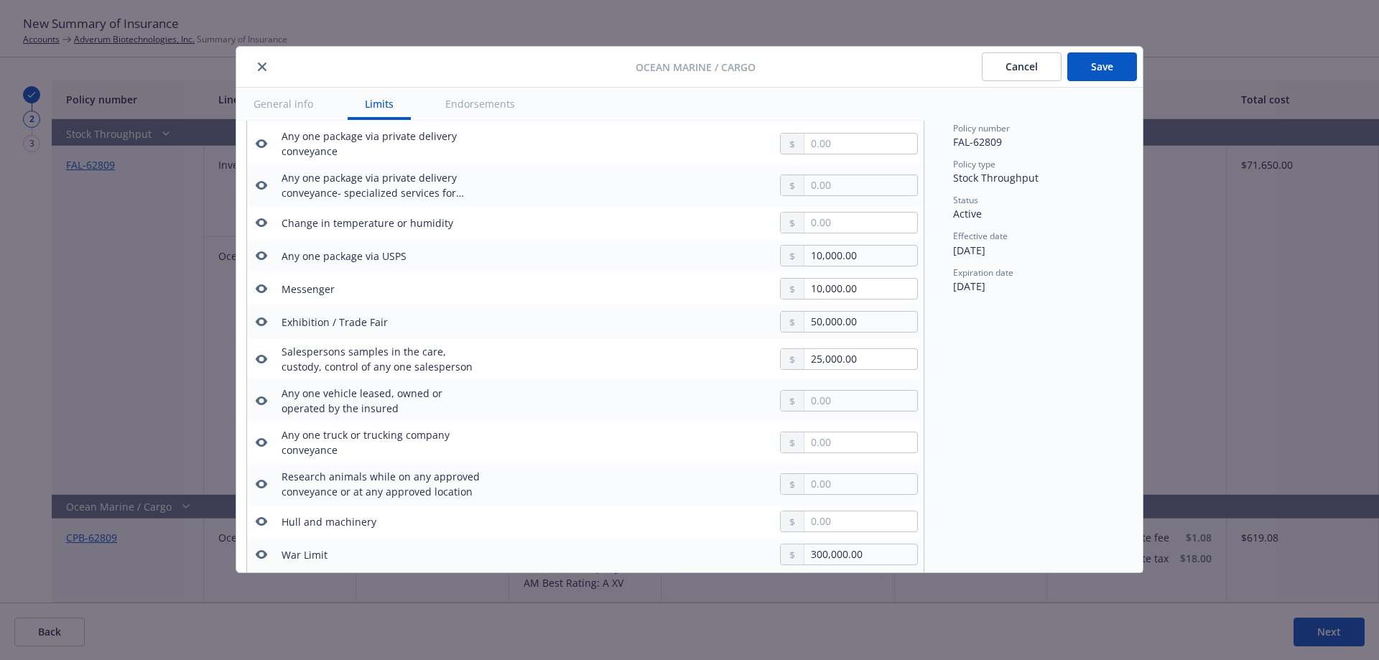
click at [256, 251] on icon "button" at bounding box center [261, 255] width 11 height 9
click at [259, 283] on icon "button" at bounding box center [261, 288] width 11 height 11
click at [259, 316] on icon "button" at bounding box center [261, 321] width 11 height 11
click at [258, 355] on icon "button" at bounding box center [261, 359] width 11 height 9
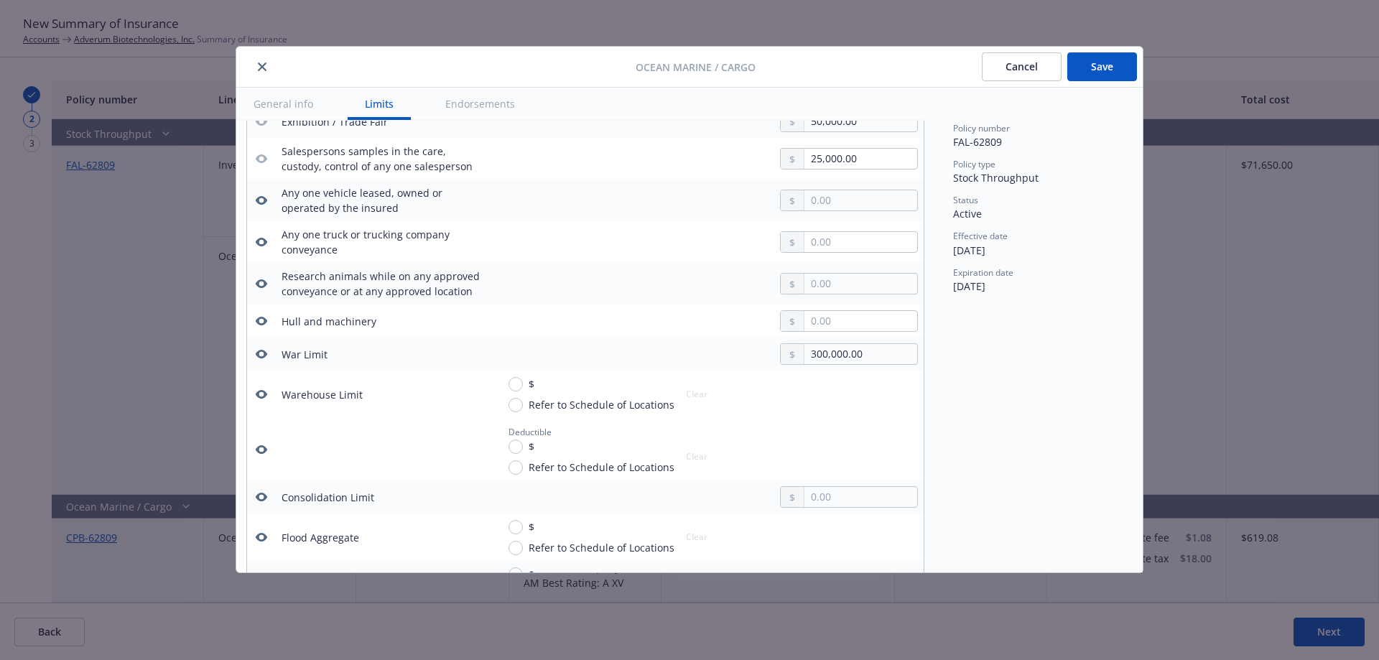
scroll to position [1070, 17]
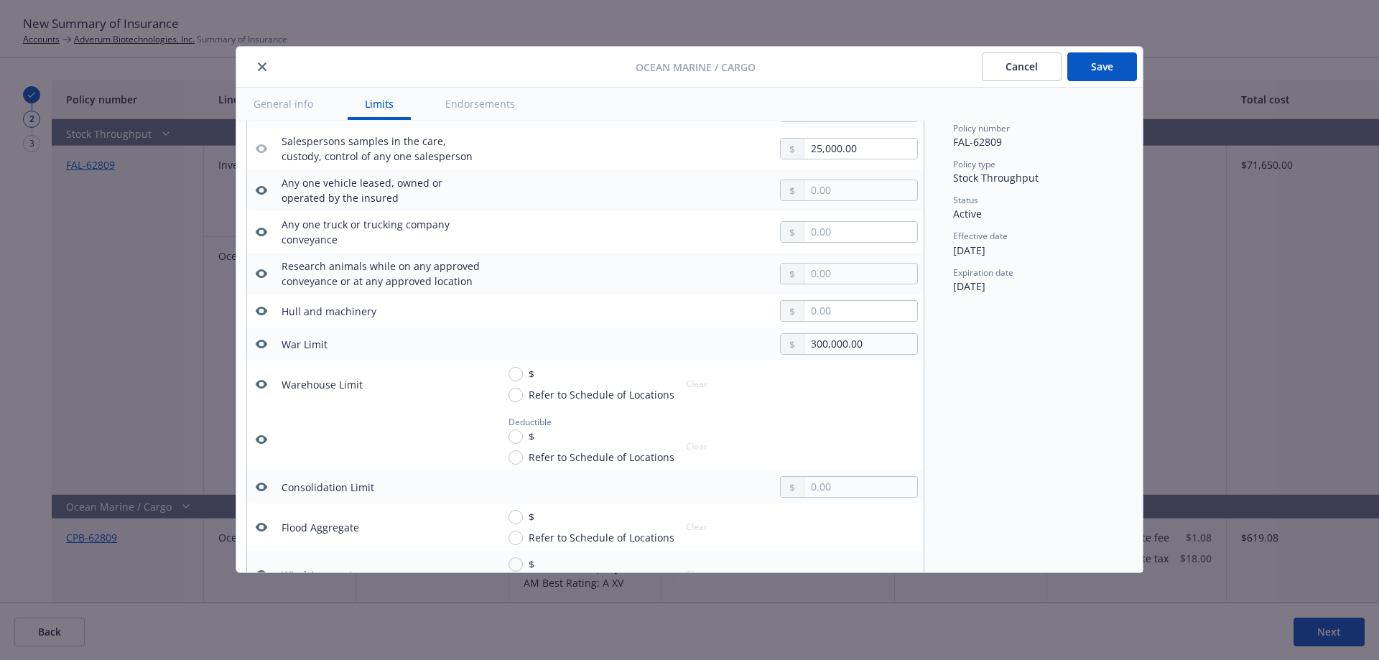
click at [263, 302] on button "button" at bounding box center [261, 310] width 17 height 17
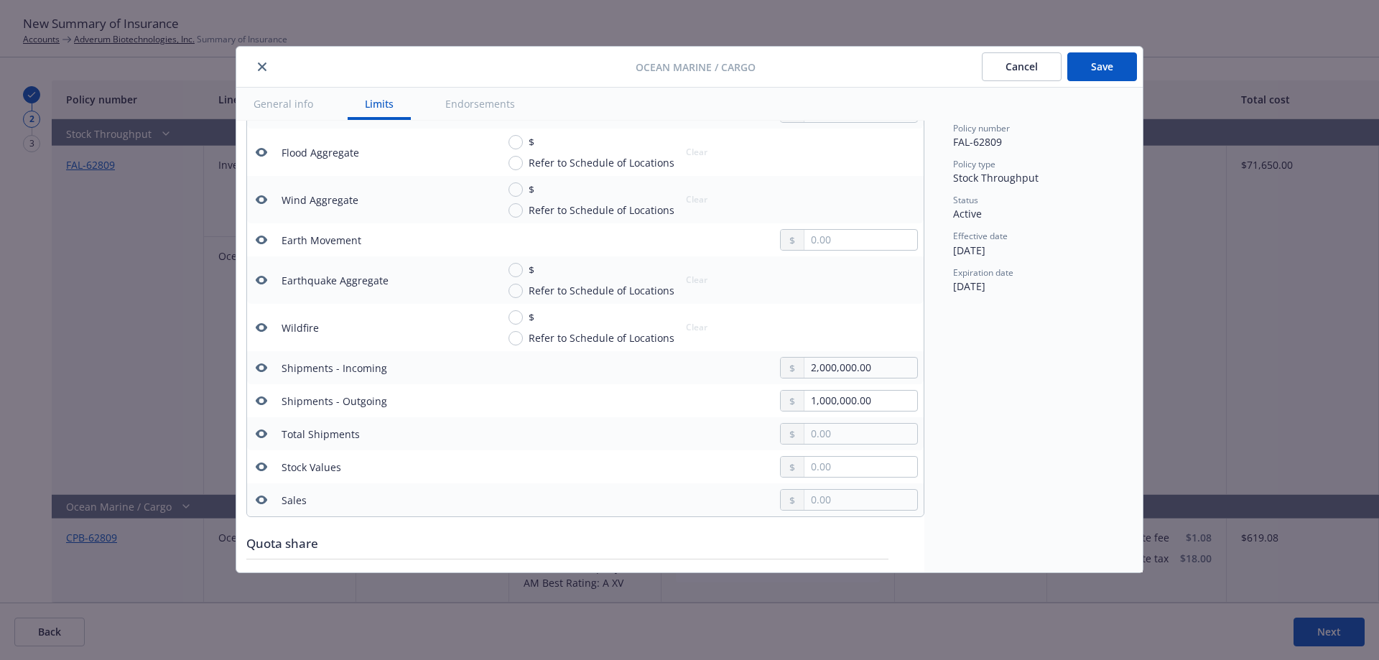
scroll to position [1524, 17]
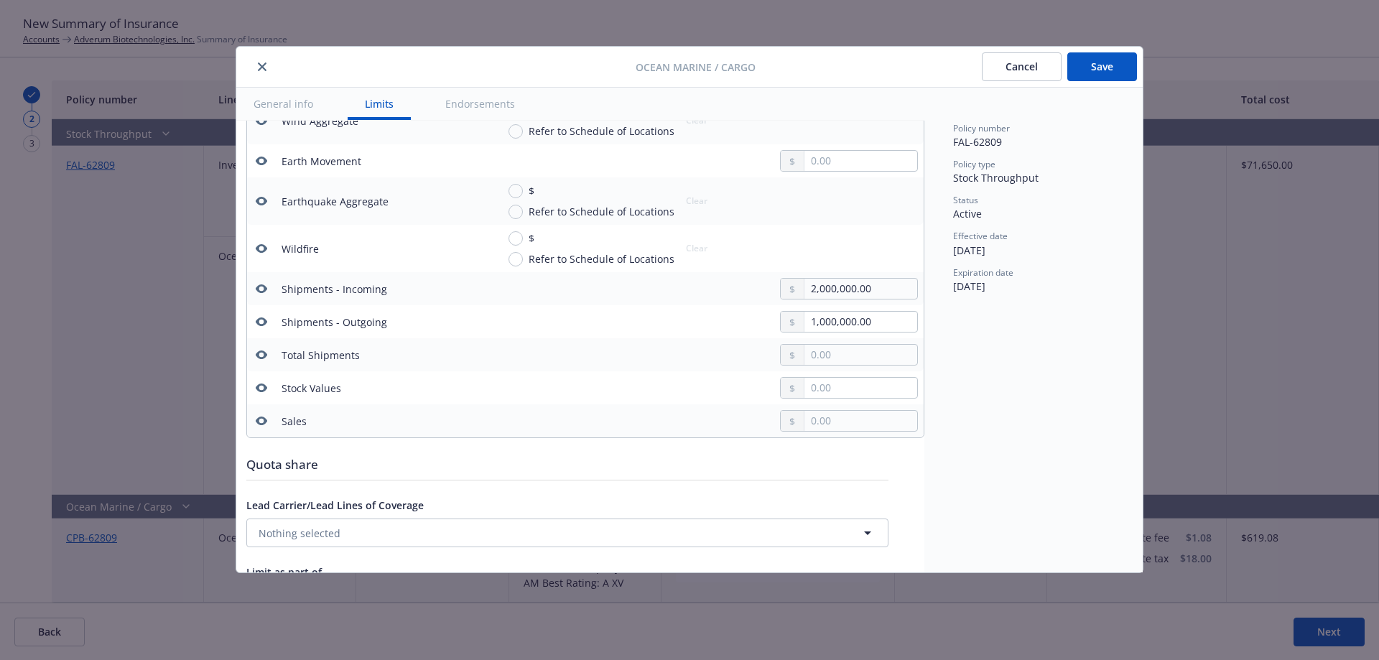
click at [247, 276] on td at bounding box center [261, 288] width 29 height 33
click at [256, 283] on icon "button" at bounding box center [261, 288] width 11 height 11
click at [256, 316] on icon "button" at bounding box center [261, 321] width 11 height 11
click at [1091, 64] on button "Save" at bounding box center [1102, 66] width 70 height 29
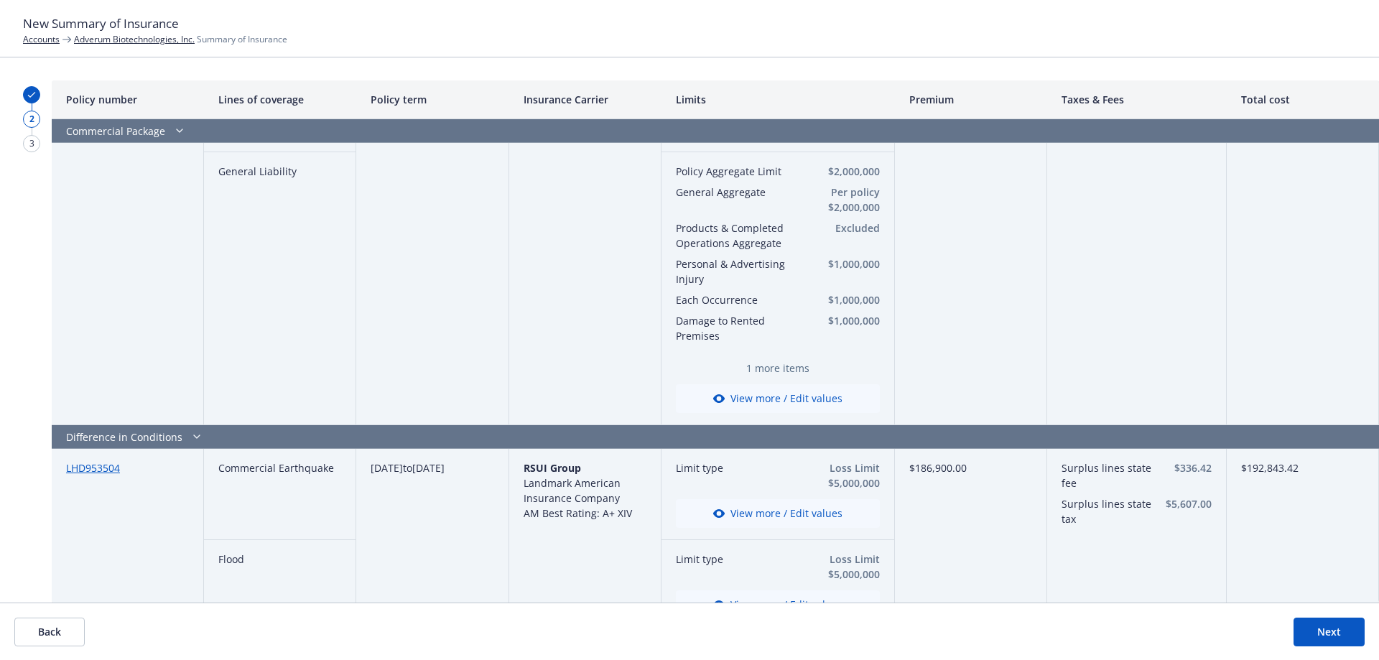
scroll to position [0, 0]
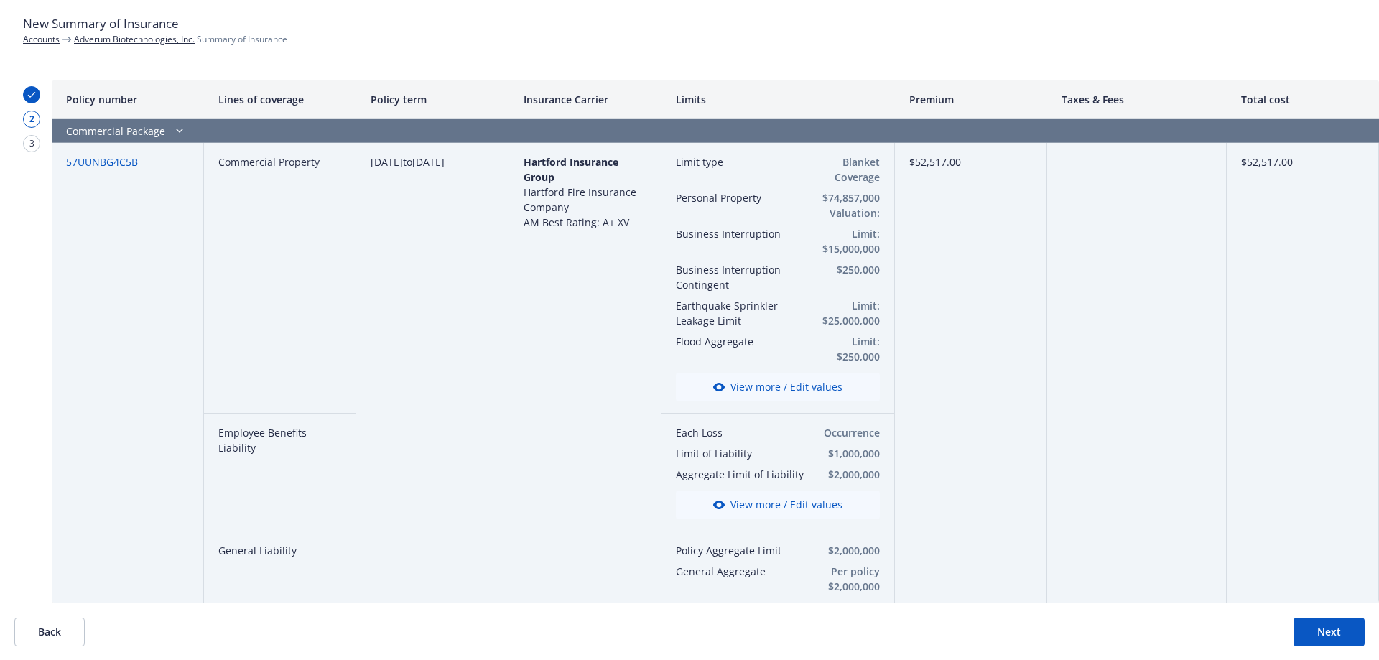
click at [1308, 638] on button "Next" at bounding box center [1328, 632] width 71 height 29
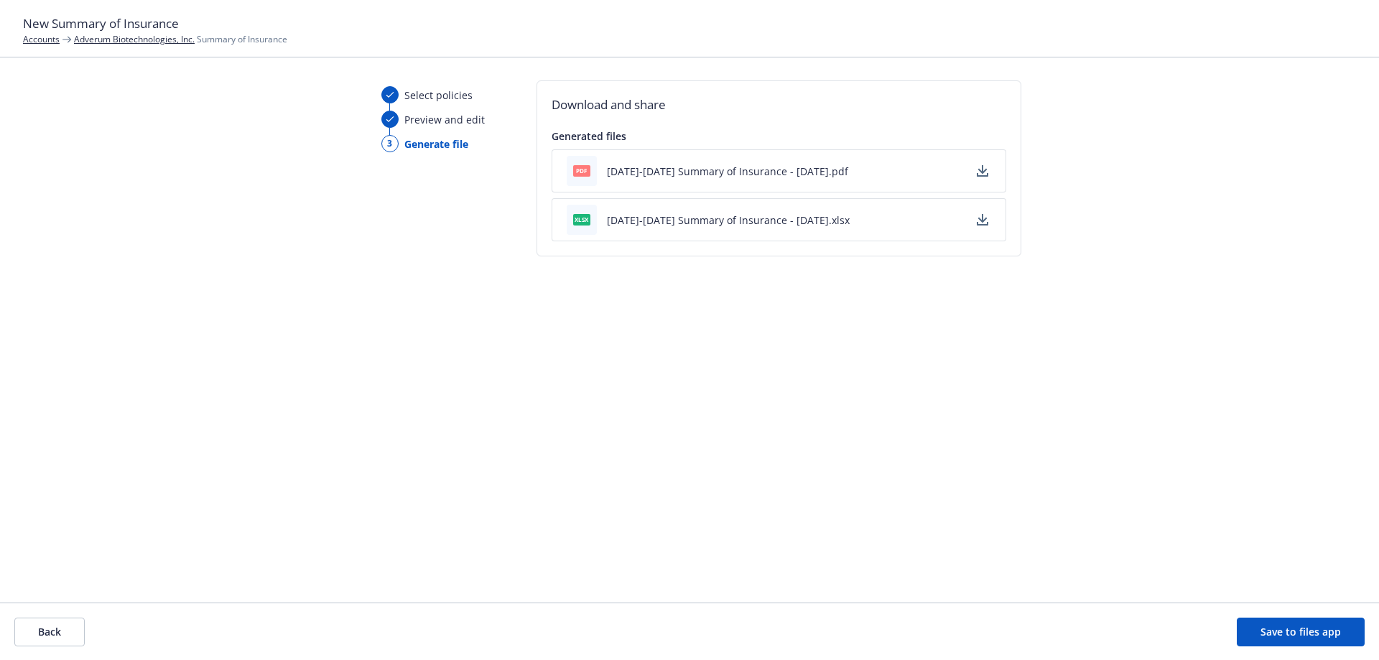
click at [984, 217] on icon "button" at bounding box center [982, 219] width 11 height 11
click at [979, 216] on icon "button" at bounding box center [982, 219] width 11 height 11
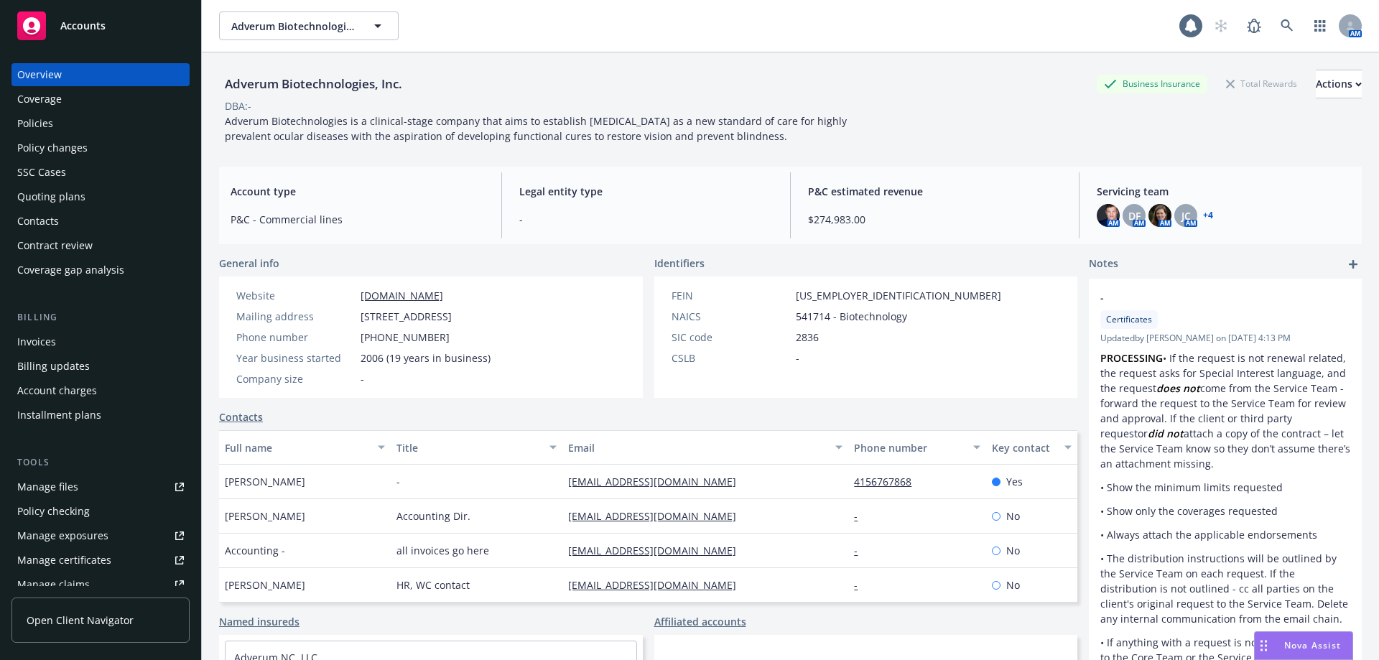
scroll to position [276, 0]
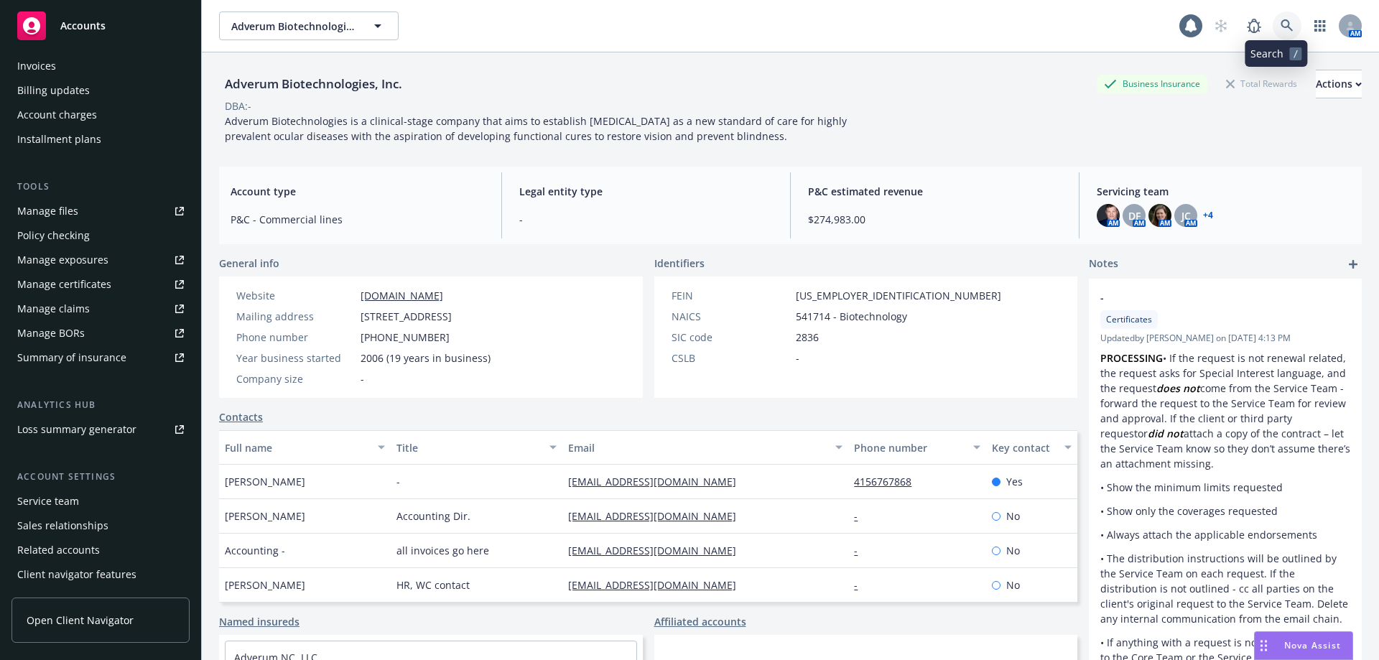
click at [1280, 24] on icon at bounding box center [1286, 25] width 12 height 12
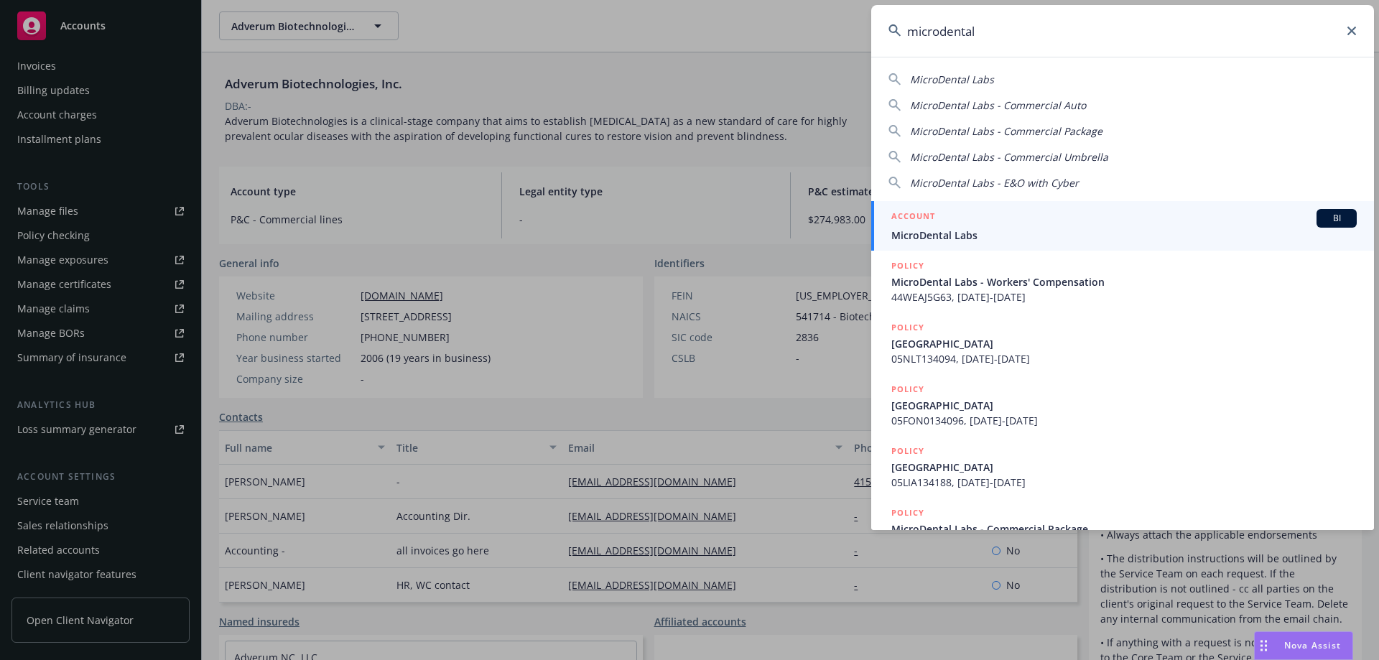
type input "microdental"
click at [987, 224] on div "ACCOUNT BI" at bounding box center [1123, 218] width 465 height 19
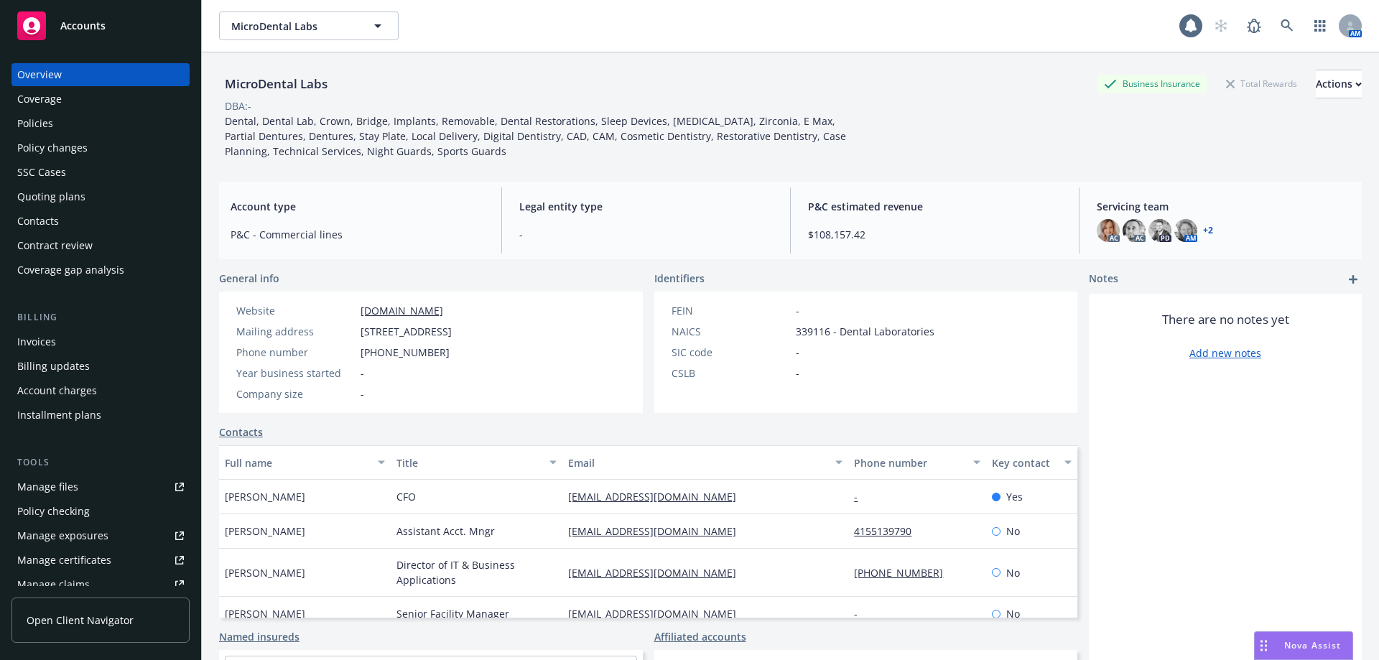
click at [61, 125] on div "Policies" at bounding box center [100, 123] width 167 height 23
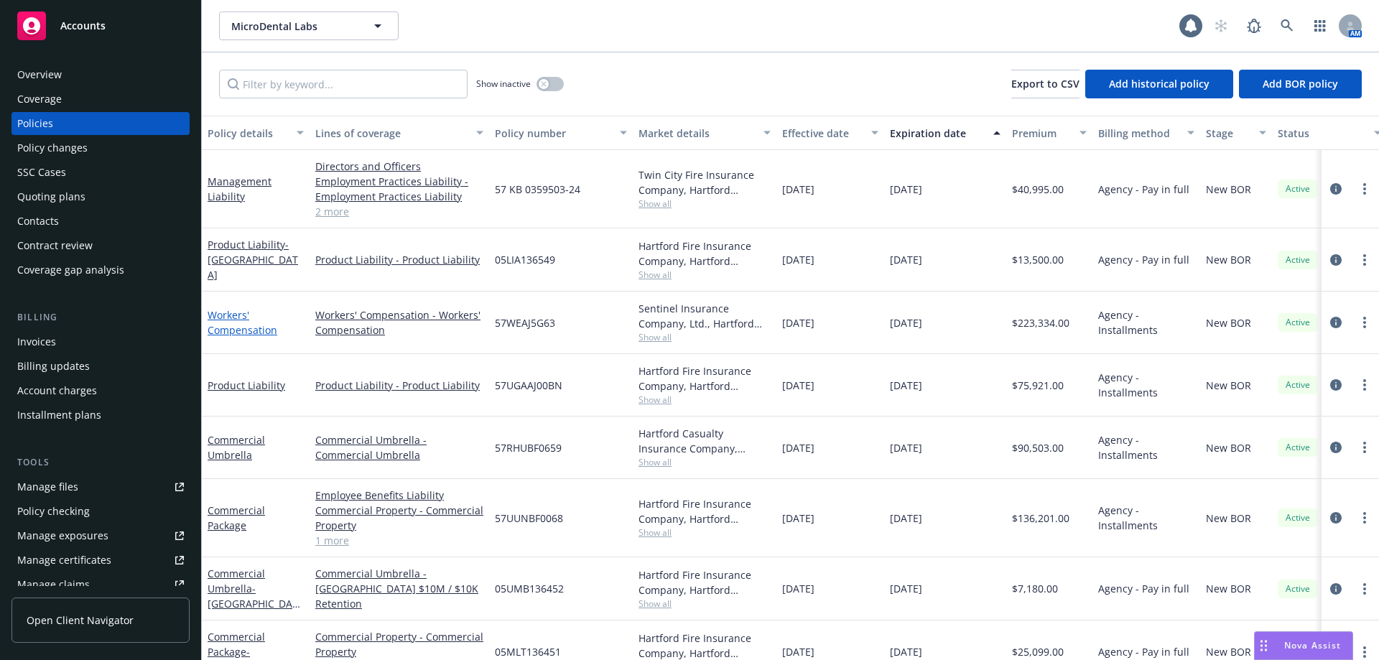
click at [235, 317] on link "Workers' Compensation" at bounding box center [243, 322] width 70 height 29
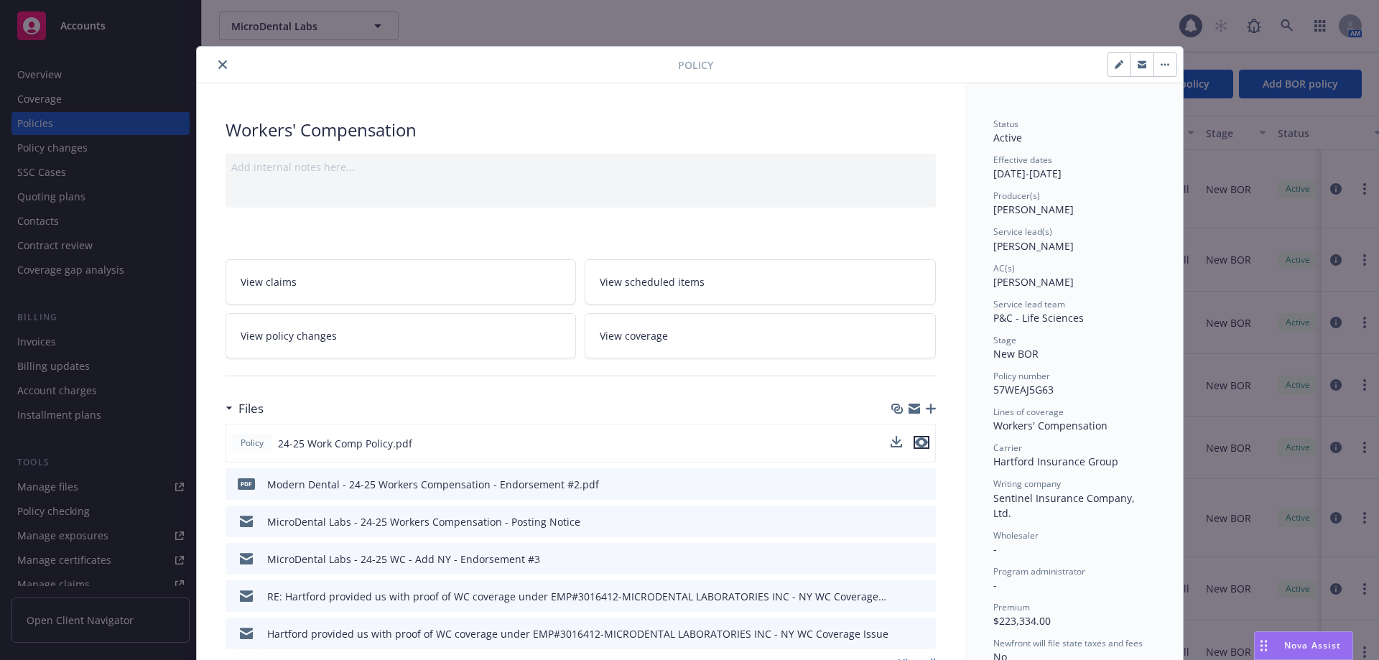
click at [916, 443] on icon "preview file" at bounding box center [921, 442] width 13 height 10
